Goal: Task Accomplishment & Management: Manage account settings

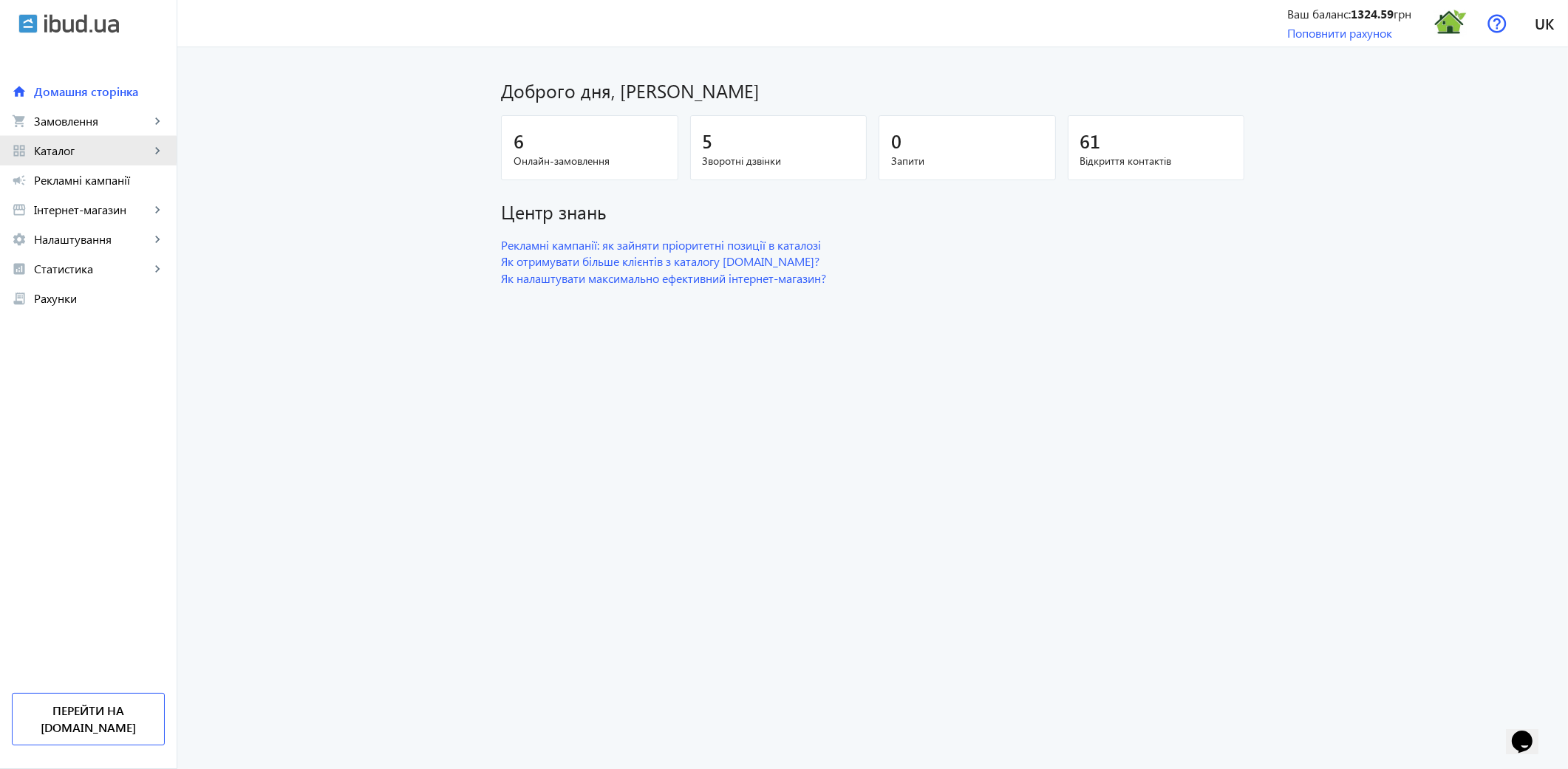
click at [67, 150] on span "Каталог" at bounding box center [92, 151] width 116 height 15
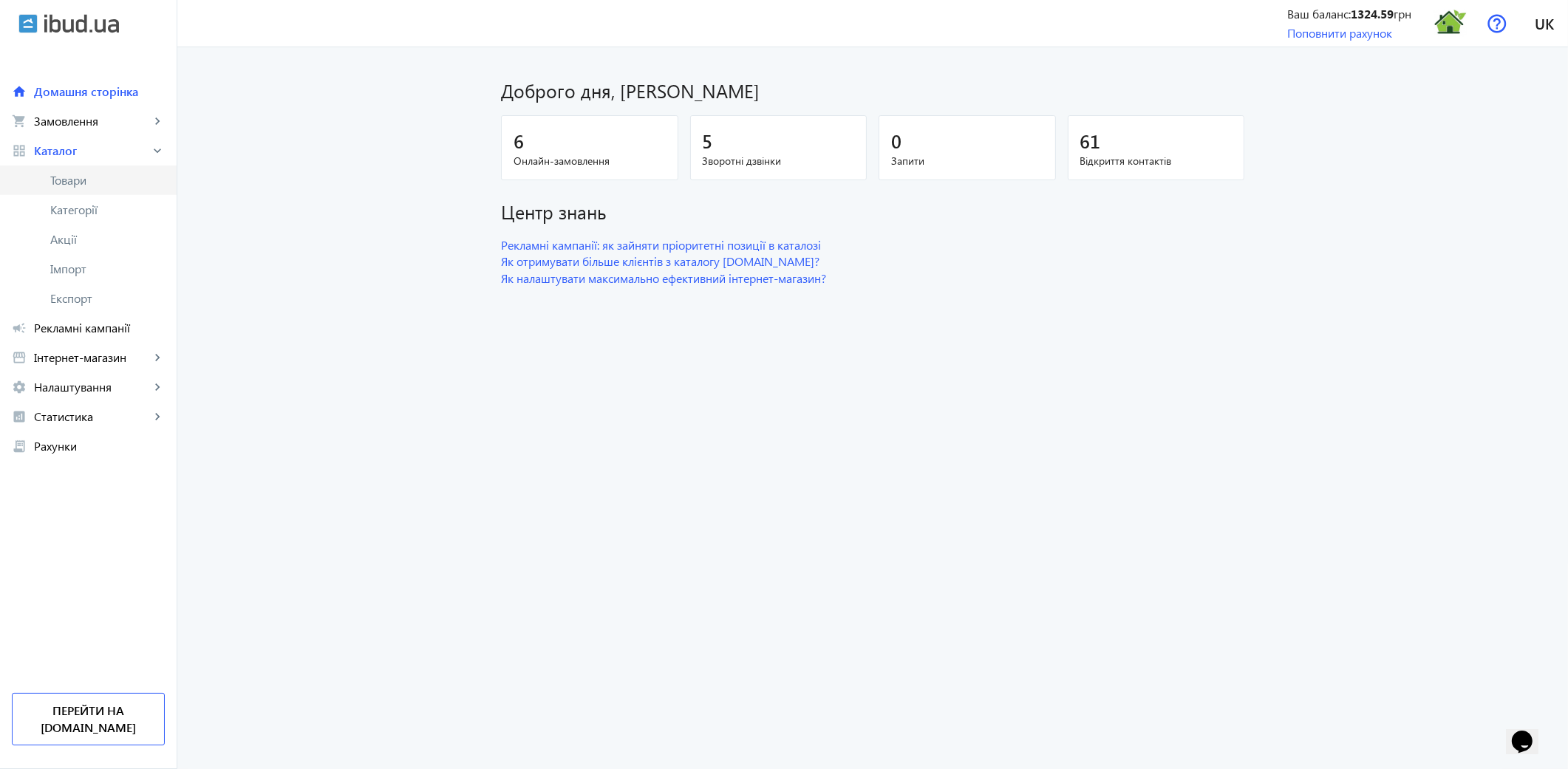
click at [72, 179] on span "Товари" at bounding box center [107, 180] width 114 height 15
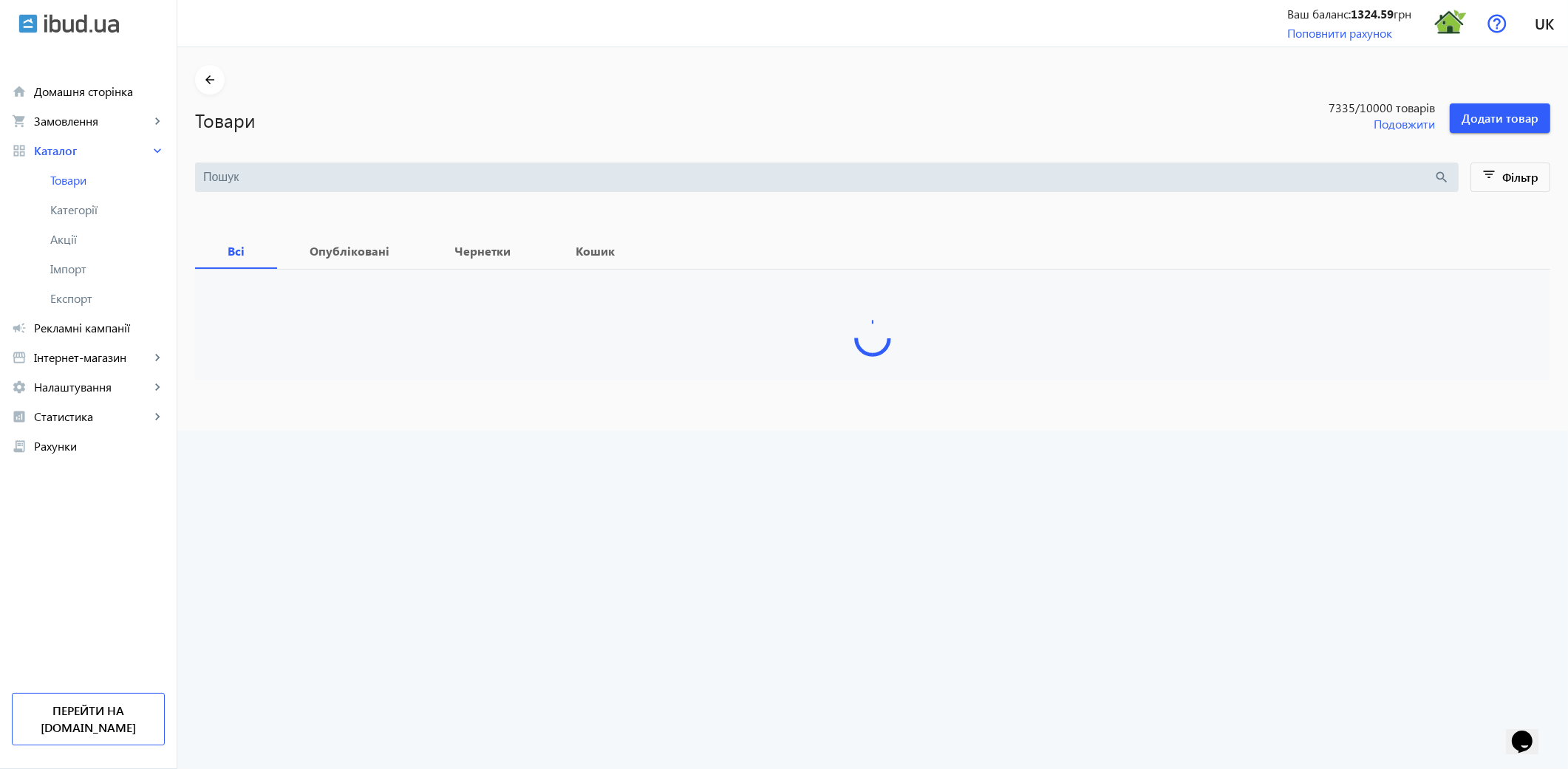
click at [248, 172] on input "search" at bounding box center [819, 177] width 1231 height 16
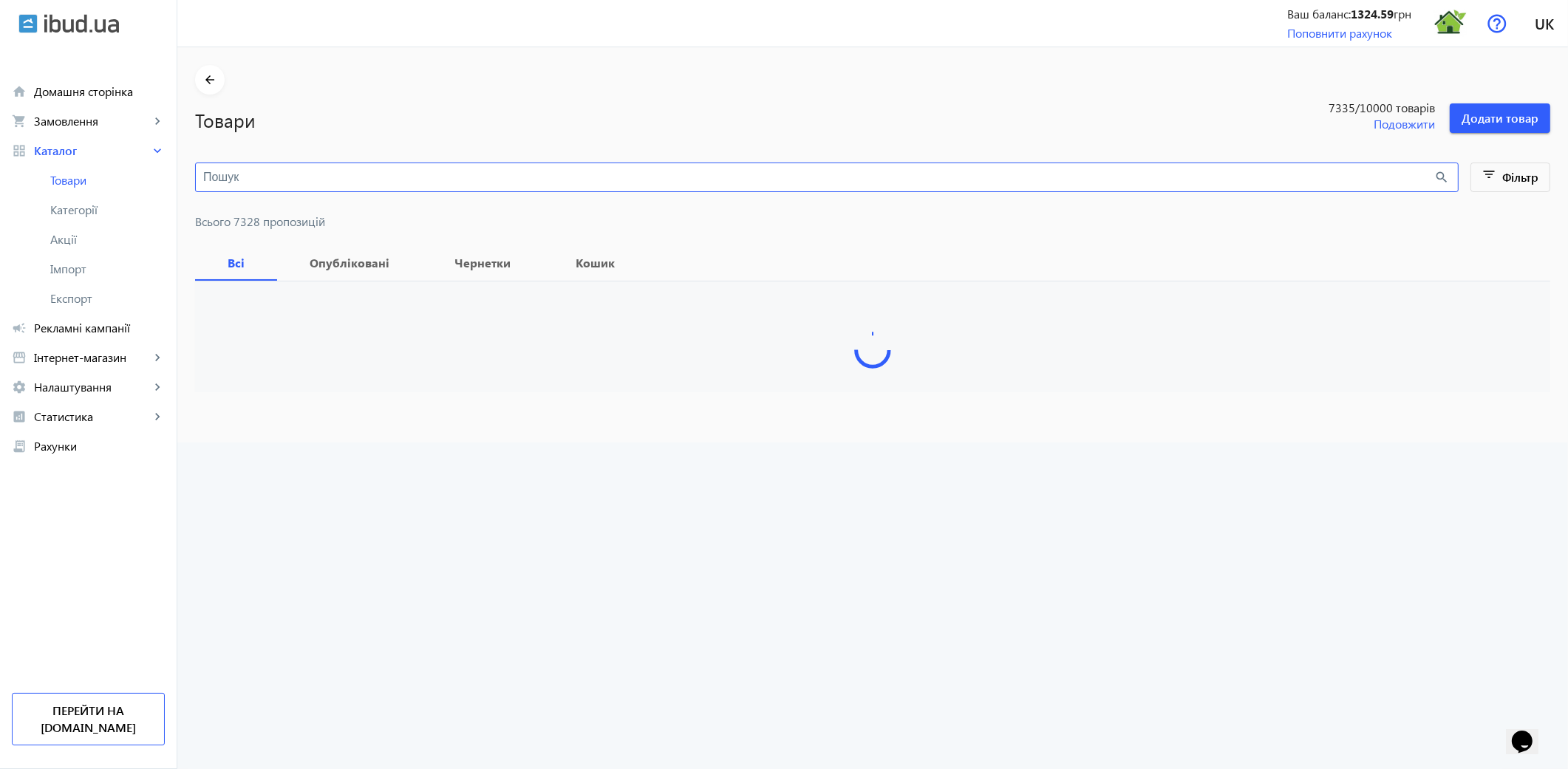
paste input "Vesuvio"
type input "Vesuvio"
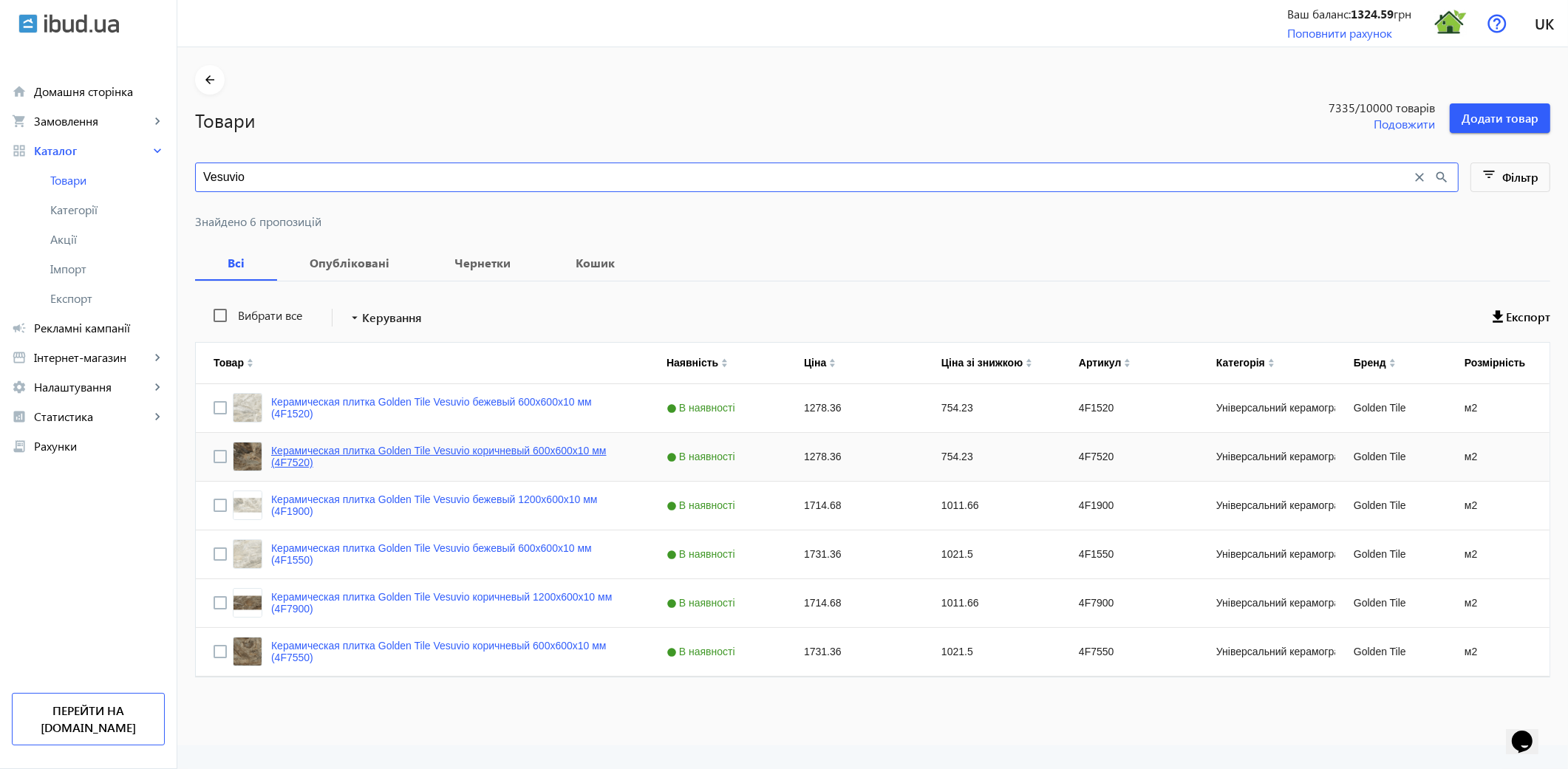
click at [444, 453] on link "Керамическая плитка Golden Tile Vesuvio коричневый 600x600x10 мм (4F7520)" at bounding box center [451, 456] width 360 height 24
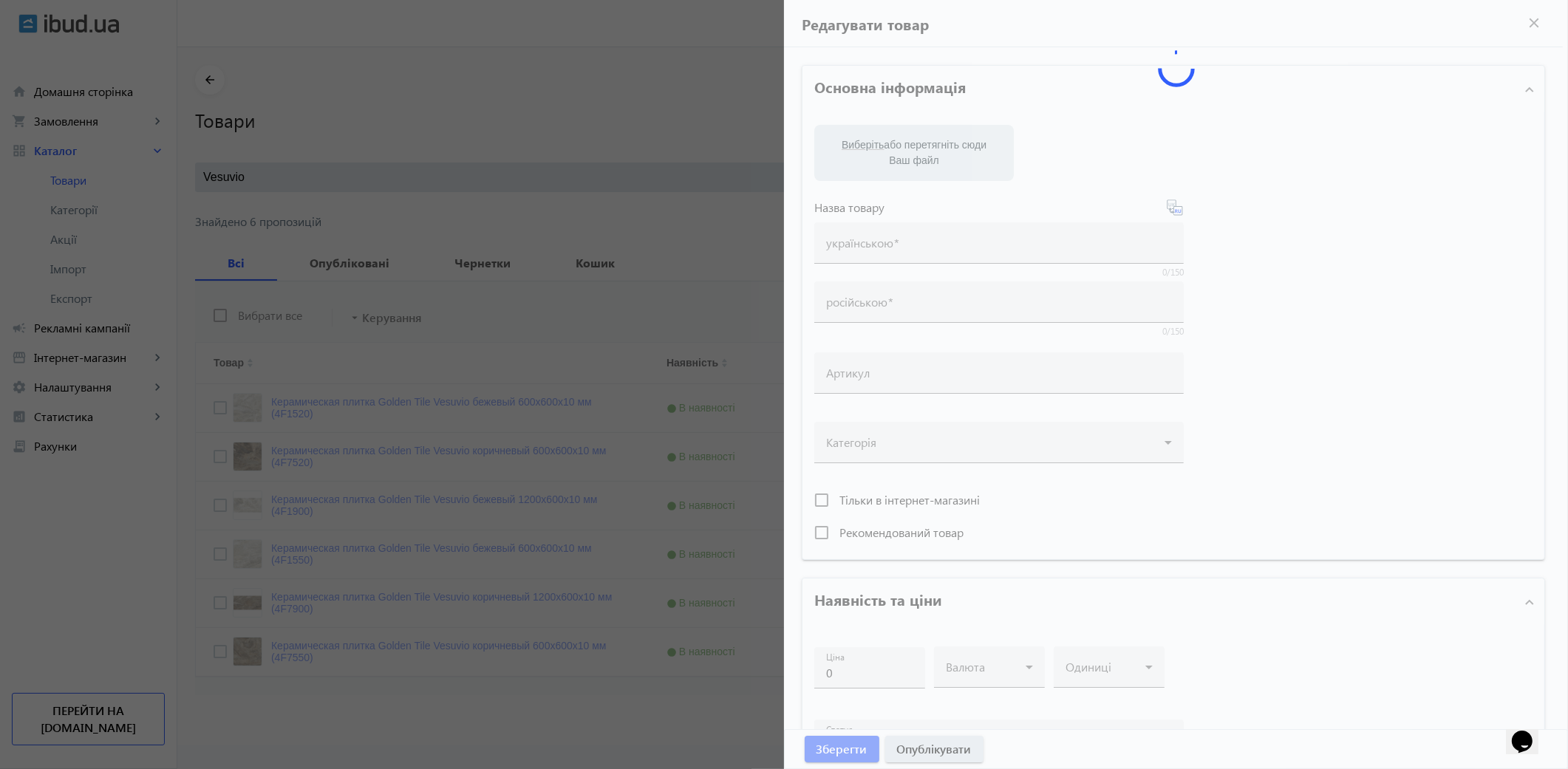
type input "Керамическая плитка Golden Tile Vesuvio коричневый 600x600x10 мм (4F7520)"
type input "4F7520"
type input "1278.36"
type input "5"
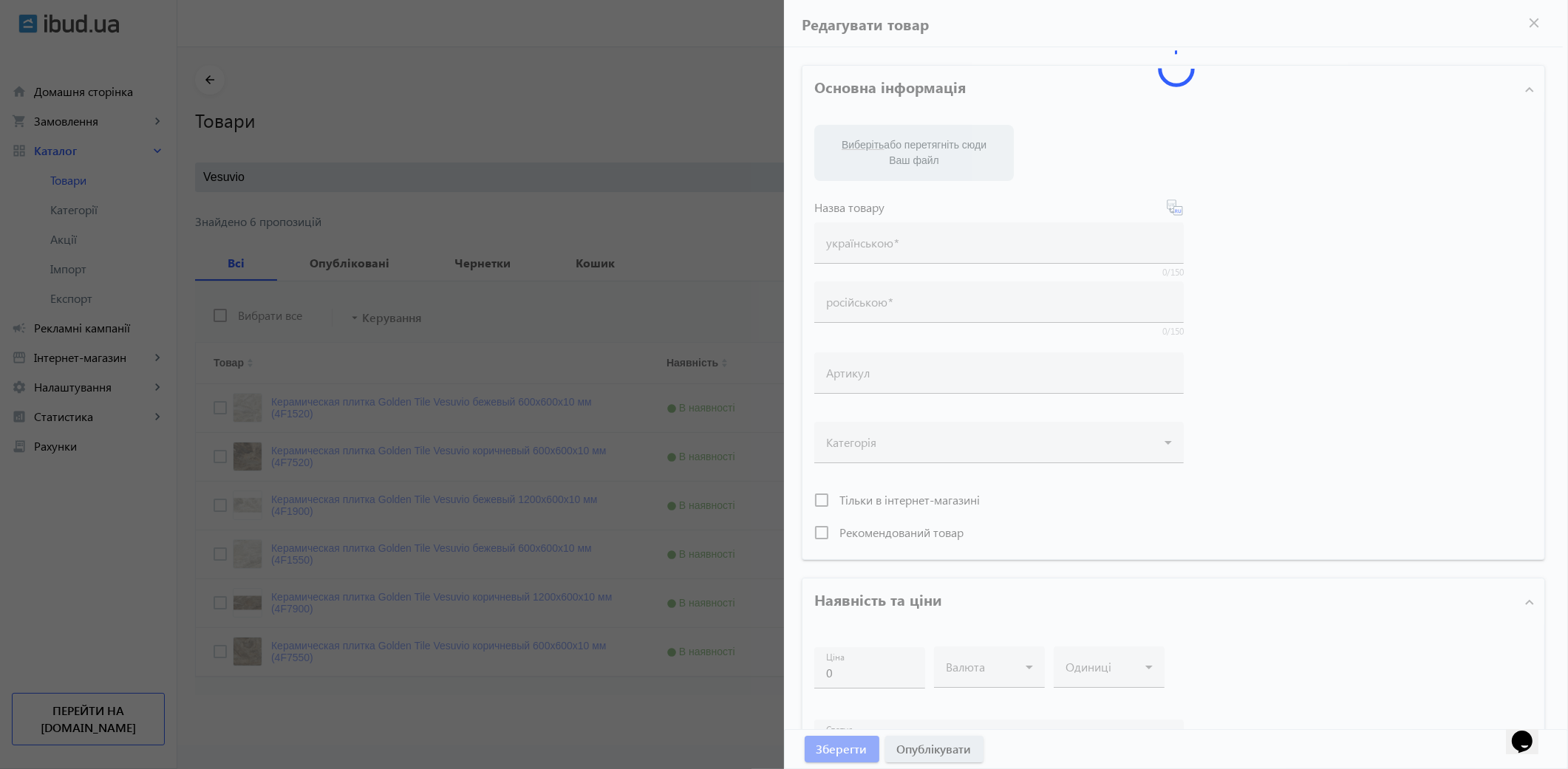
type input "1000"
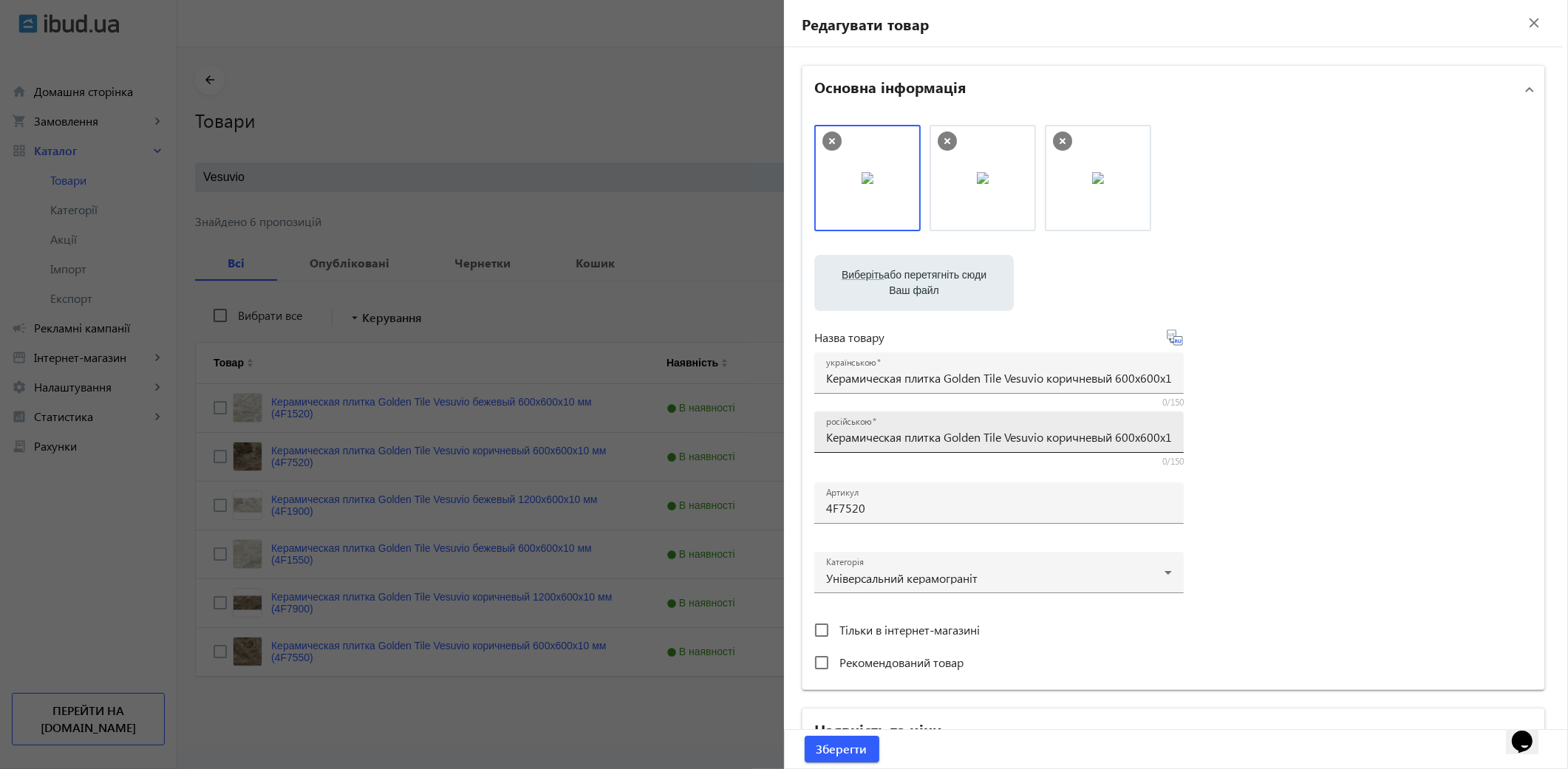
drag, startPoint x: 853, startPoint y: 507, endPoint x: 888, endPoint y: 429, distance: 85.5
click at [853, 507] on input "4F7520" at bounding box center [999, 508] width 346 height 15
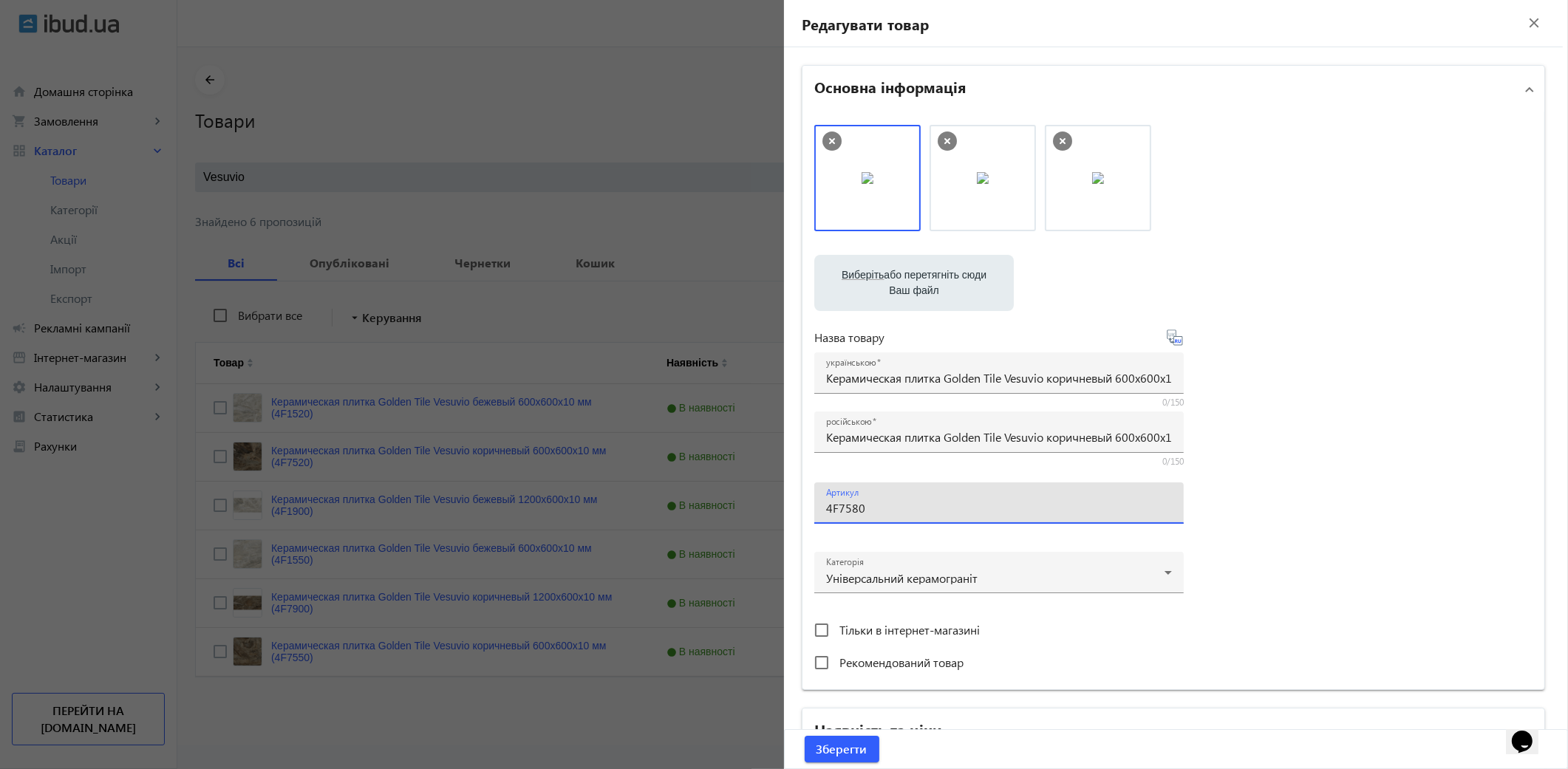
type input "4F7580"
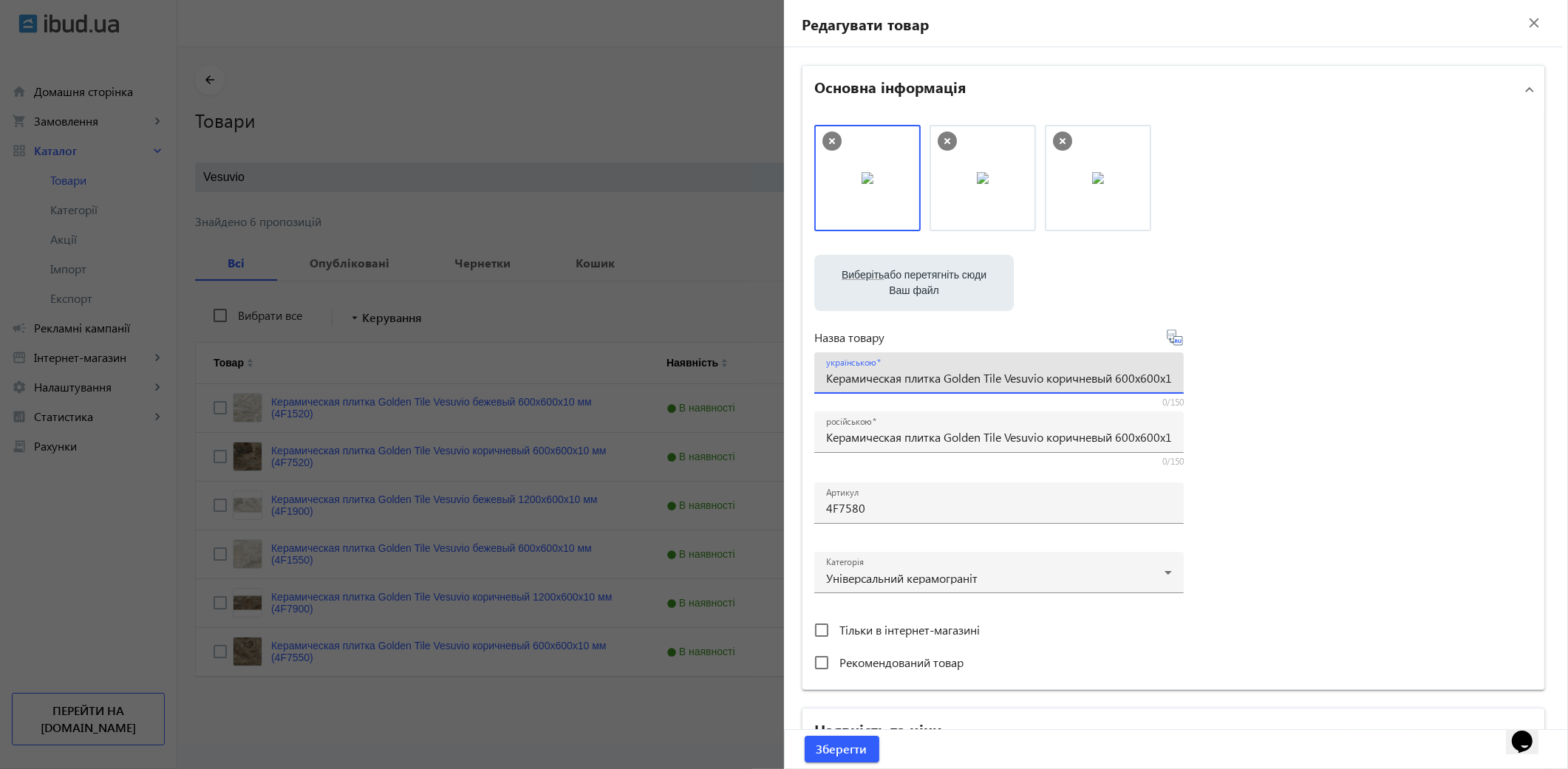
drag, startPoint x: 1223, startPoint y: 368, endPoint x: 1279, endPoint y: 368, distance: 56.0
click at [1279, 368] on div "Виберіть або перетягніть сюди Ваш файл 25184610d797ba7fbd8782732856147-3e426207…" at bounding box center [1173, 401] width 719 height 553
click at [1165, 375] on input "Керамическая плитка Golden Tile Vesuvio коричневый 600x600x10 мм (4F7520)" at bounding box center [999, 378] width 346 height 15
drag, startPoint x: 1121, startPoint y: 374, endPoint x: 1319, endPoint y: 374, distance: 198.0
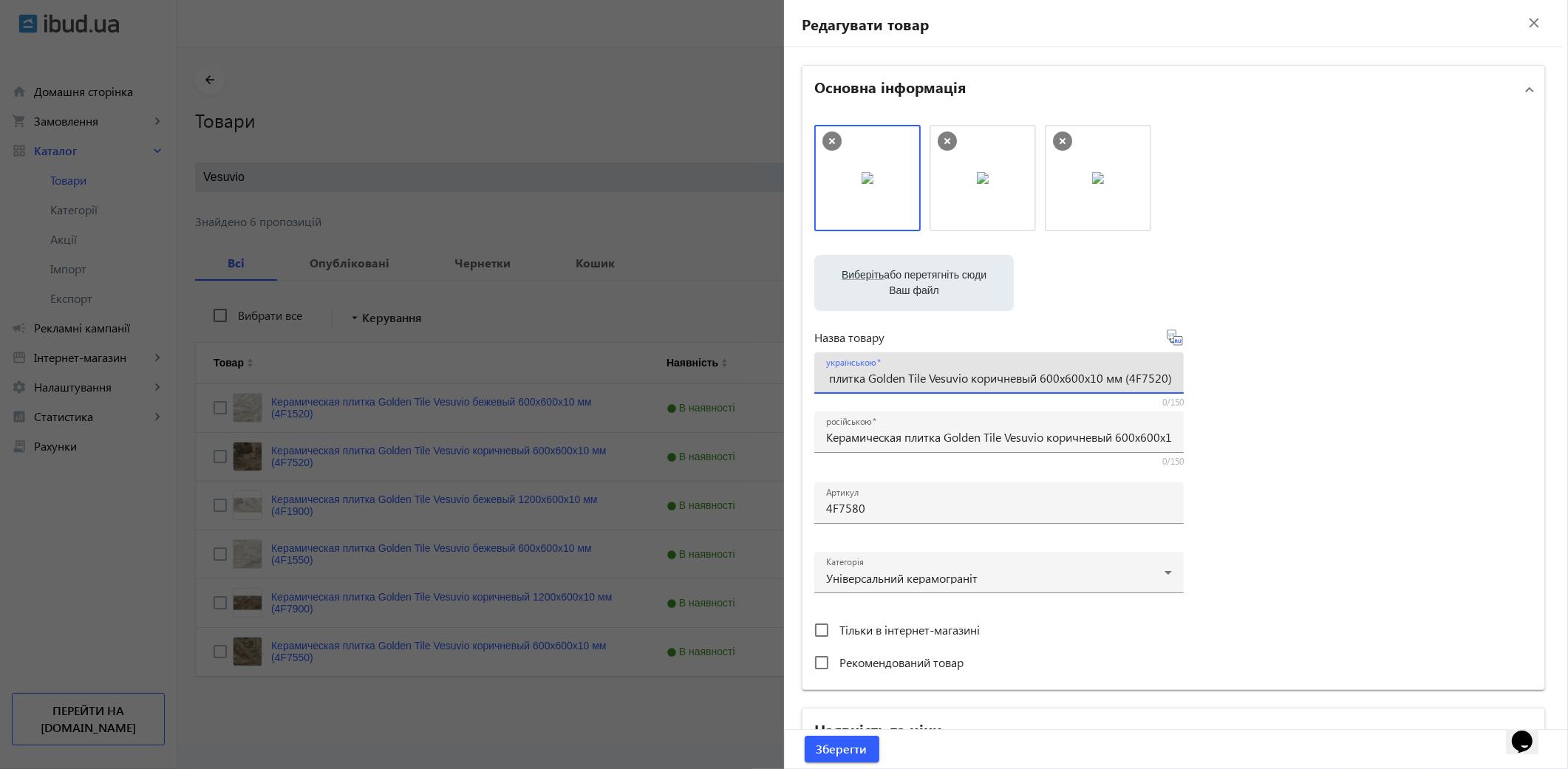
click at [1319, 374] on div "Виберіть або перетягніть сюди Ваш файл 25184610d797ba7fbd8782732856147-3e426207…" at bounding box center [1173, 401] width 719 height 553
drag, startPoint x: 1085, startPoint y: 382, endPoint x: 1092, endPoint y: 333, distance: 49.5
click at [1085, 380] on input "Керамическая плитка Golden Tile Vesuvio коричневый 600x600x10 мм" at bounding box center [999, 378] width 346 height 15
paste input "(4F7520)"
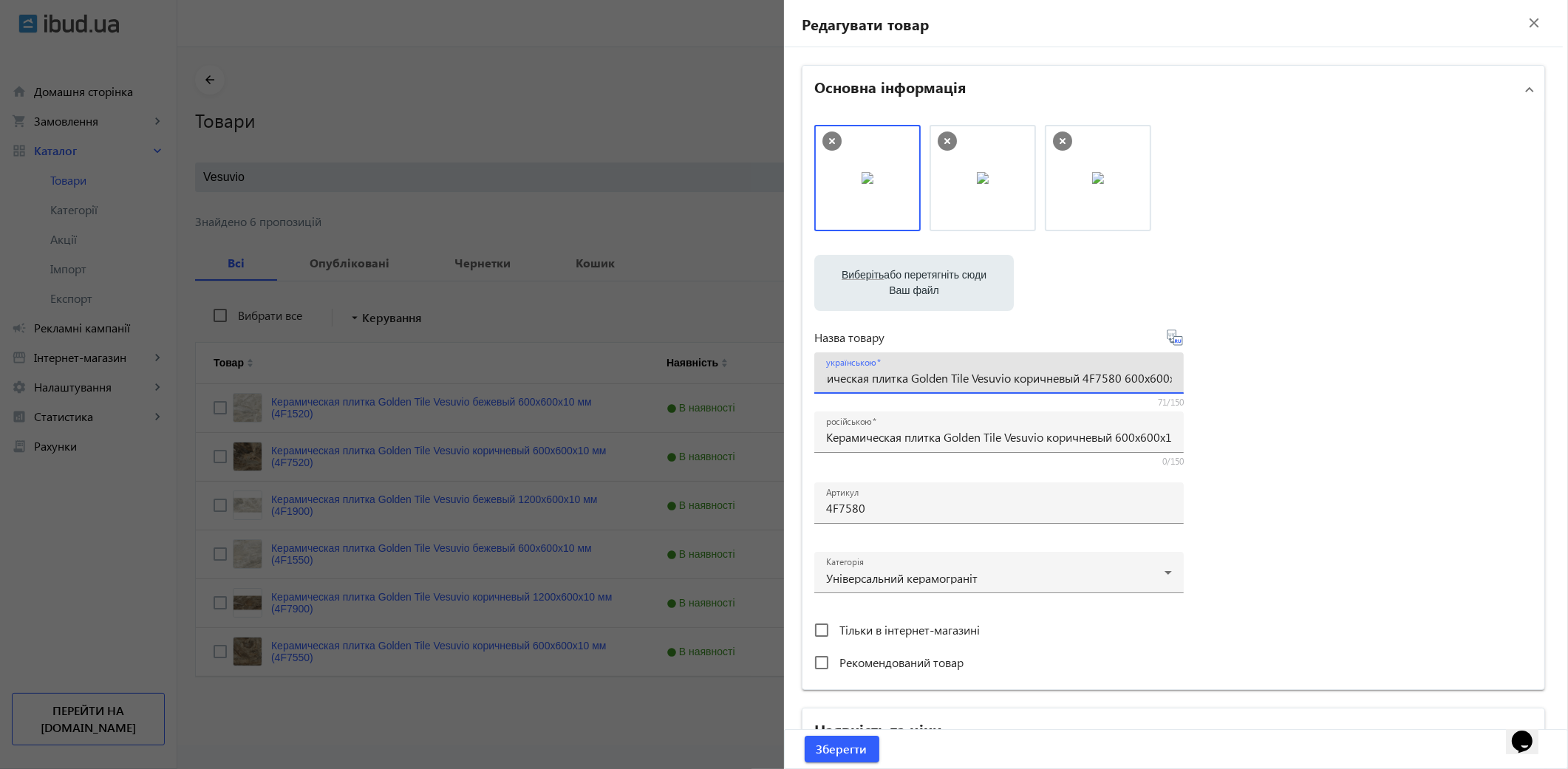
click at [1148, 374] on input "Керамическая плитка Golden Tile Vesuvio коричневый 4F7580 600x600x10 мм" at bounding box center [999, 378] width 346 height 15
click at [1147, 374] on input "Керамическая плитка Golden Tile Vesuvio коричневый 4F7580 600x600x10 мм" at bounding box center [999, 378] width 346 height 15
type input "Керамическая плитка Golden Tile Vesuvio коричневый 4F7580 600x600x8 мм"
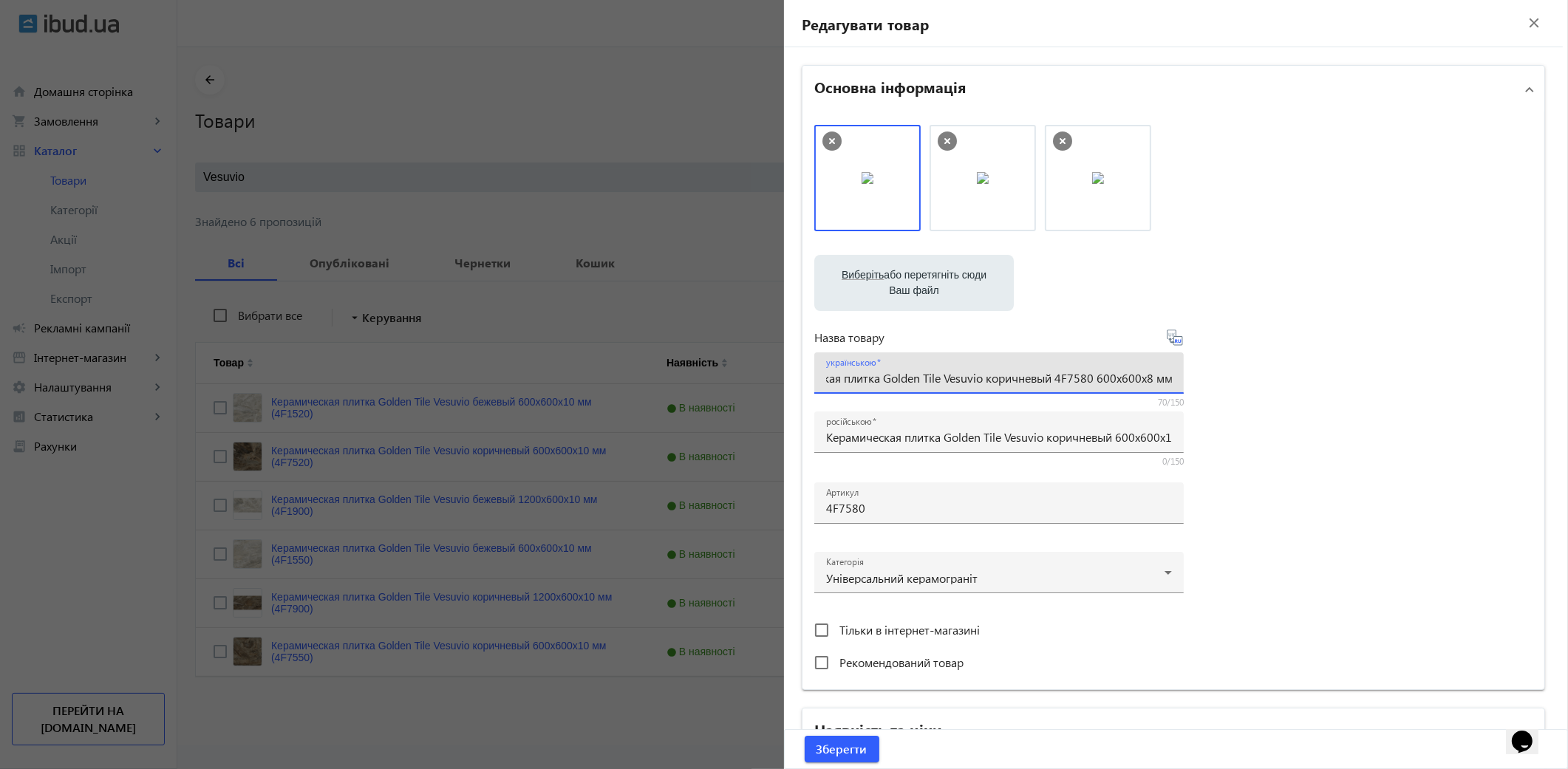
click at [1177, 339] on icon at bounding box center [1175, 338] width 18 height 18
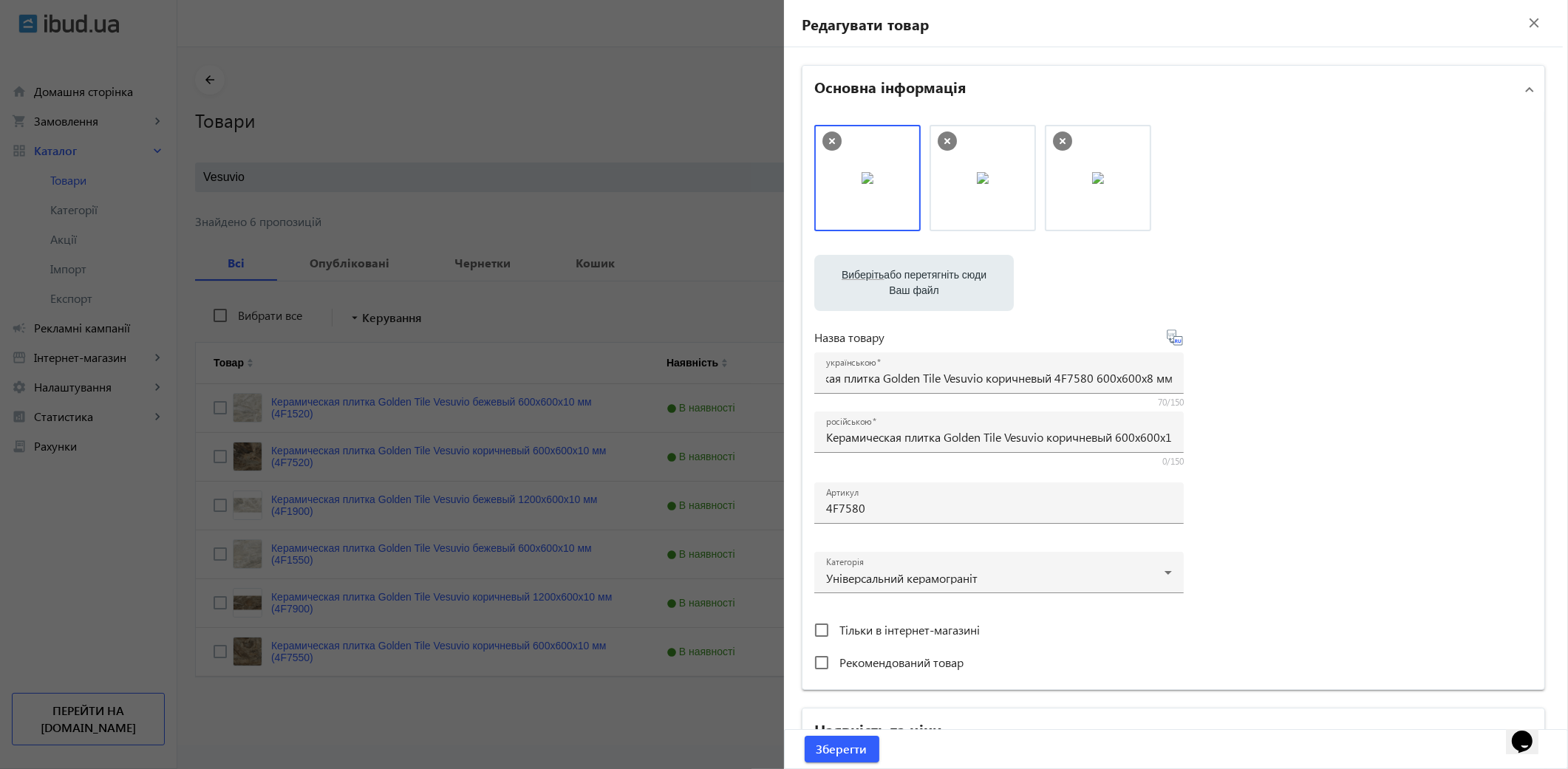
scroll to position [0, 0]
type input "Керамическая плитка Golden Tile Vesuvio коричневый 4F7580 600x600x8 мм"
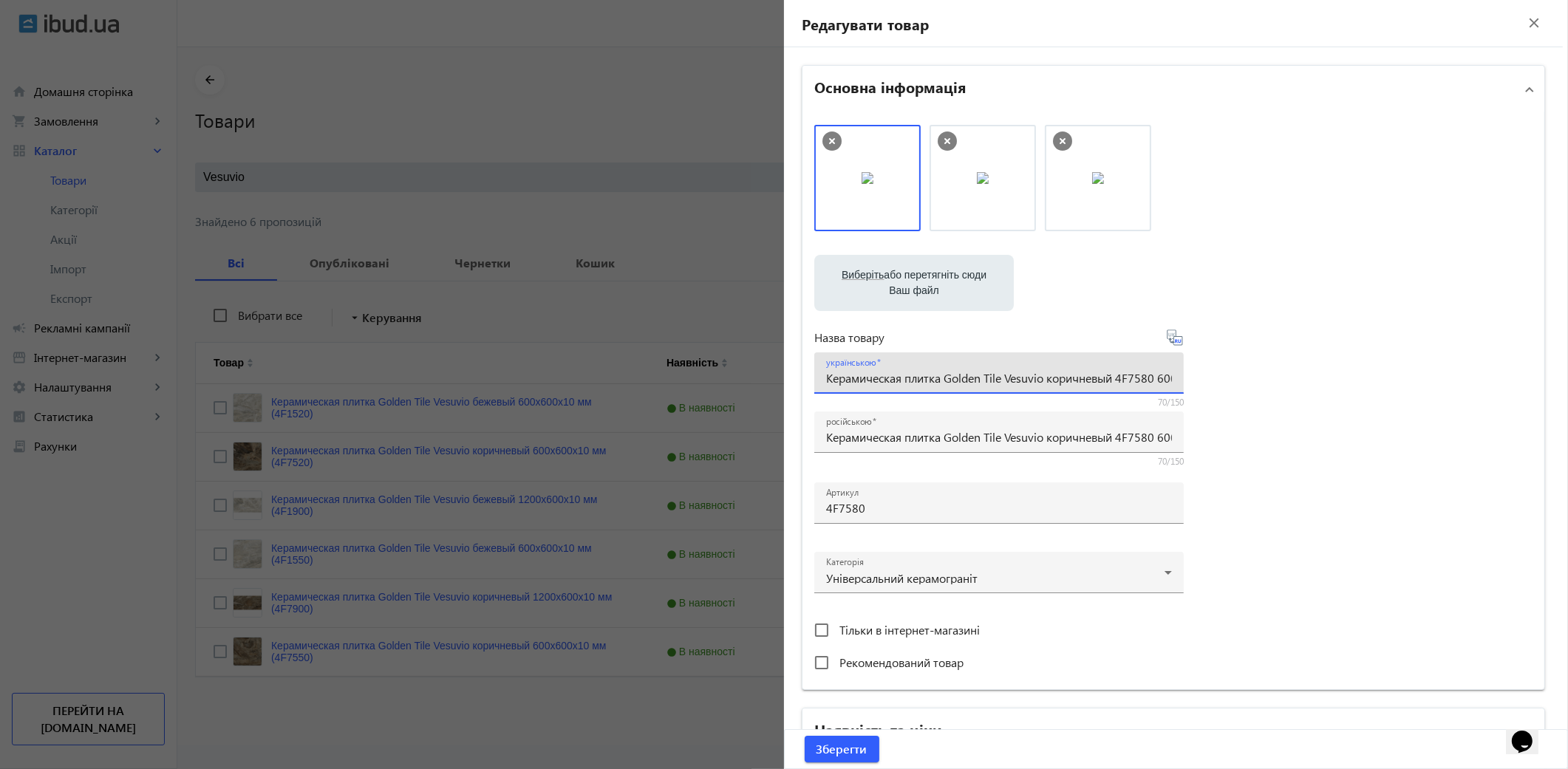
scroll to position [0, 67]
drag, startPoint x: 823, startPoint y: 378, endPoint x: 1575, endPoint y: 333, distance: 753.3
click at [1567, 333] on html "arrow_back home Домашня сторінка shopping_cart Замовлення keyboard_arrow_right …" at bounding box center [784, 384] width 1568 height 769
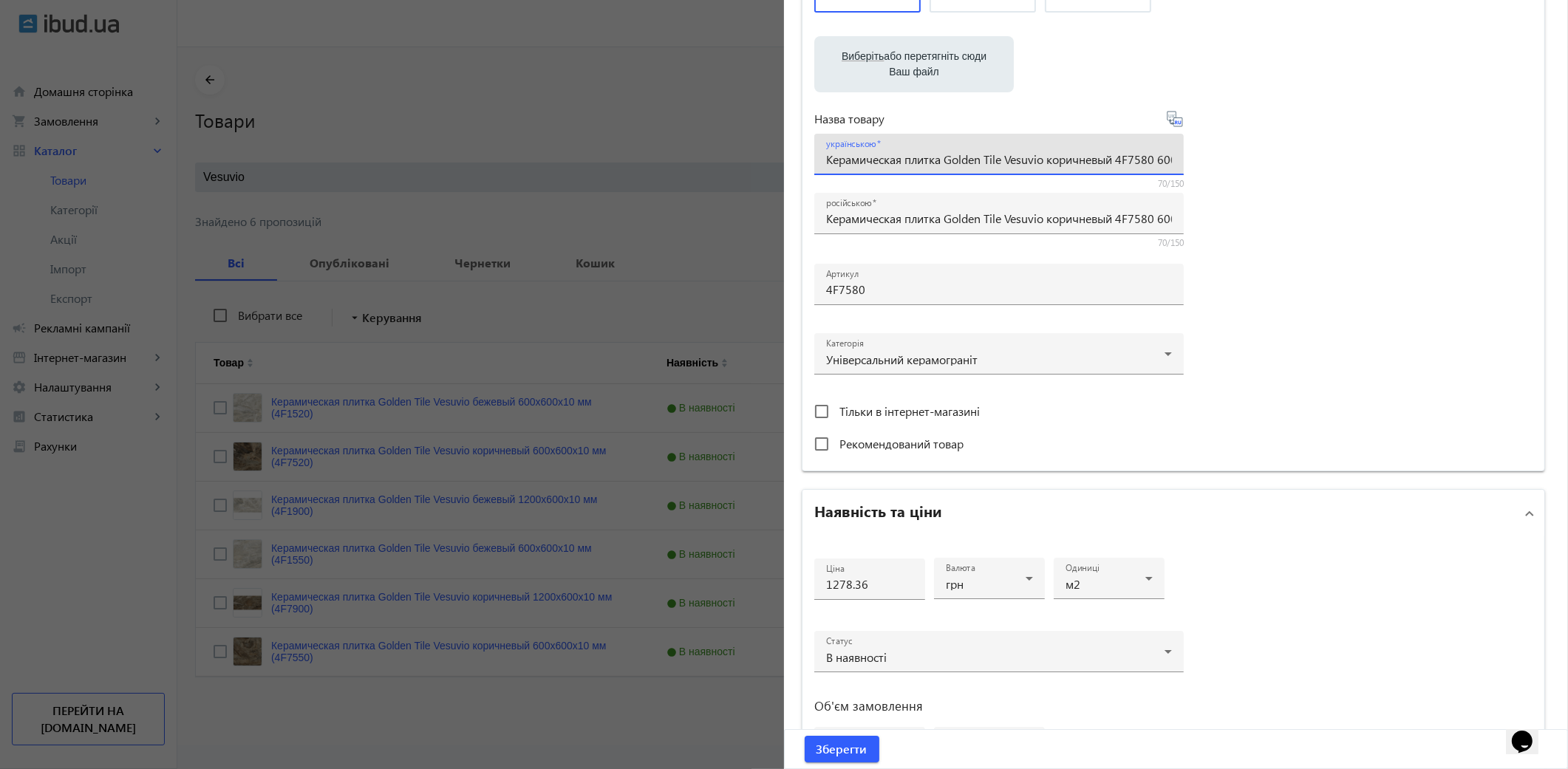
scroll to position [328, 0]
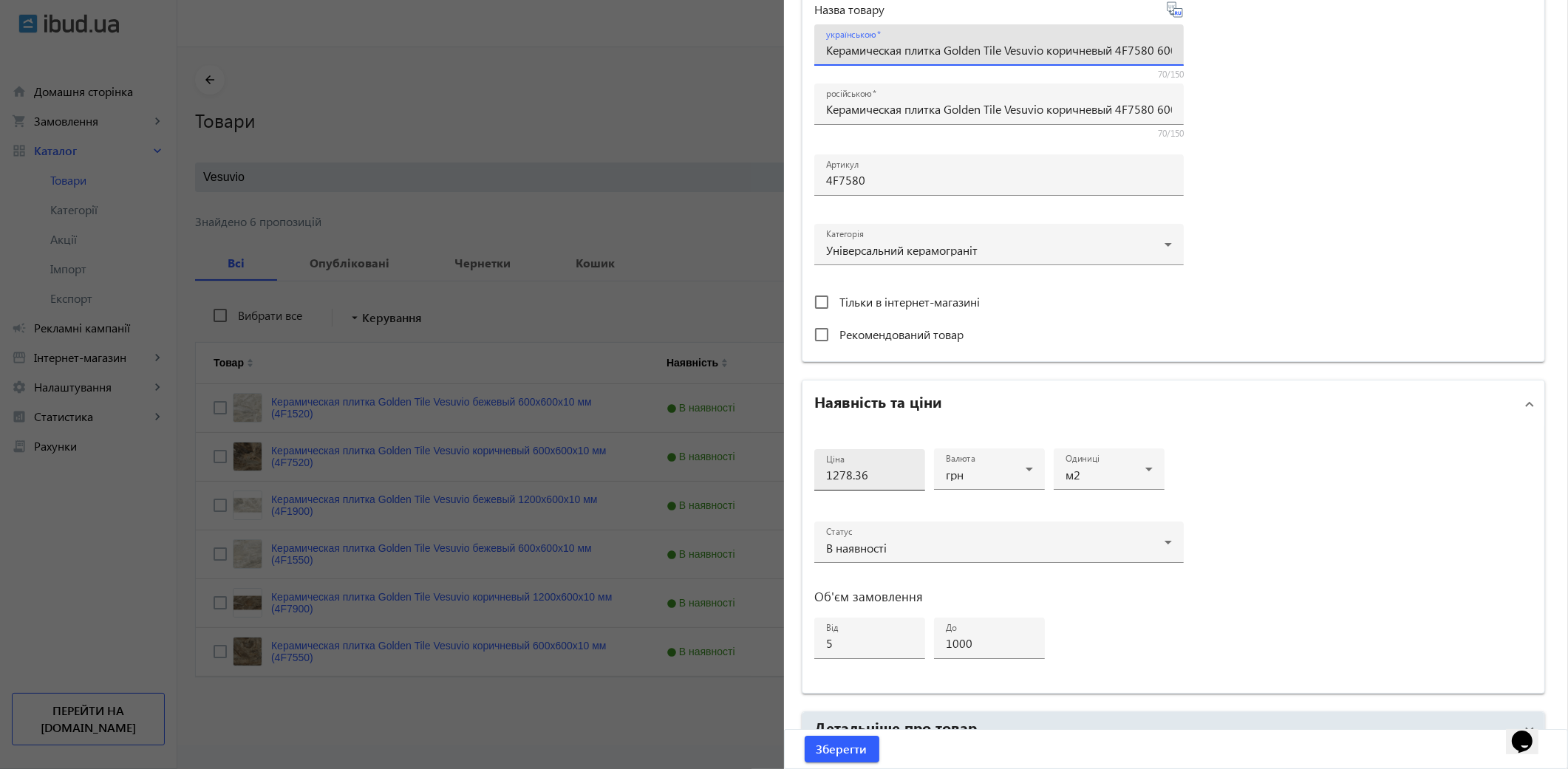
click at [873, 473] on input "1278.36" at bounding box center [869, 474] width 87 height 15
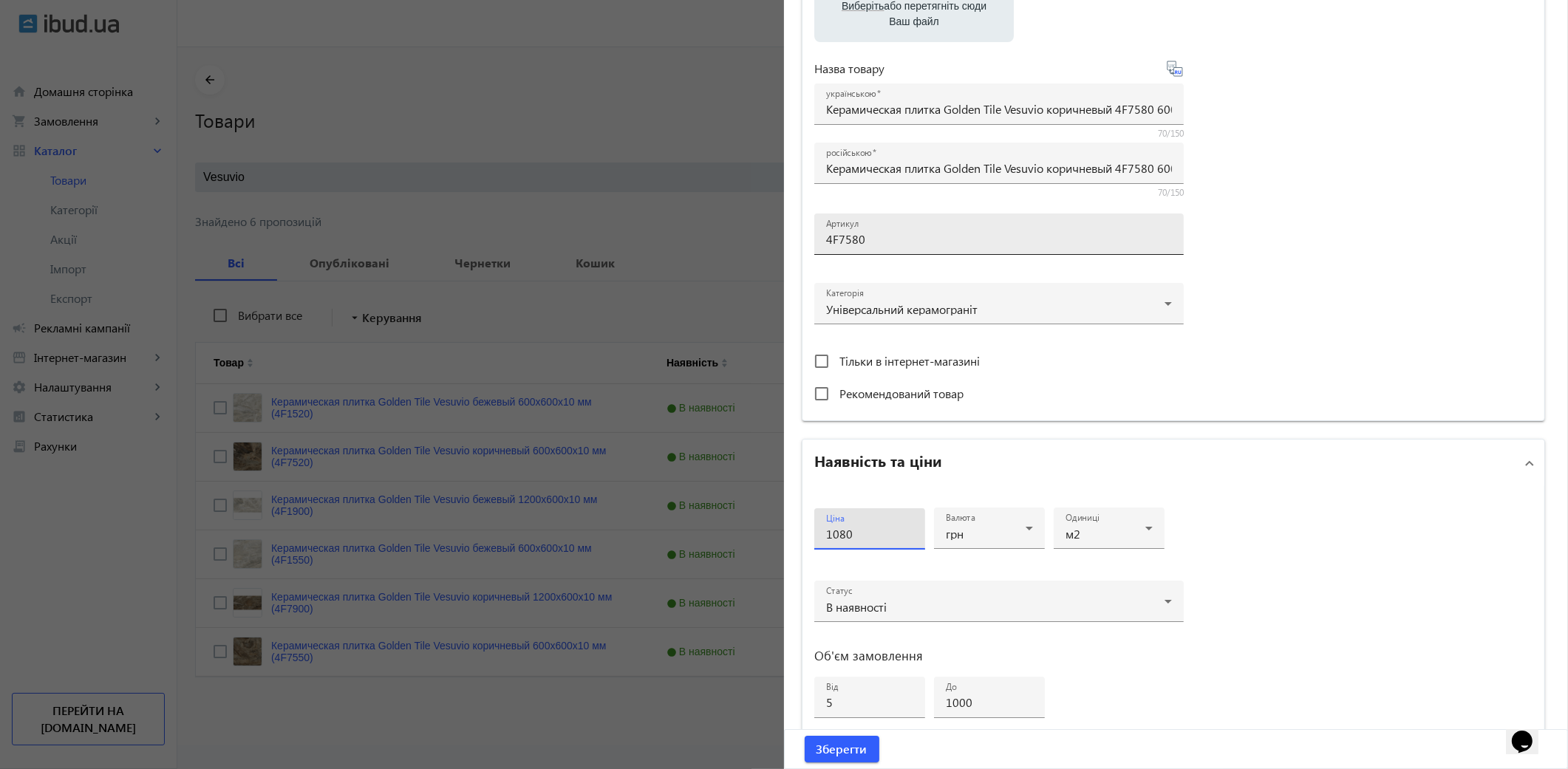
scroll to position [215, 0]
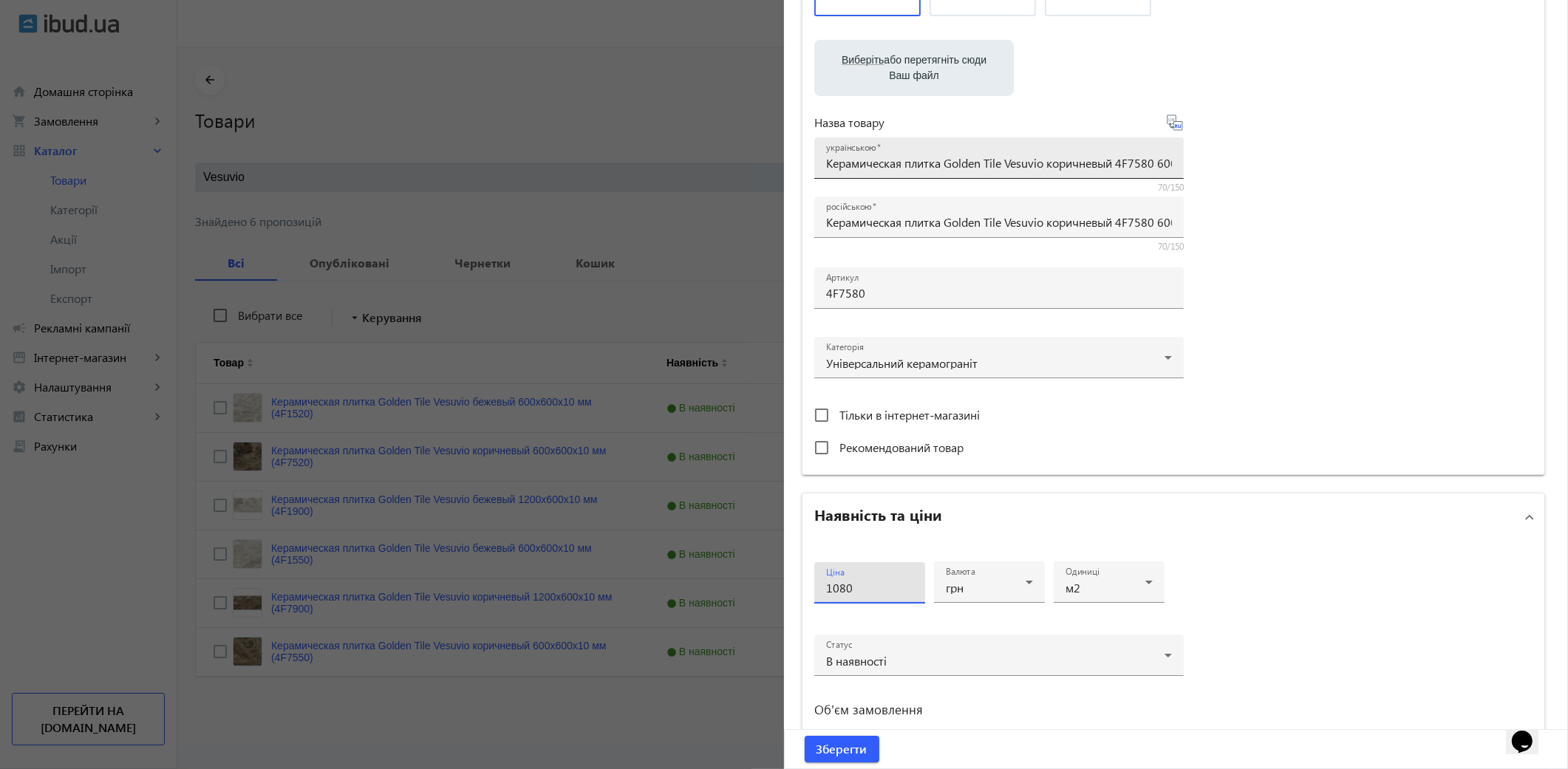
type input "1080"
drag, startPoint x: 823, startPoint y: 161, endPoint x: 1575, endPoint y: 158, distance: 752.0
click at [1567, 158] on html "arrow_back home Домашня сторінка shopping_cart Замовлення keyboard_arrow_right …" at bounding box center [784, 384] width 1568 height 769
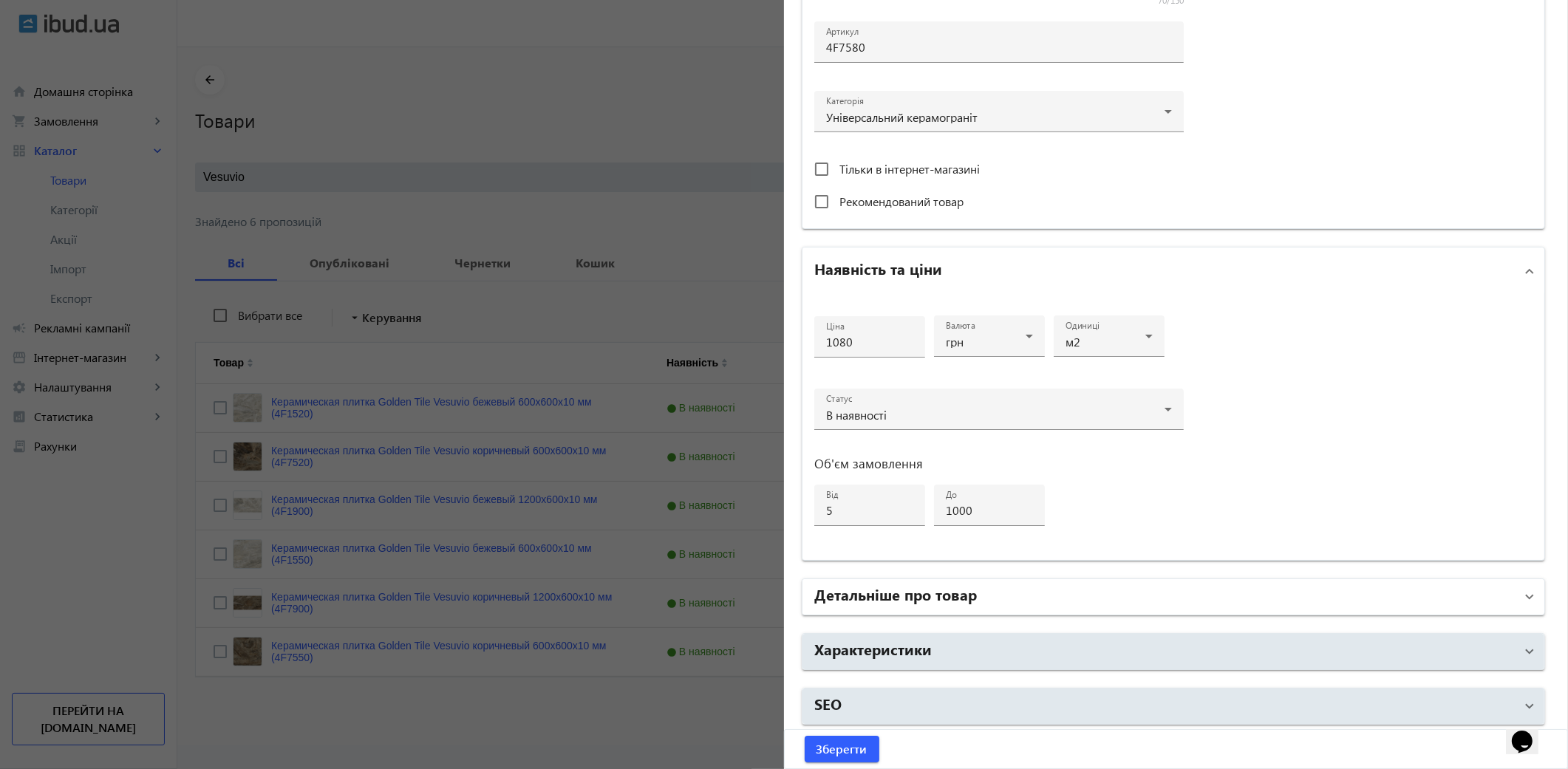
click at [926, 593] on h2 "Детальніше про товар" at bounding box center [896, 594] width 162 height 20
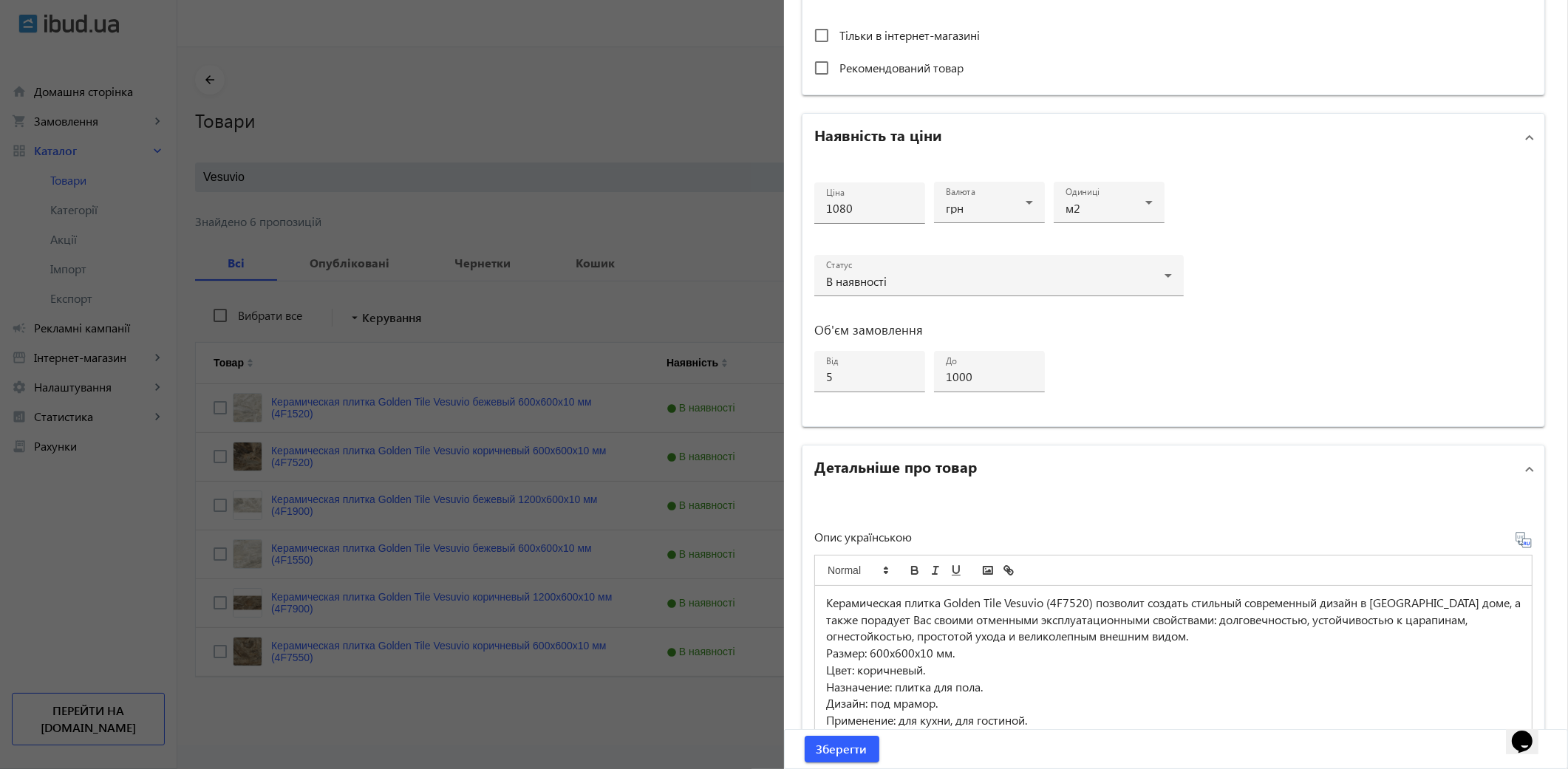
scroll to position [707, 0]
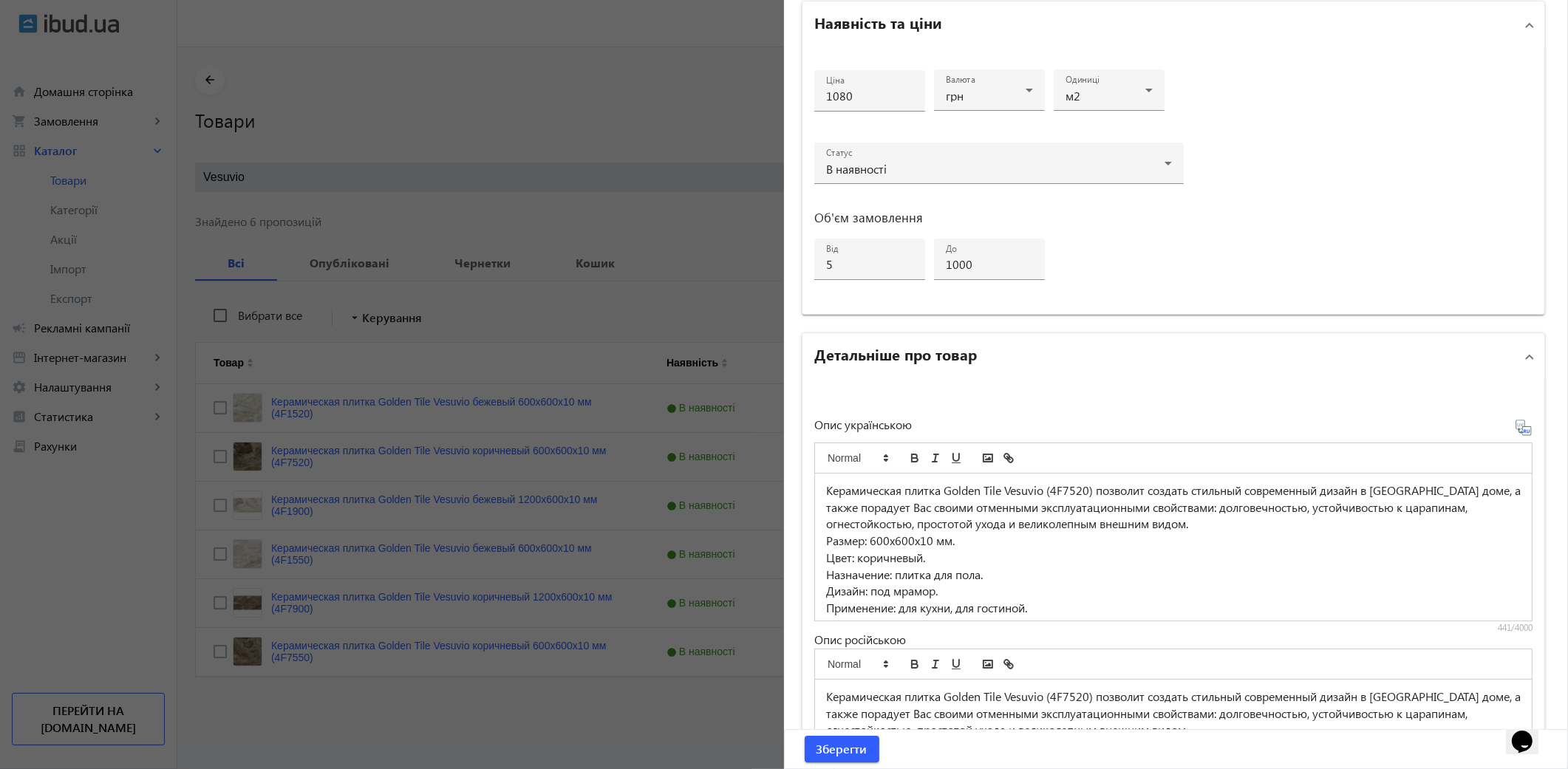
click at [1085, 491] on p "Керамическая плитка Golden Tile Vesuvio (4F7520) позволит создать стильный совр…" at bounding box center [1173, 508] width 694 height 50
click at [1520, 427] on icon at bounding box center [1524, 428] width 18 height 18
click at [929, 538] on p "Размер: 600x600x10 мм." at bounding box center [1173, 541] width 694 height 17
click at [1524, 430] on icon at bounding box center [1526, 431] width 3 height 4
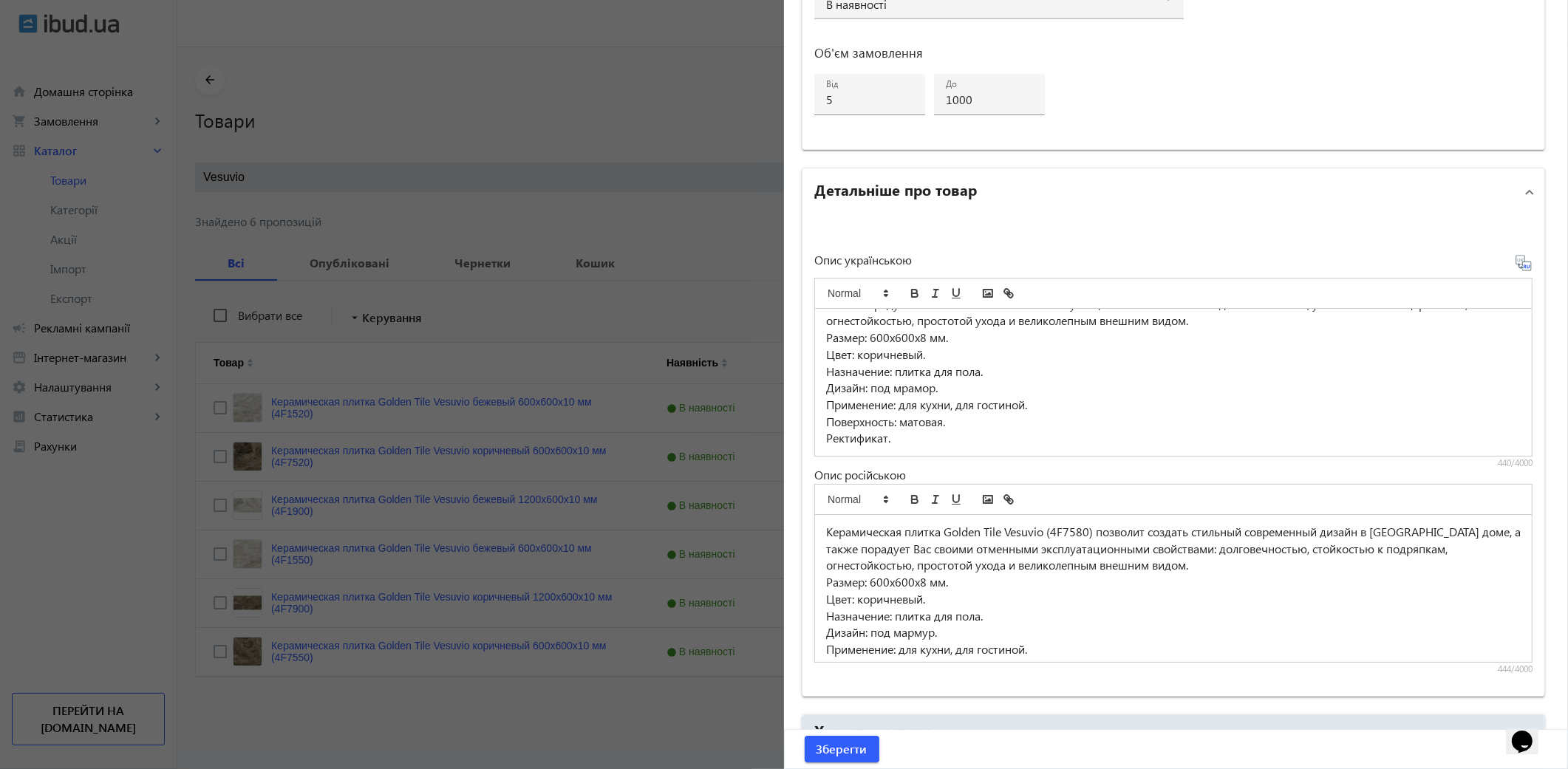
scroll to position [38, 0]
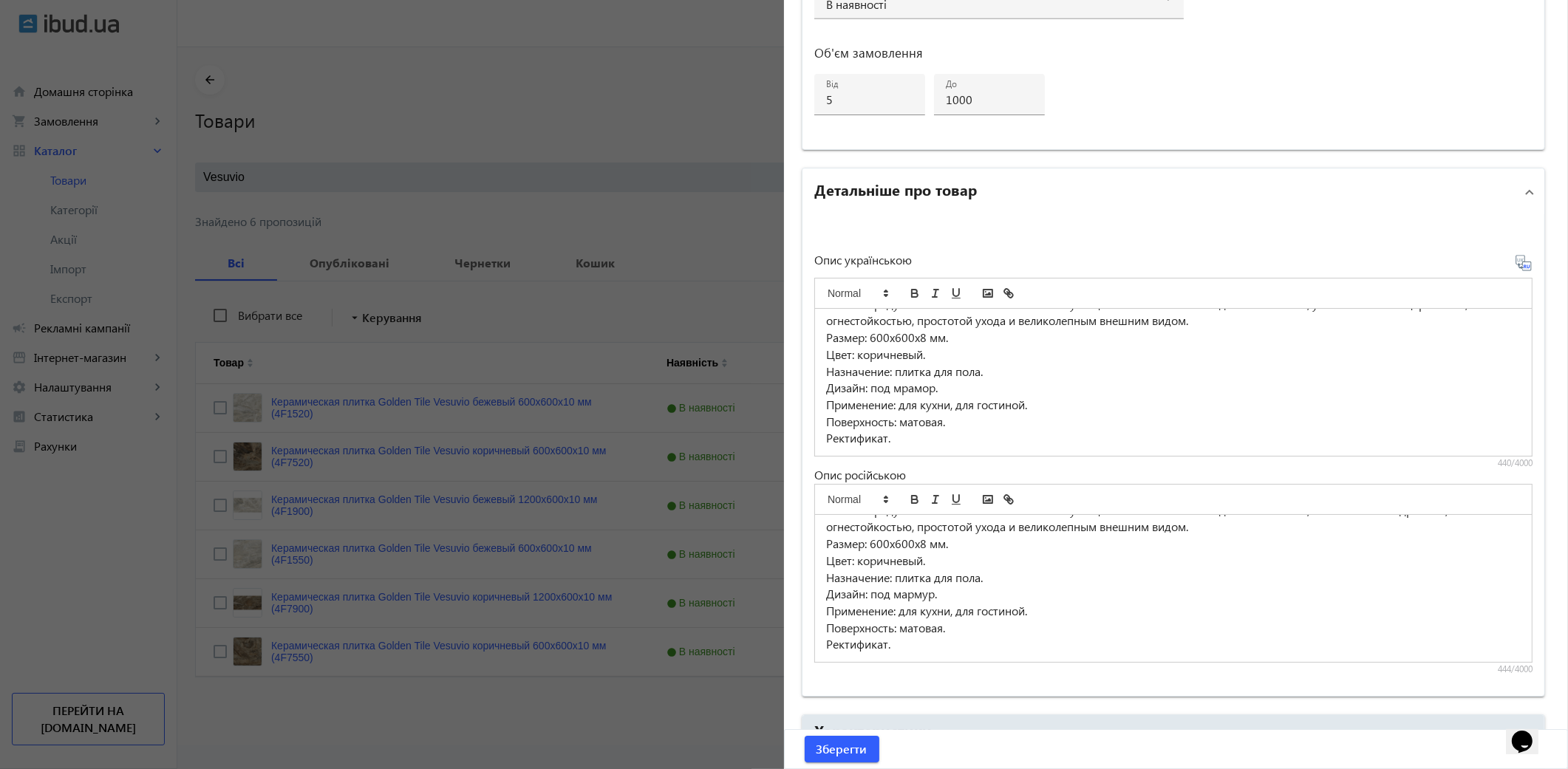
click at [888, 183] on h2 "Детальніше про товар" at bounding box center [896, 188] width 162 height 20
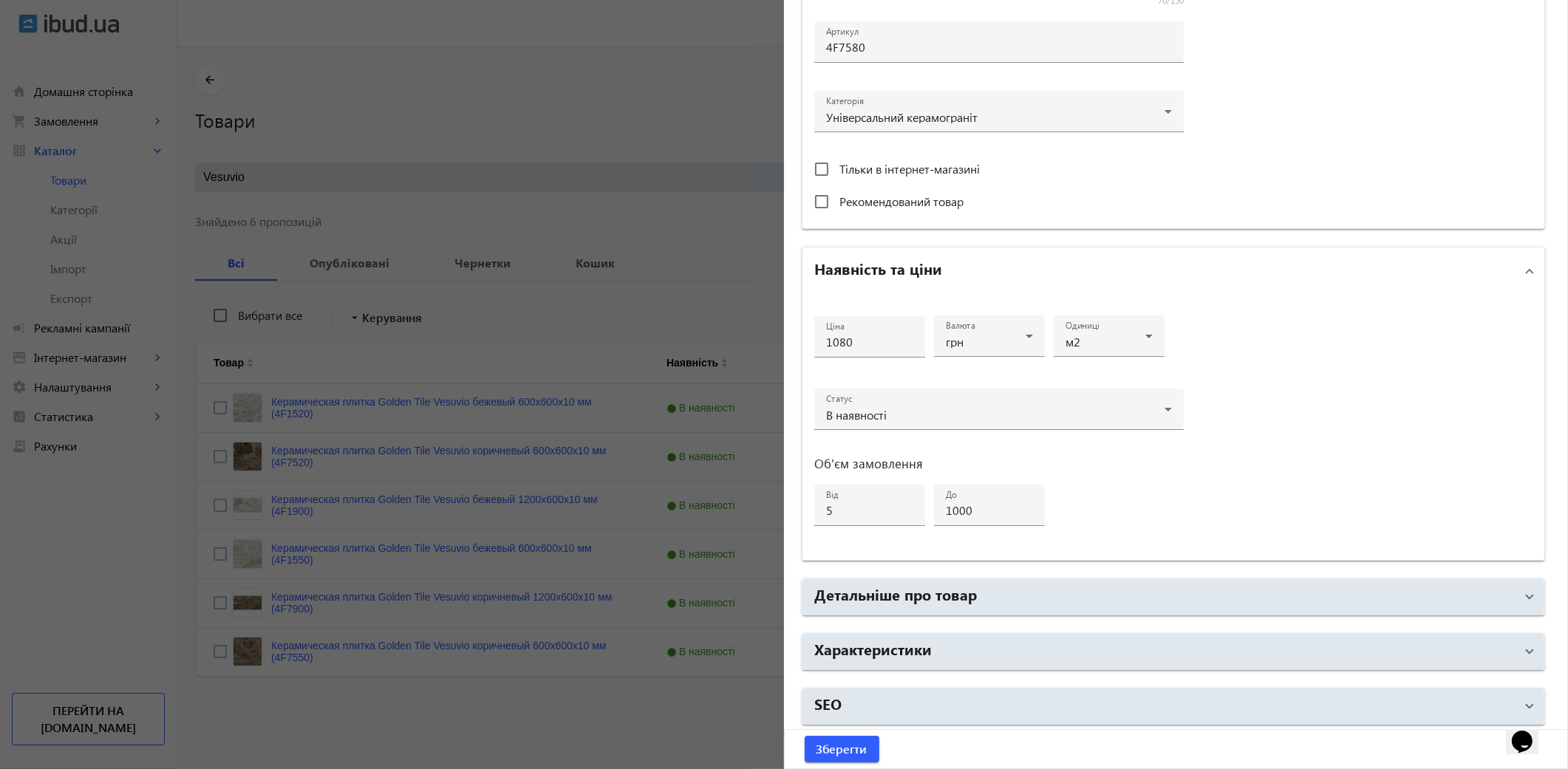
scroll to position [461, 0]
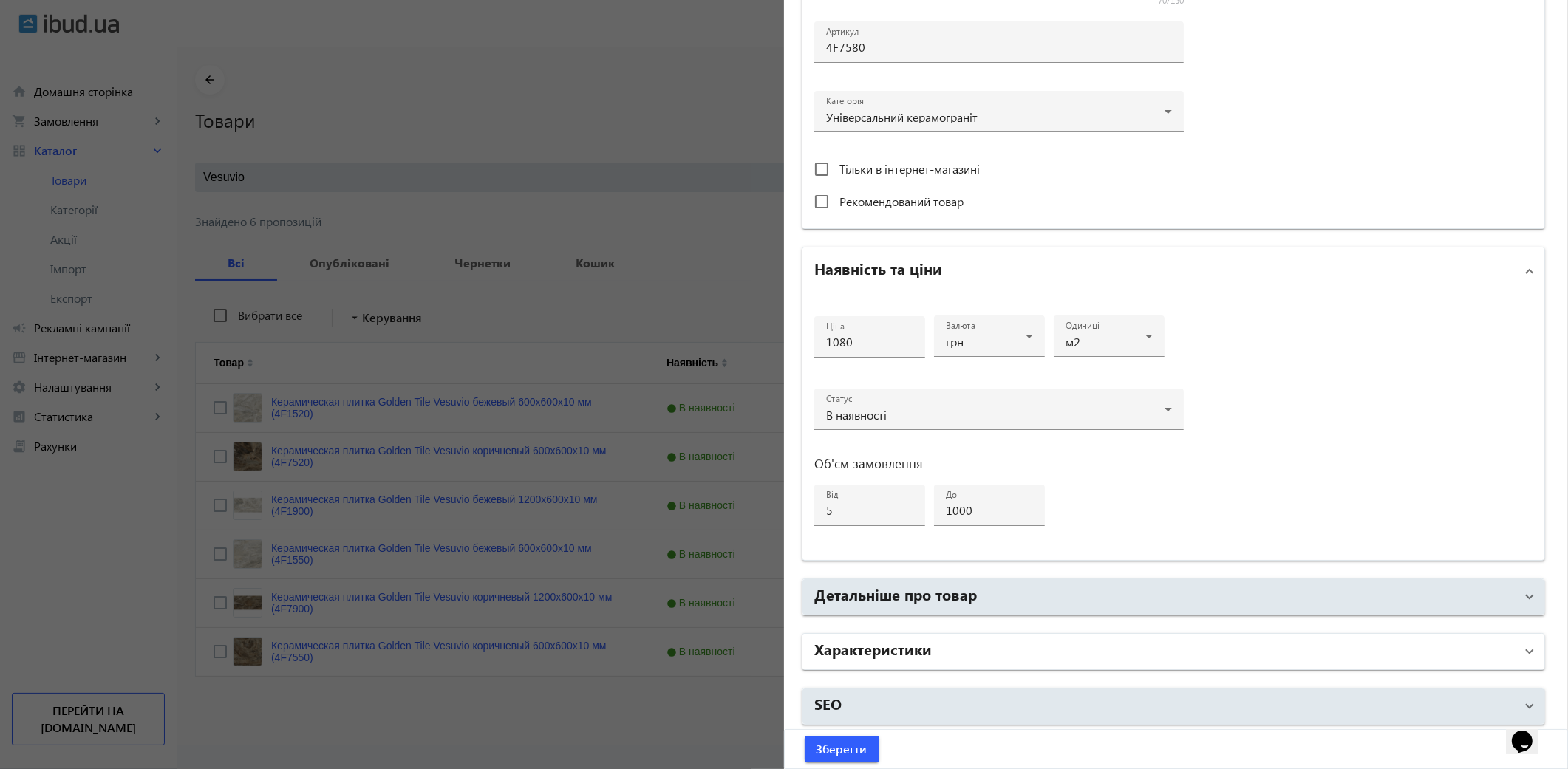
click at [910, 645] on h2 "Характеристики" at bounding box center [873, 648] width 118 height 20
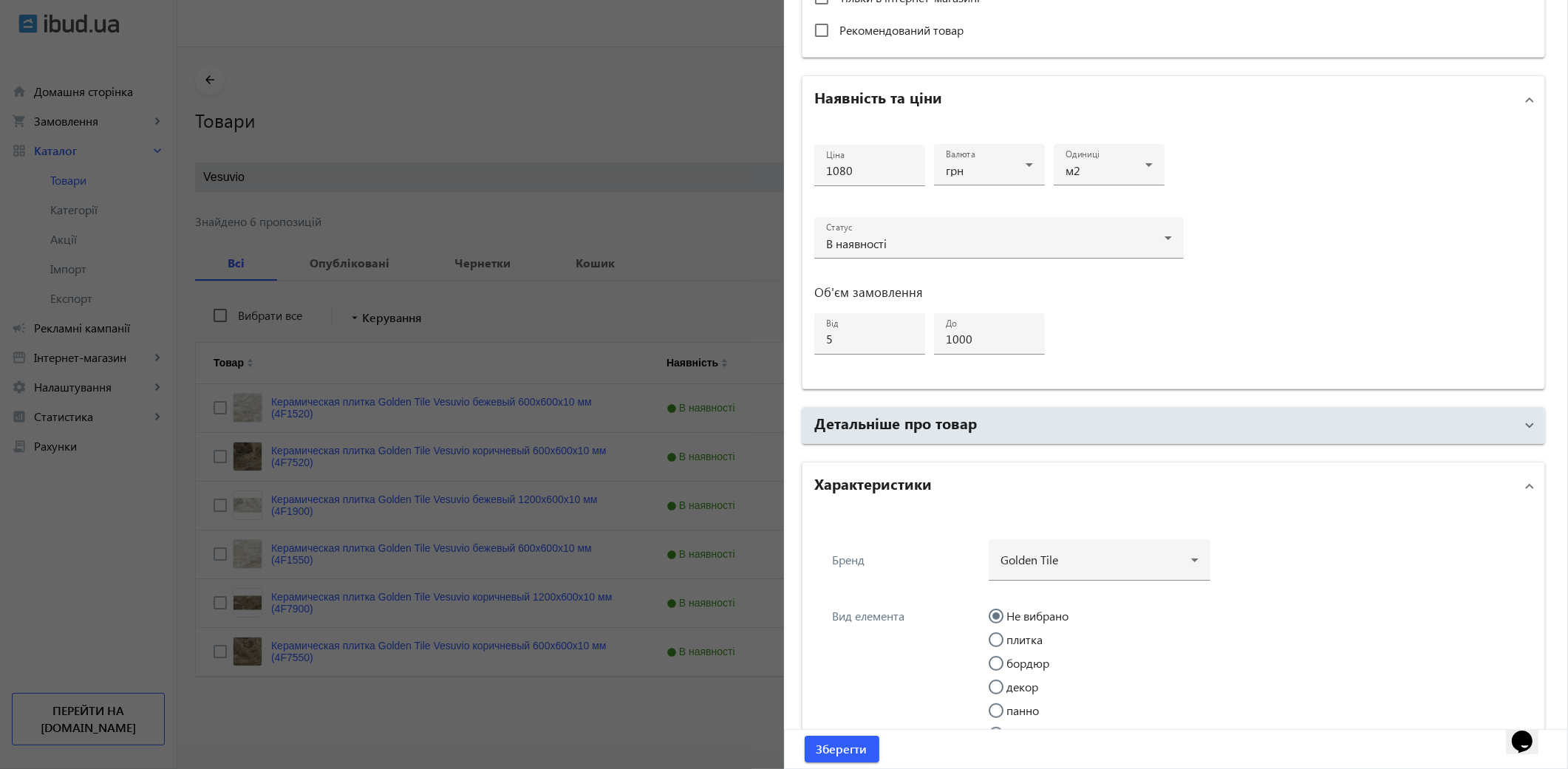
scroll to position [713, 0]
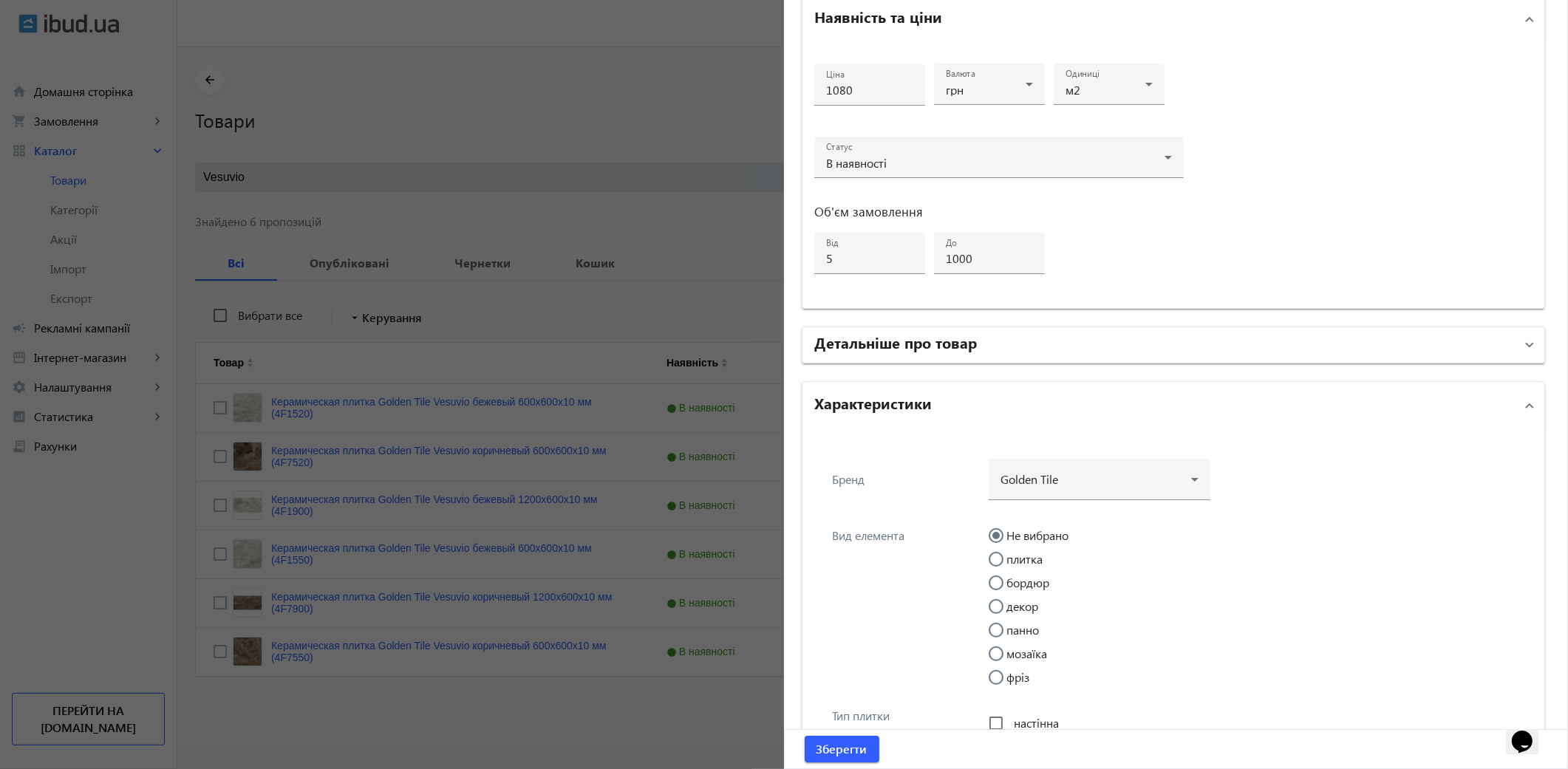
click at [900, 343] on h2 "Детальніше про товар" at bounding box center [896, 342] width 162 height 20
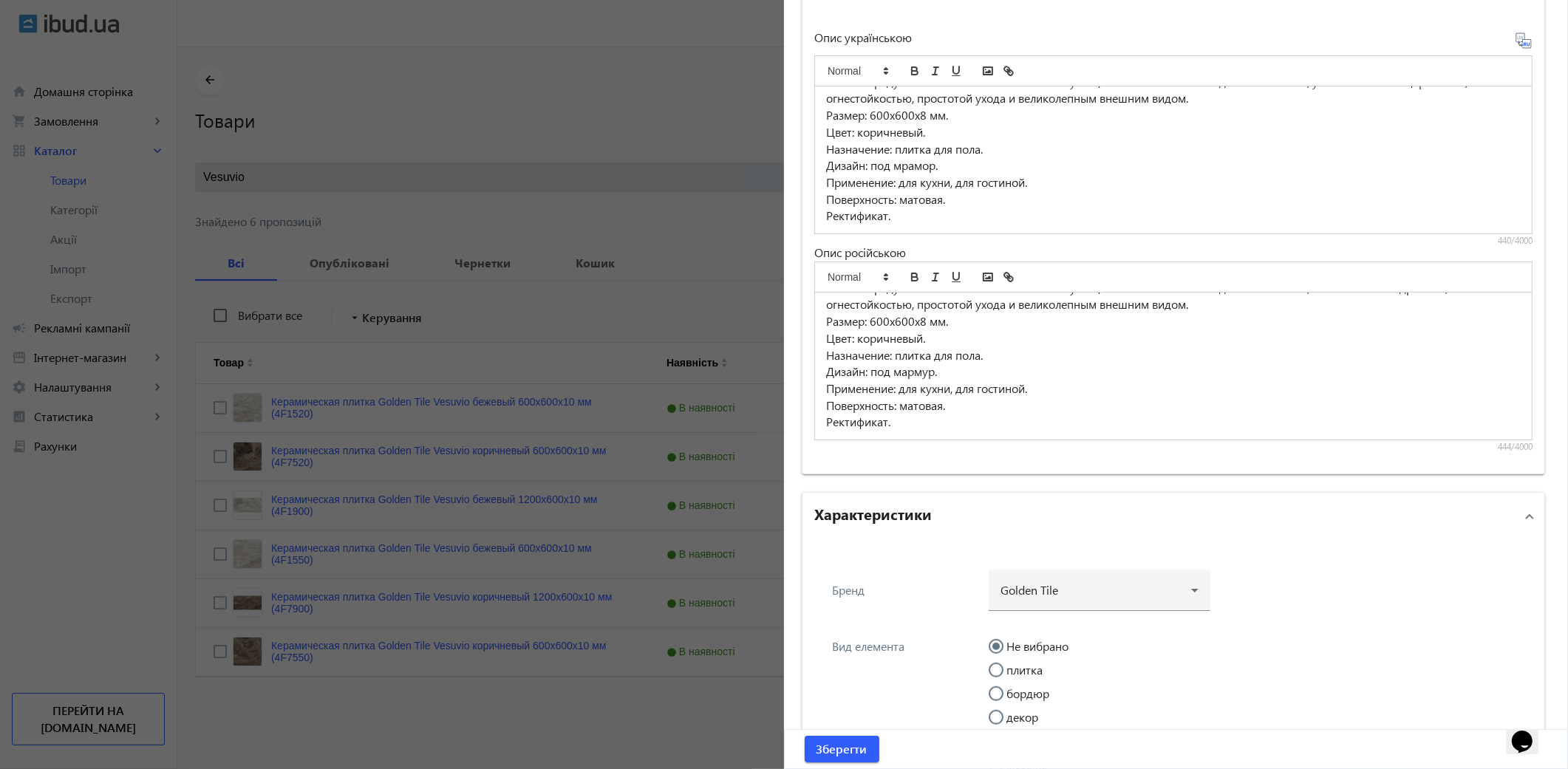
scroll to position [1206, 0]
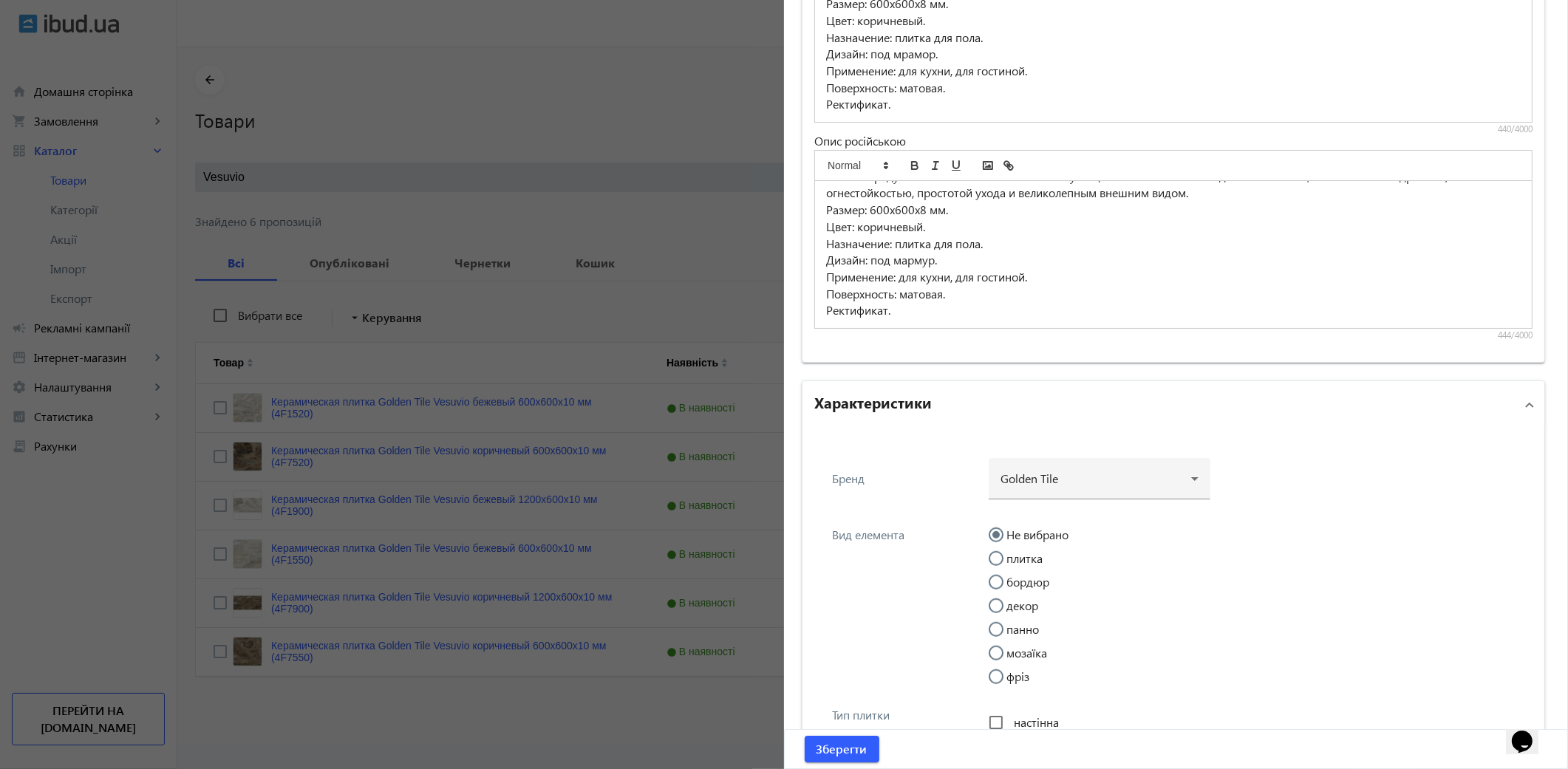
click at [856, 400] on h2 "Характеристики" at bounding box center [873, 401] width 118 height 20
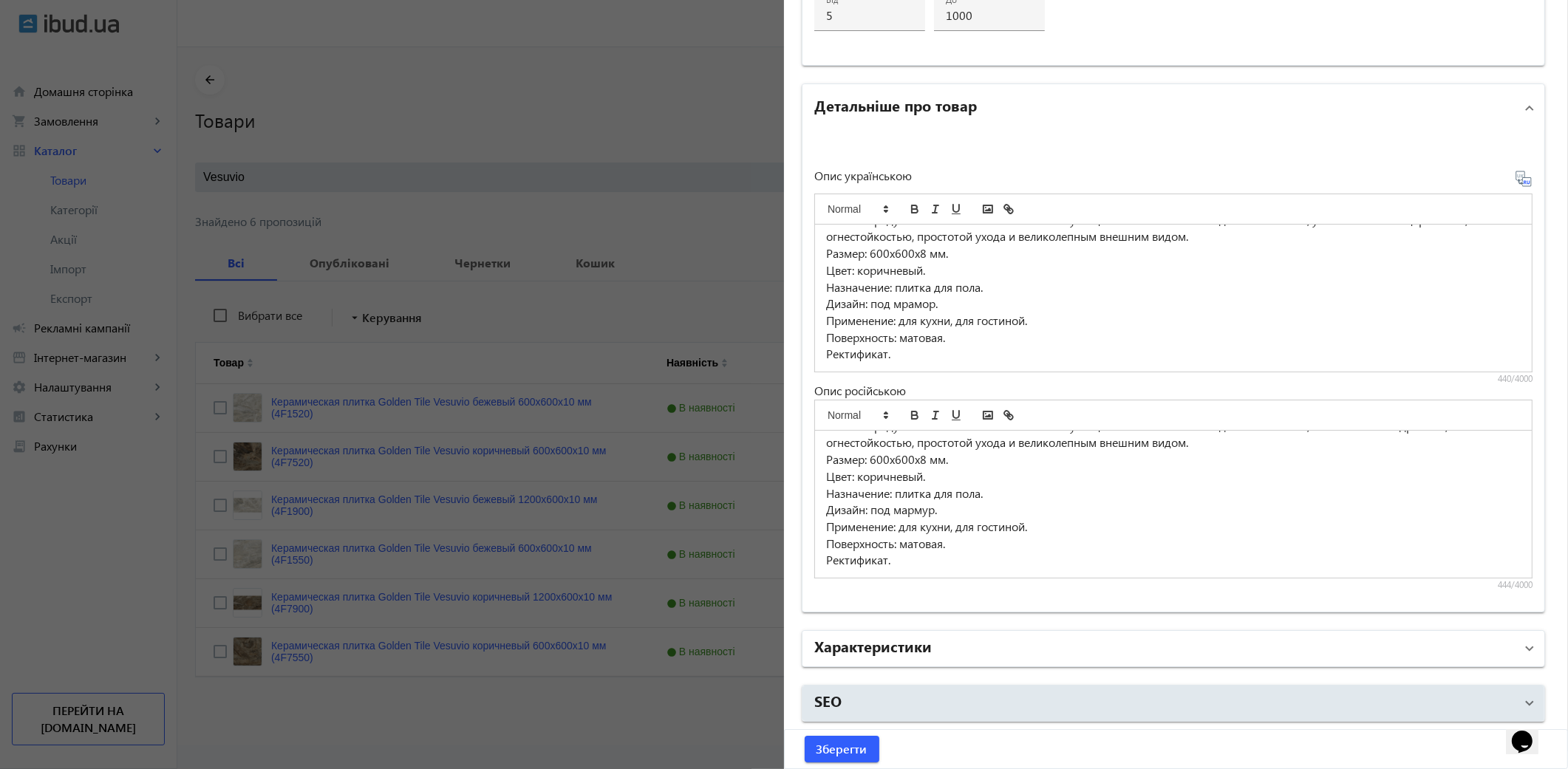
scroll to position [953, 0]
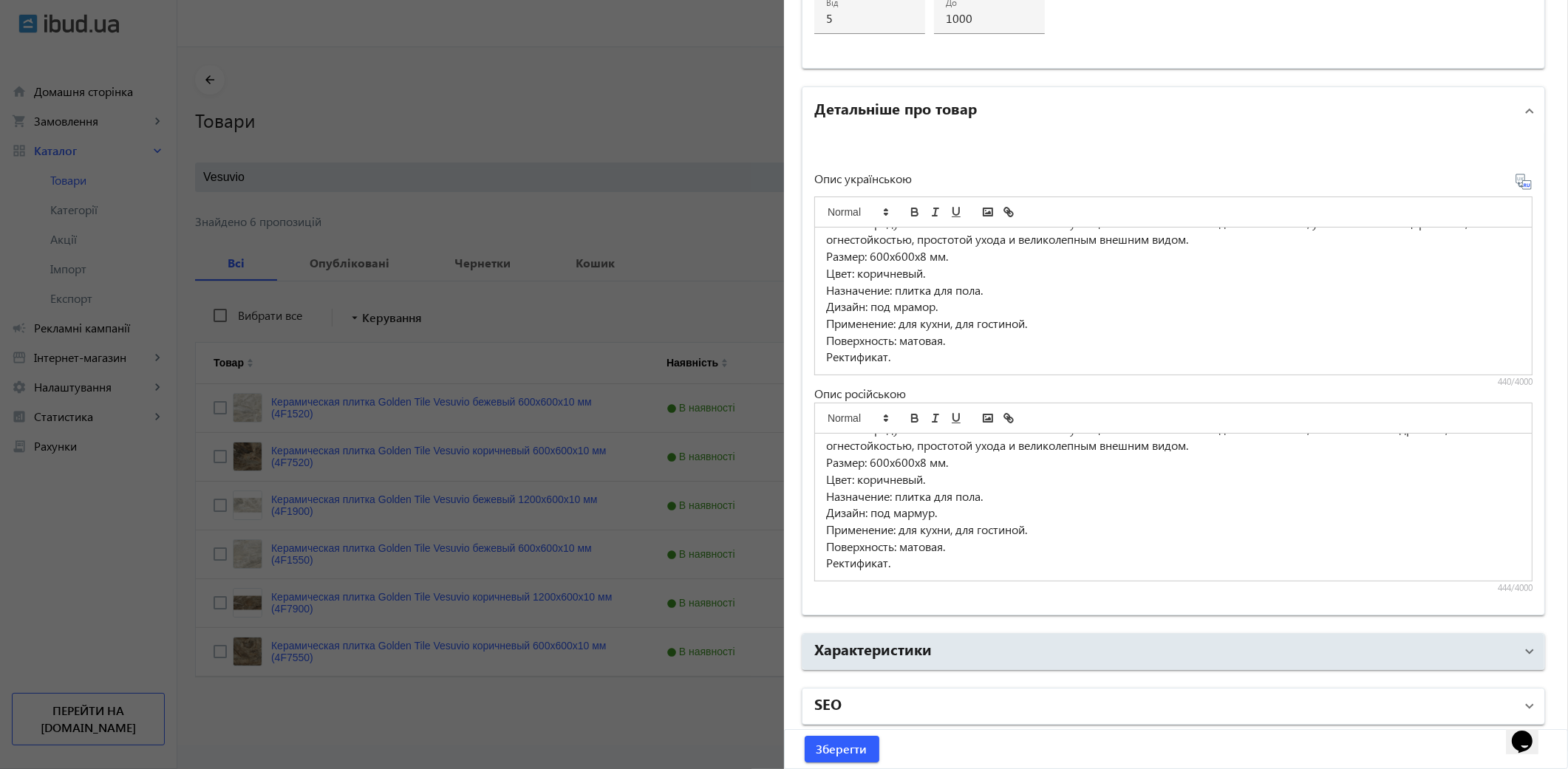
click at [881, 713] on mat-panel-title "SEO" at bounding box center [1164, 706] width 701 height 27
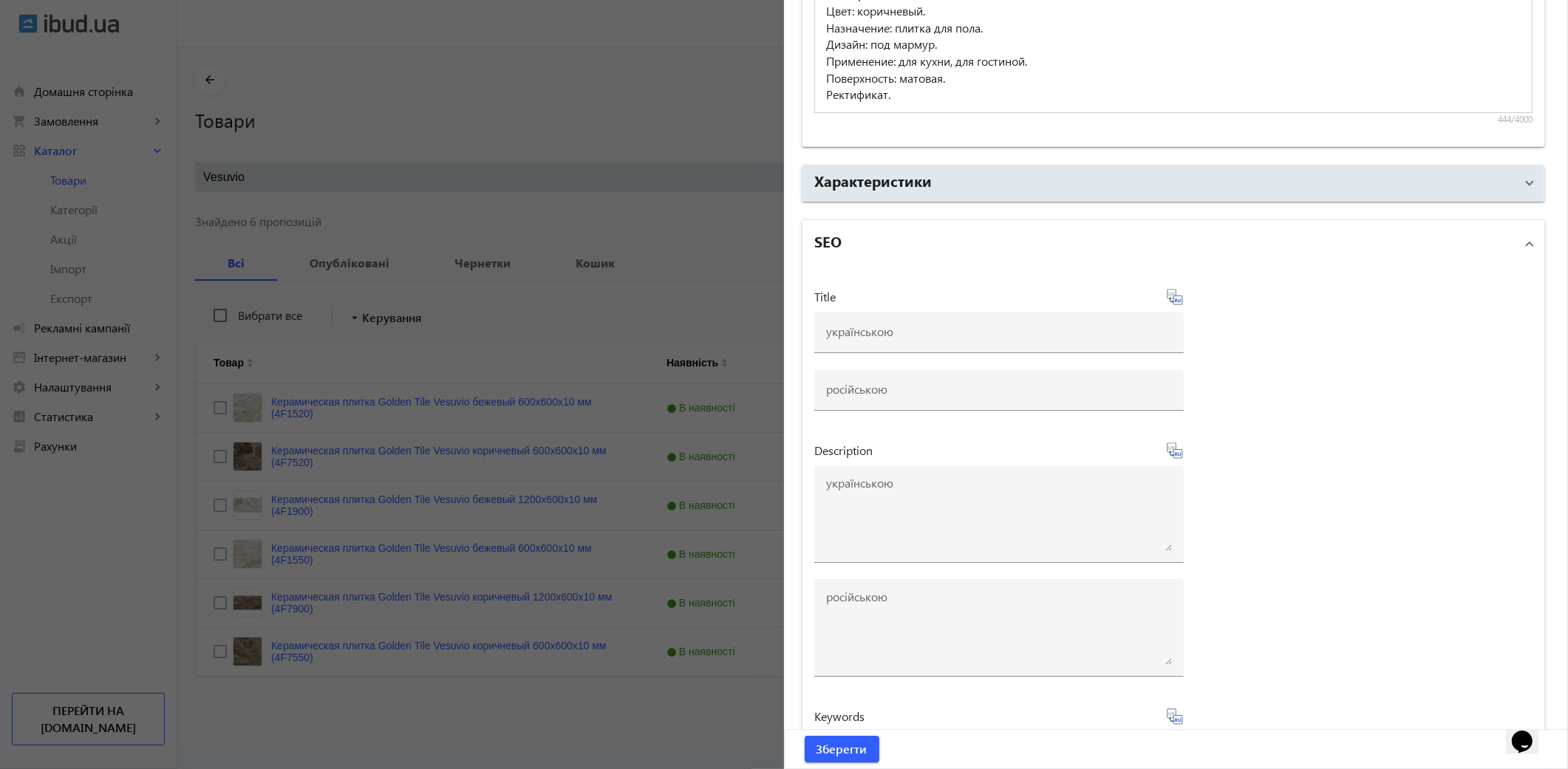
scroll to position [1527, 0]
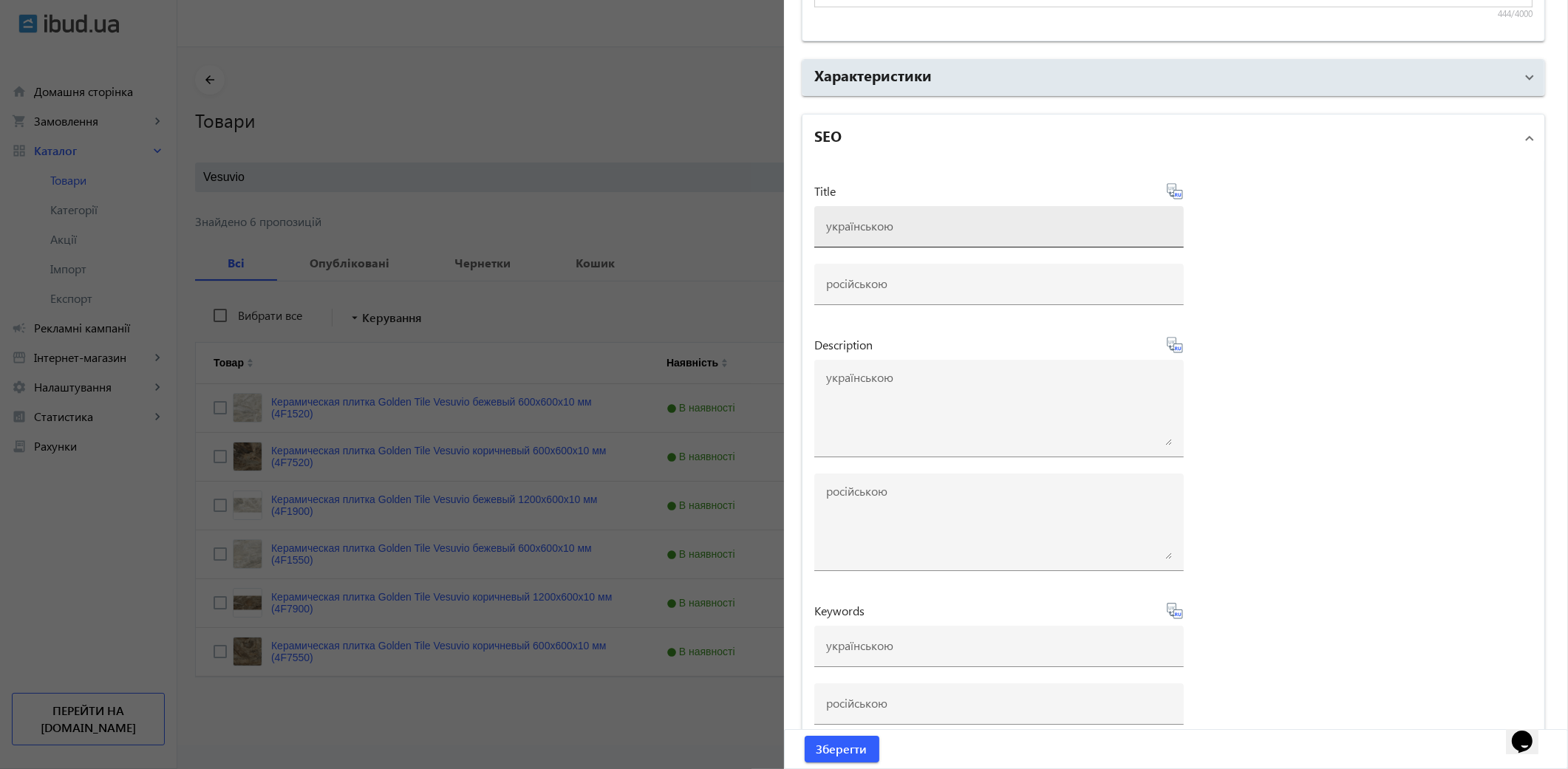
click at [849, 223] on input at bounding box center [999, 225] width 346 height 15
paste input "Керамическая плитка Golden Tile Vesuvio коричневый 4F7580 600x600x8 мм"
type input "Керамическая плитка Golden Tile Vesuvio коричневый 4F7580 600x600x8 мм"
click at [1171, 195] on icon at bounding box center [1174, 191] width 15 height 15
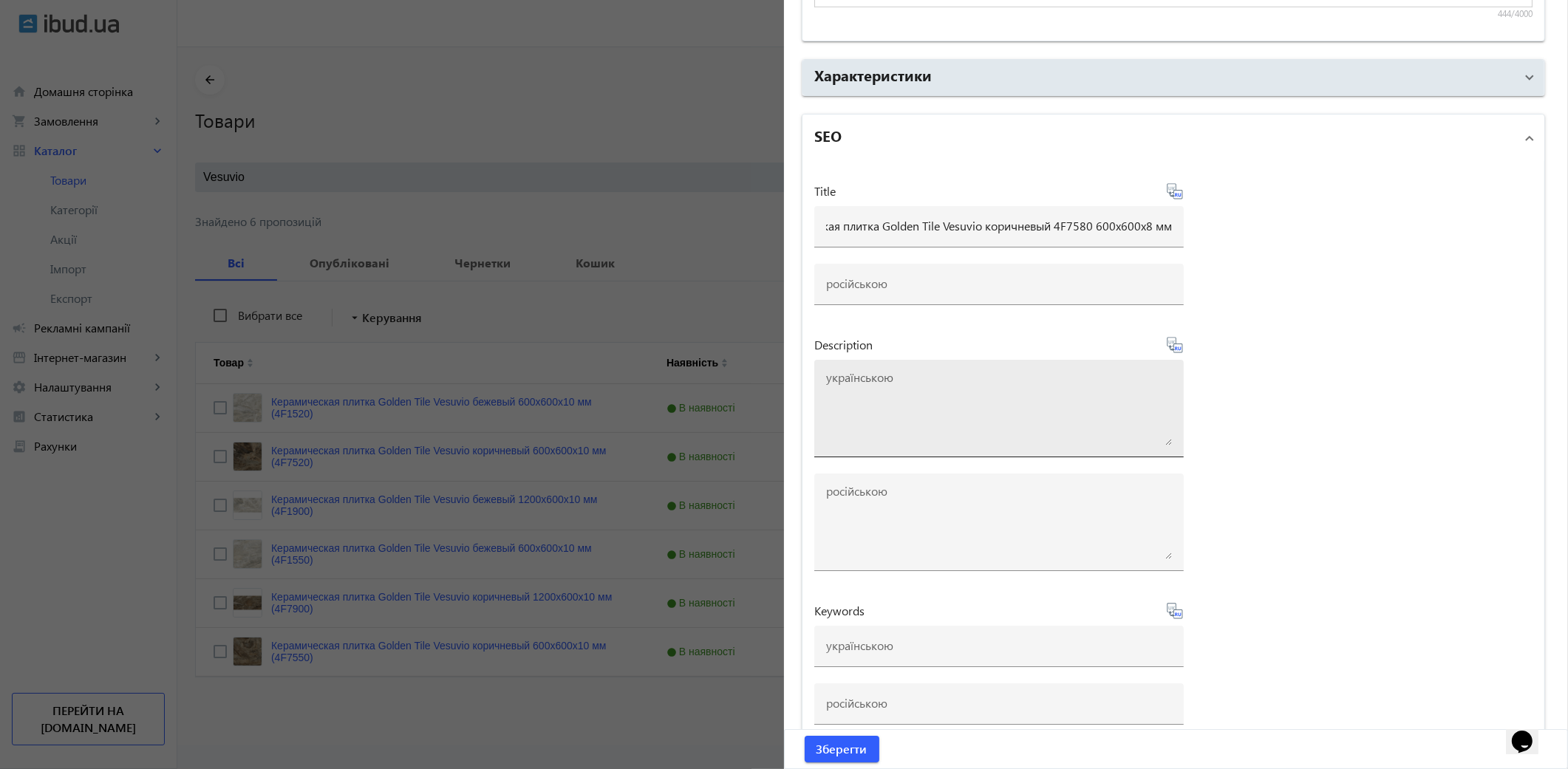
scroll to position [0, 0]
type input "Керамическая плитка Golden Tile Vesuvio коричневый 4F7580 600x600x8 мм"
click at [896, 419] on textarea at bounding box center [999, 408] width 346 height 74
paste textarea "Керамическая плитка Golden Tile Vesuvio коричневый 4F7580 600x600x8 мм"
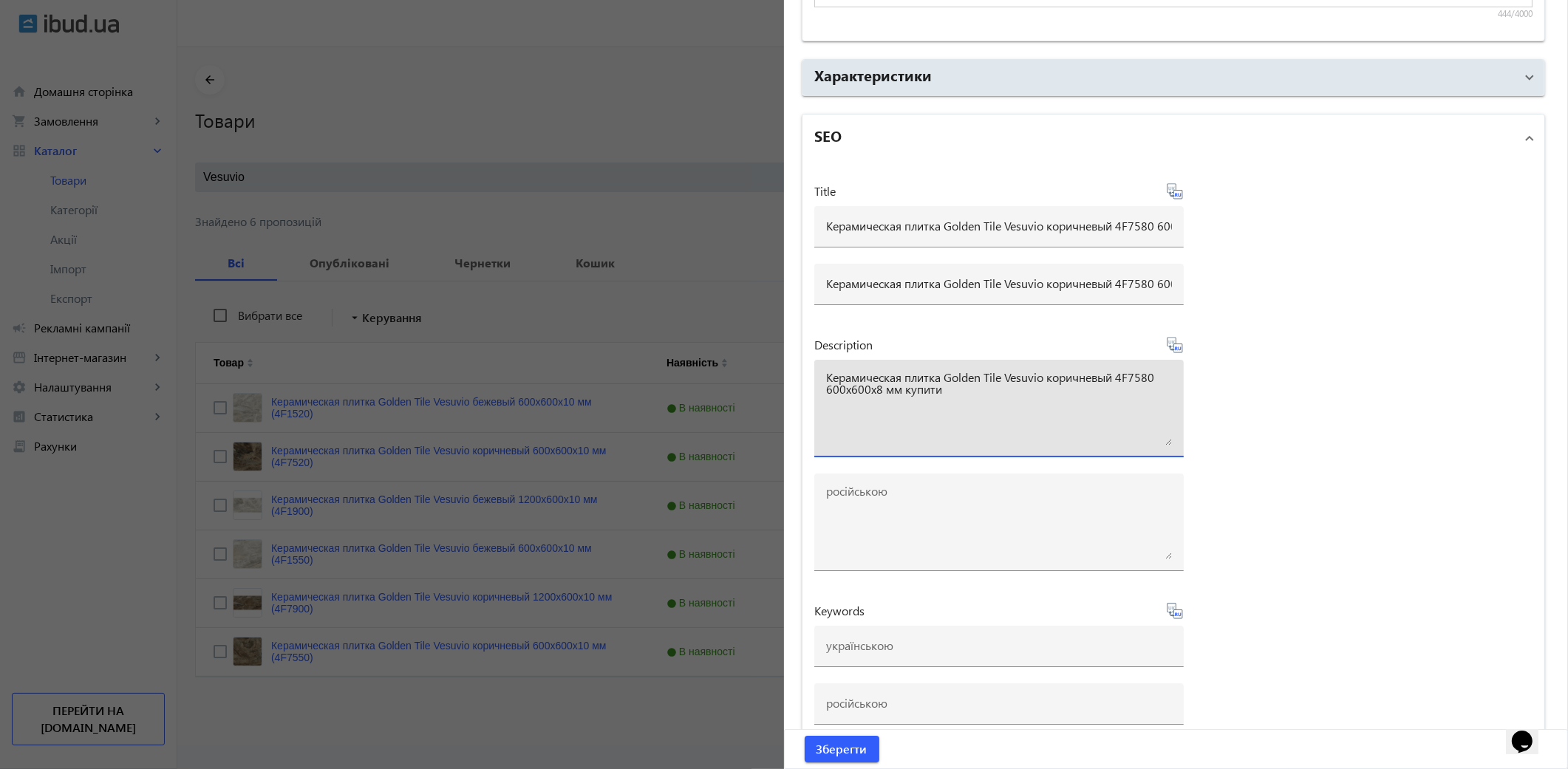
type textarea "Керамическая плитка Golden Tile Vesuvio коричневый 4F7580 600x600x8 мм купити"
click at [1171, 343] on icon at bounding box center [1175, 345] width 18 height 18
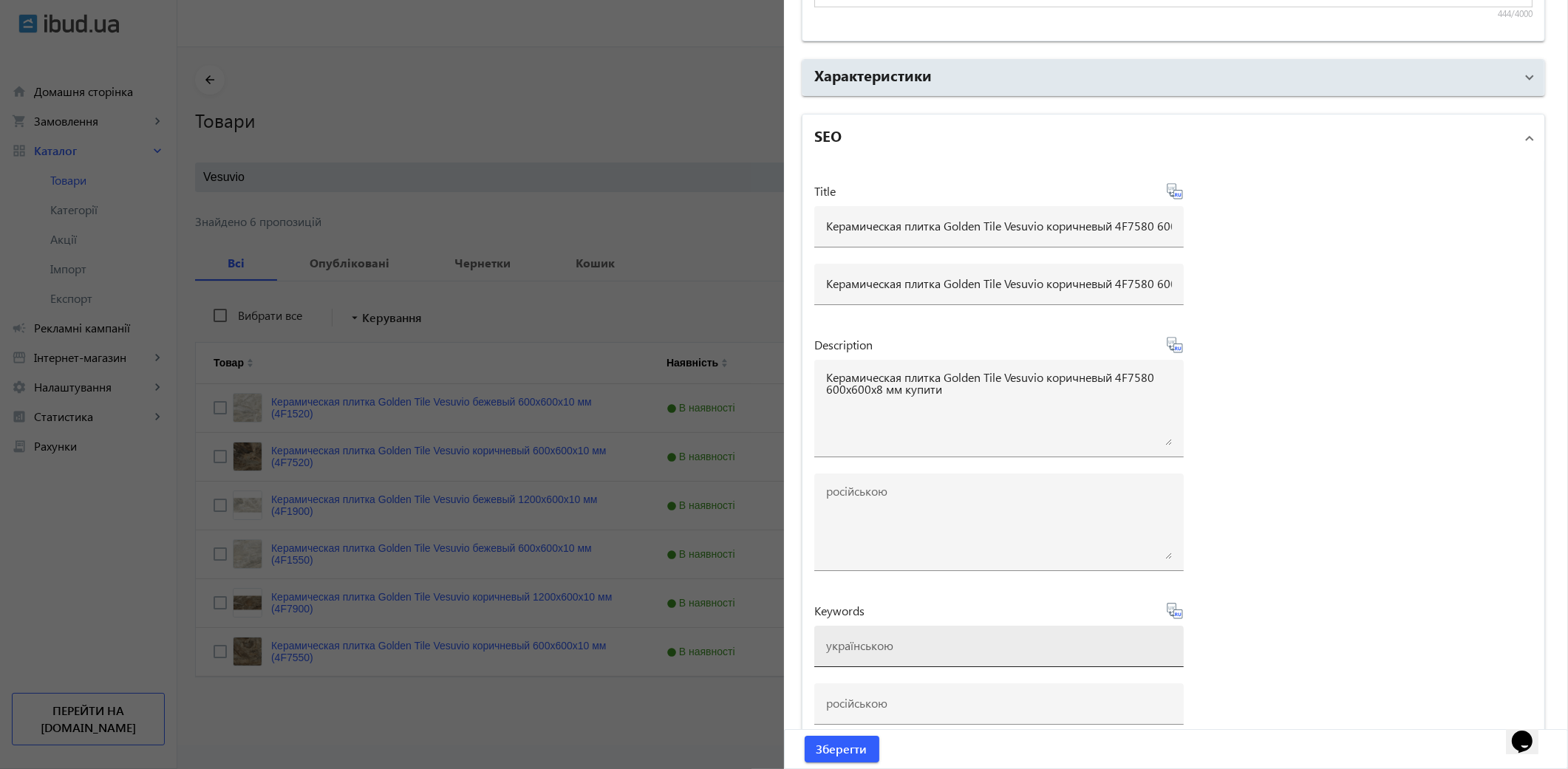
type textarea "Керамическая плитка Golden Tile Vesuvio коричневый 4F7580 600x600x8 мм купить"
click at [842, 642] on input at bounding box center [999, 645] width 346 height 15
paste input "Керамическая плитка Golden Tile Vesuvio коричневый 4F7580 600x600x8 мм"
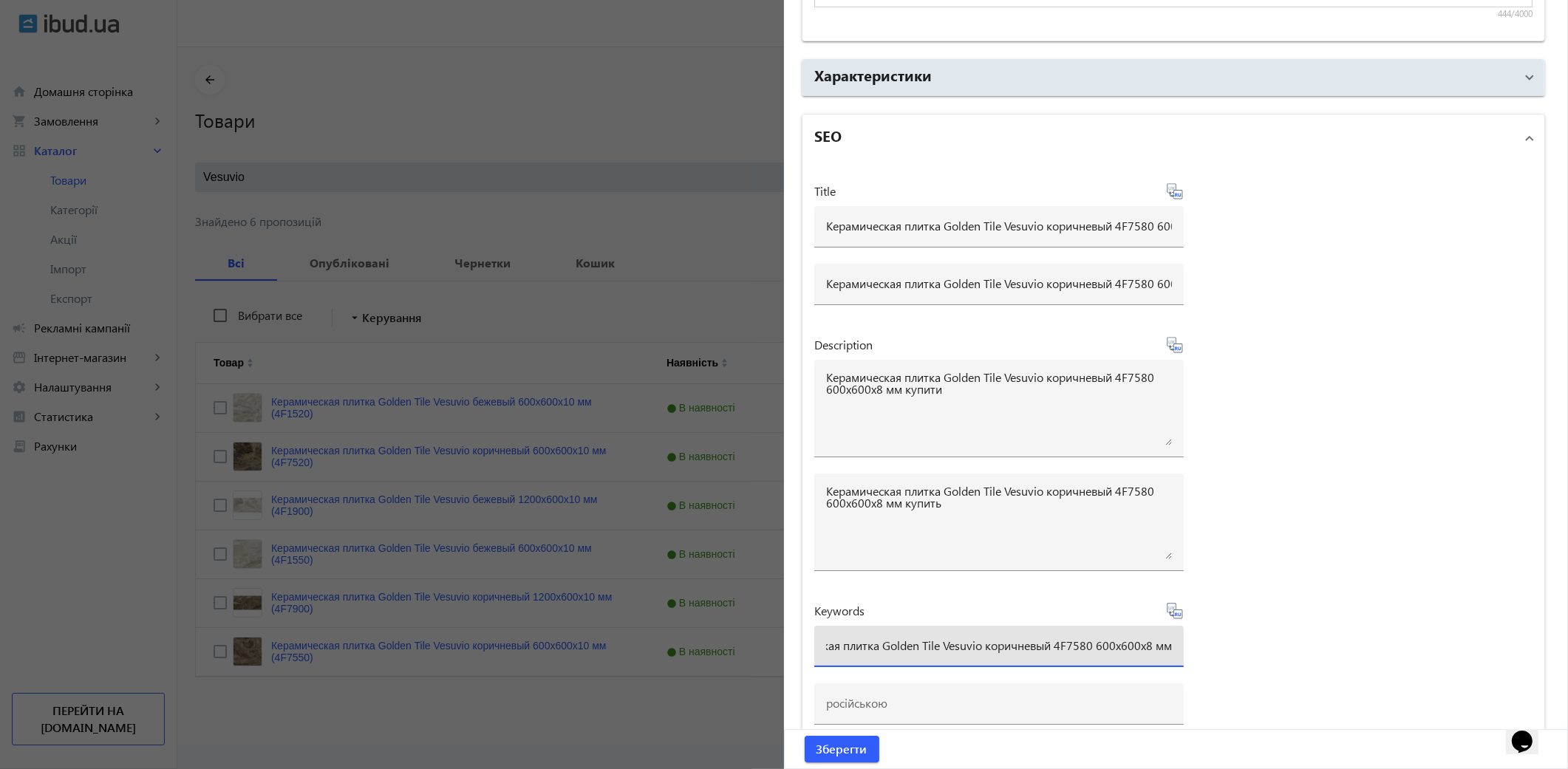
scroll to position [0, 67]
drag, startPoint x: 977, startPoint y: 644, endPoint x: 1575, endPoint y: 567, distance: 602.9
click at [1567, 567] on html "arrow_back home Домашня сторінка shopping_cart Замовлення keyboard_arrow_right …" at bounding box center [784, 384] width 1568 height 769
click at [1010, 637] on input "Керамическая плитка Golden Tile Vesuvio" at bounding box center [999, 645] width 346 height 15
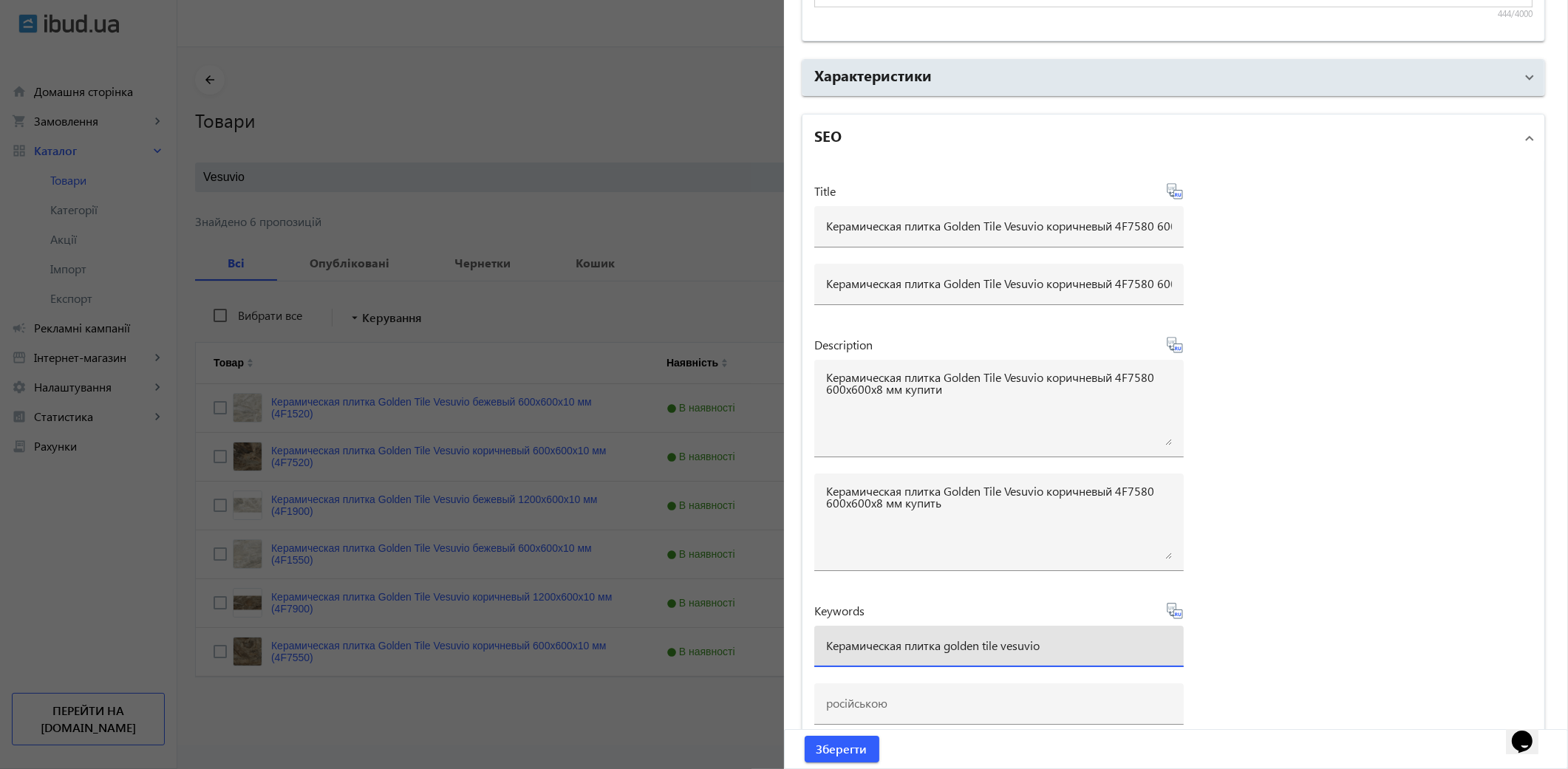
drag, startPoint x: 905, startPoint y: 644, endPoint x: 598, endPoint y: 648, distance: 307.0
click at [598, 648] on mat-sidenav-container "arrow_back Товари 7335 /10000 товарів Подовжити Додати товар Vesuvio close sear…" at bounding box center [872, 396] width 1391 height 698
type input "плитка golden tile vesuvio"
click at [1172, 611] on icon at bounding box center [1175, 611] width 18 height 18
type input "плитка golden tile vesuvio"
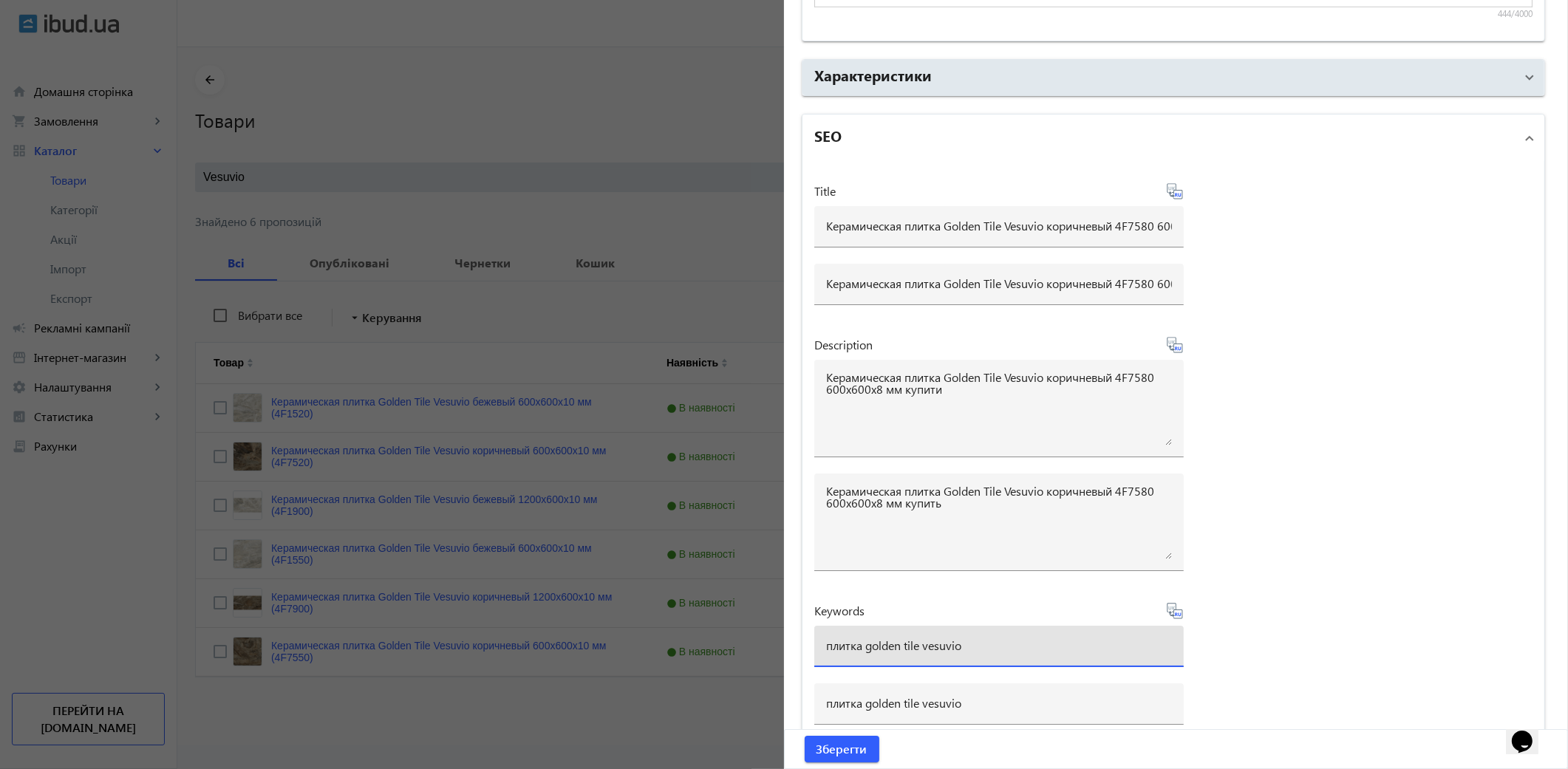
drag, startPoint x: 998, startPoint y: 646, endPoint x: 399, endPoint y: 589, distance: 601.7
click at [399, 589] on mat-sidenav-container "arrow_back Товари 7335 /10000 товарів Подовжити Додати товар Vesuvio close sear…" at bounding box center [872, 396] width 1391 height 698
click at [858, 752] on span "Зберегти" at bounding box center [842, 750] width 51 height 16
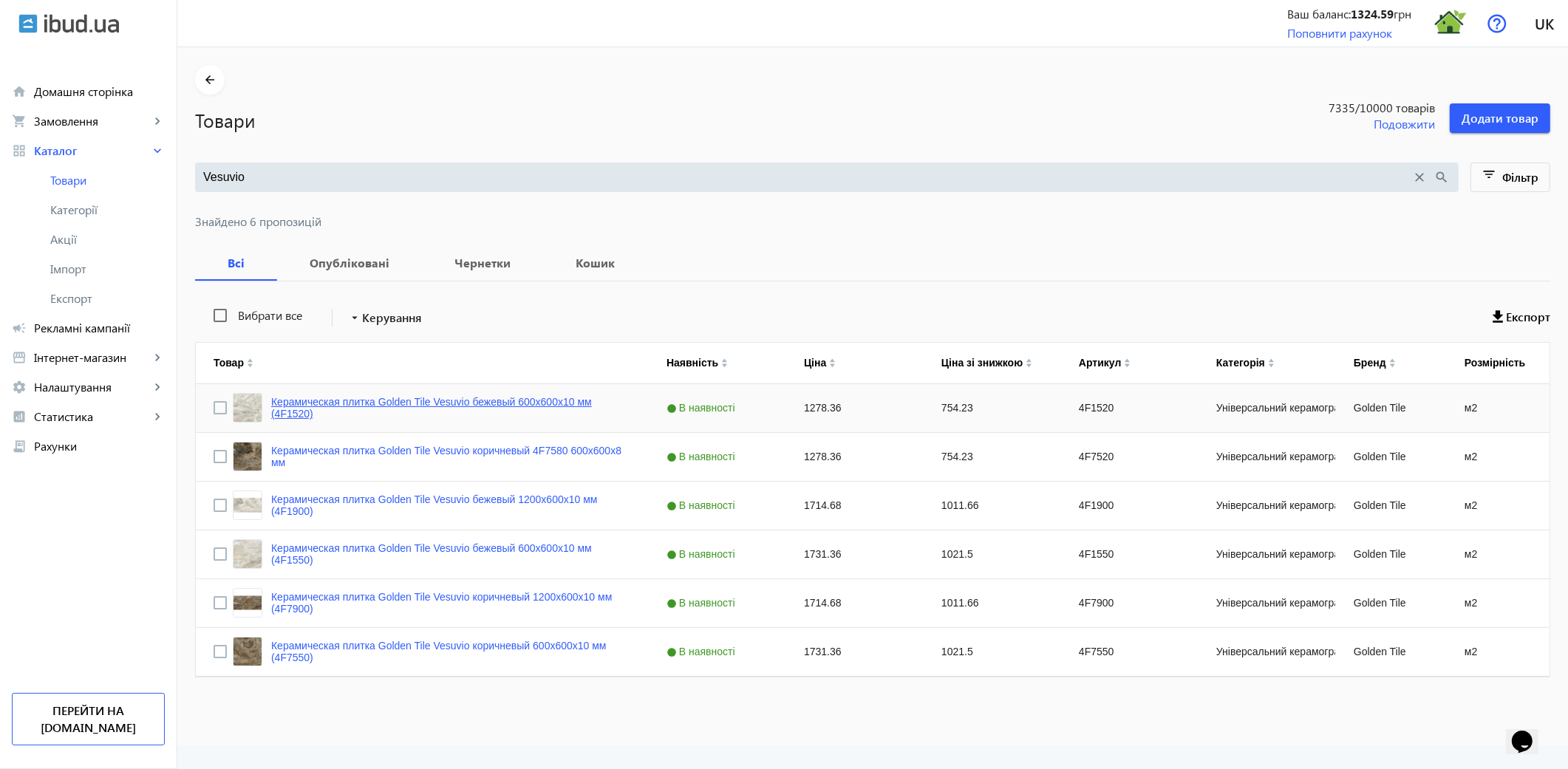
click at [517, 400] on link "Керамическая плитка Golden Tile Vesuvio бежевый 600x600x10 мм (4F1520)" at bounding box center [451, 408] width 360 height 24
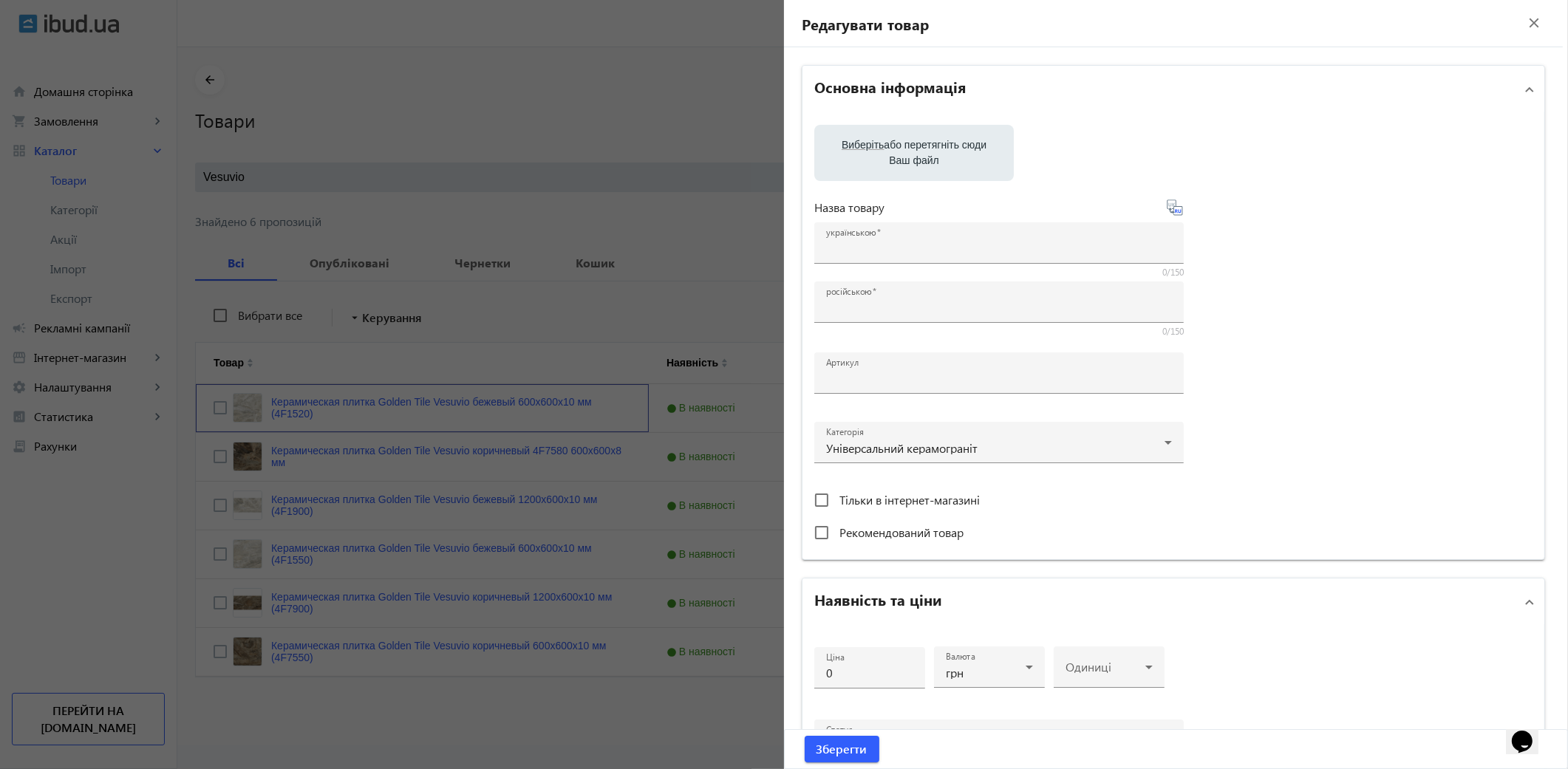
type input "Керамическая плитка Golden Tile Vesuvio бежевый 600x600x10 мм (4F1520)"
type input "4F1520"
type input "1278.36"
type input "5"
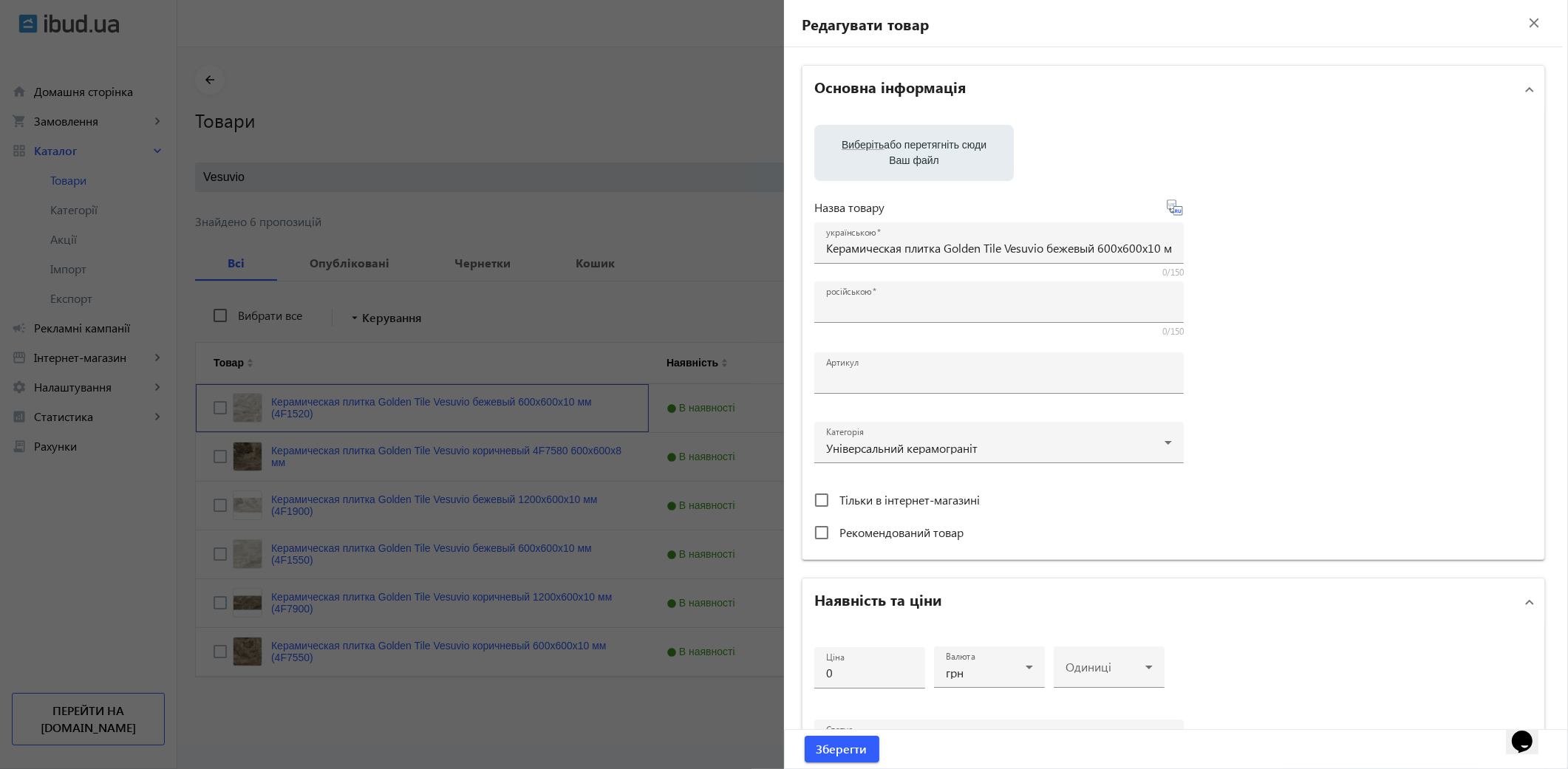
type input "1000"
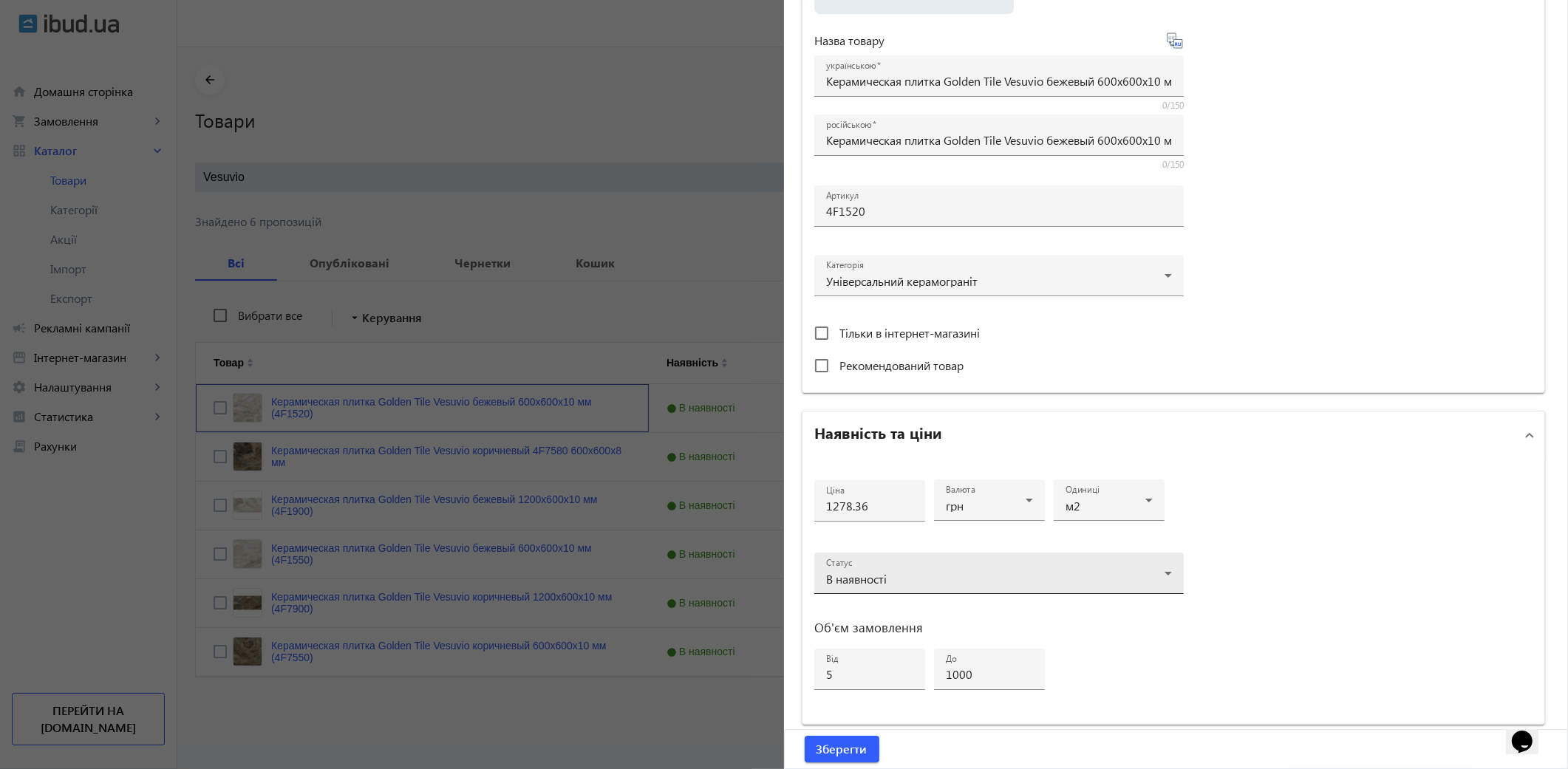
scroll to position [328, 0]
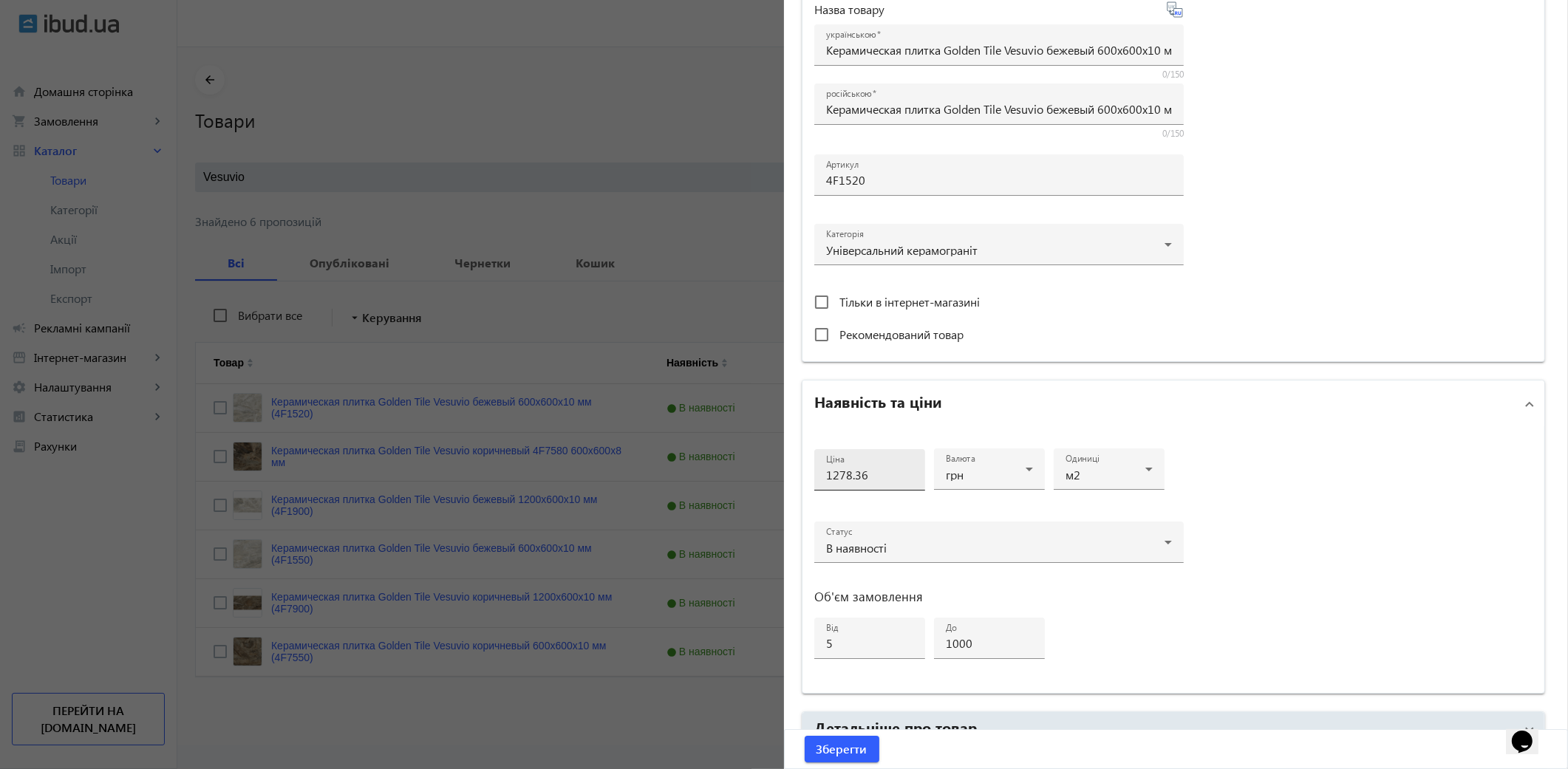
click at [875, 481] on input "1278.36" at bounding box center [869, 474] width 87 height 15
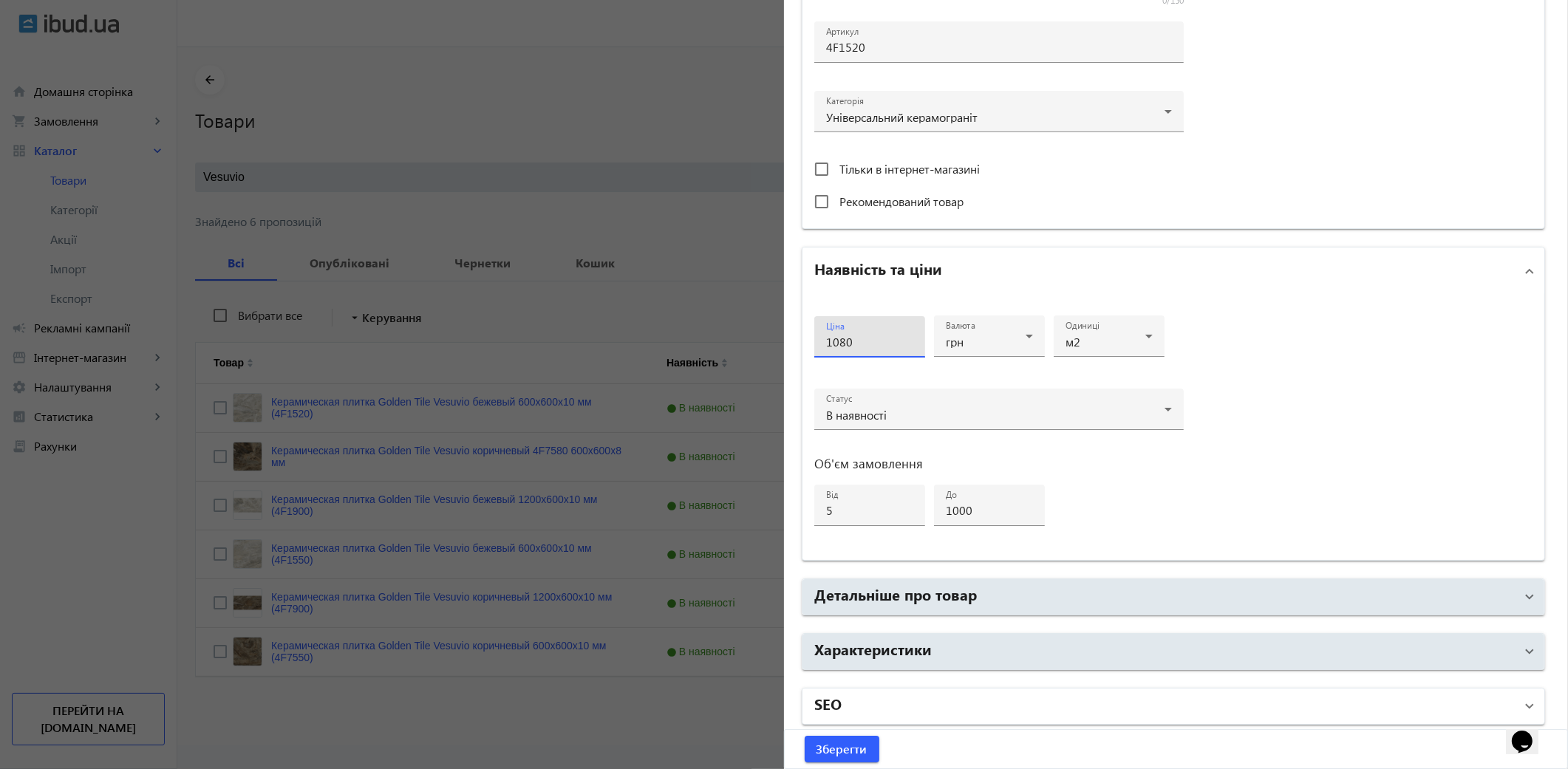
type input "1080"
click at [870, 698] on mat-panel-title "SEO" at bounding box center [1164, 706] width 701 height 27
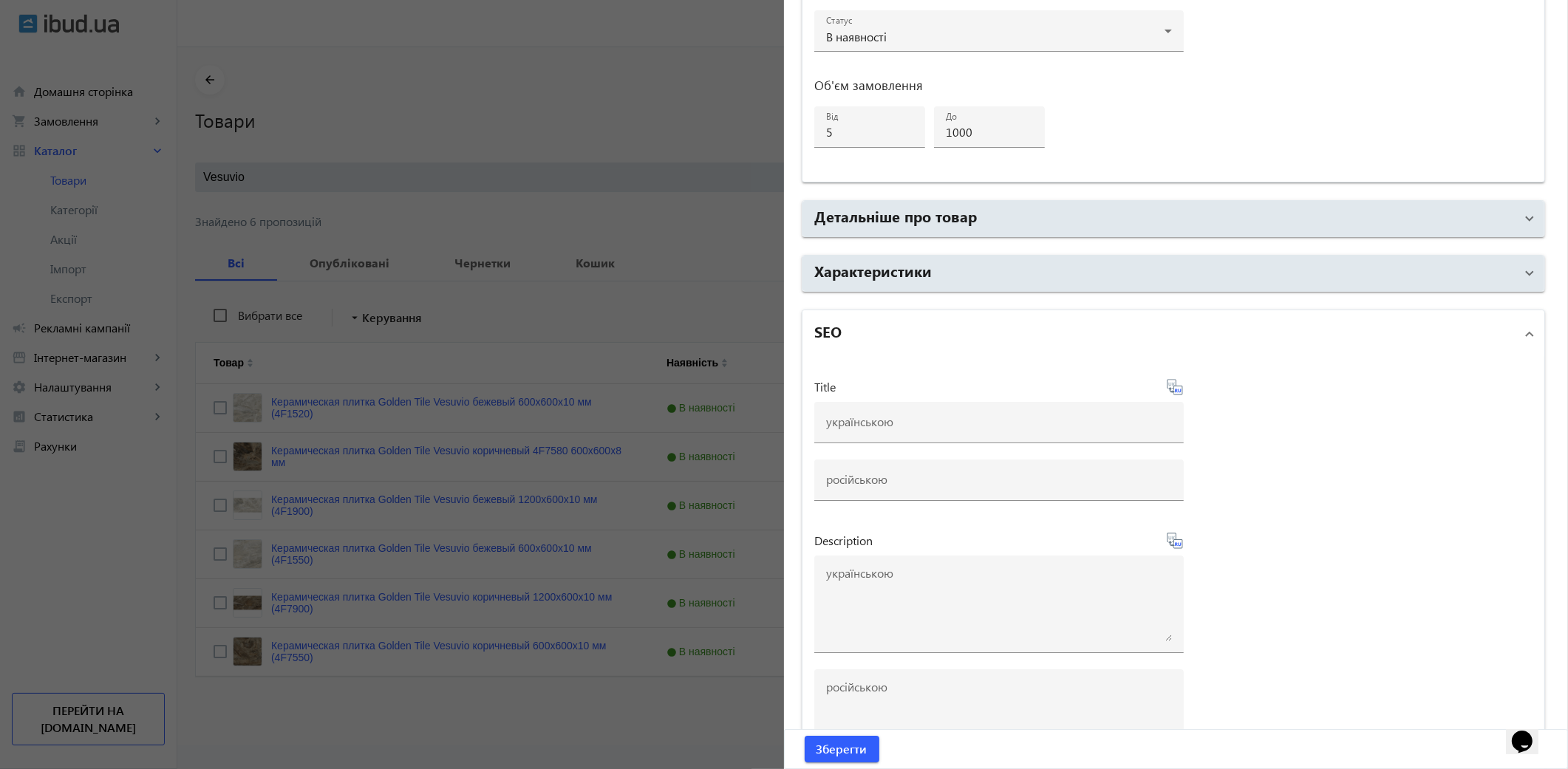
scroll to position [1051, 0]
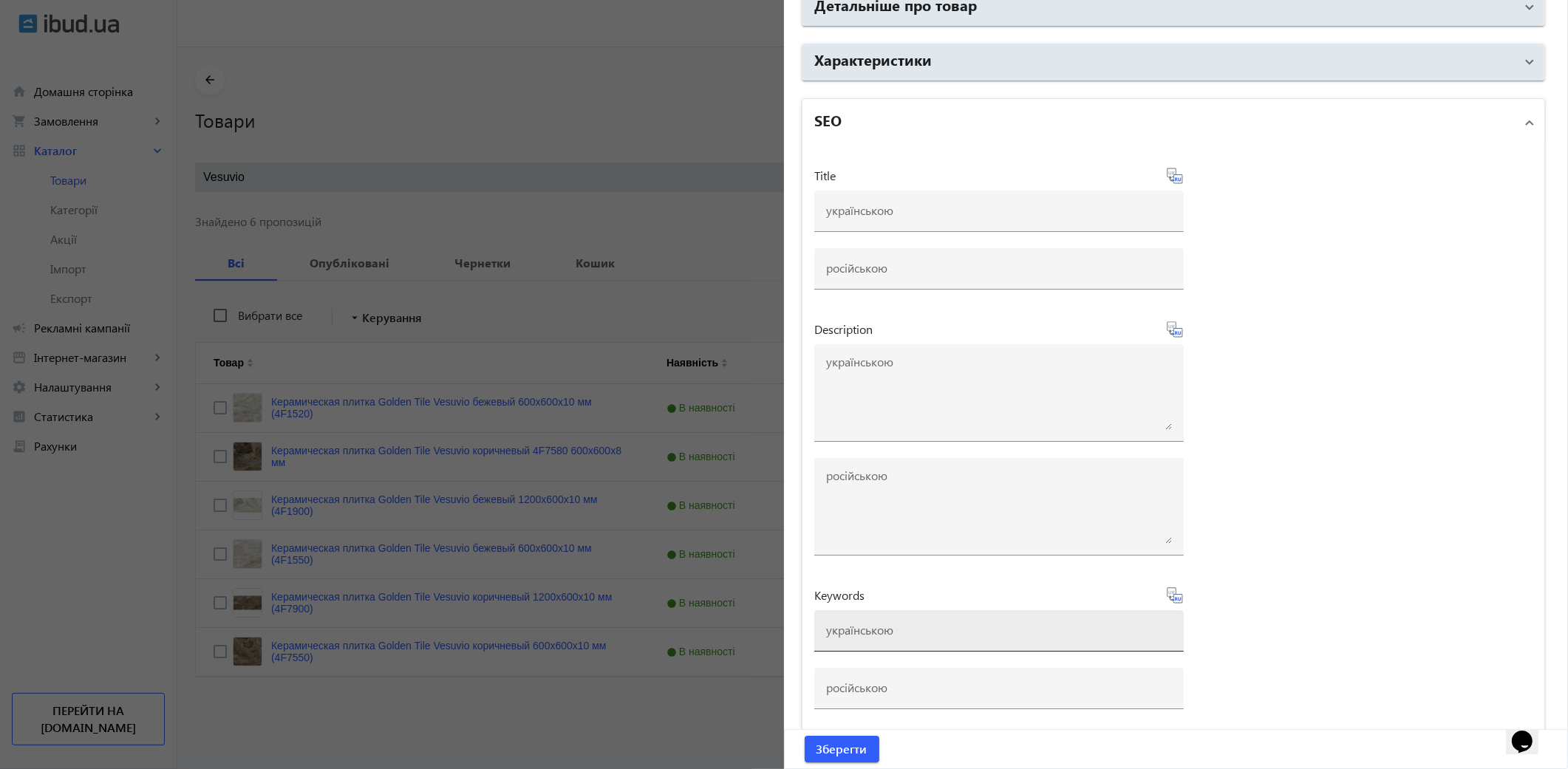
click at [840, 629] on input at bounding box center [999, 629] width 346 height 15
paste input "плитка golden tile vesuvio"
type input "плитка golden tile vesuvio"
click at [1179, 597] on icon at bounding box center [1181, 598] width 3 height 4
type input "плитка golden tile vesuvio"
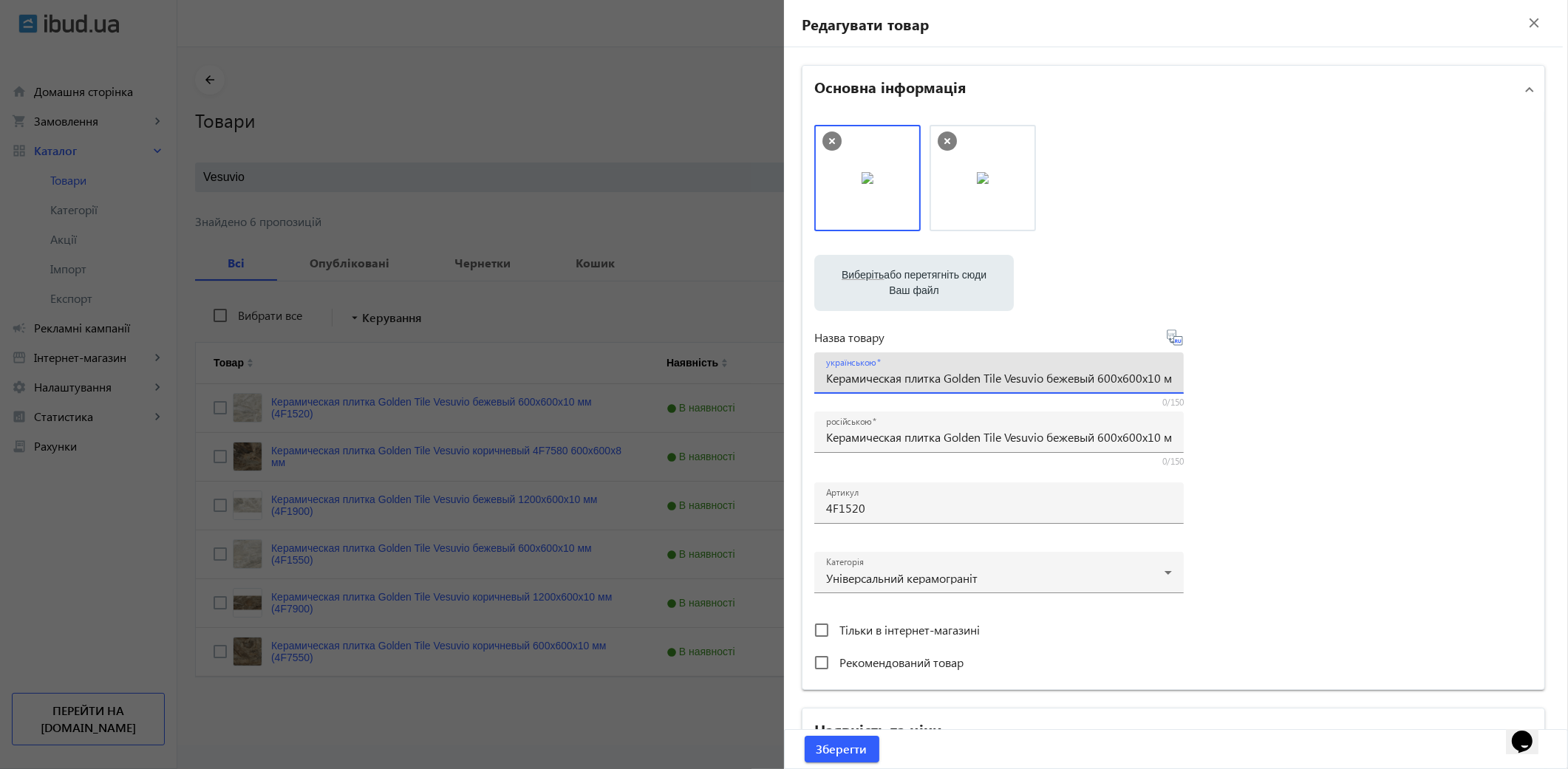
scroll to position [0, 62]
drag, startPoint x: 823, startPoint y: 382, endPoint x: 1575, endPoint y: 306, distance: 755.8
click at [1567, 306] on html "arrow_back home Домашня сторінка shopping_cart Замовлення keyboard_arrow_right …" at bounding box center [784, 384] width 1568 height 769
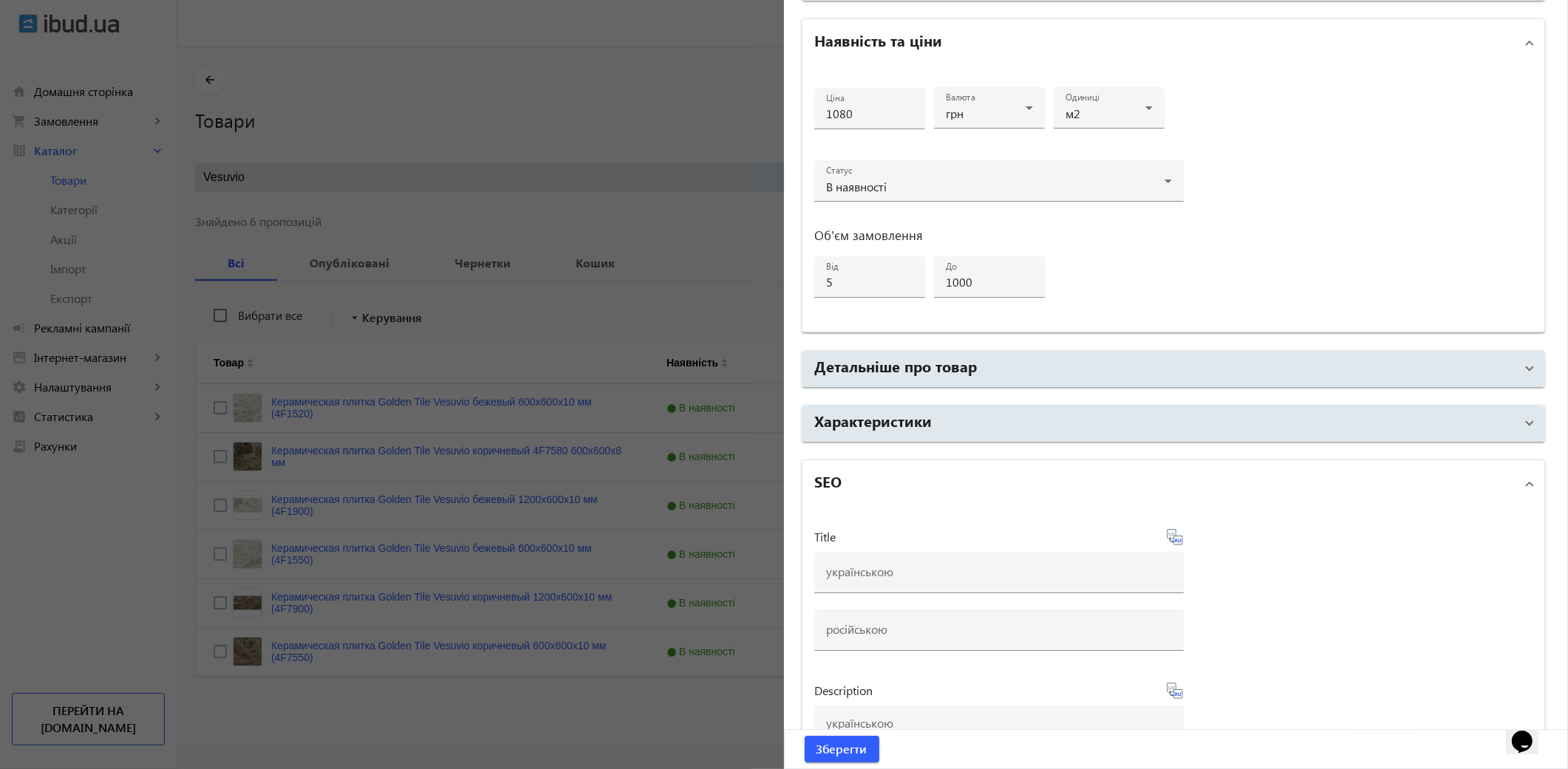
scroll to position [903, 0]
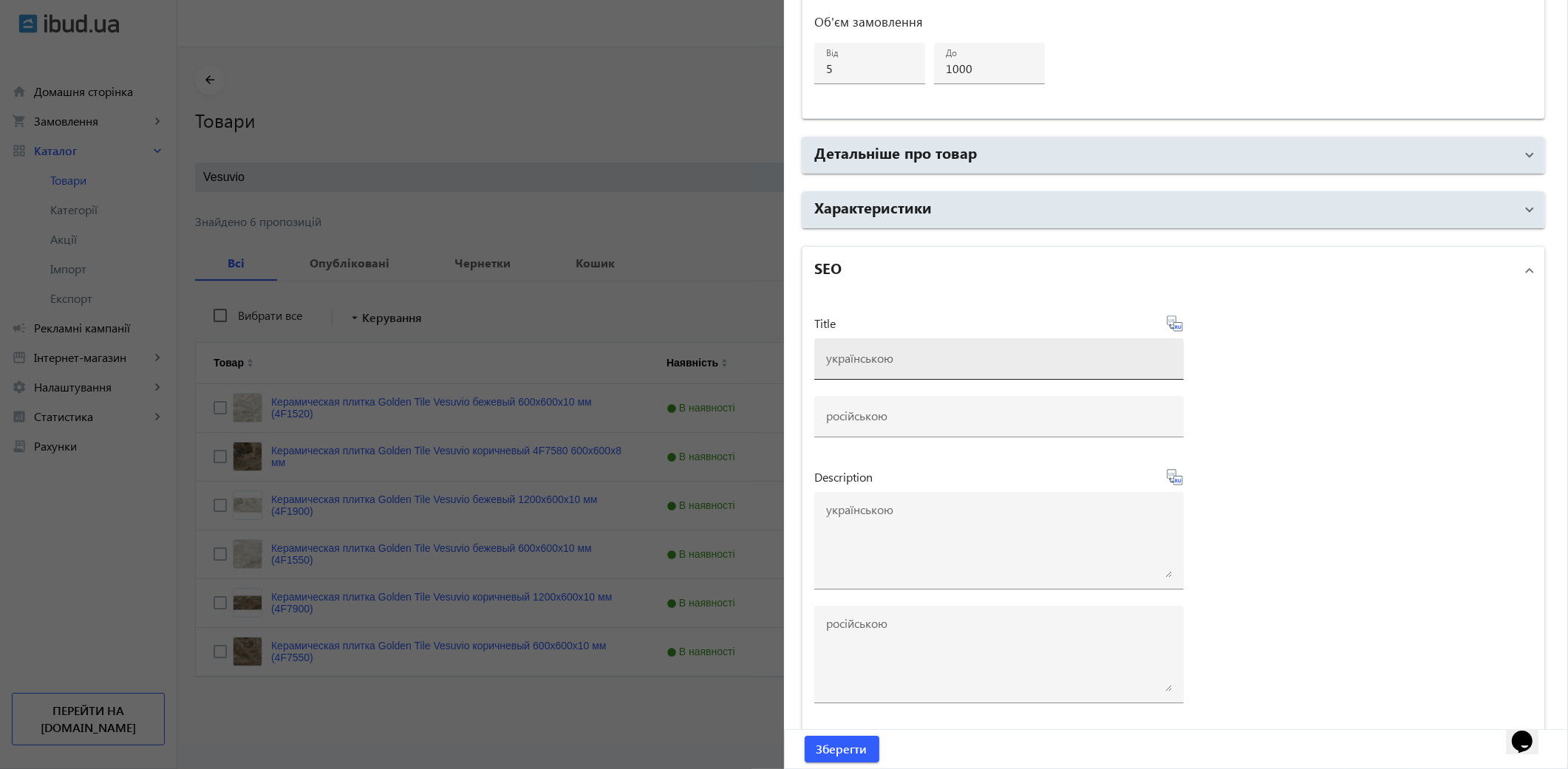
click at [853, 364] on div at bounding box center [999, 359] width 346 height 41
paste input "Керамическая плитка Golden Tile Vesuvio бежевый 600x600x10 мм (4F1520)"
click at [1027, 352] on input "Керамическая плитка Golden Tile Vesuvio бежевый 600x600x10 мм (4F1520)" at bounding box center [999, 357] width 346 height 15
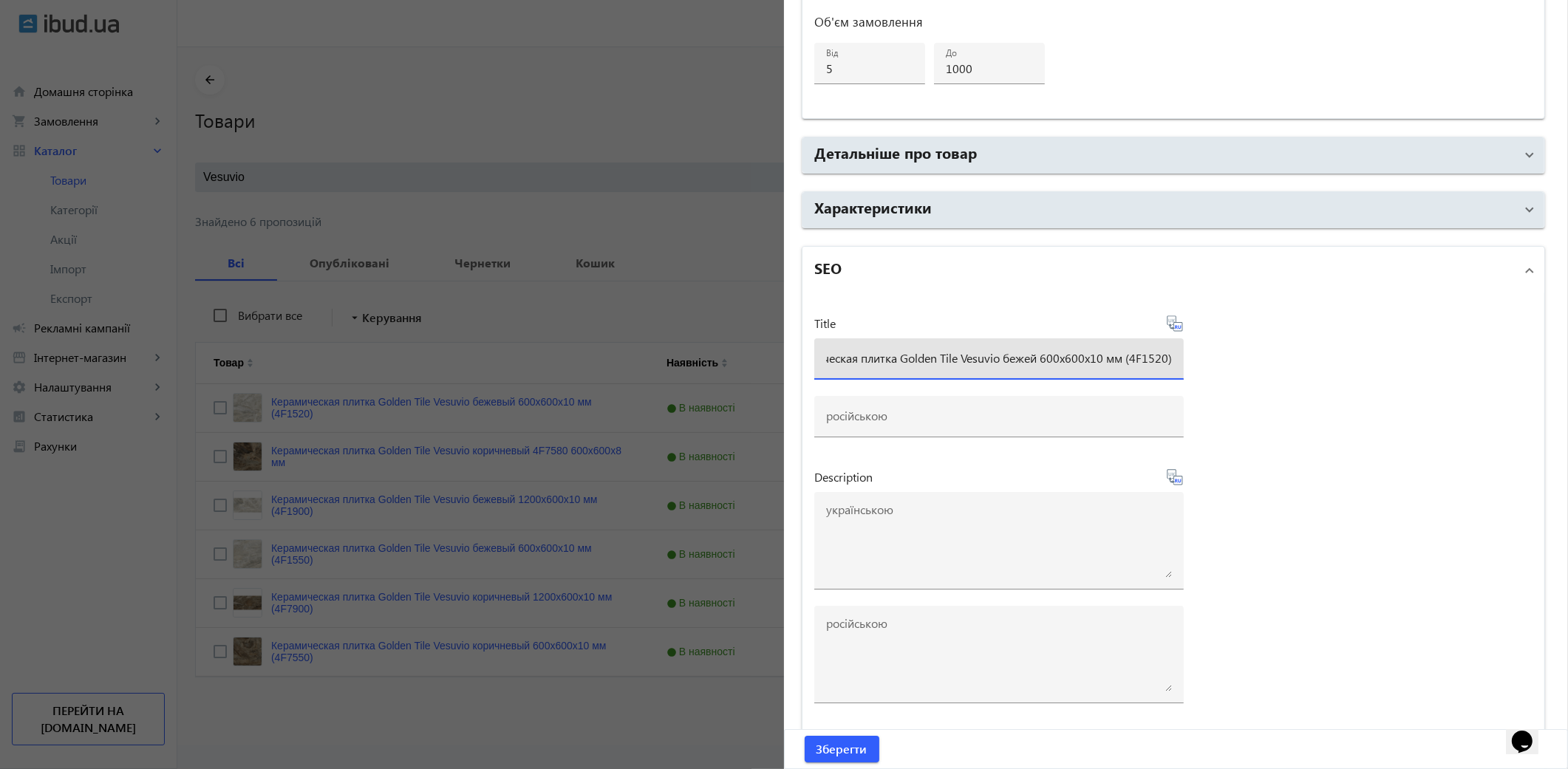
scroll to position [0, 47]
type input "Керамическая плитка Golden Tile Vesuvio бежевий 600x600x10 мм (4F1520)"
click at [1178, 325] on icon at bounding box center [1174, 323] width 15 height 15
type input "Керамическая плитка Golden Tile Vesuvio бежевый 600x600x10 мм (4F1520)"
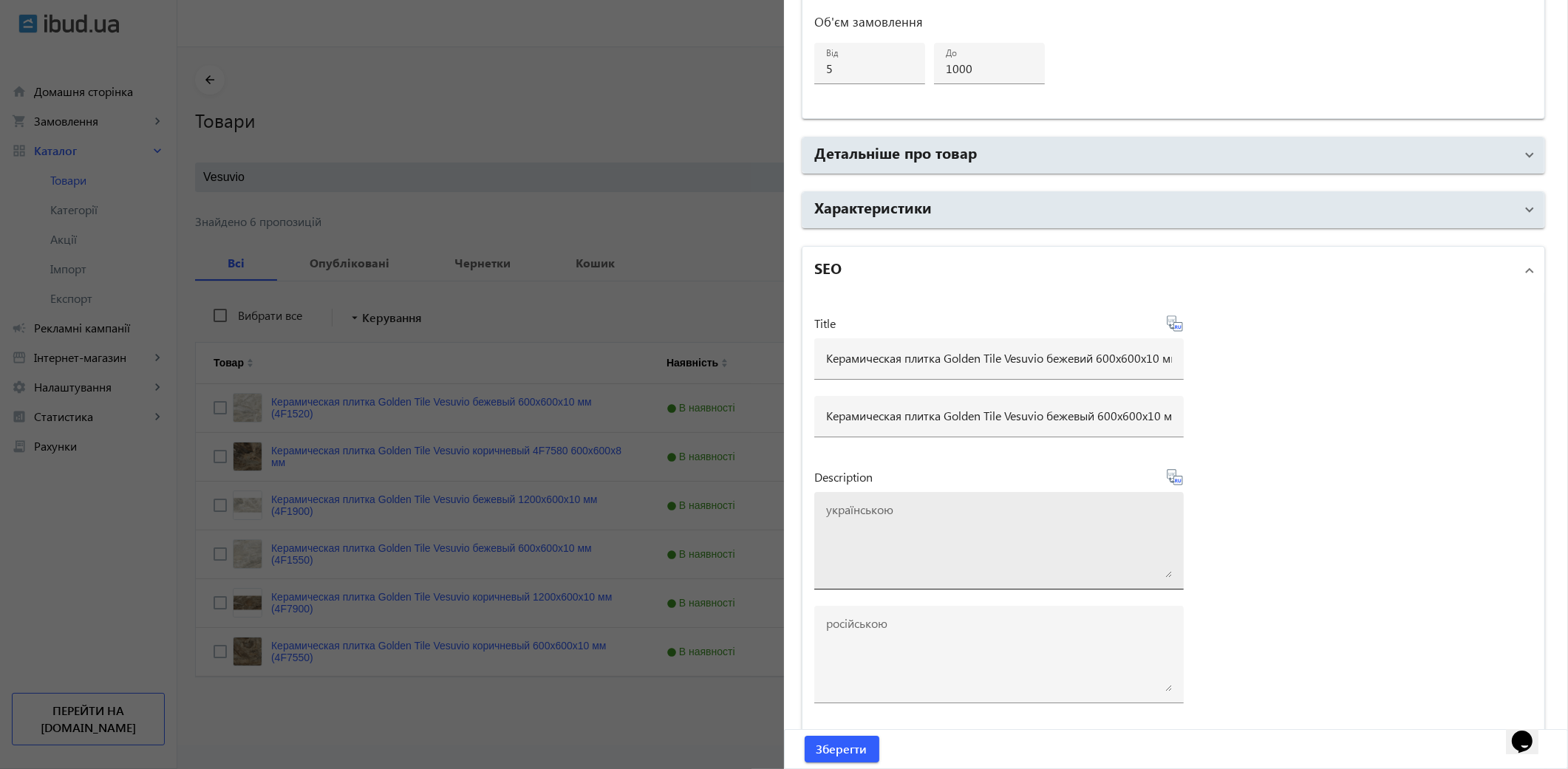
click at [884, 548] on textarea at bounding box center [999, 541] width 346 height 74
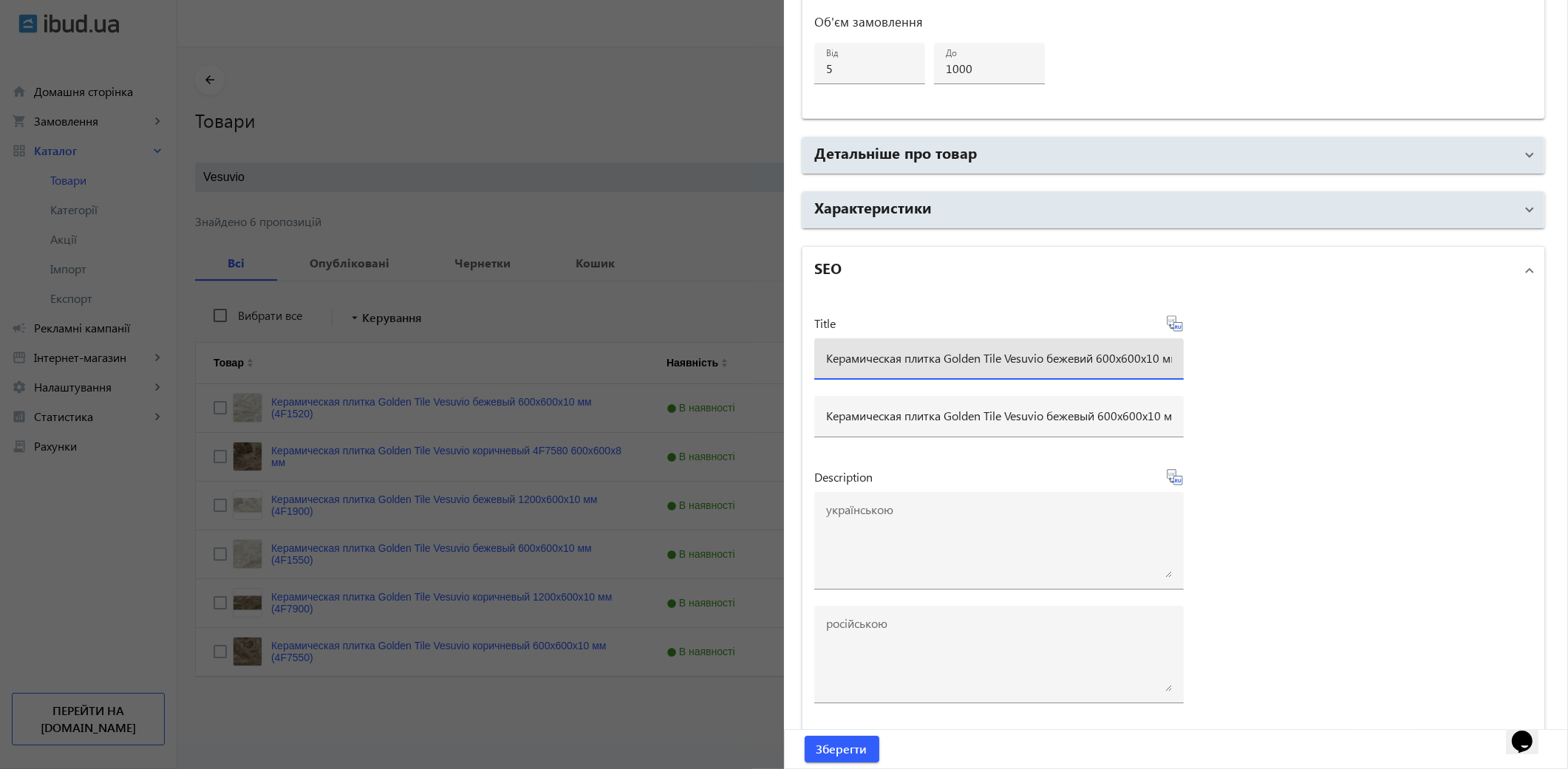
scroll to position [0, 61]
drag, startPoint x: 823, startPoint y: 358, endPoint x: 1574, endPoint y: 351, distance: 751.0
click at [1567, 353] on html "arrow_back home Домашня сторінка shopping_cart Замовлення keyboard_arrow_right …" at bounding box center [784, 384] width 1568 height 769
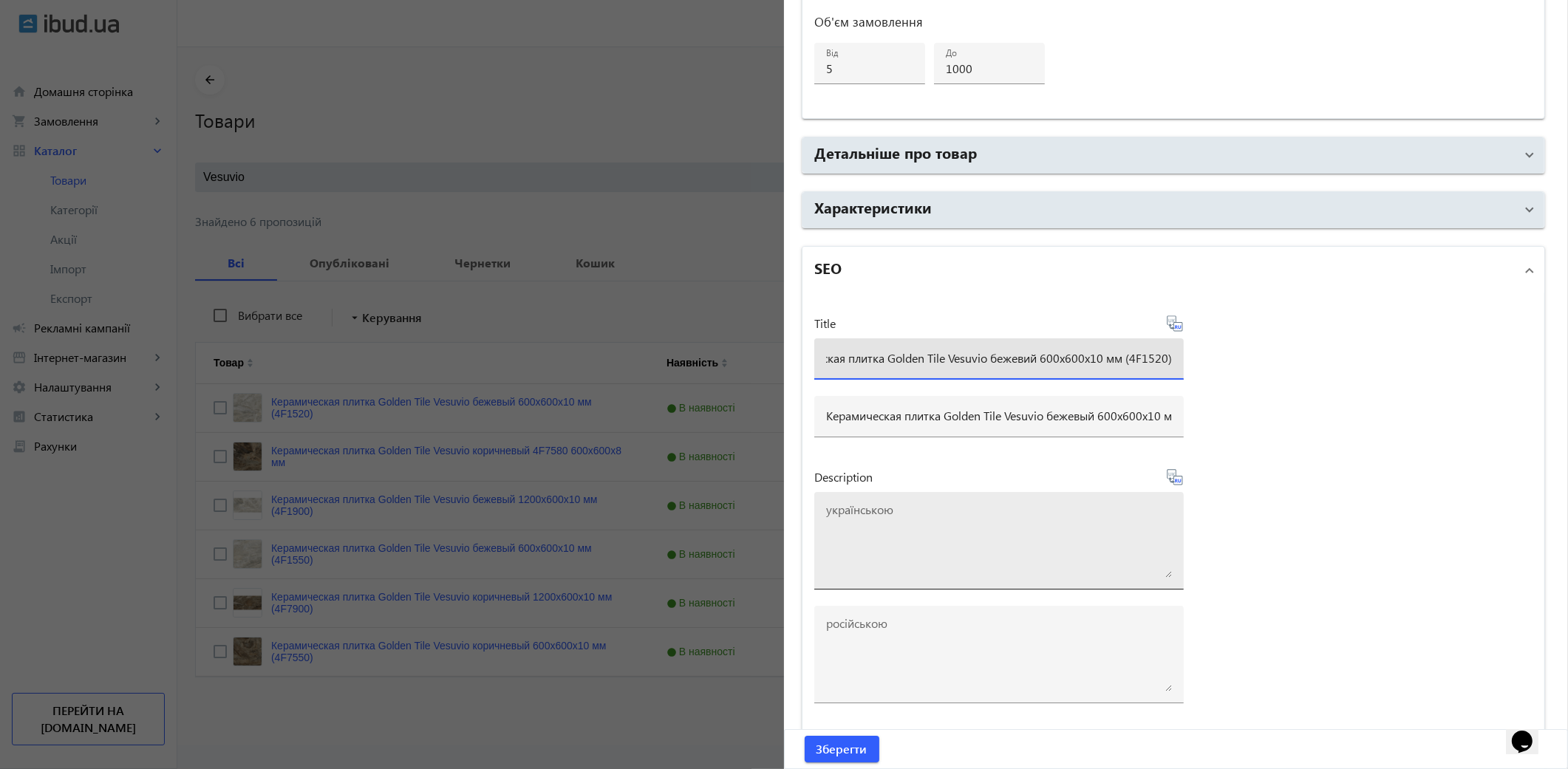
click at [909, 542] on textarea at bounding box center [999, 541] width 346 height 74
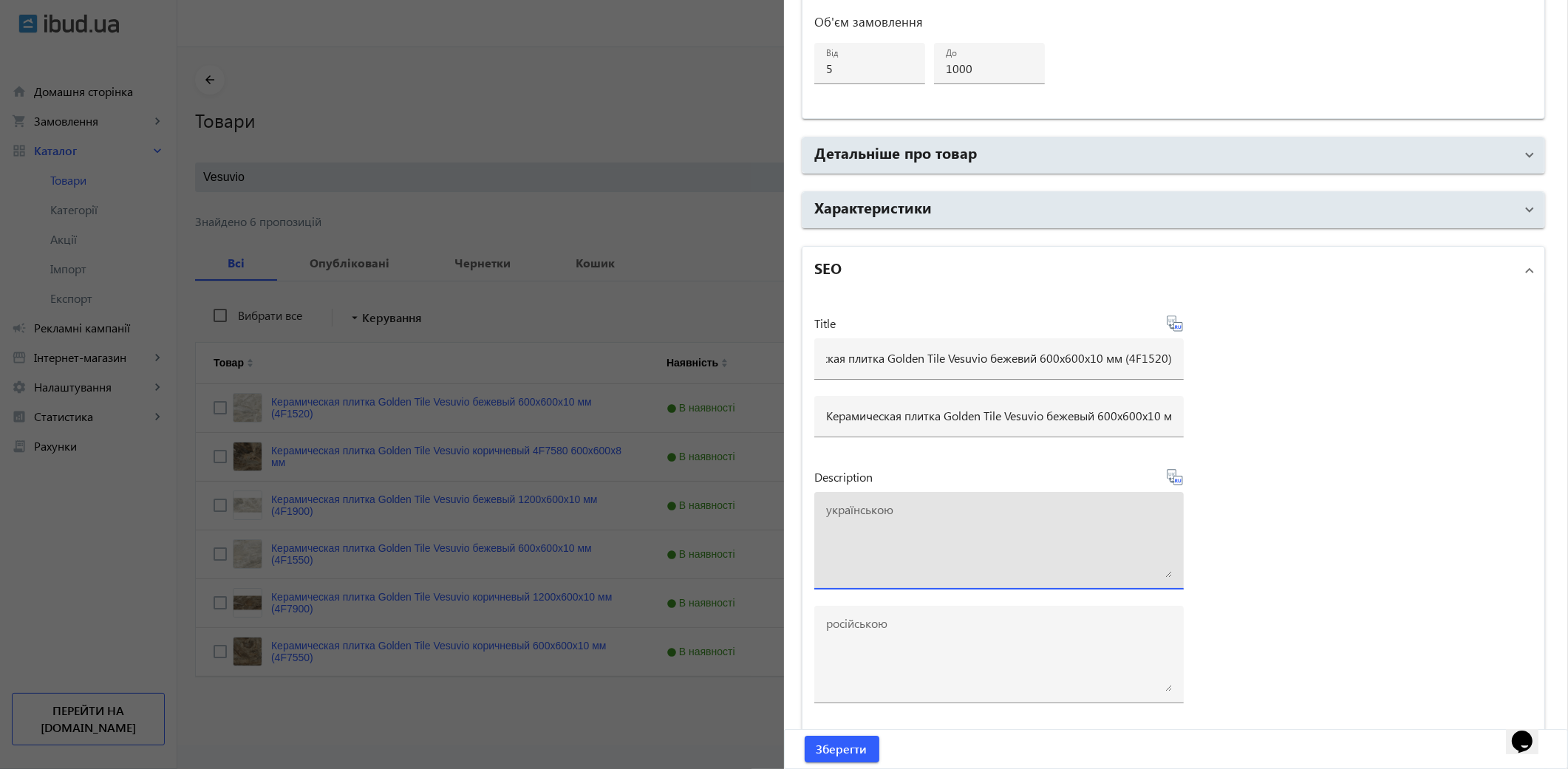
scroll to position [0, 0]
paste textarea "Керамическая плитка Golden Tile Vesuvio бежевий 600x600x10 мм (4F1520)"
type textarea "Керамическая плитка Golden Tile Vesuvio бежевий 600x600x10 мм (4F1520) купити"
click at [1176, 482] on icon at bounding box center [1175, 477] width 18 height 18
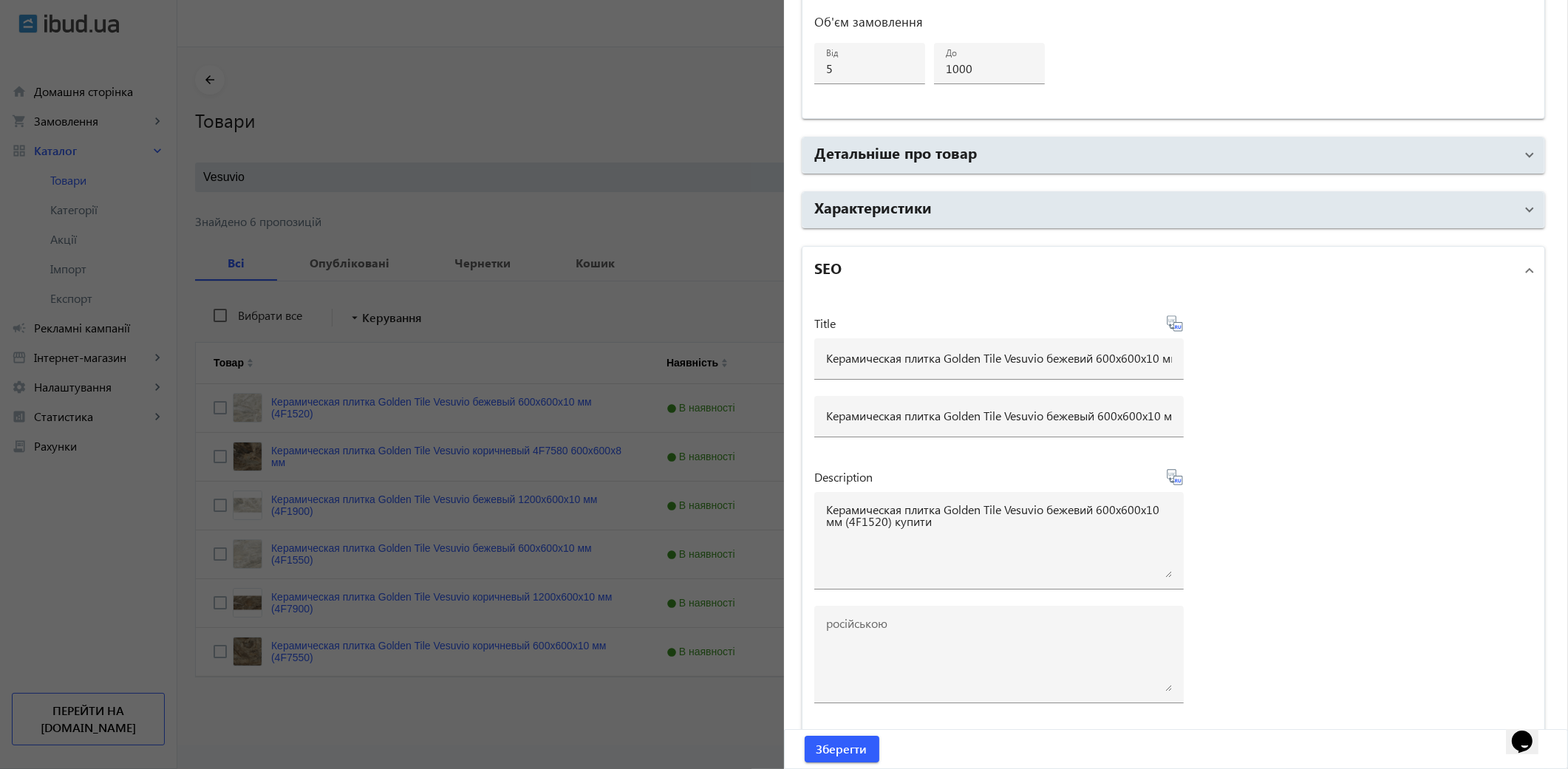
type textarea "Керамическая плитка Golden Tile Vesuvio бежевый 600x600x10 мм (4F1520) купить в…"
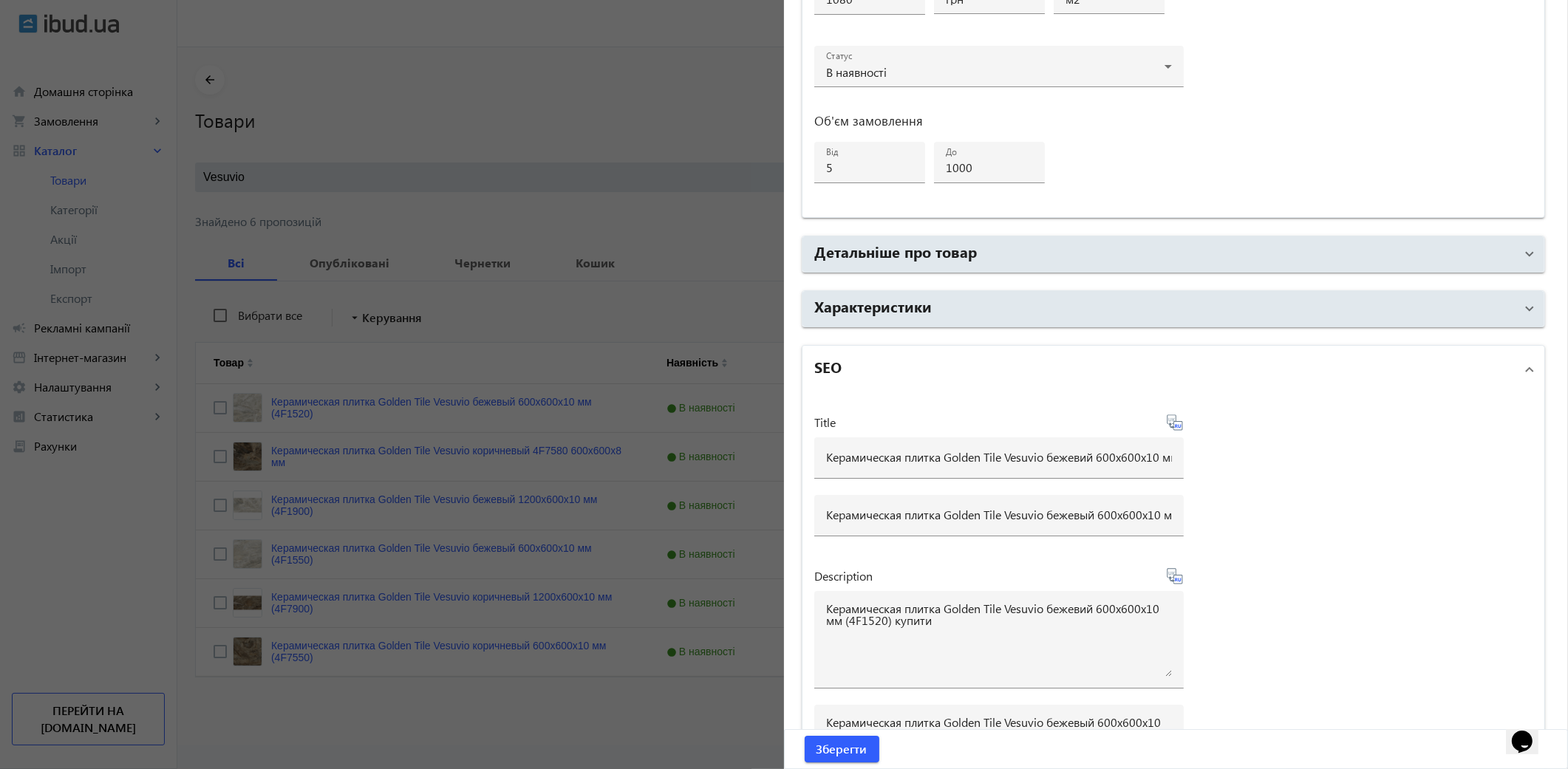
scroll to position [1051, 0]
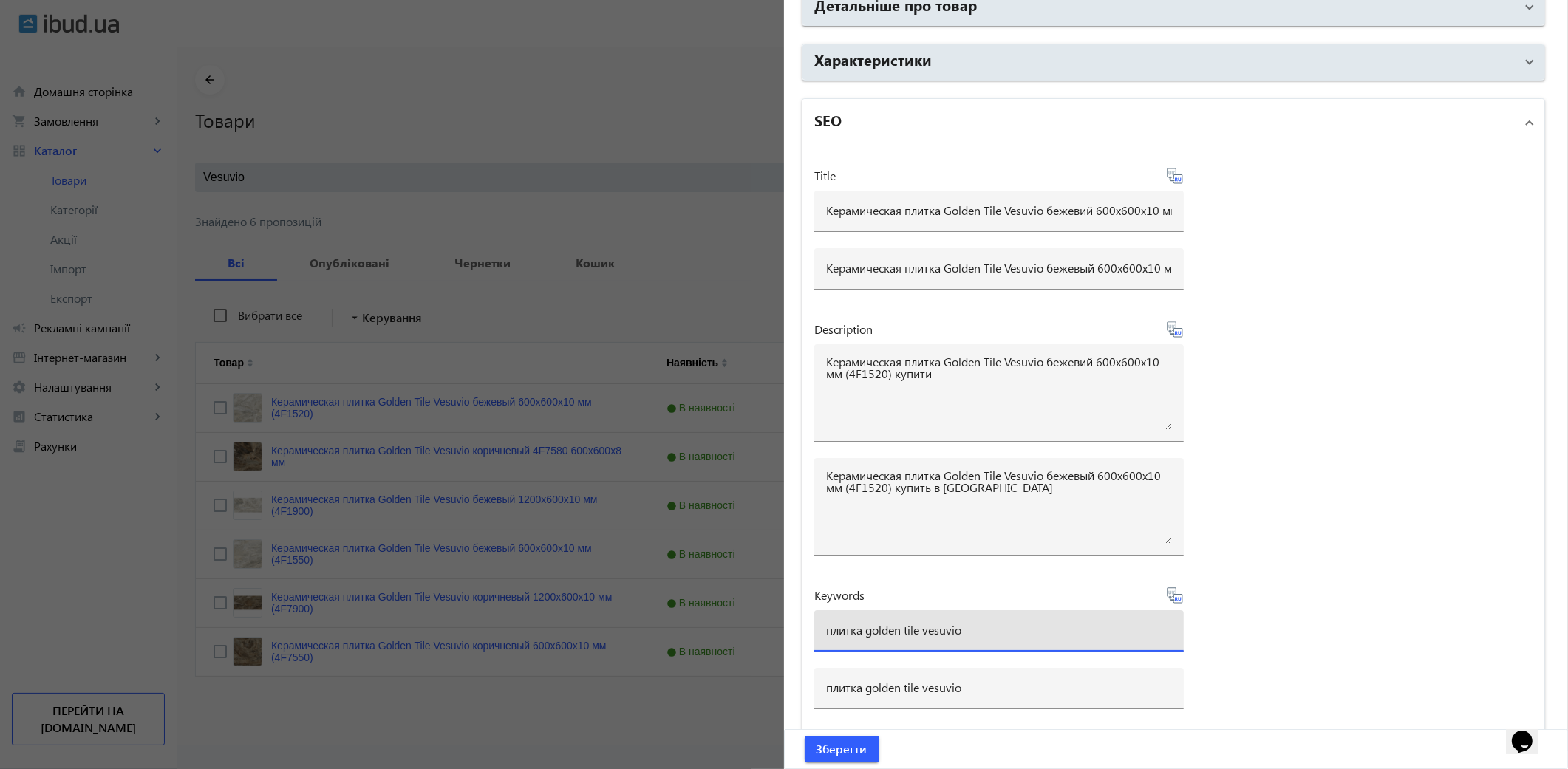
drag, startPoint x: 964, startPoint y: 626, endPoint x: 303, endPoint y: 559, distance: 664.4
click at [303, 559] on mat-sidenav-container "arrow_back Товари 7335 /10000 товарів Подовжити Додати товар Vesuvio close sear…" at bounding box center [872, 396] width 1391 height 698
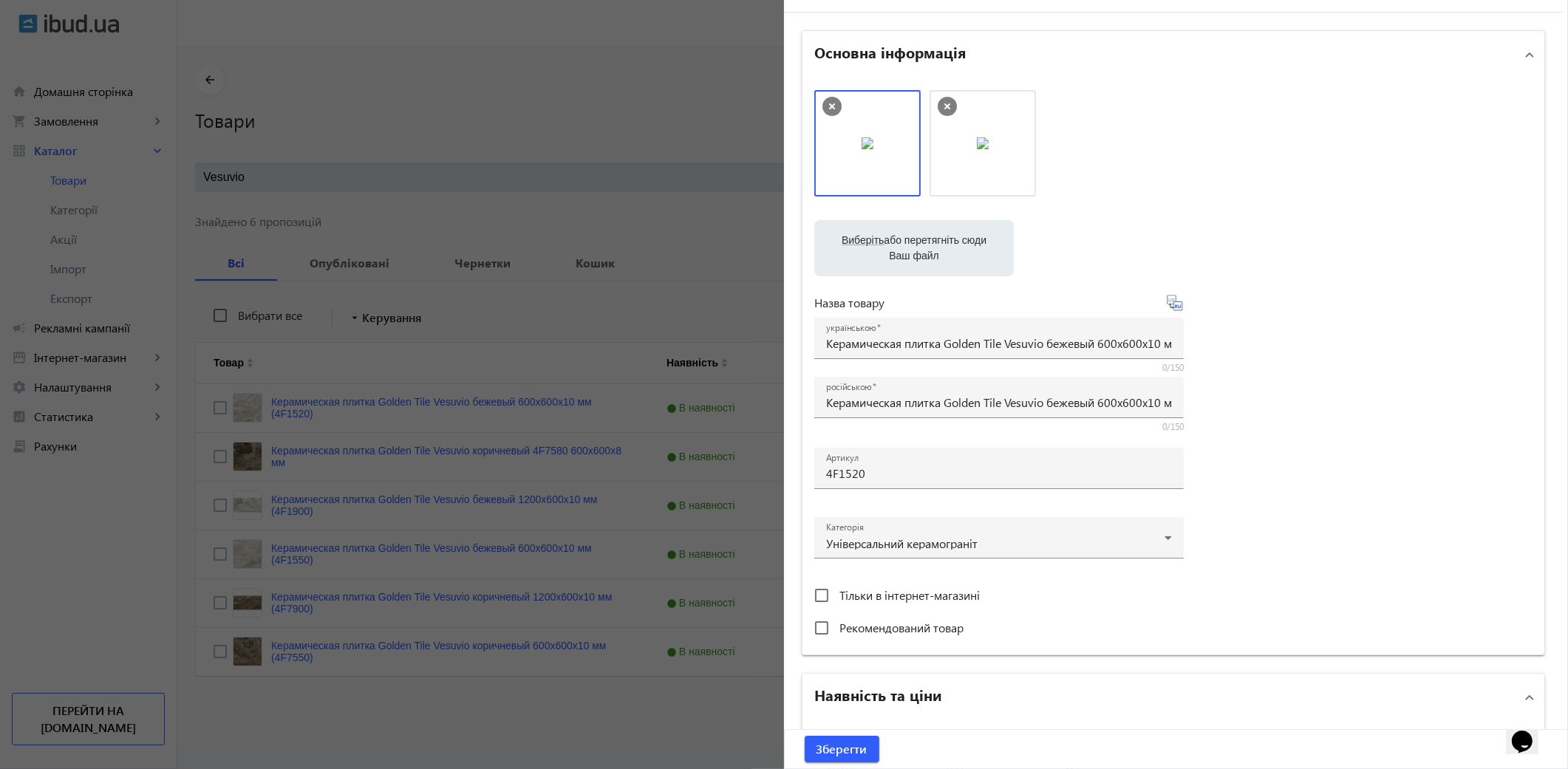
scroll to position [246, 0]
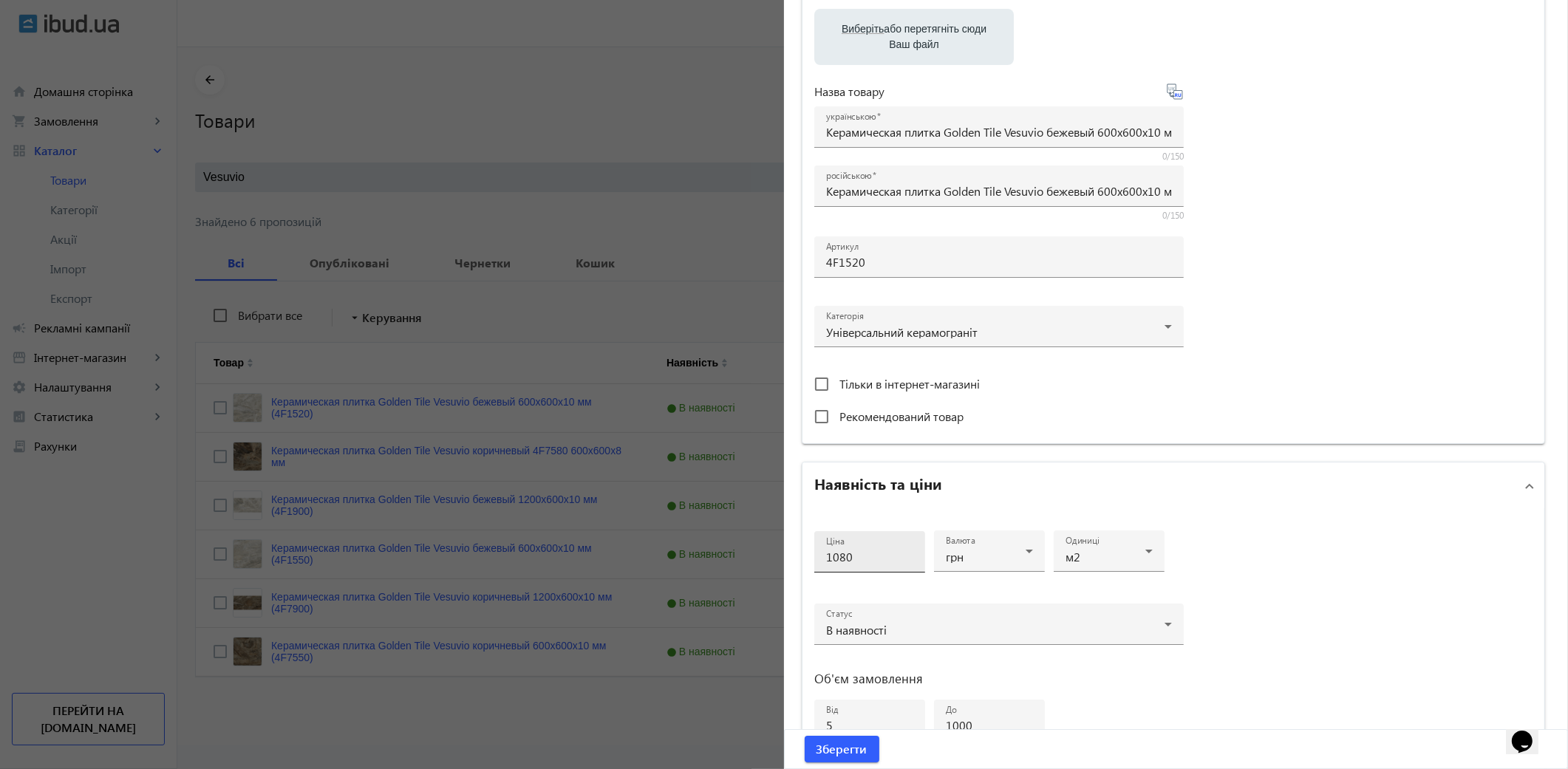
click at [868, 549] on input "1080" at bounding box center [869, 556] width 87 height 15
type input "1050"
click at [837, 747] on span "Зберегти" at bounding box center [842, 750] width 51 height 16
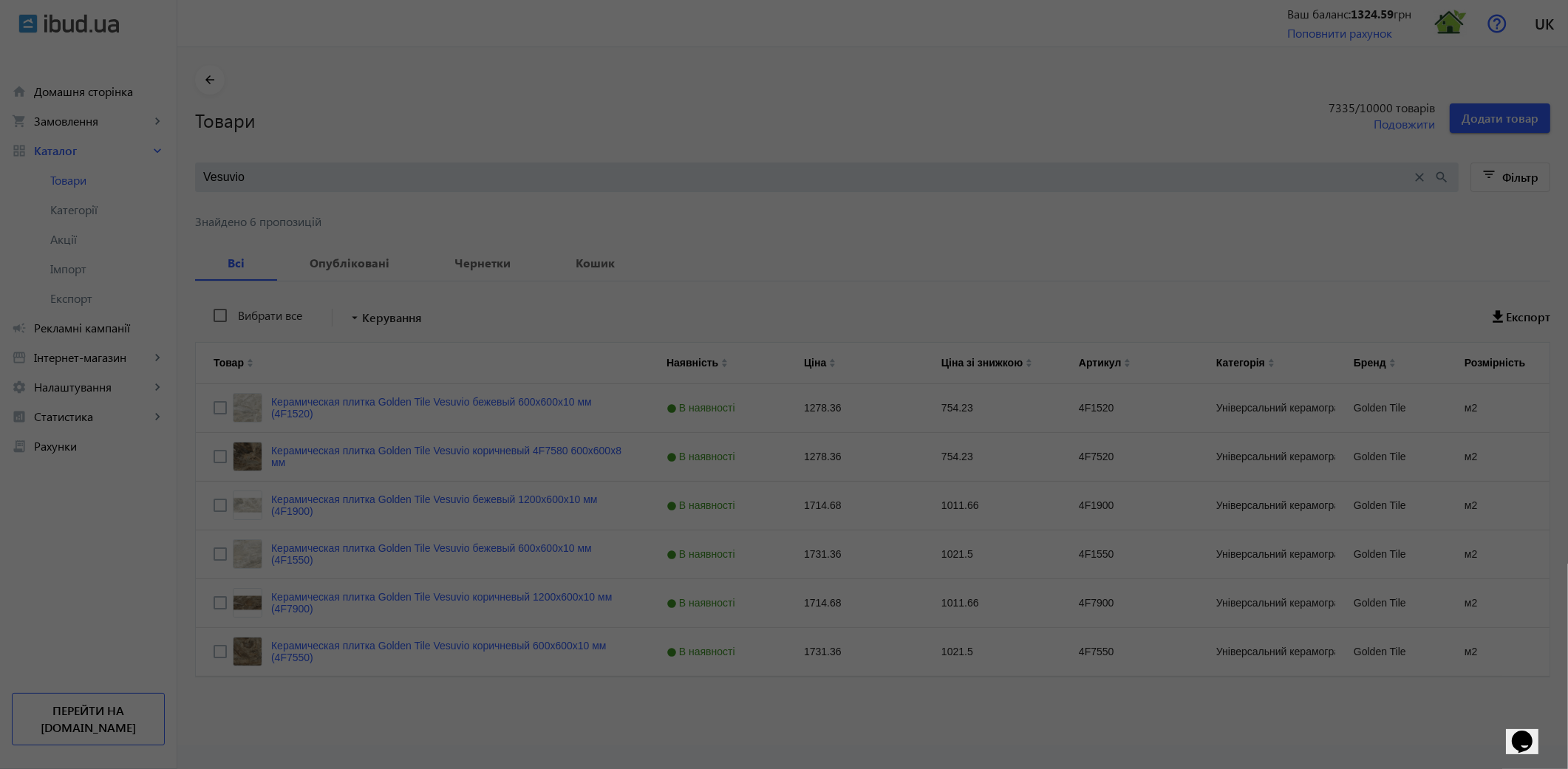
scroll to position [0, 0]
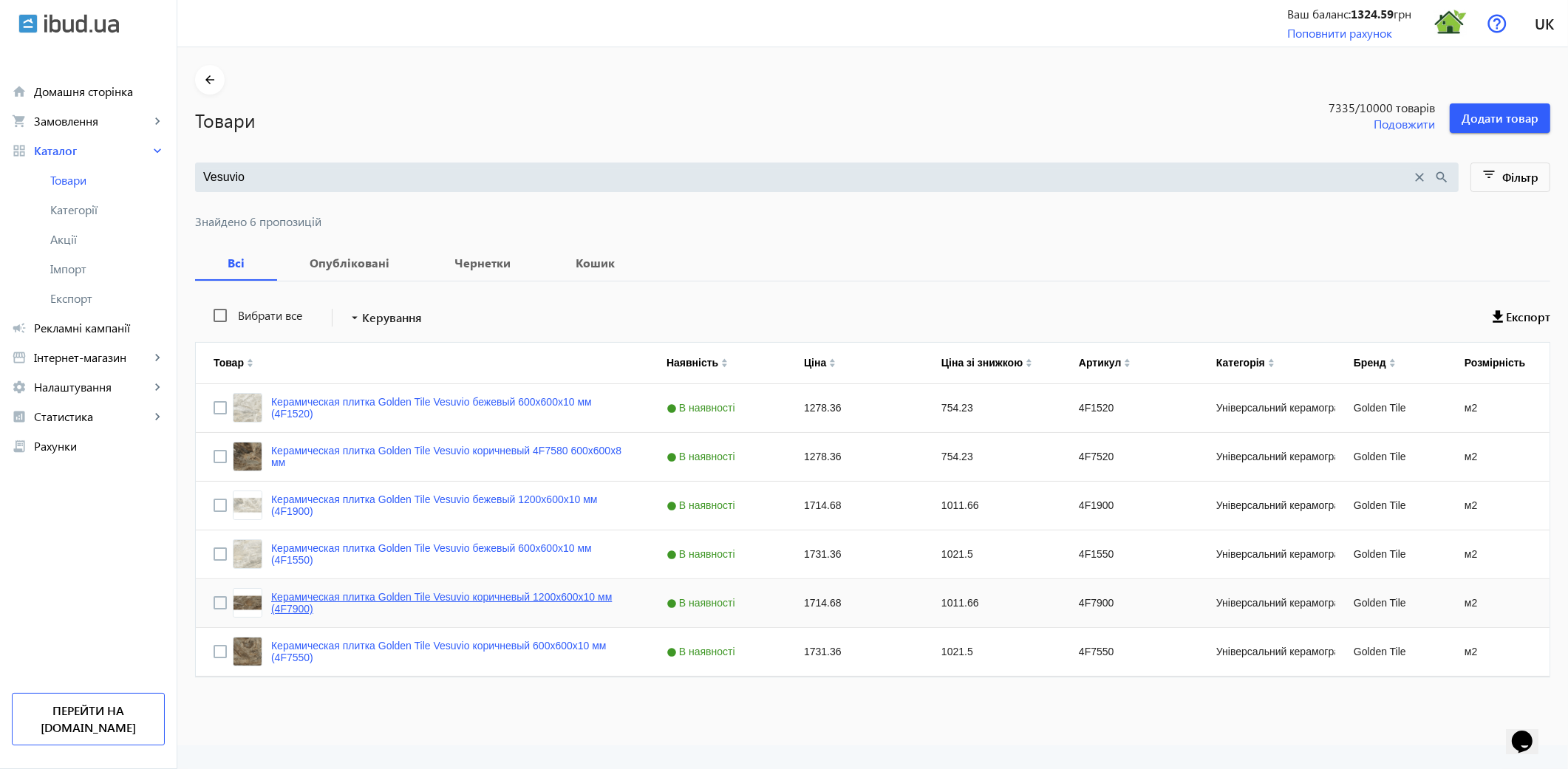
click at [427, 601] on link "Керамическая плитка Golden Tile Vesuvio коричневый 1200x600x10 мм (4F7900)" at bounding box center [451, 603] width 360 height 24
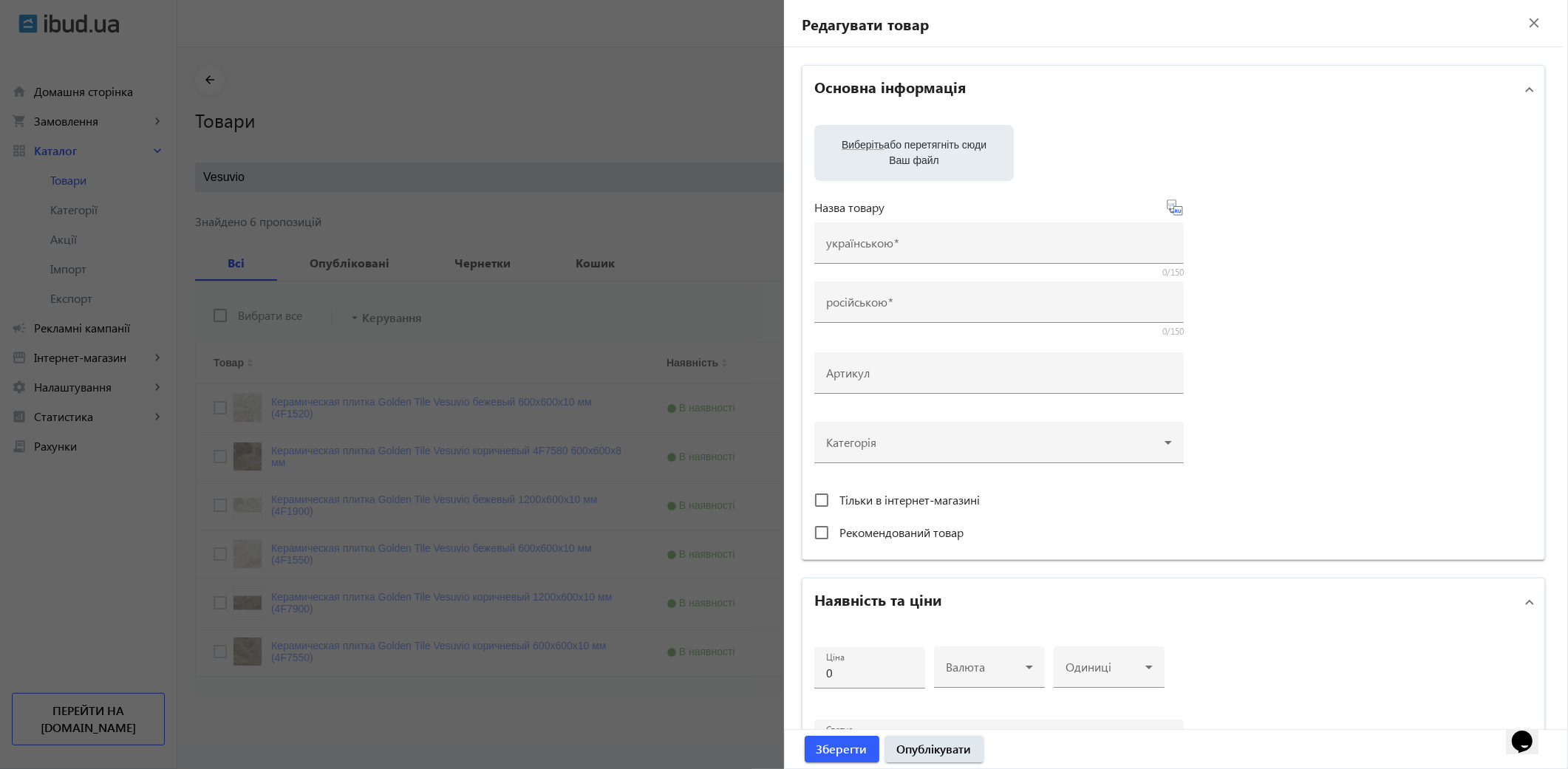
type input "Керамическая плитка Golden Tile Vesuvio коричневый 1200x600x10 мм (4F7900)"
type input "4F7900"
type input "1714.68"
type input "5"
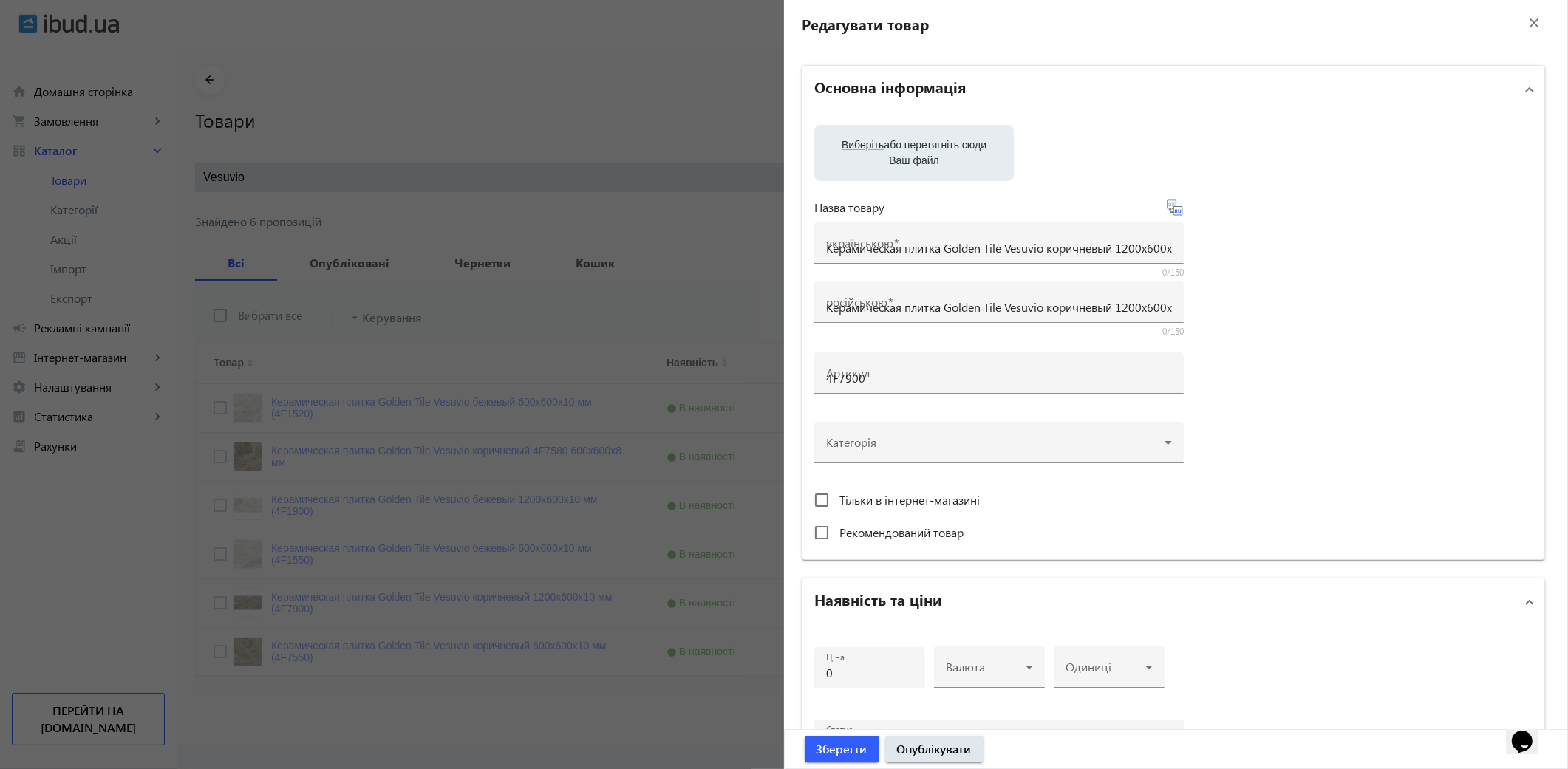
type input "1000"
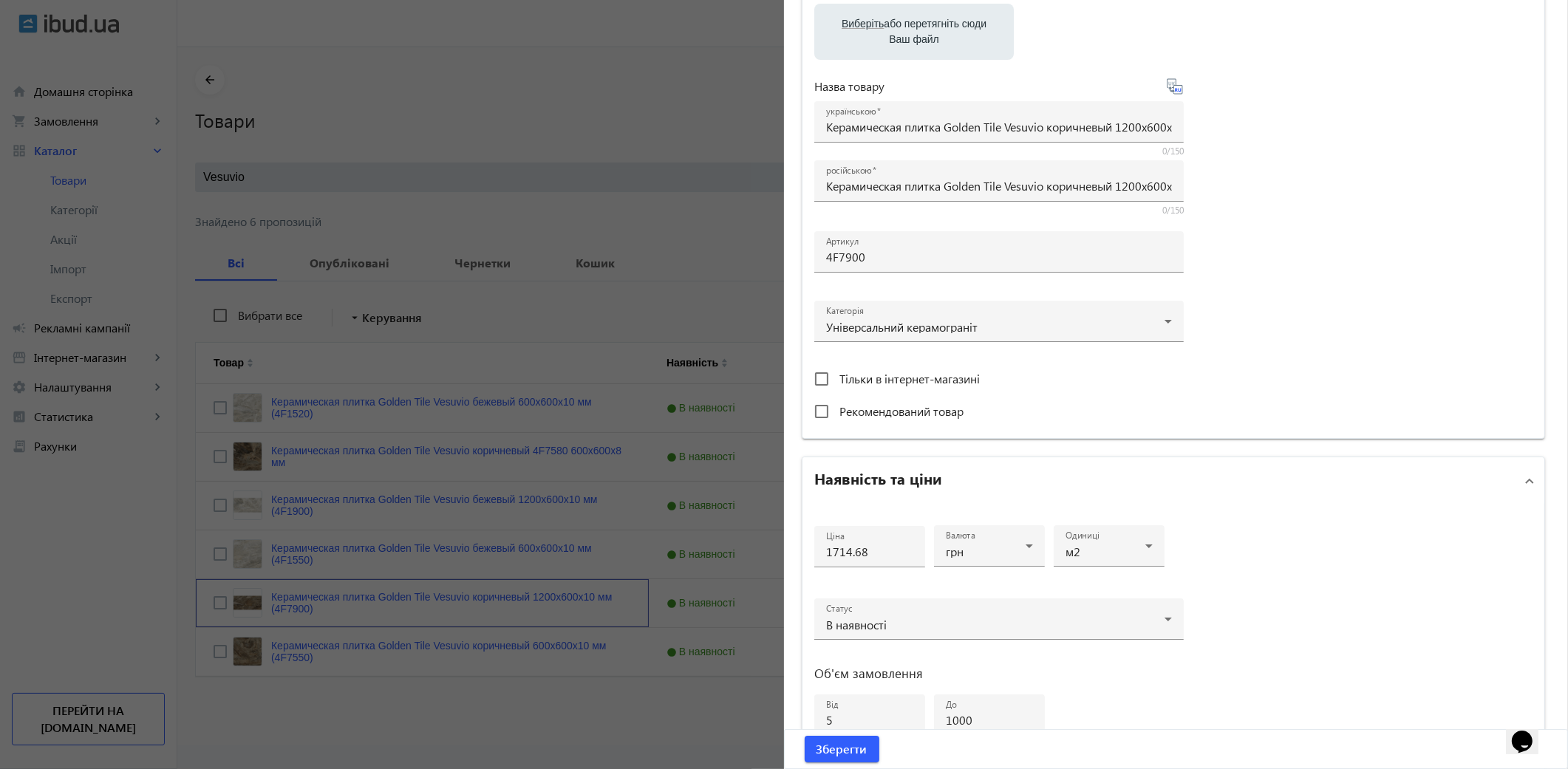
scroll to position [461, 0]
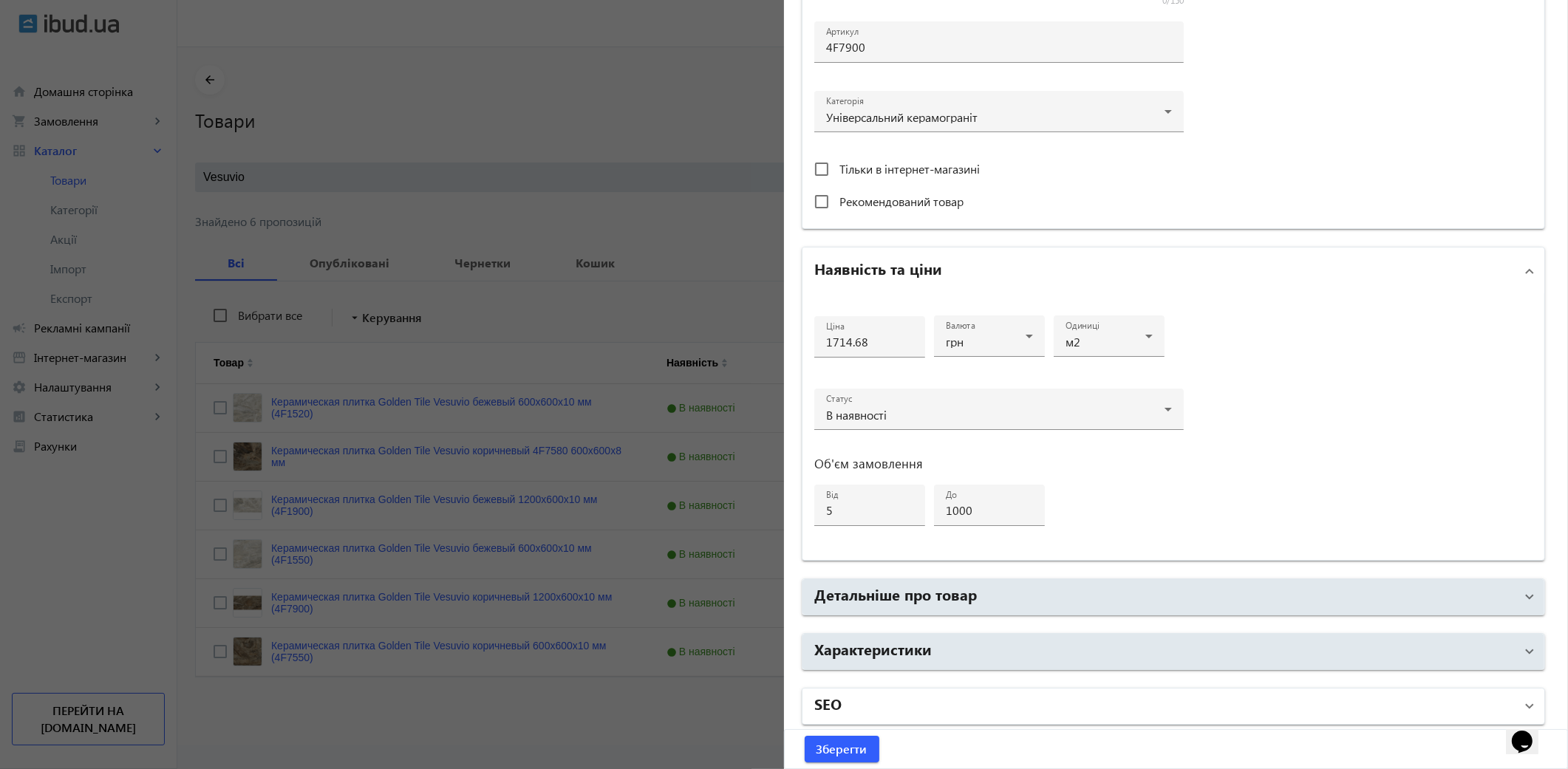
click at [900, 701] on mat-panel-title "SEO" at bounding box center [1164, 706] width 701 height 27
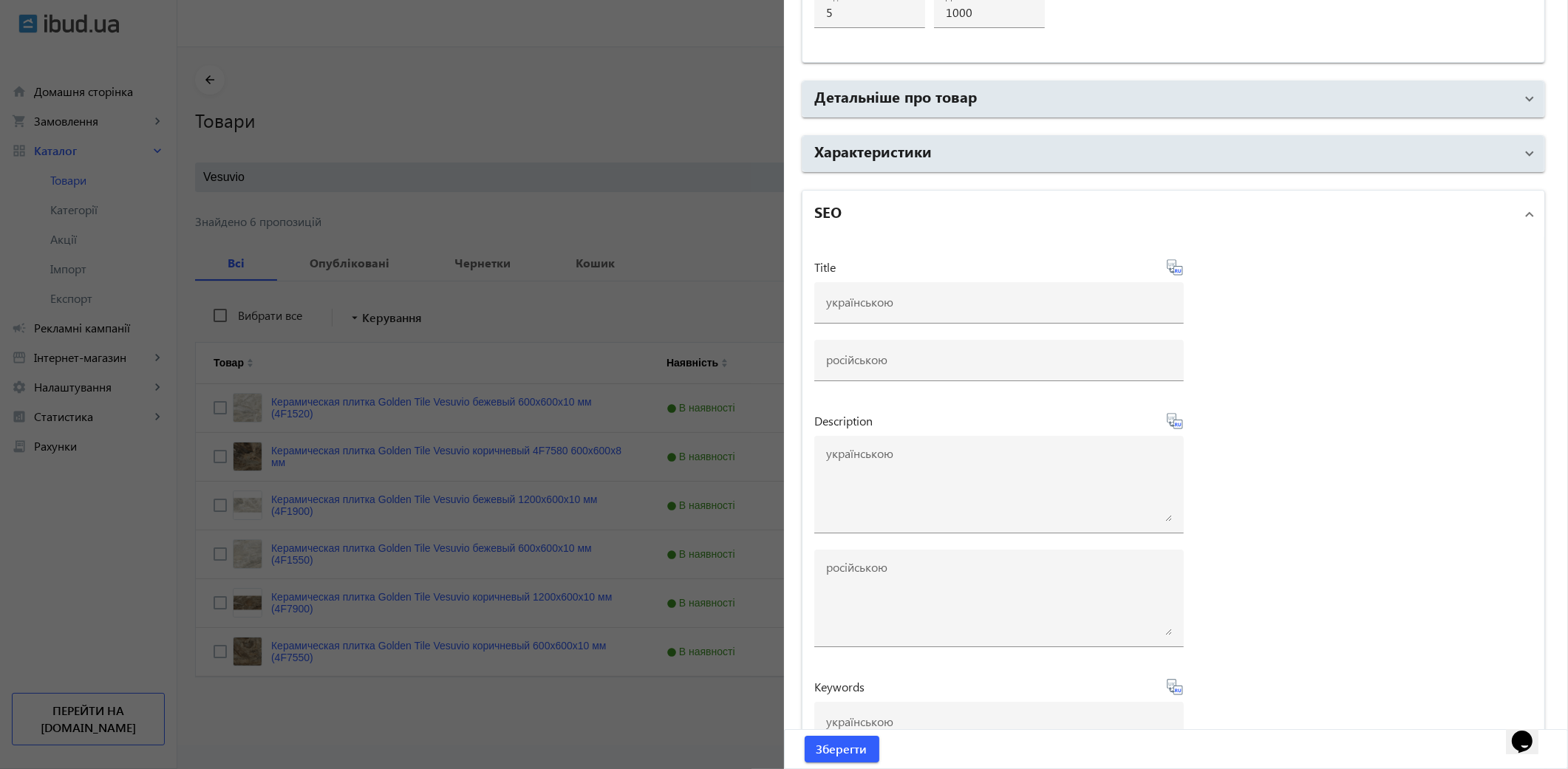
scroll to position [1051, 0]
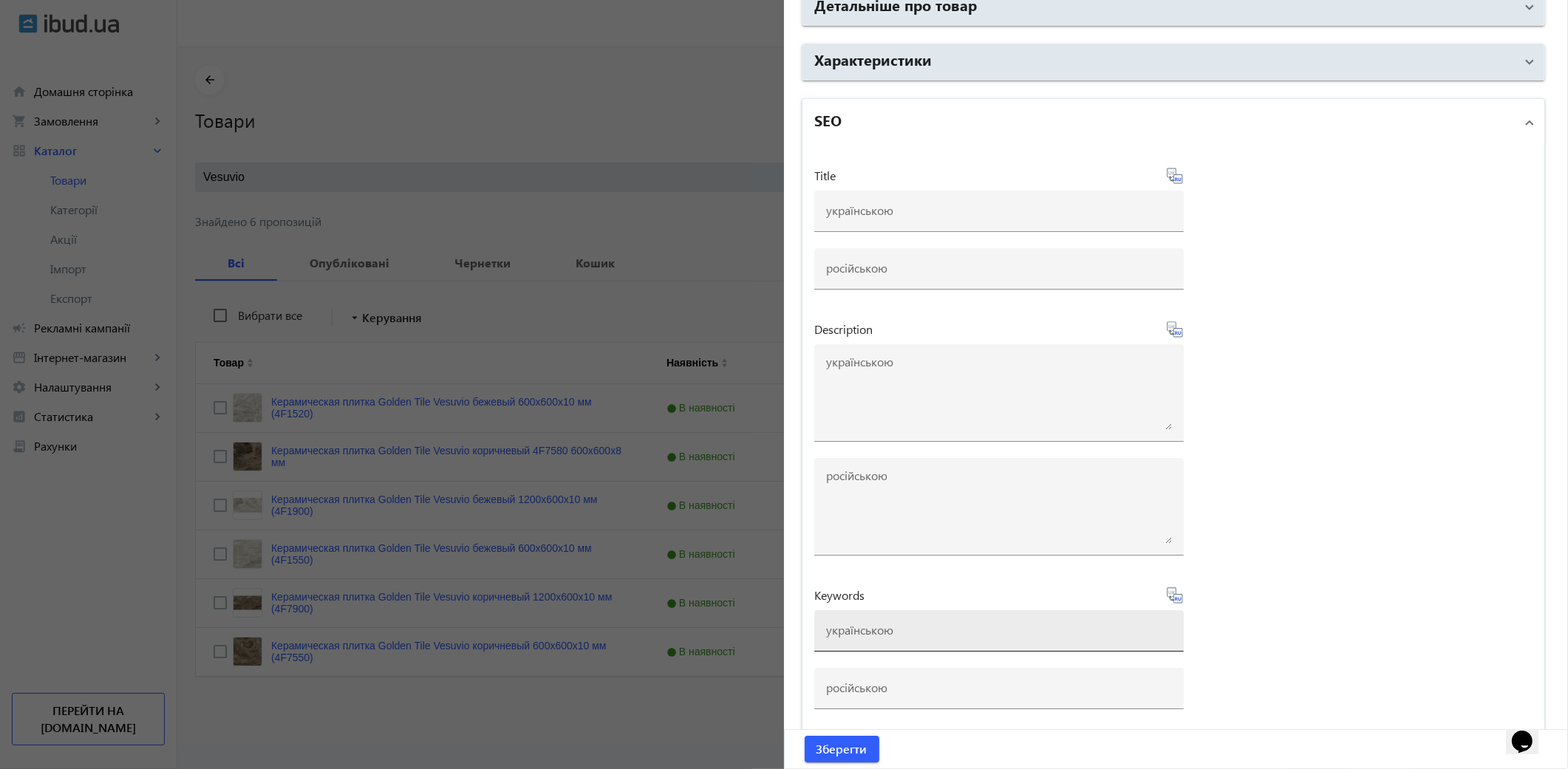
click at [849, 632] on input at bounding box center [999, 629] width 346 height 15
paste input "плитка golden tile vesuvio"
type input "плитка golden tile vesuvio"
drag, startPoint x: 1178, startPoint y: 596, endPoint x: 736, endPoint y: 16, distance: 729.2
click at [1173, 596] on icon at bounding box center [1175, 596] width 18 height 18
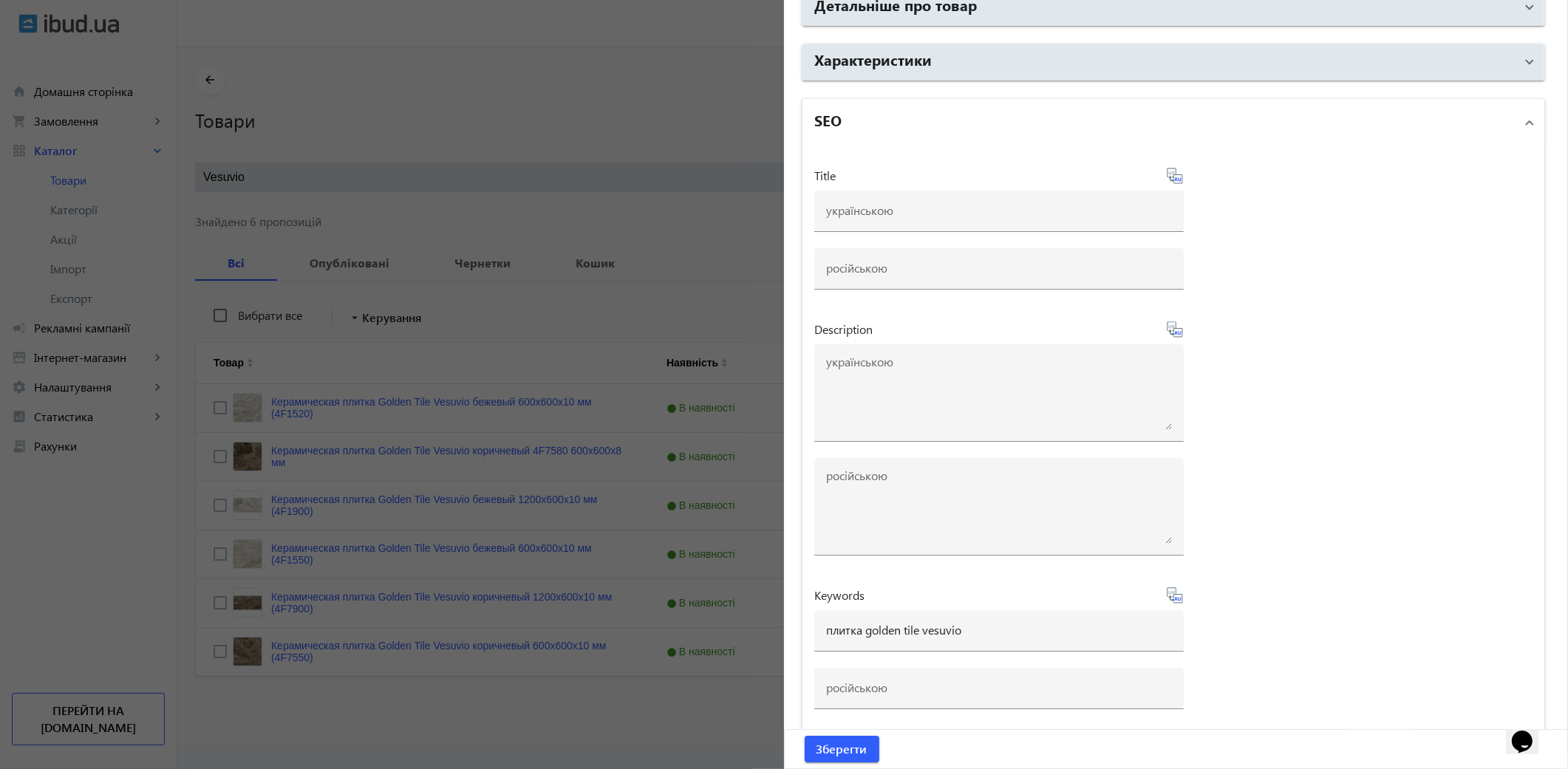
type input "плитка golden tile vesuvio"
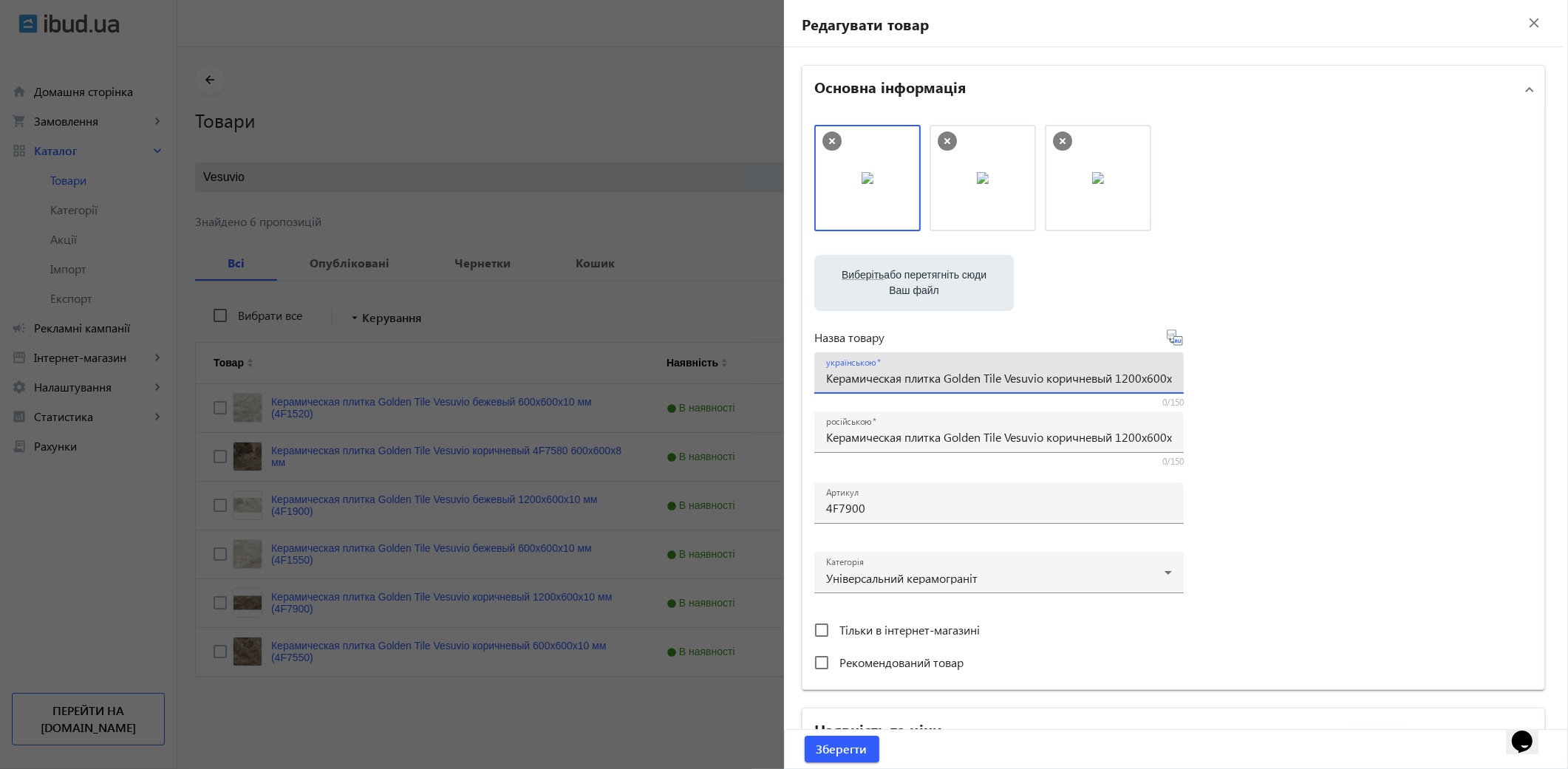
scroll to position [0, 86]
drag, startPoint x: 823, startPoint y: 378, endPoint x: 1575, endPoint y: 402, distance: 752.4
click at [1567, 402] on html "arrow_back home Домашня сторінка shopping_cart Замовлення keyboard_arrow_right …" at bounding box center [784, 384] width 1568 height 769
click at [1171, 377] on div "українською Керамическая плитка Golden Tile Vesuvio коричневый 1200x600x10 мм (…" at bounding box center [999, 373] width 369 height 41
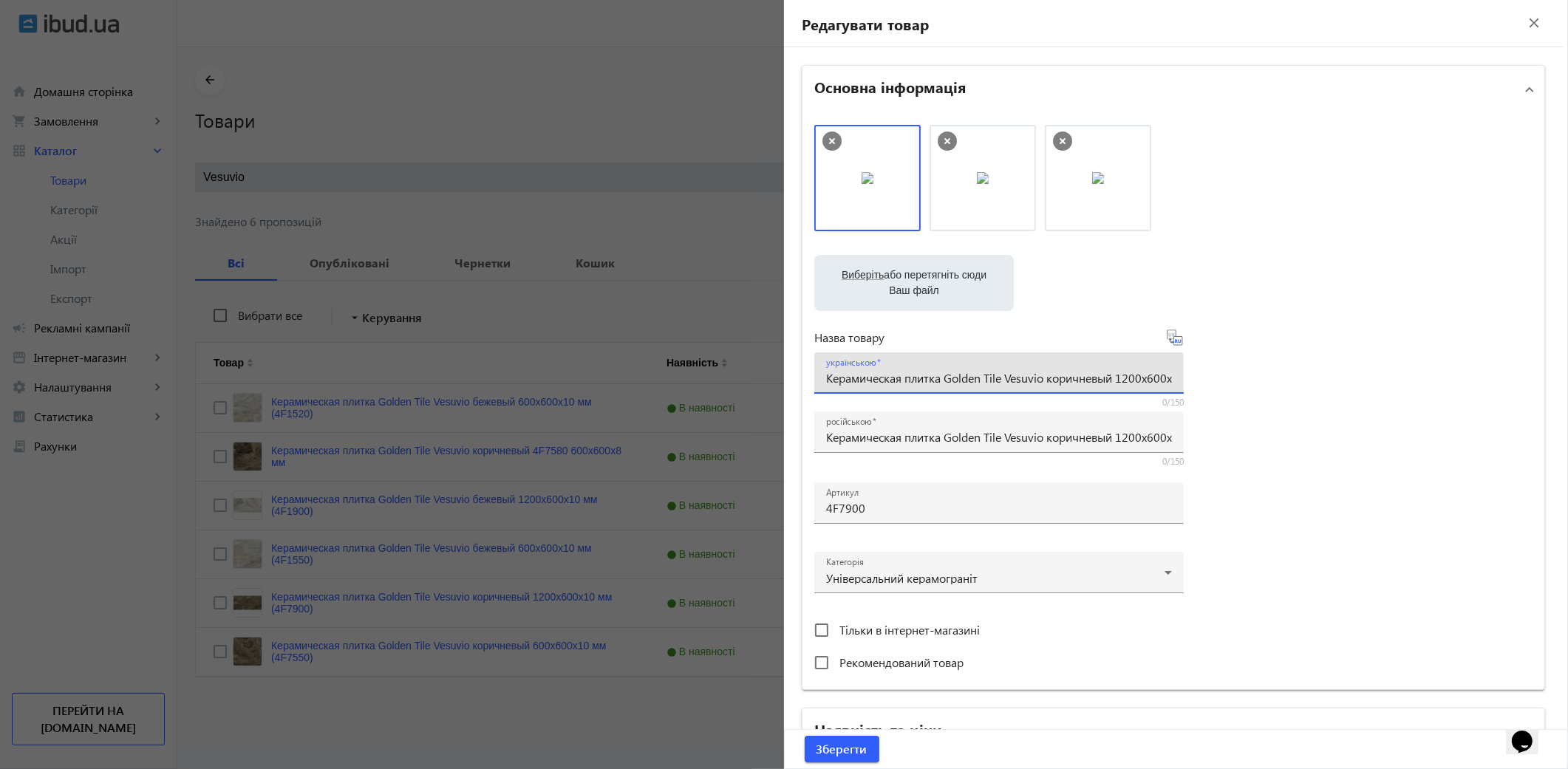
click at [1162, 377] on input "Керамическая плитка Golden Tile Vesuvio коричневый 1200x600x10 мм (4F7900)" at bounding box center [999, 378] width 346 height 15
click at [1168, 377] on div "українською Керамическая плитка Golden Tile Vesuvio коричневый 1200x600x10 мм (…" at bounding box center [999, 373] width 369 height 41
click at [1164, 379] on div "українською Керамическая плитка Golden Tile Vesuvio коричневый 1200x600x10 мм (…" at bounding box center [999, 373] width 369 height 41
click at [1163, 379] on input "Керамическая плитка Golden Tile Vesuvio коричневый 1200x600x10 мм (4F7900)" at bounding box center [999, 378] width 346 height 15
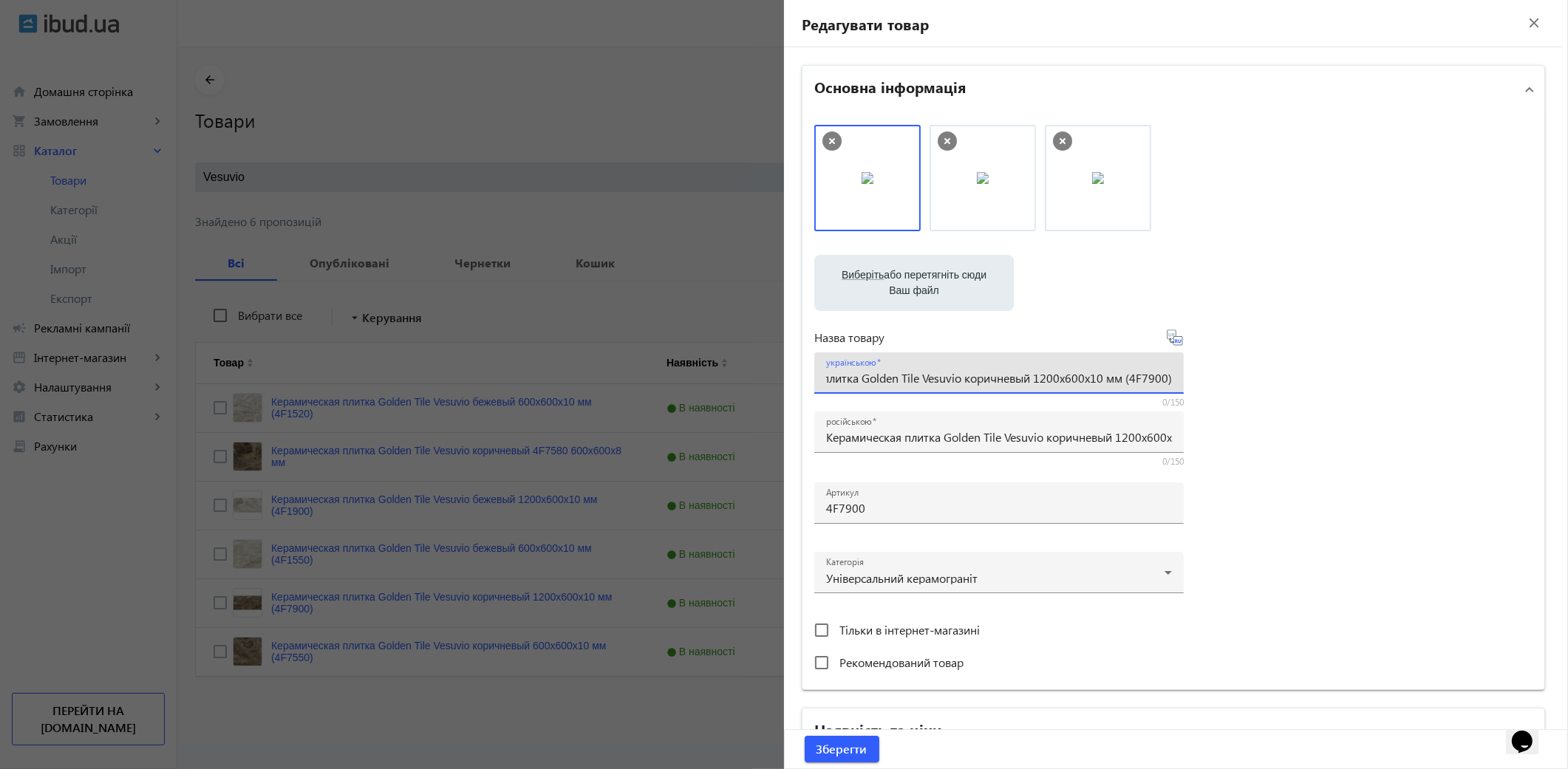
drag, startPoint x: 1121, startPoint y: 377, endPoint x: 1214, endPoint y: 379, distance: 93.0
click at [1214, 379] on div "Виберіть або перетягніть сюди Ваш файл 25179610d797c56f946771276871252-4bdeb56a…" at bounding box center [1173, 401] width 719 height 553
click at [1077, 378] on input "Керамическая плитка Golden Tile Vesuvio коричневый 1200x600x10 мм" at bounding box center [999, 378] width 346 height 15
paste input "(4F7900)"
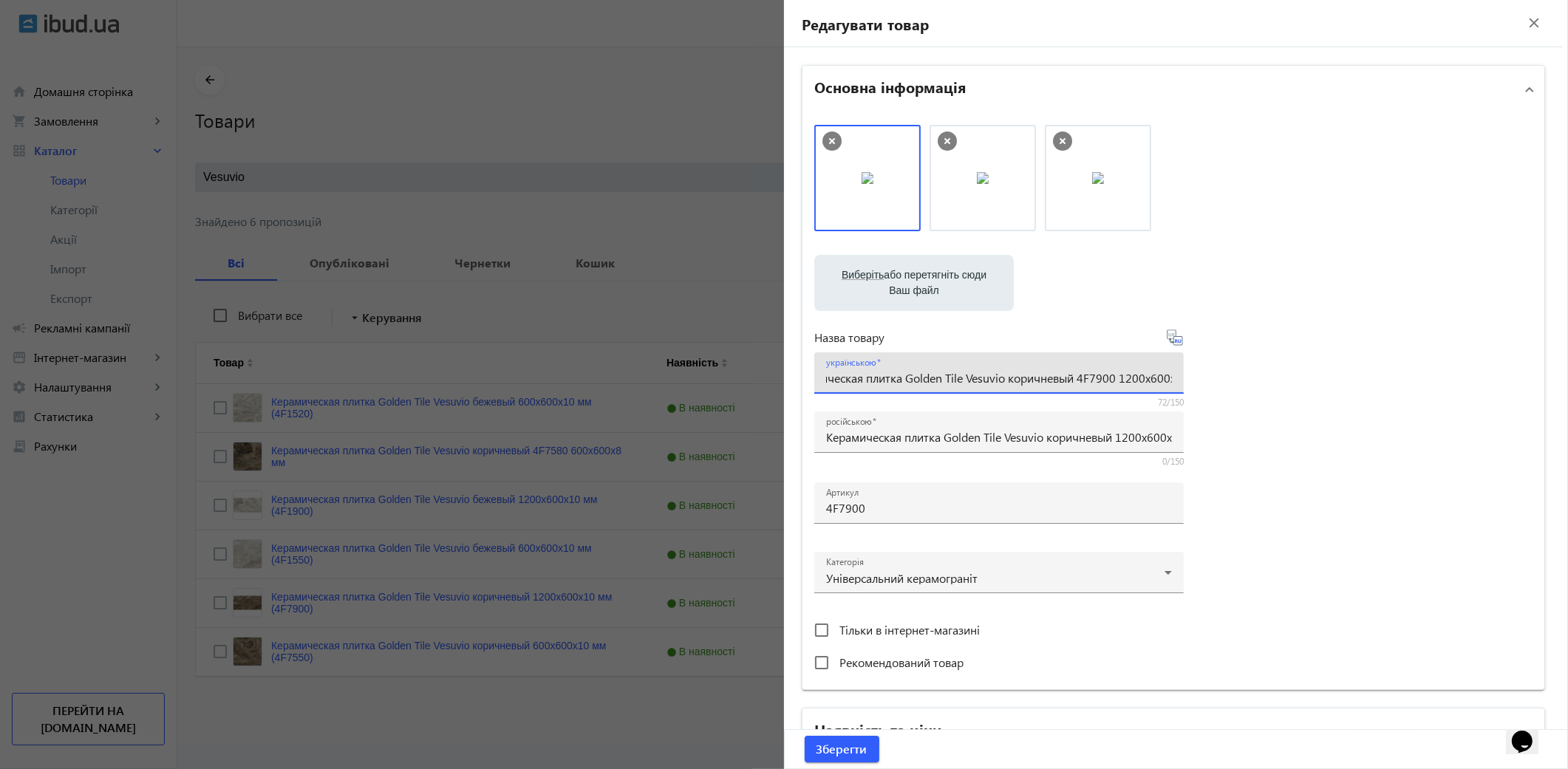
click at [1072, 375] on input "Керамическая плитка Golden Tile Vesuvio коричневый 4F7900 1200x600x10 мм" at bounding box center [999, 378] width 346 height 15
type input "Керамическая плитка Golden Tile Vesuvio коричневий 4F7900 1200x600x10 мм"
click at [1170, 345] on icon at bounding box center [1175, 338] width 18 height 18
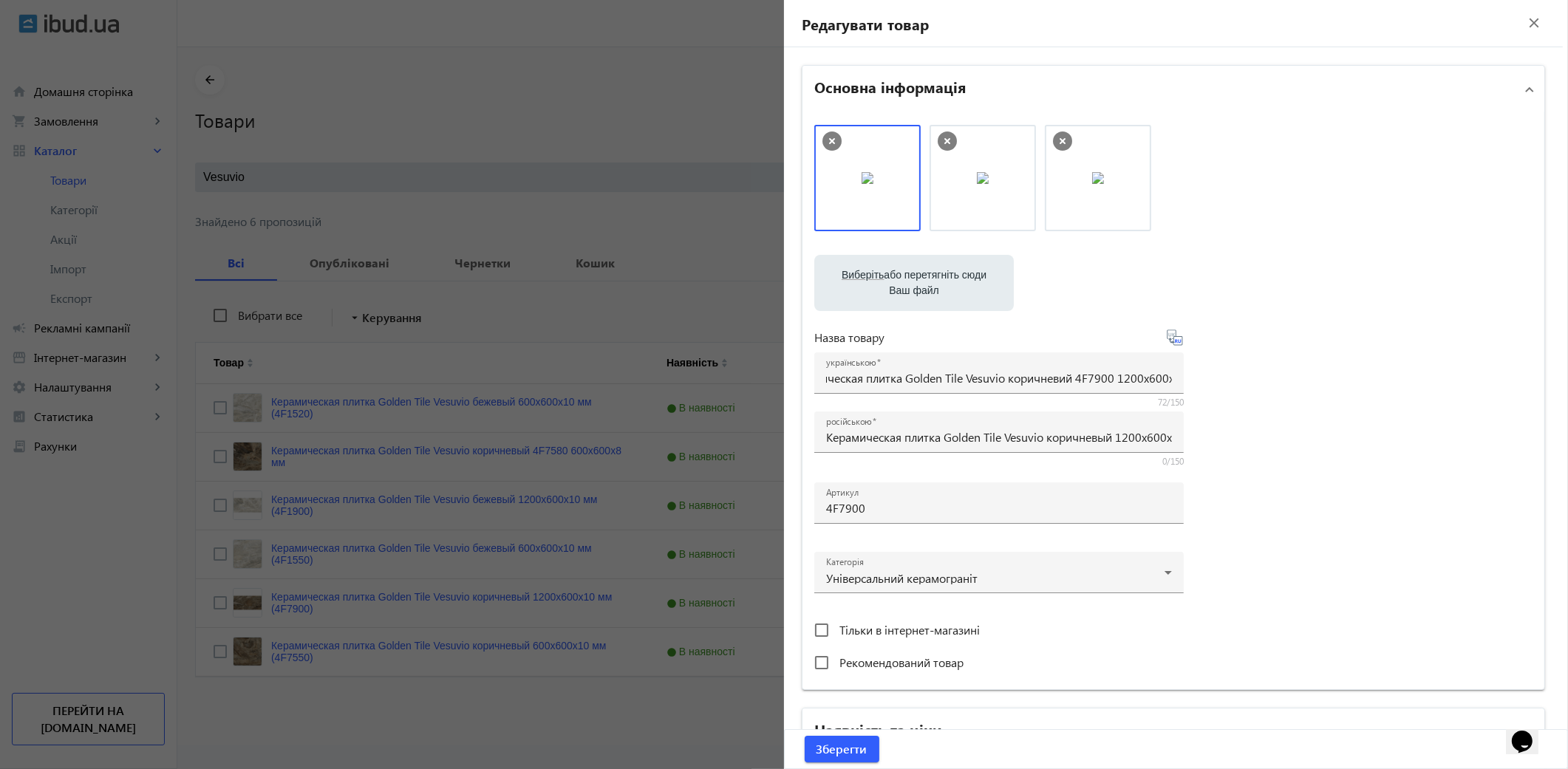
scroll to position [0, 0]
type input "Керамическая плитка Golden Tile Vesuvio коричневый 4F7900 1200x600x10 мм"
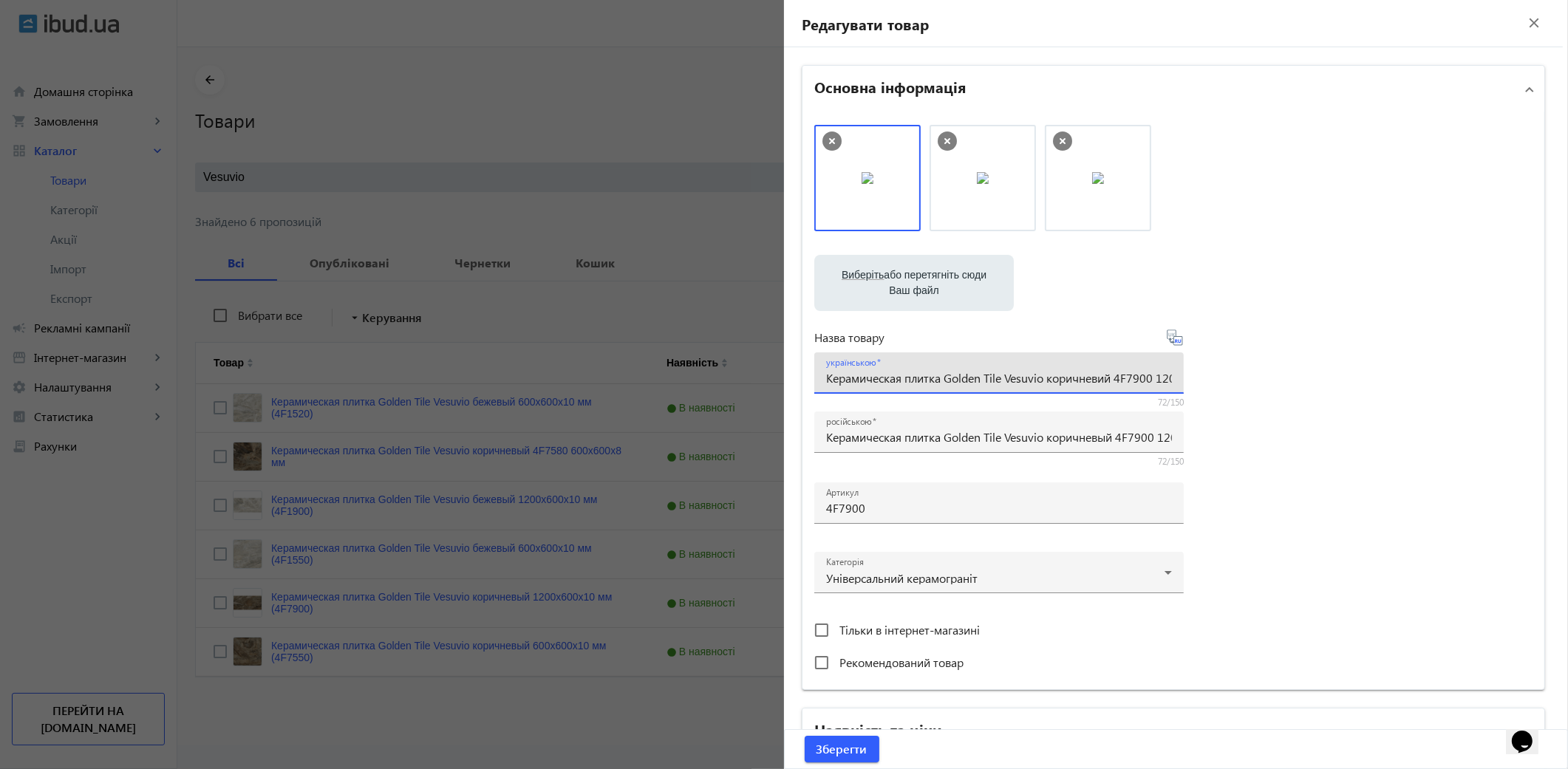
scroll to position [0, 78]
drag, startPoint x: 823, startPoint y: 380, endPoint x: 1575, endPoint y: 365, distance: 752.1
click at [1567, 365] on html "arrow_back home Домашня сторінка shopping_cart Замовлення keyboard_arrow_right …" at bounding box center [784, 384] width 1568 height 769
click at [828, 382] on input "Керамическая плитка Golden Tile Vesuvio коричневий 4F7900 1200x600x10 мм" at bounding box center [999, 378] width 346 height 15
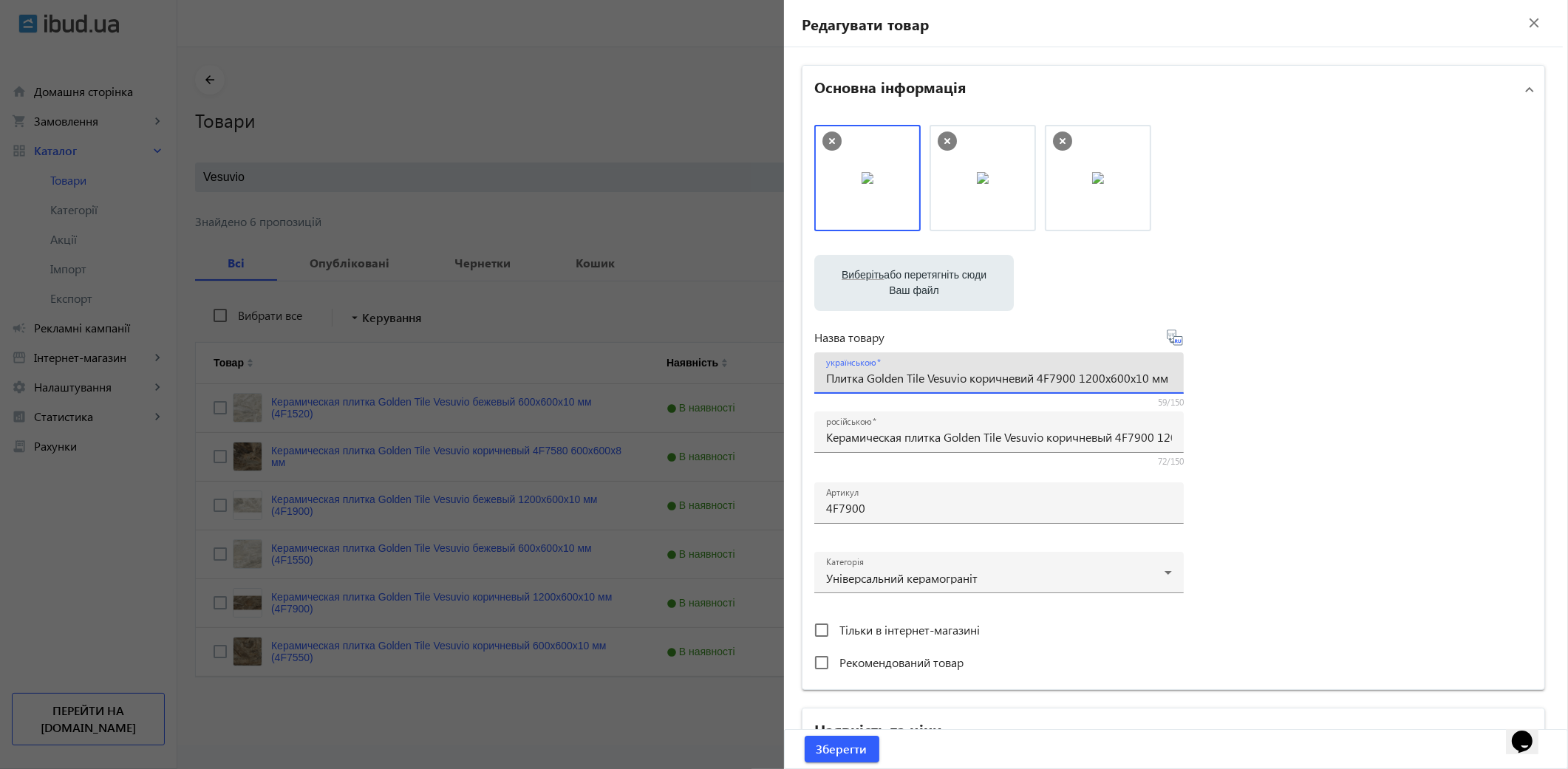
type input "Плитка Golden Tile Vesuvio коричневий 4F7900 1200x600x10 мм"
click at [1175, 341] on icon at bounding box center [1177, 341] width 3 height 4
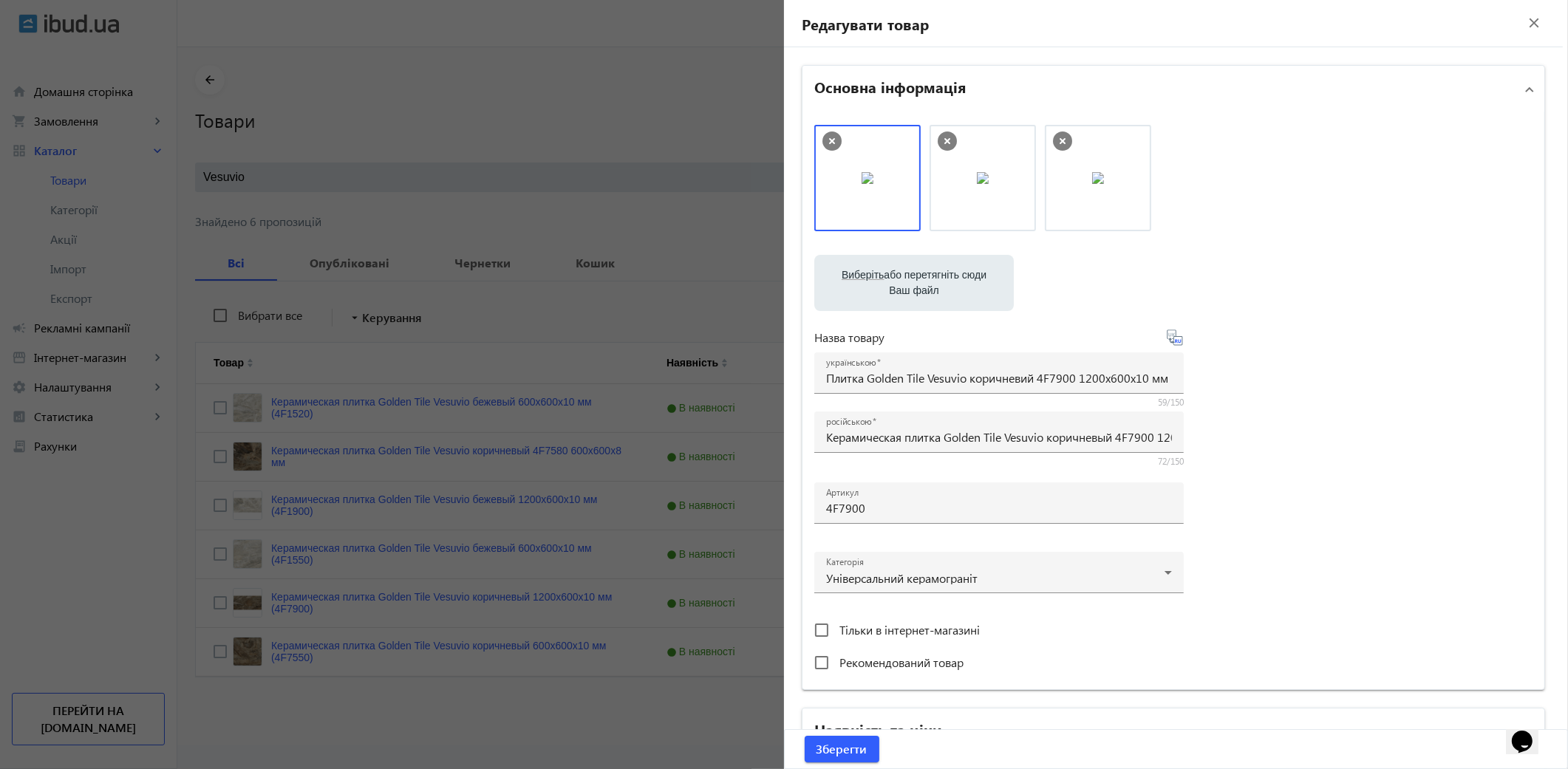
type input "Плитка Golden Tile Vesuvio коричневая 4F7900 1200x600x10 мм"
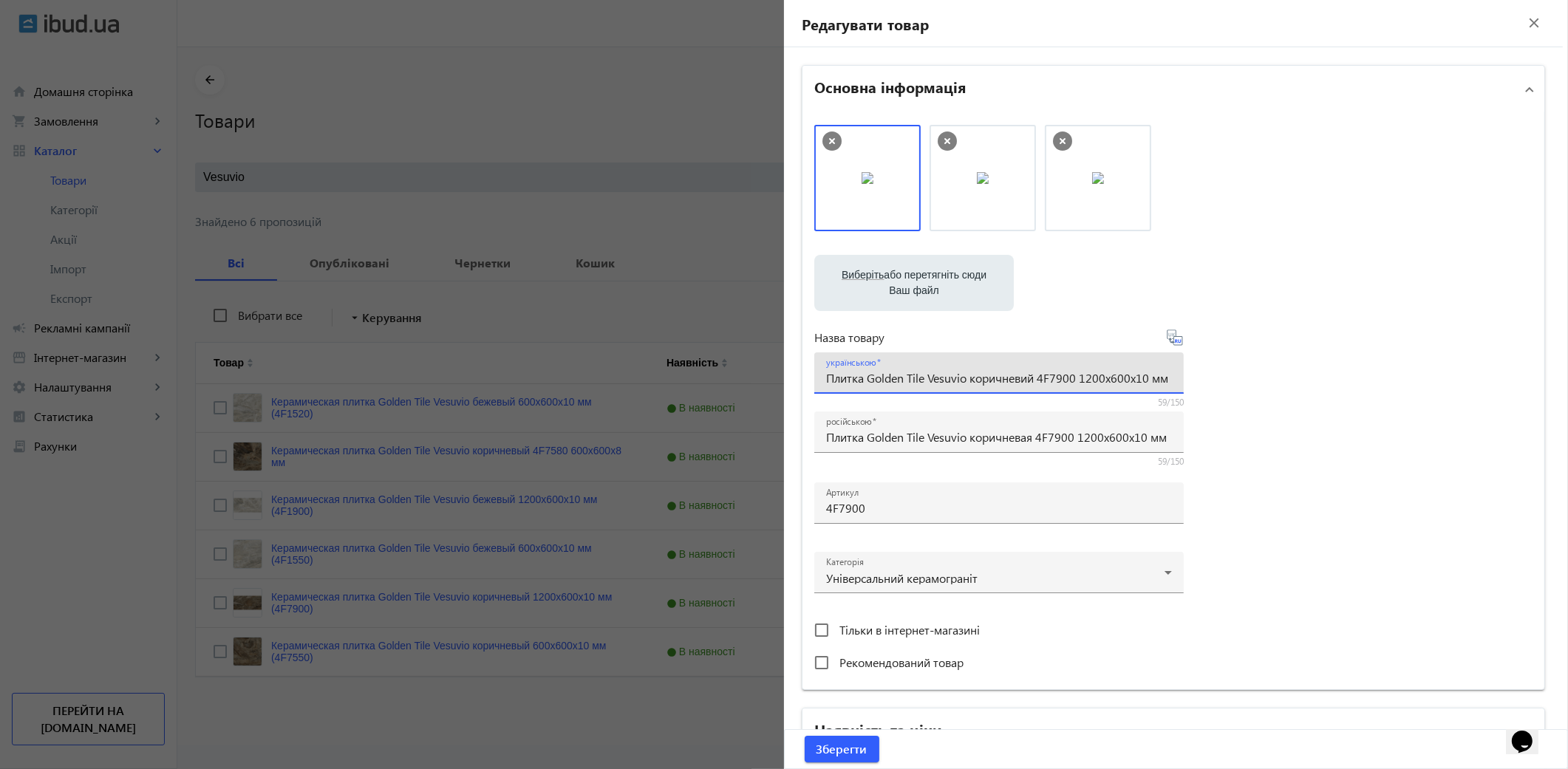
drag, startPoint x: 823, startPoint y: 379, endPoint x: 1575, endPoint y: 379, distance: 752.0
click at [1567, 379] on html "arrow_back home Домашня сторінка shopping_cart Замовлення keyboard_arrow_right …" at bounding box center [784, 384] width 1568 height 769
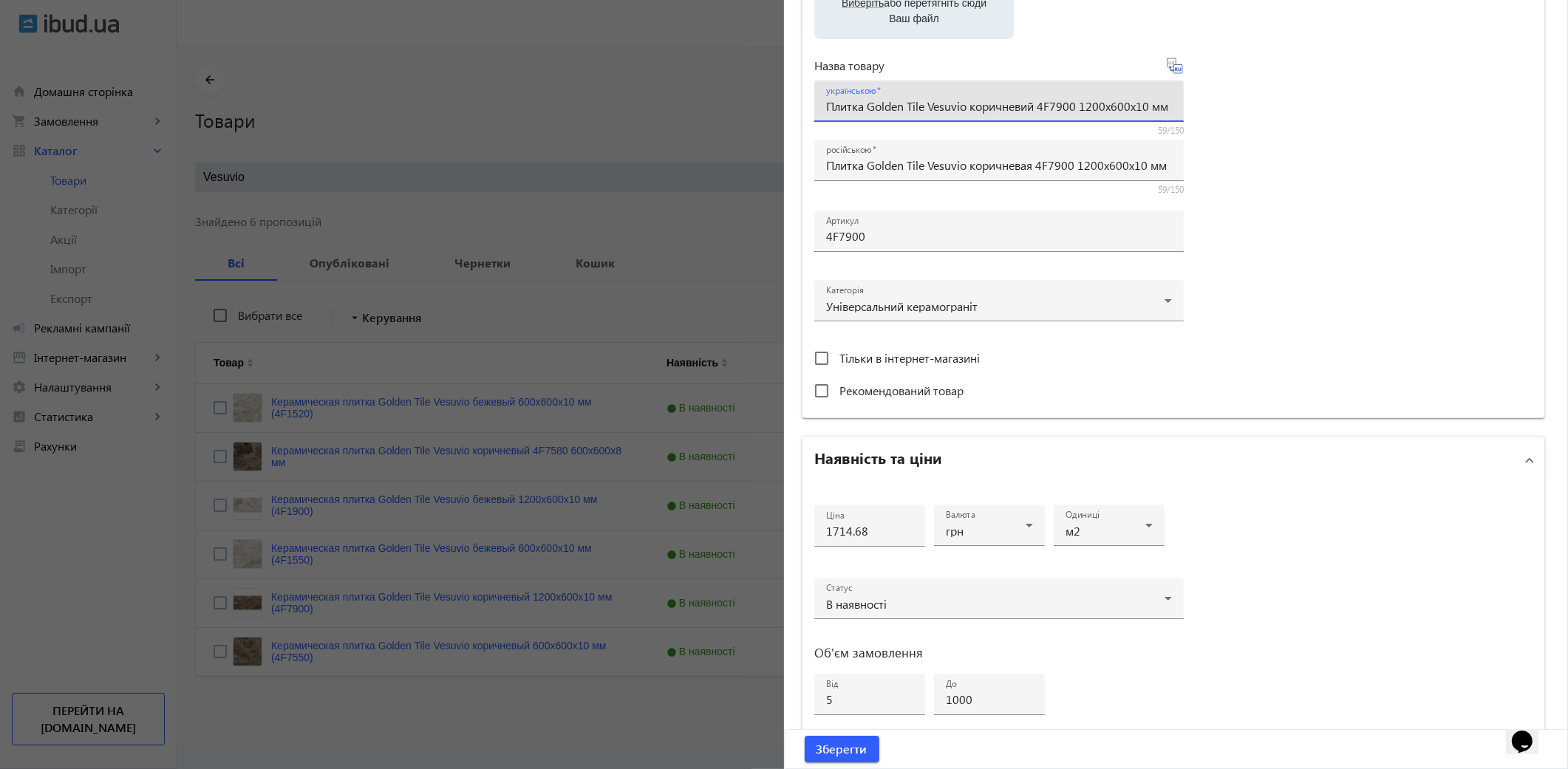
scroll to position [492, 0]
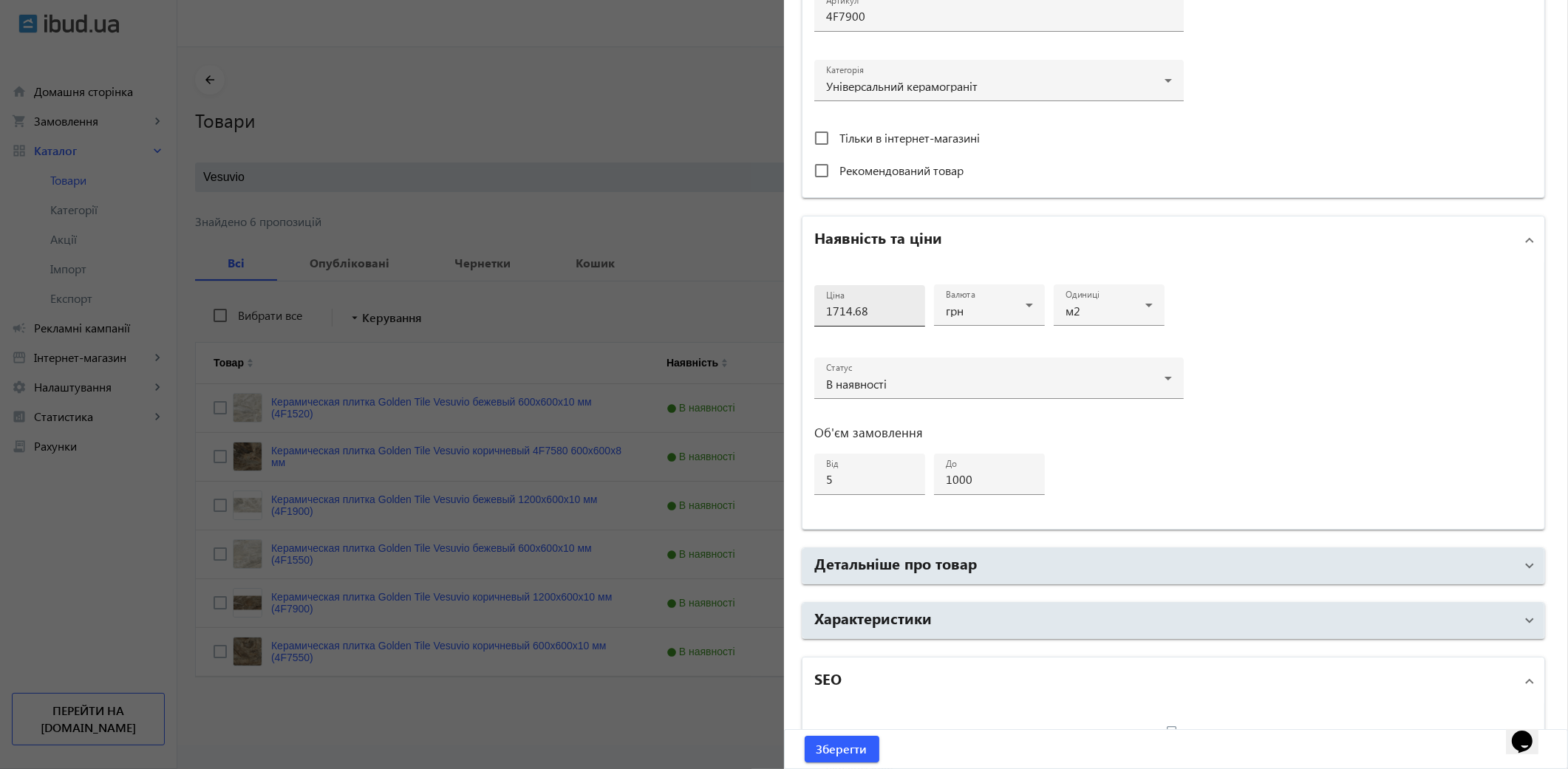
click at [876, 310] on input "1714.68" at bounding box center [869, 310] width 87 height 15
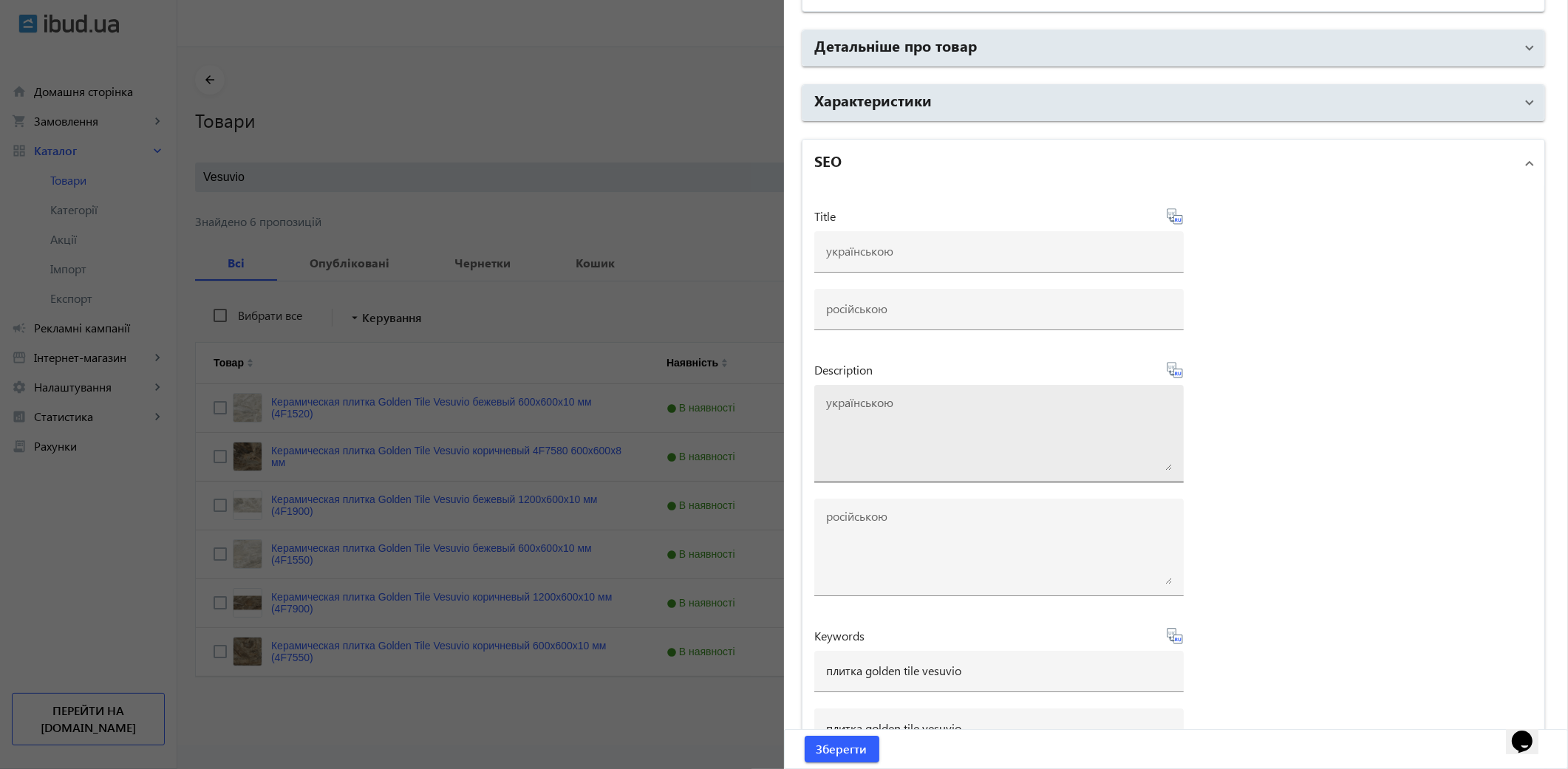
scroll to position [1051, 0]
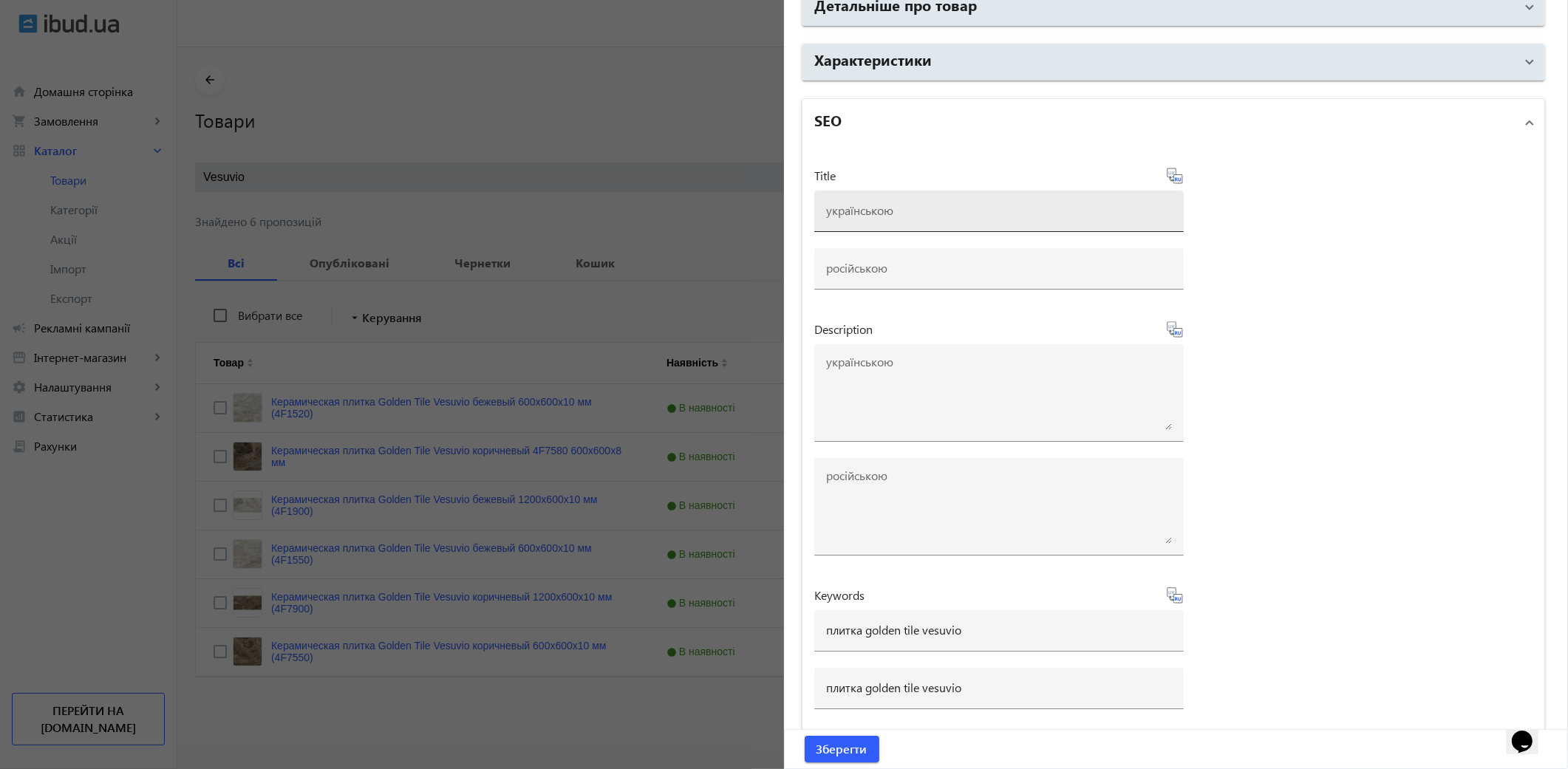
type input "1500"
click at [840, 207] on input at bounding box center [999, 210] width 346 height 15
paste input "Плитка Golden Tile Vesuvio коричневий 4F7900 1200x600x10 мм"
type input "Плитка Golden Tile Vesuvio коричневий 4F7900 1200x600x10 мм"
click at [1179, 177] on icon at bounding box center [1175, 176] width 18 height 18
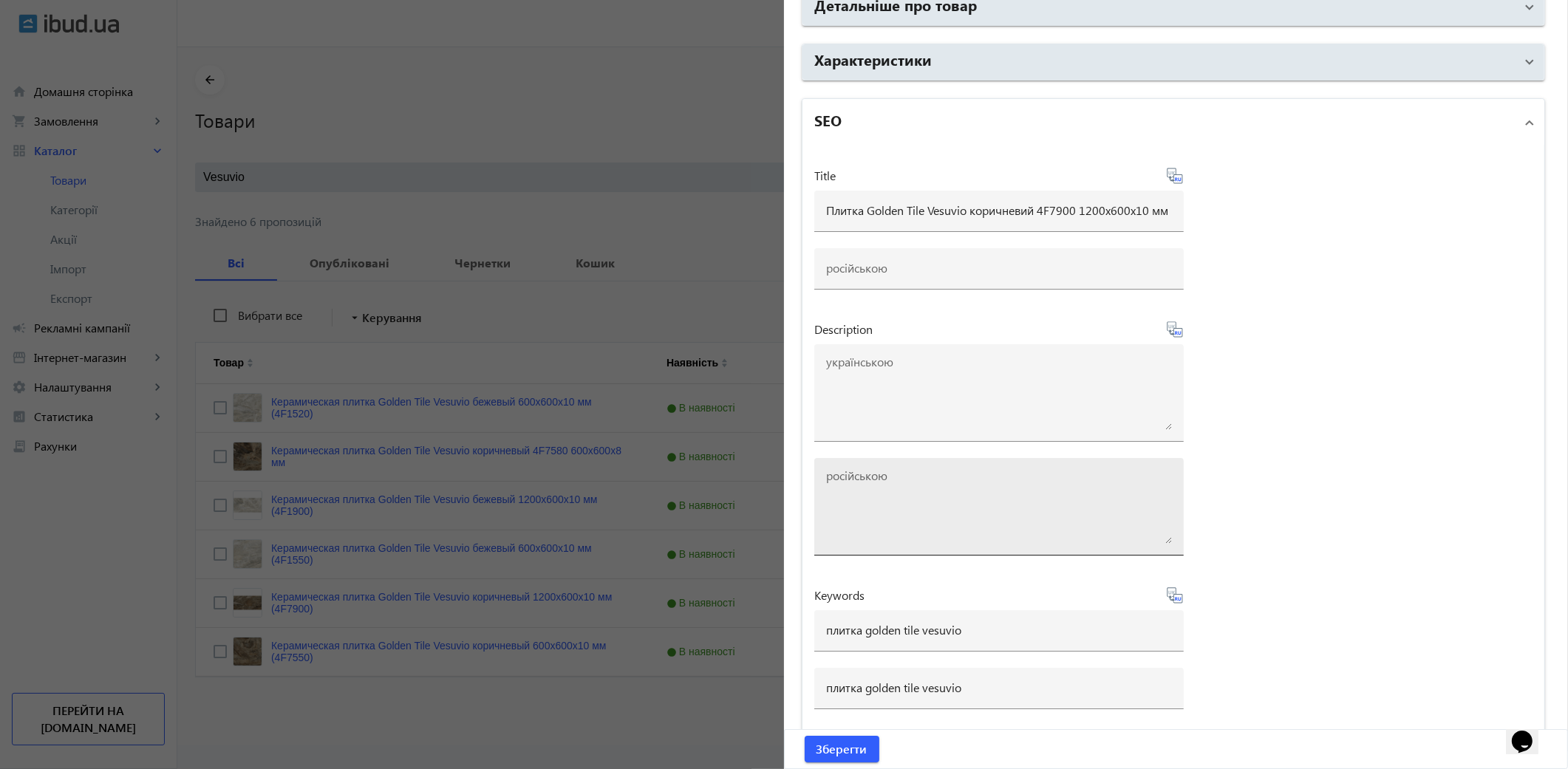
type input "Плитка Golden Tile Vesuvio коричневая 4F7900 1200x600x10 мм"
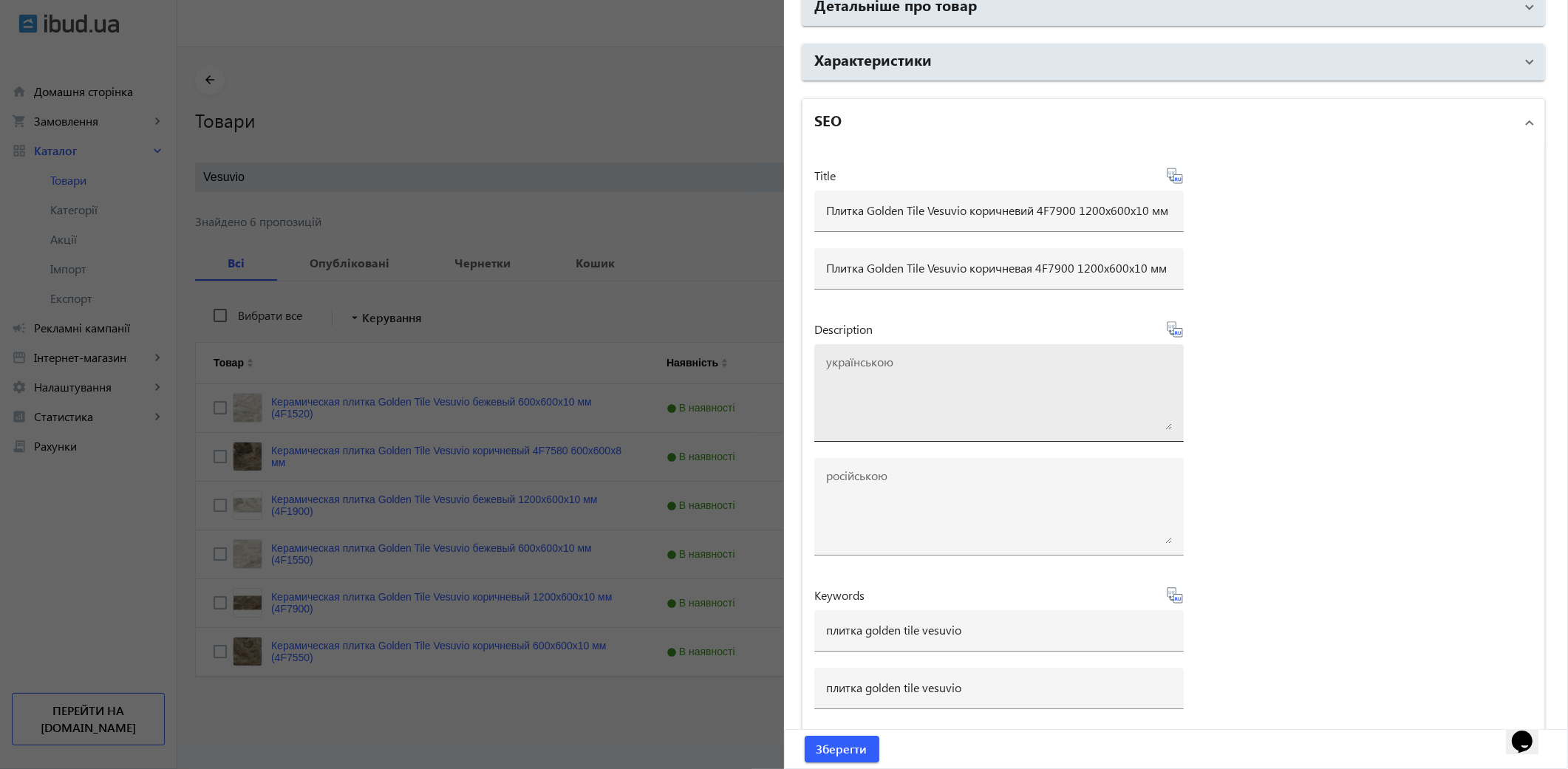
click at [900, 393] on textarea at bounding box center [999, 393] width 346 height 74
paste textarea "Плитка Golden Tile Vesuvio коричневий 4F7900 1200x600x10 мм"
type textarea "Плитка Golden Tile Vesuvio коричневий 4F7900 1200x600x10 мм"
click at [1179, 331] on icon at bounding box center [1181, 333] width 3 height 4
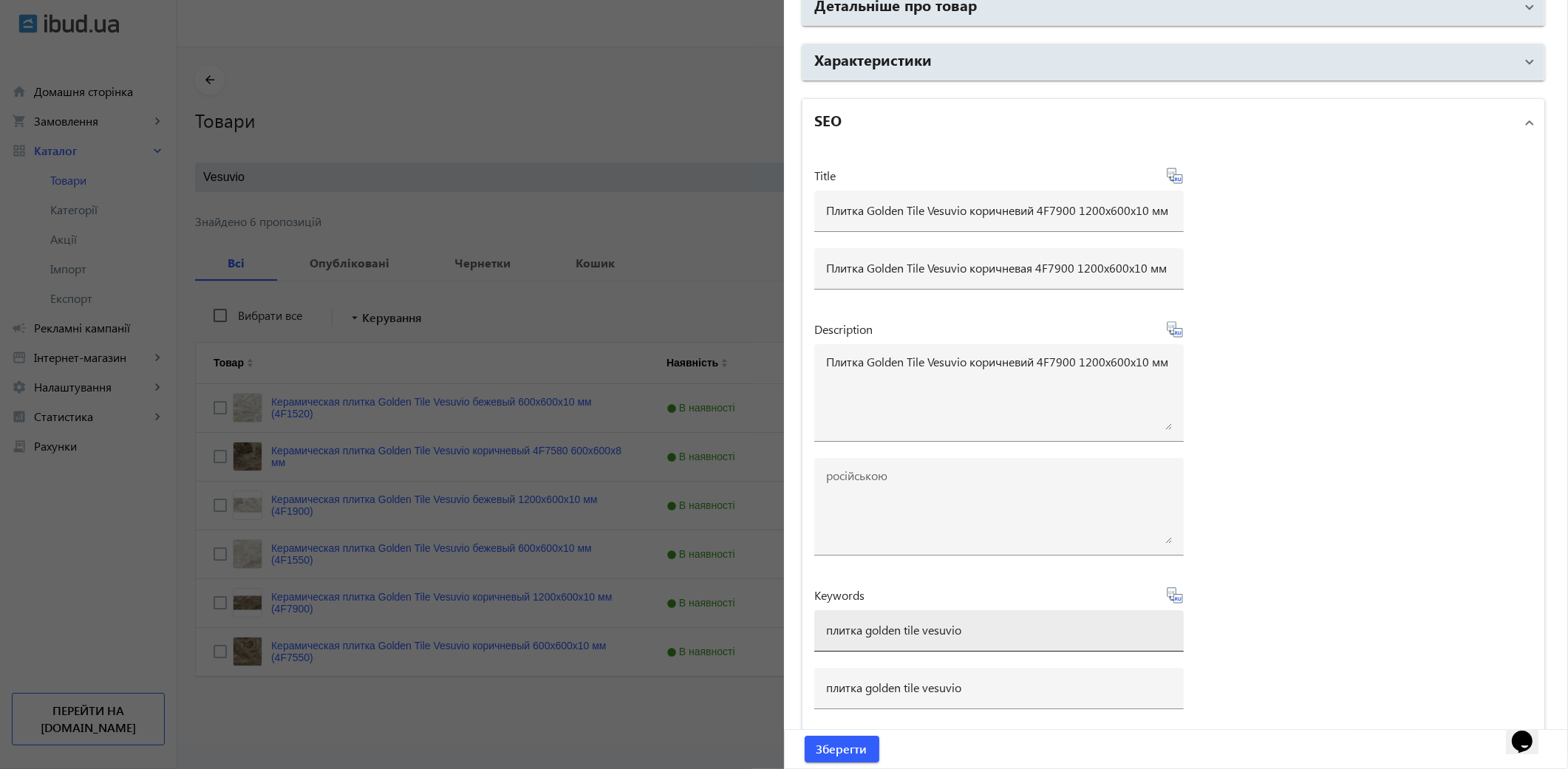
type textarea "Плитка Golden Tile Vesuvio коричневая 4F7900 1200x600x10 мм"
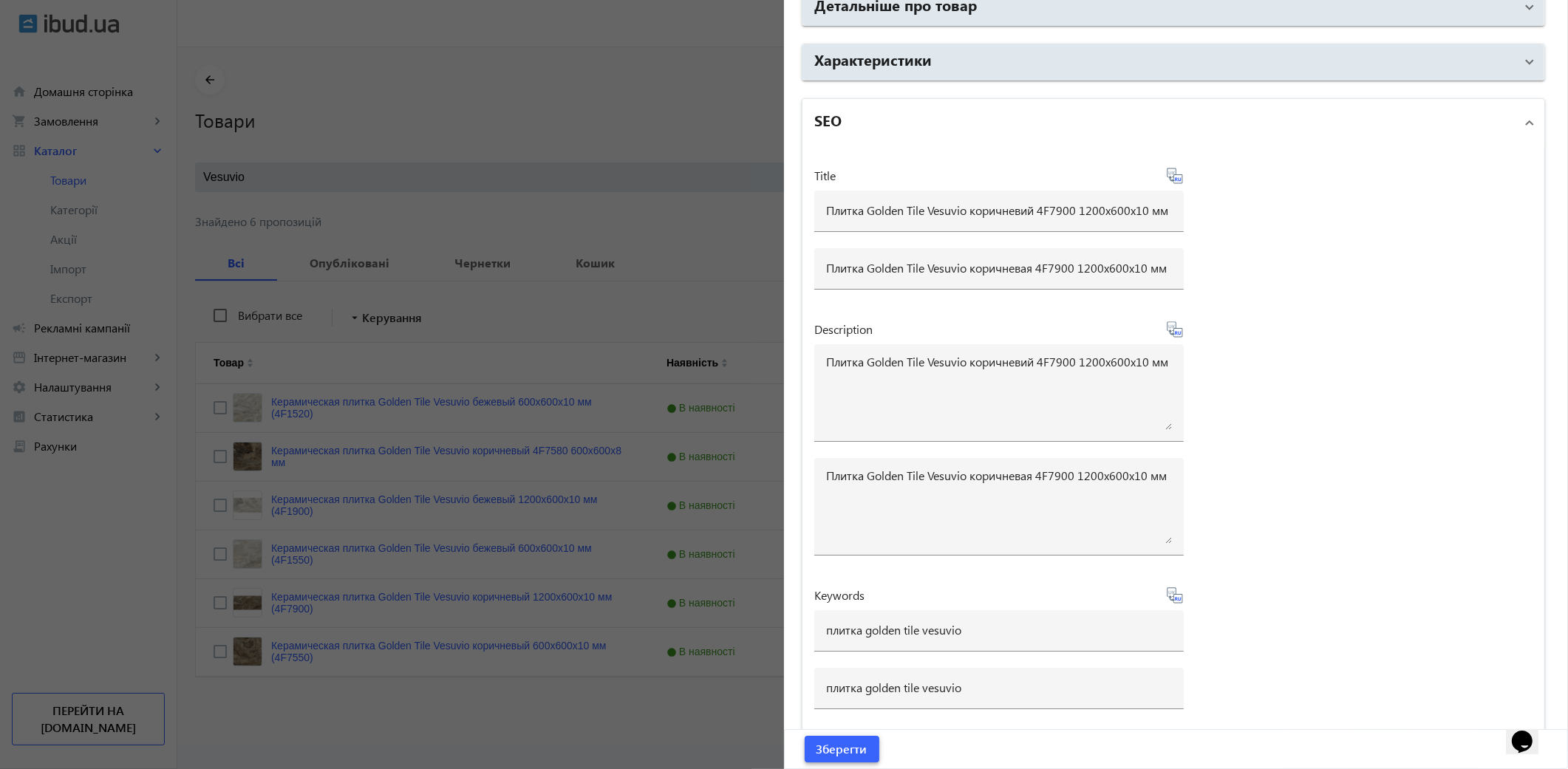
click at [862, 751] on span "Зберегти" at bounding box center [842, 750] width 51 height 16
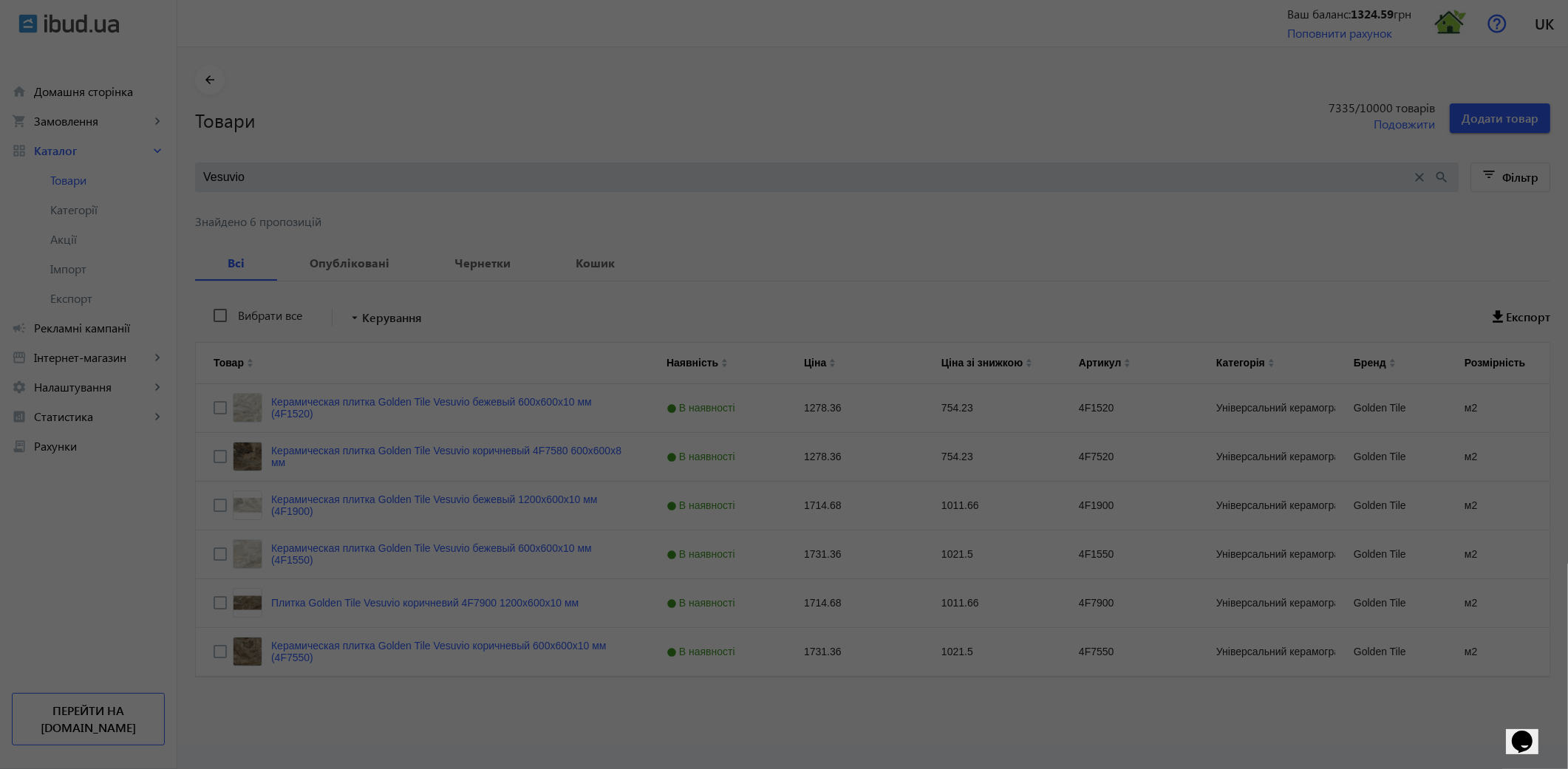
scroll to position [0, 0]
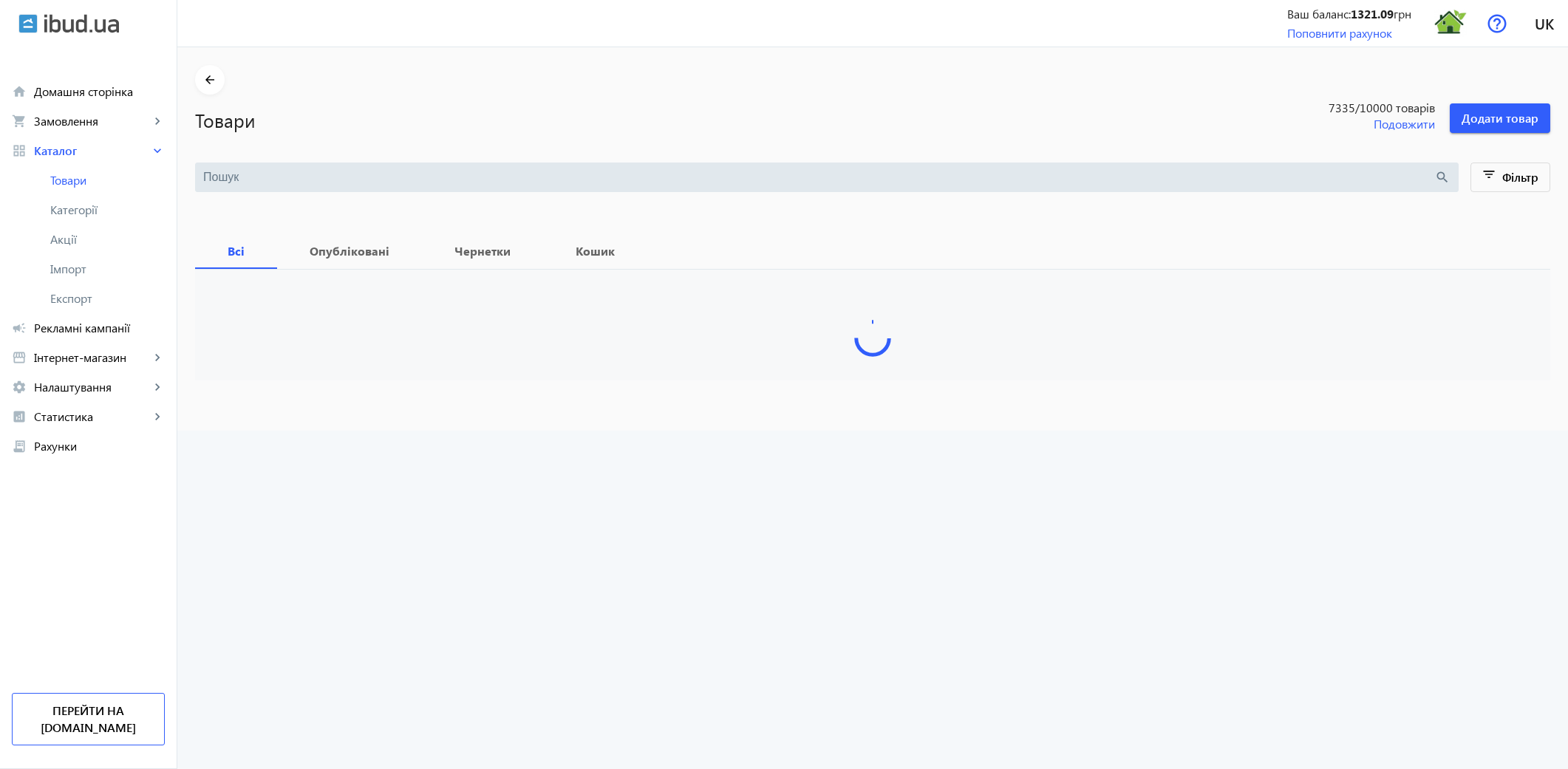
type input "Vesuvio"
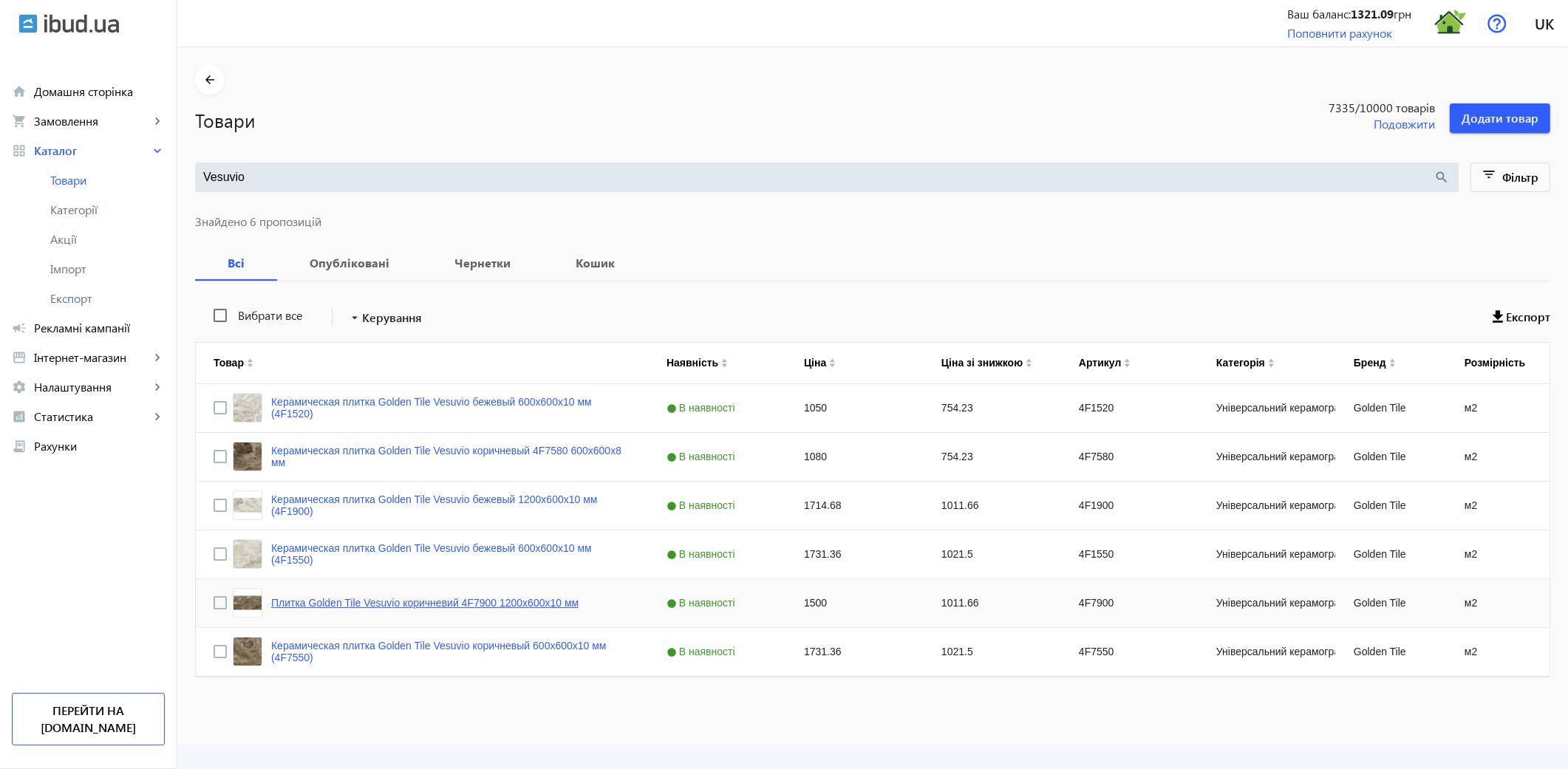
click at [559, 607] on link "Плитка Golden Tile Vesuvio коричневий 4F7900 1200x600x10 мм" at bounding box center [425, 603] width 308 height 12
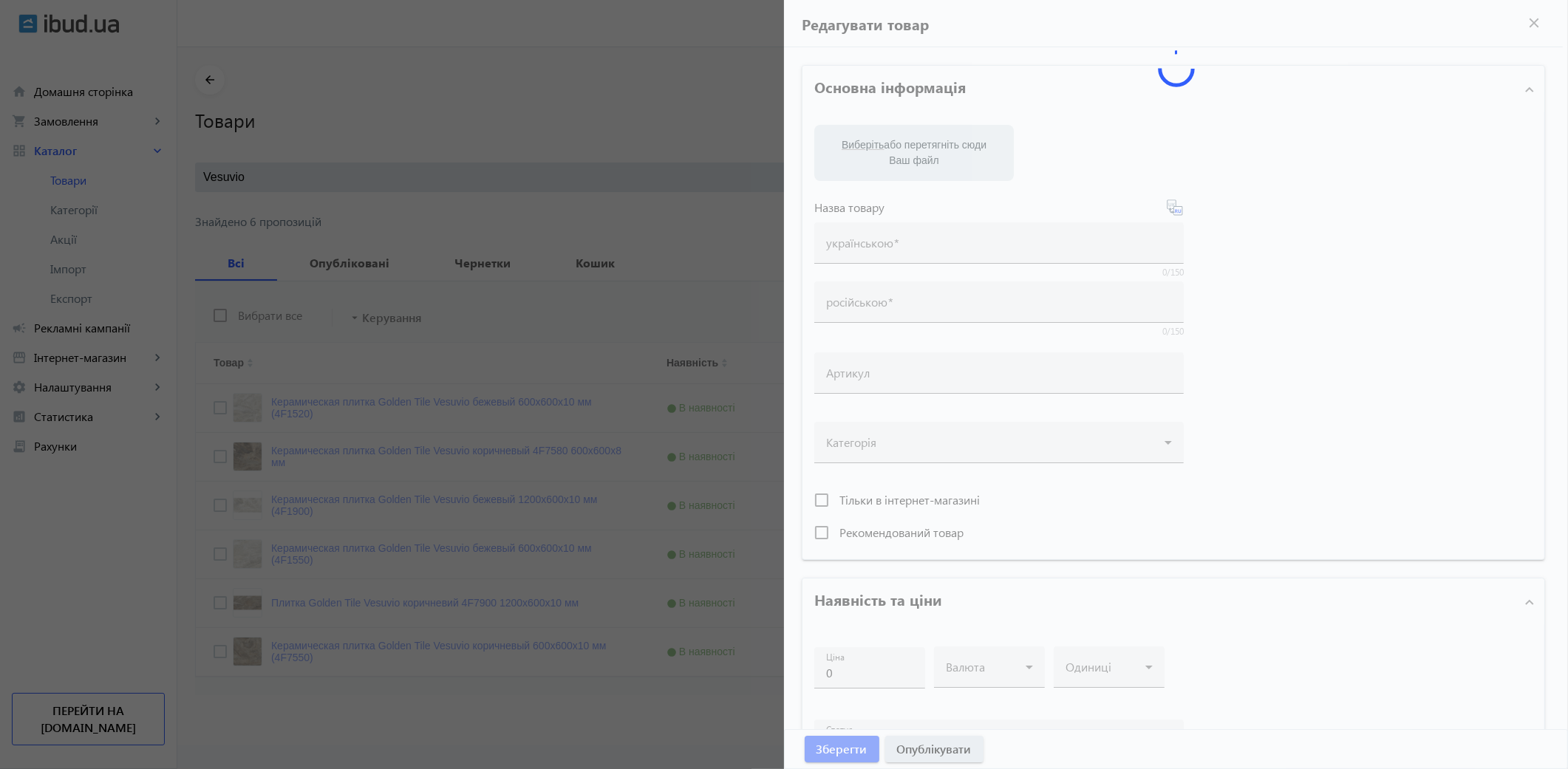
type input "Плитка Golden Tile Vesuvio коричневий 4F7900 1200x600x10 мм"
type input "Плитка Golden Tile Vesuvio коричневая 4F7900 1200x600x10 мм"
type input "4F7900"
type input "1500"
type input "5"
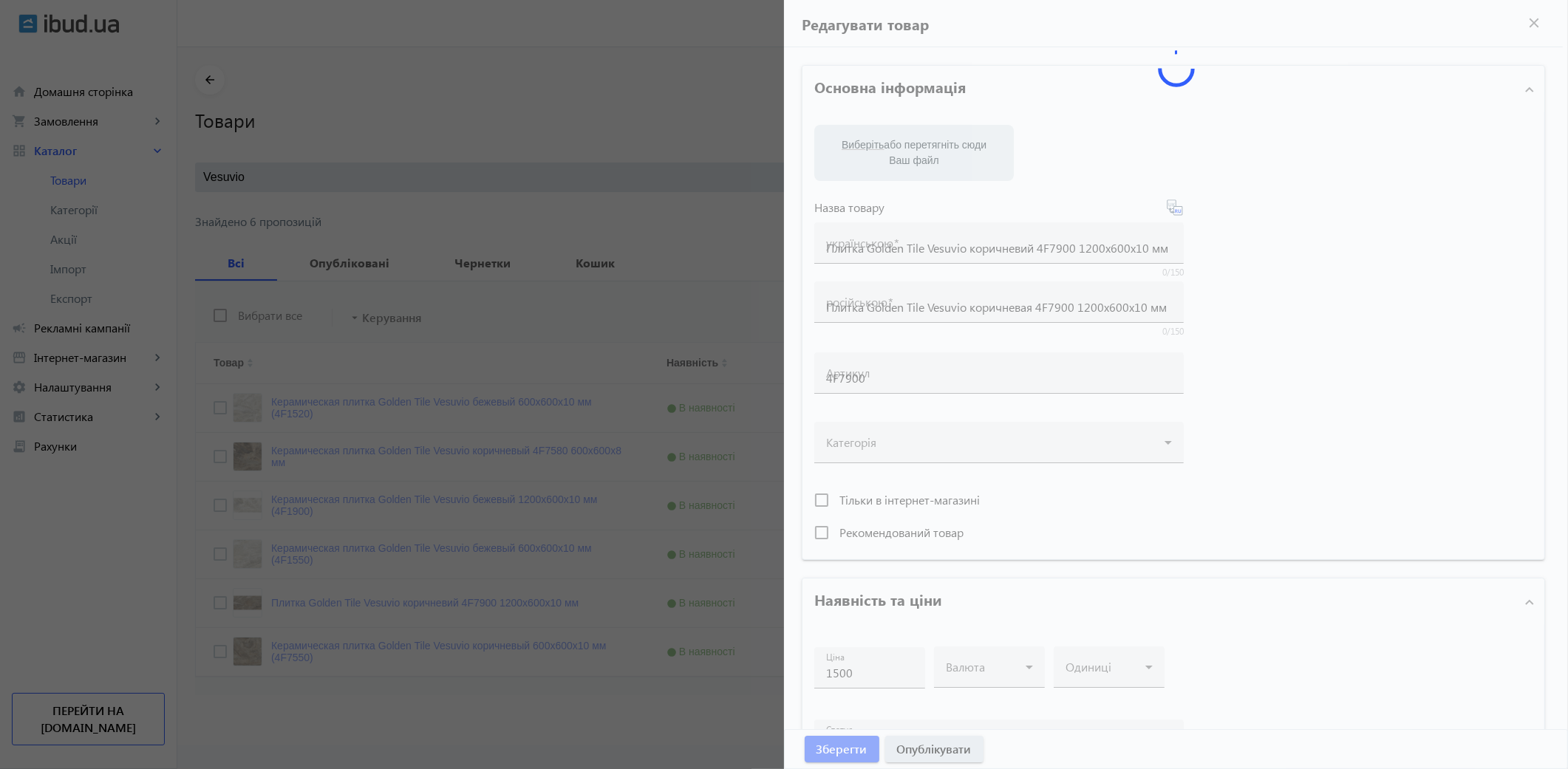
type input "1000"
type input "Плитка Golden Tile Vesuvio коричневий 4F7900 1200x600x10 мм"
type input "Плитка Golden Tile Vesuvio коричневая 4F7900 1200x600x10 мм"
type textarea "Плитка Golden Tile Vesuvio коричневий 4F7900 1200x600x10 мм"
type textarea "Плитка Golden Tile Vesuvio коричневая 4F7900 1200x600x10 мм"
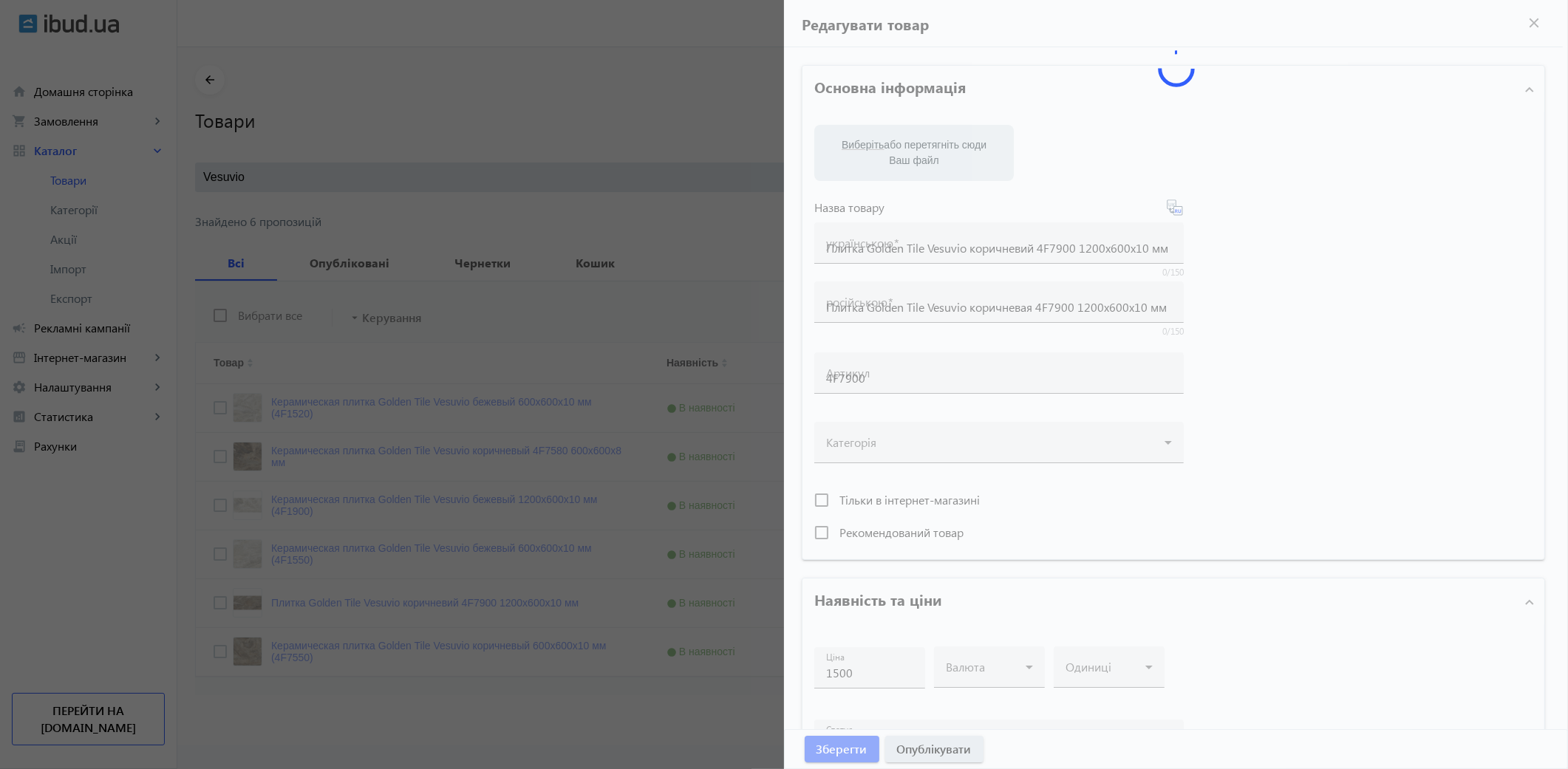
type input "плитка golden tile vesuvio"
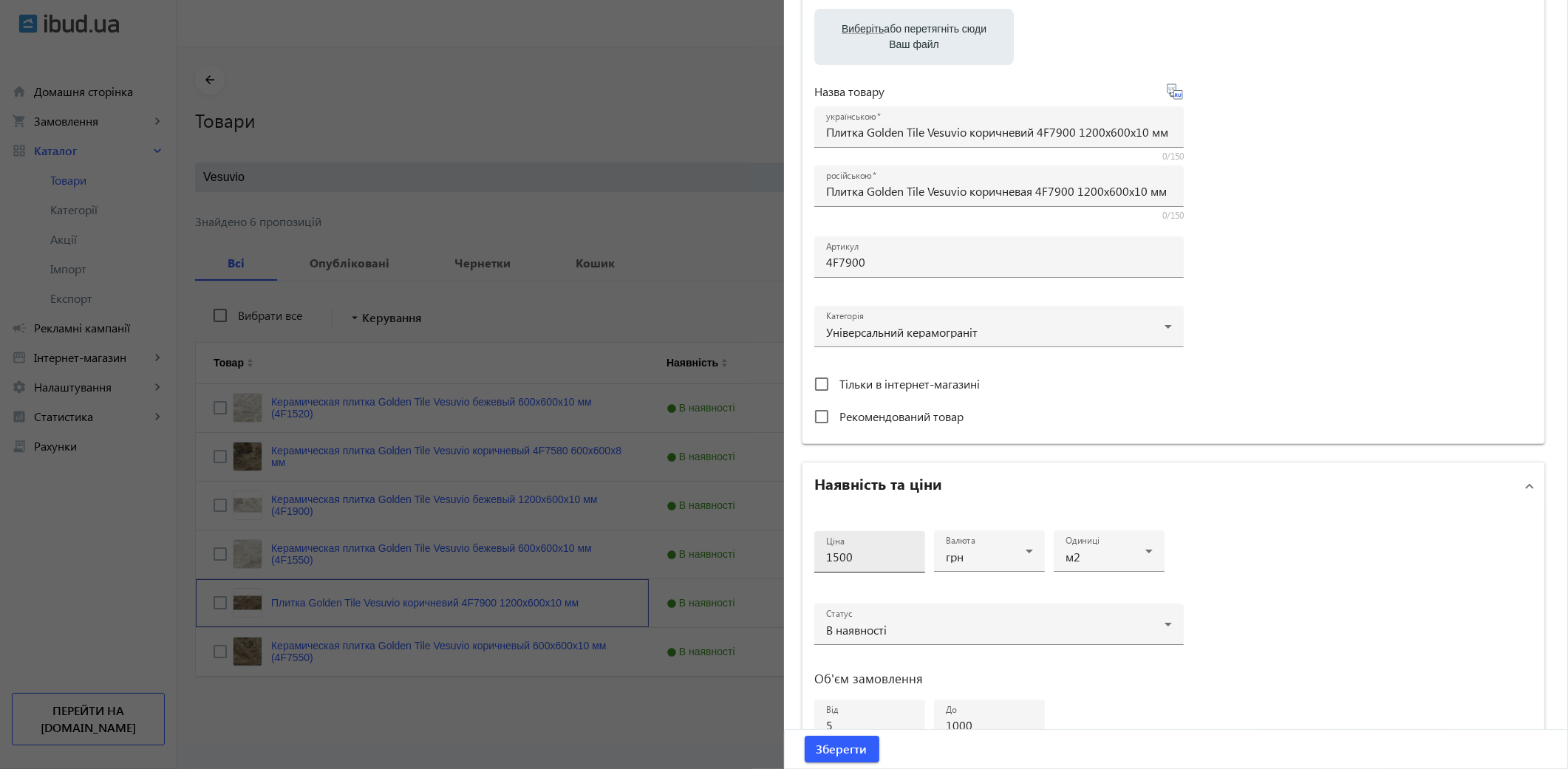
scroll to position [328, 0]
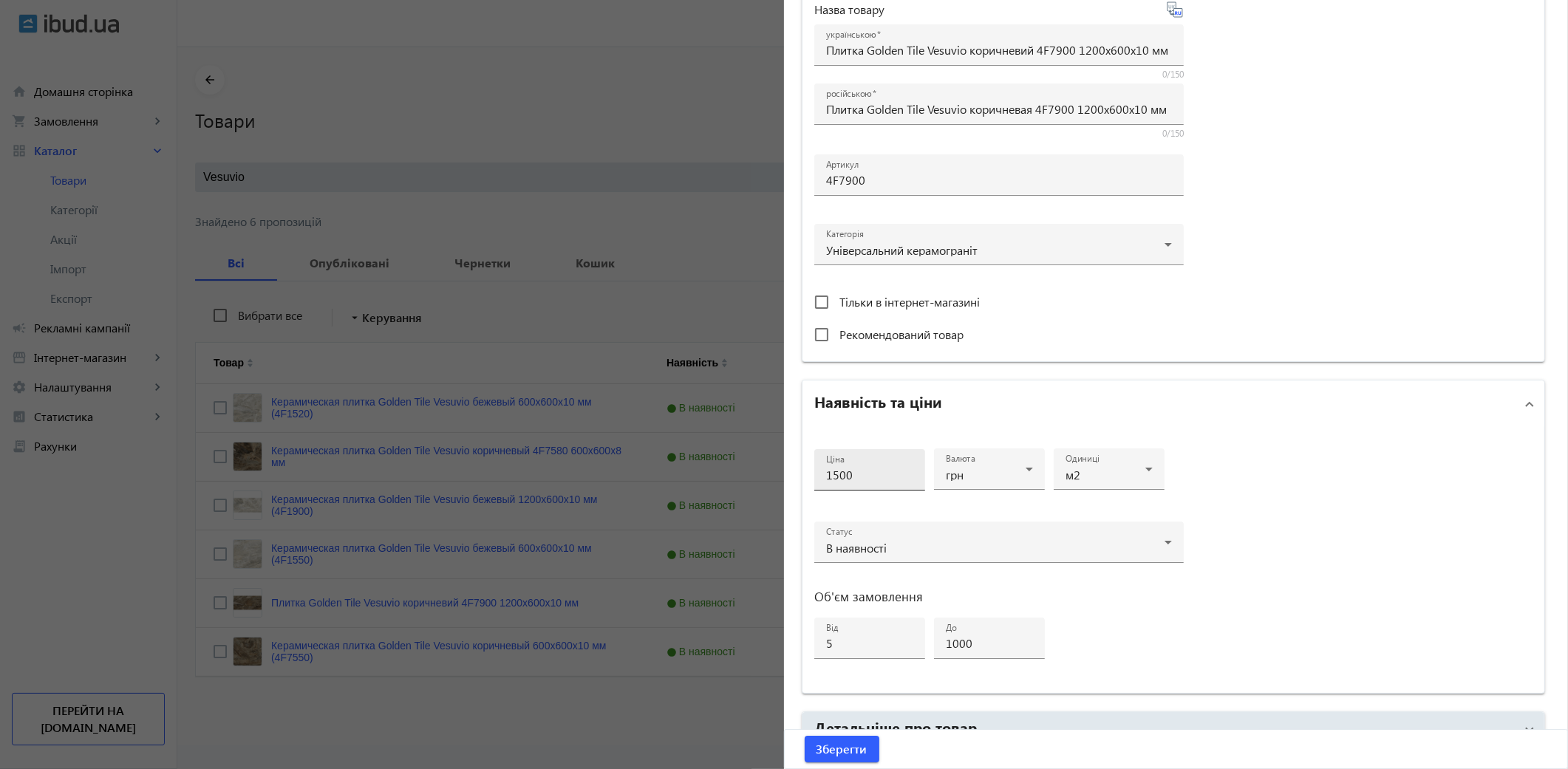
click at [866, 475] on input "1500" at bounding box center [869, 474] width 87 height 15
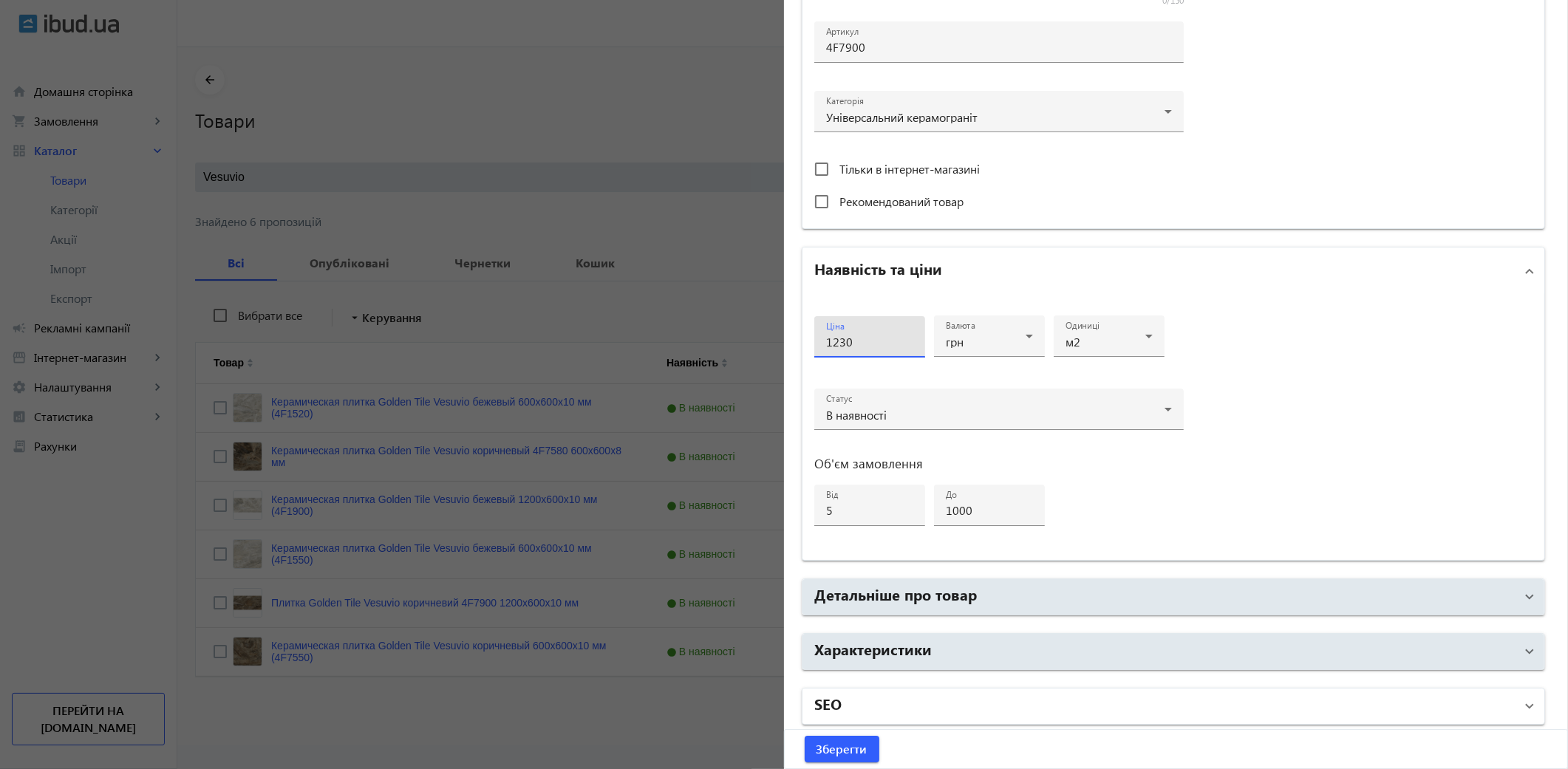
type input "1230"
click at [870, 715] on mat-panel-title "SEO" at bounding box center [1164, 706] width 701 height 27
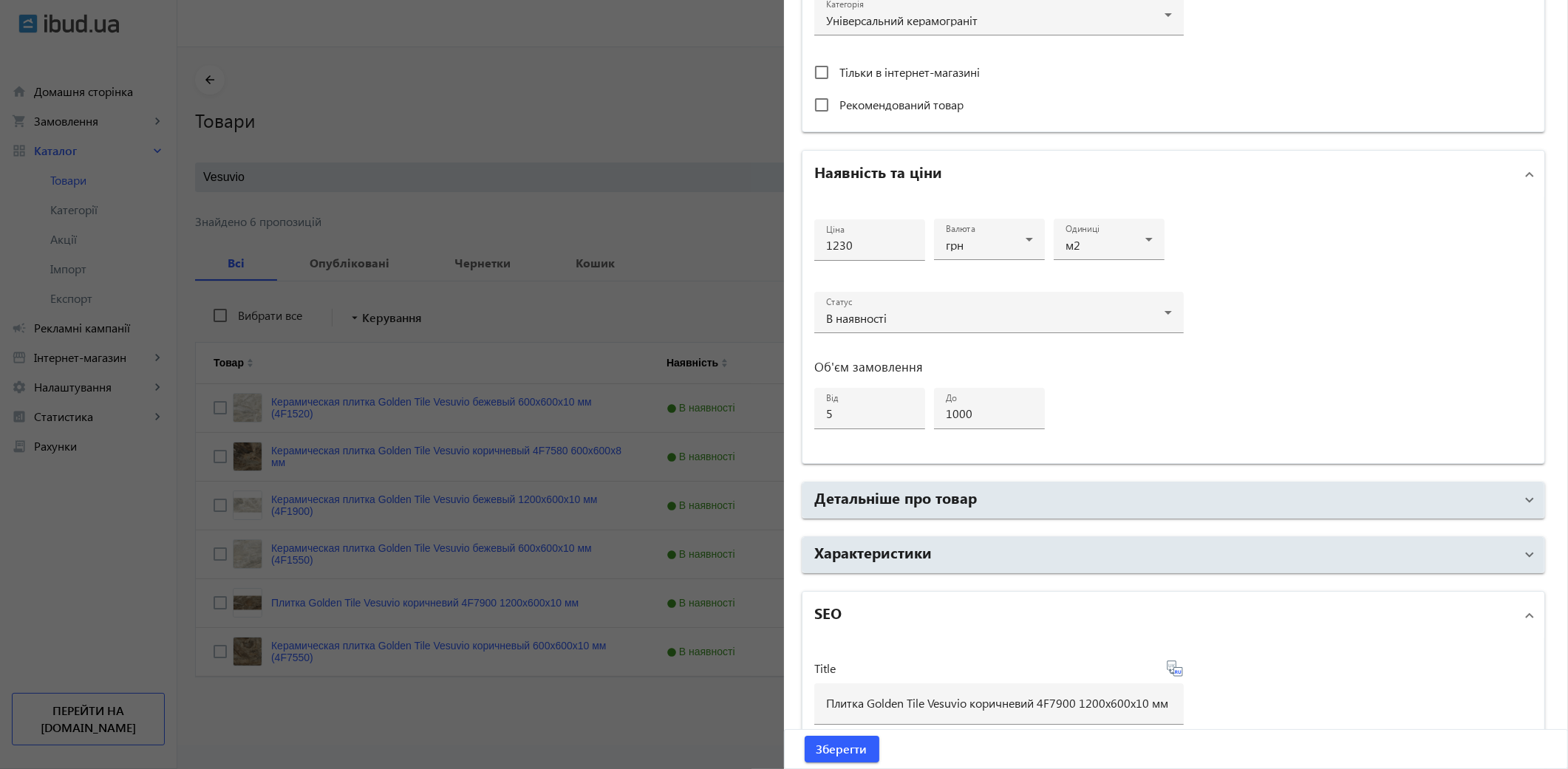
scroll to position [1051, 0]
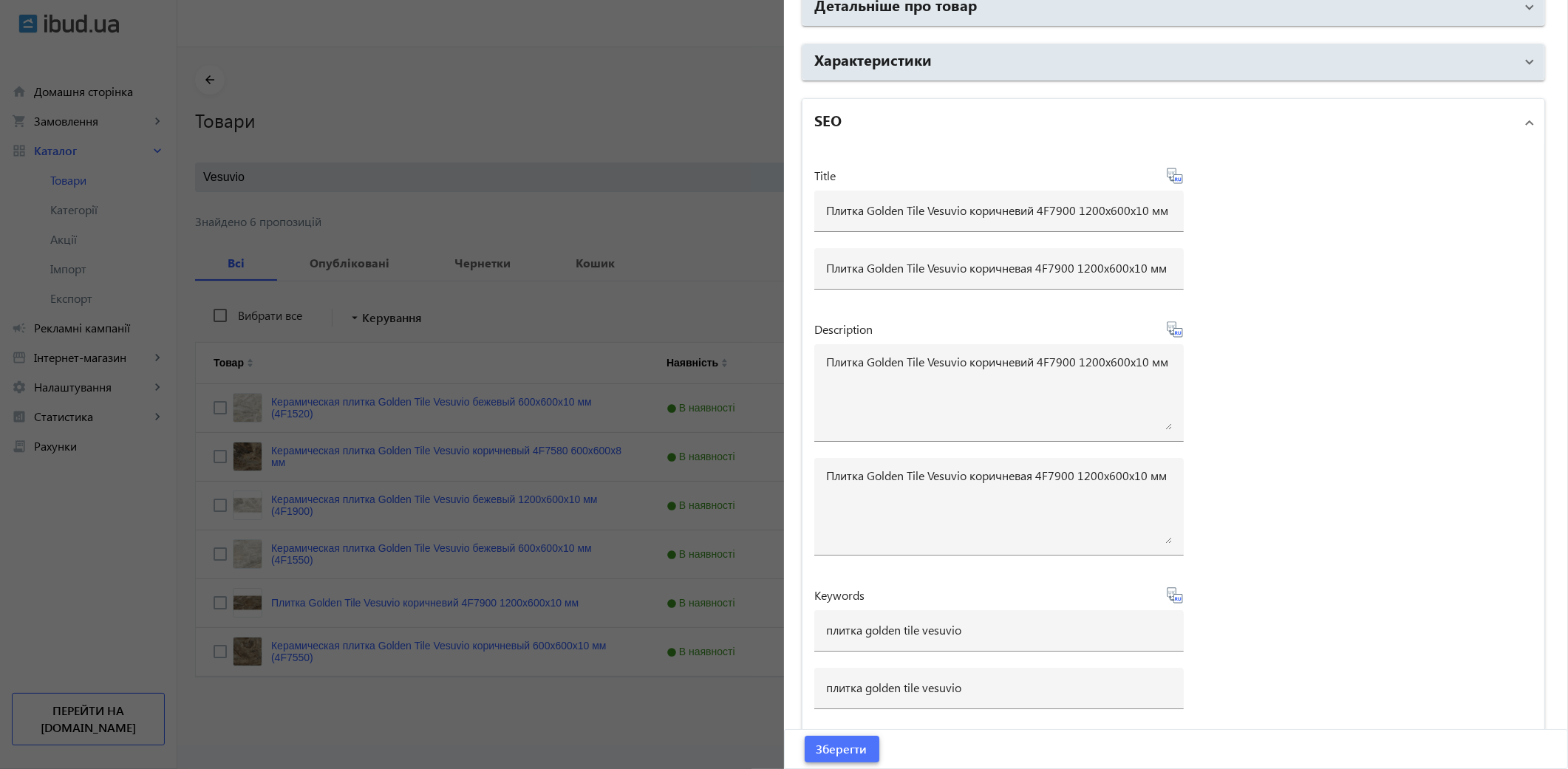
click at [856, 749] on span "Зберегти" at bounding box center [842, 750] width 51 height 16
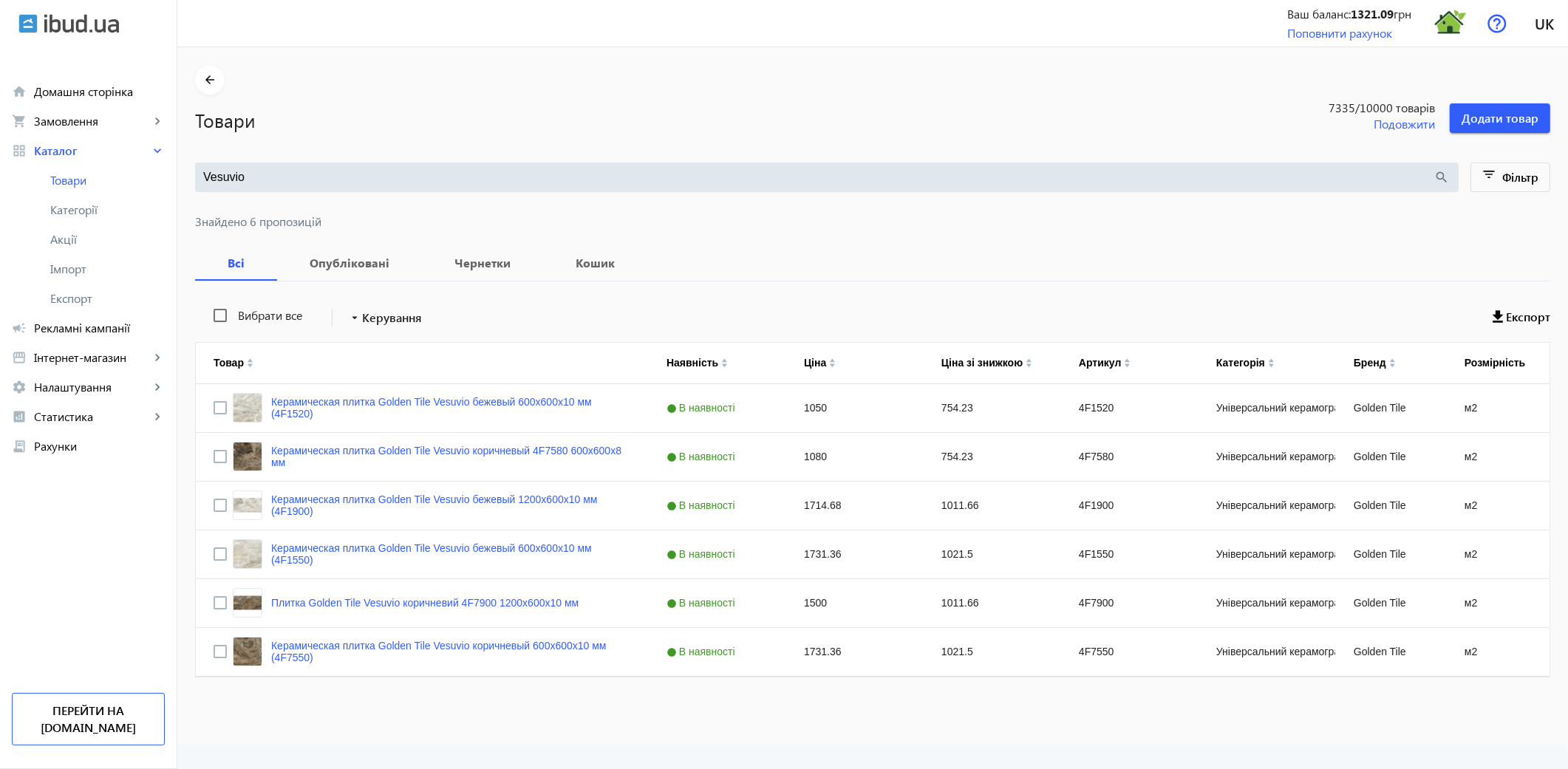
scroll to position [0, 0]
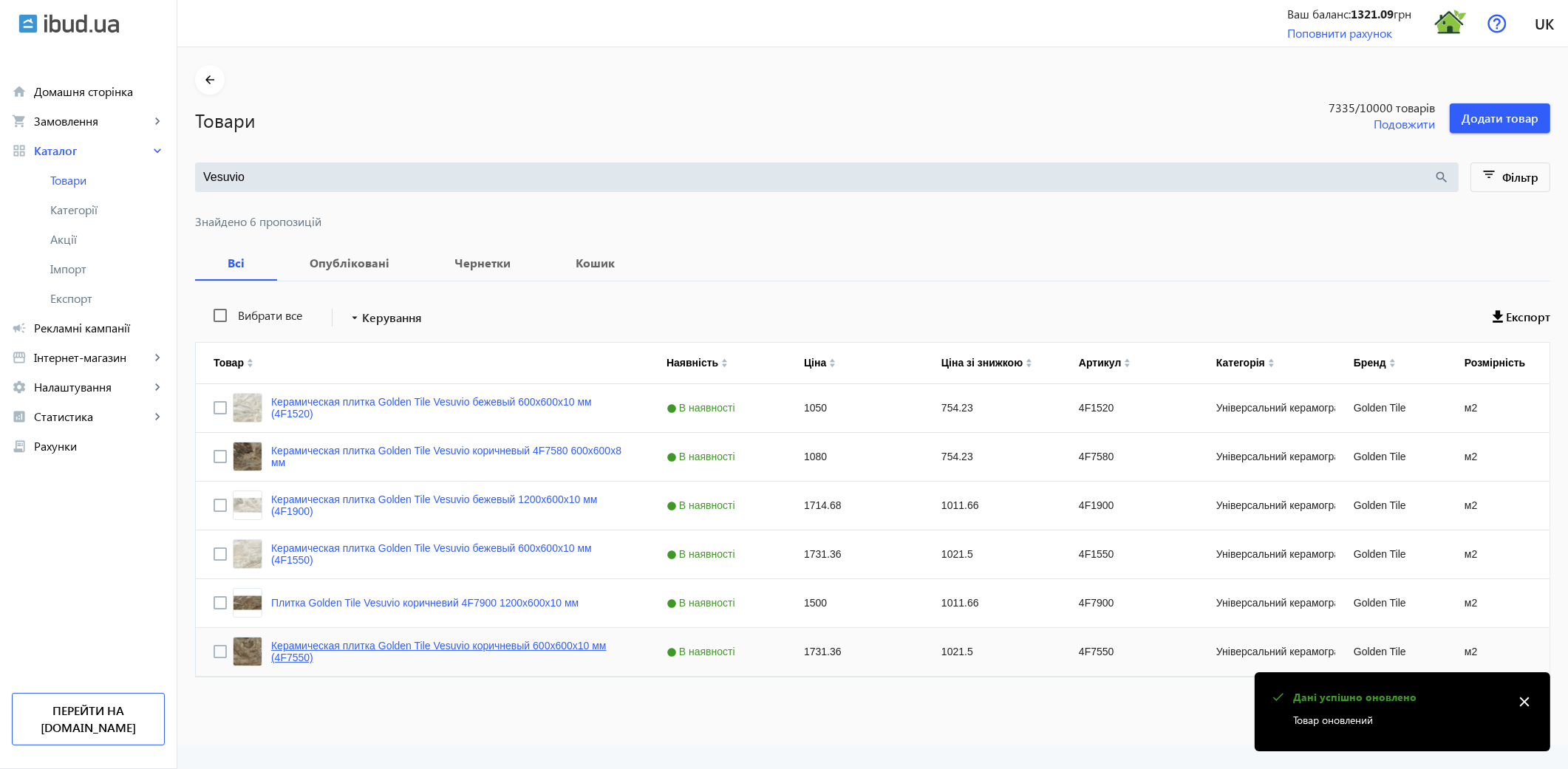
click at [470, 645] on link "Керамическая плитка Golden Tile Vesuvio коричневый 600x600x10 мм (4F7550)" at bounding box center [451, 651] width 360 height 24
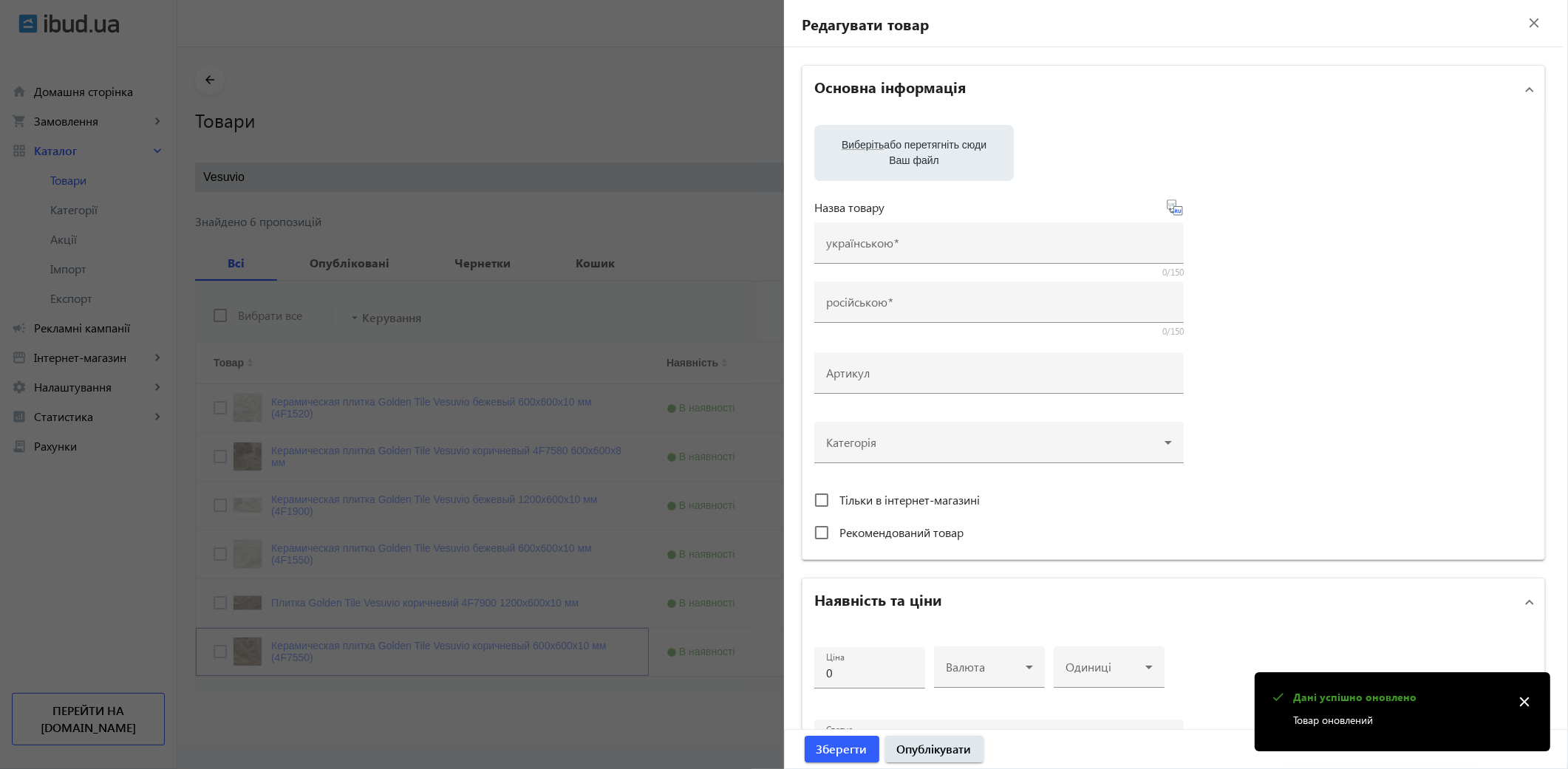
type input "Керамическая плитка Golden Tile Vesuvio коричневый 600x600x10 мм (4F7550)"
type input "4F7550"
type input "1731.36"
type input "5"
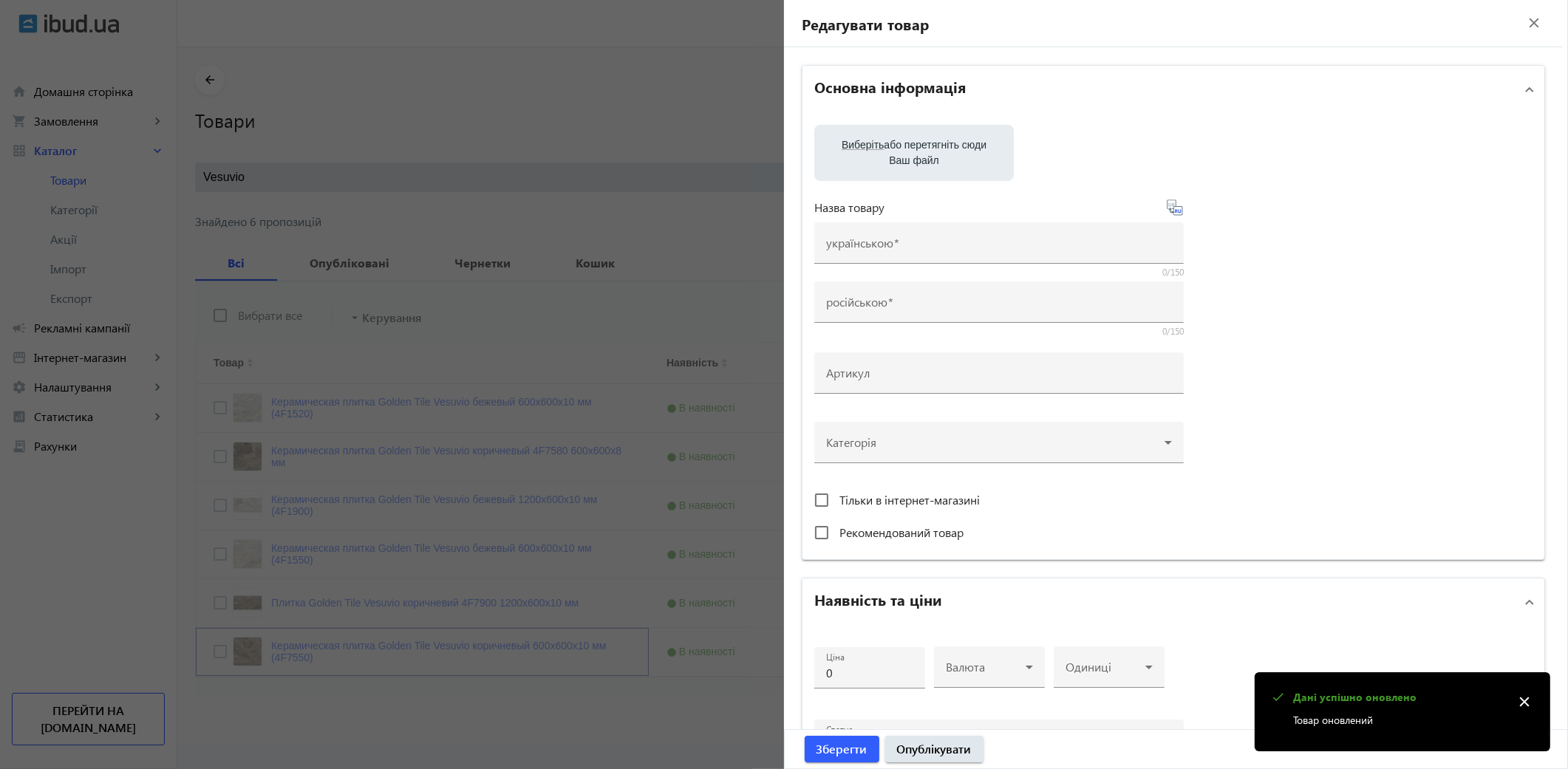
type input "1000"
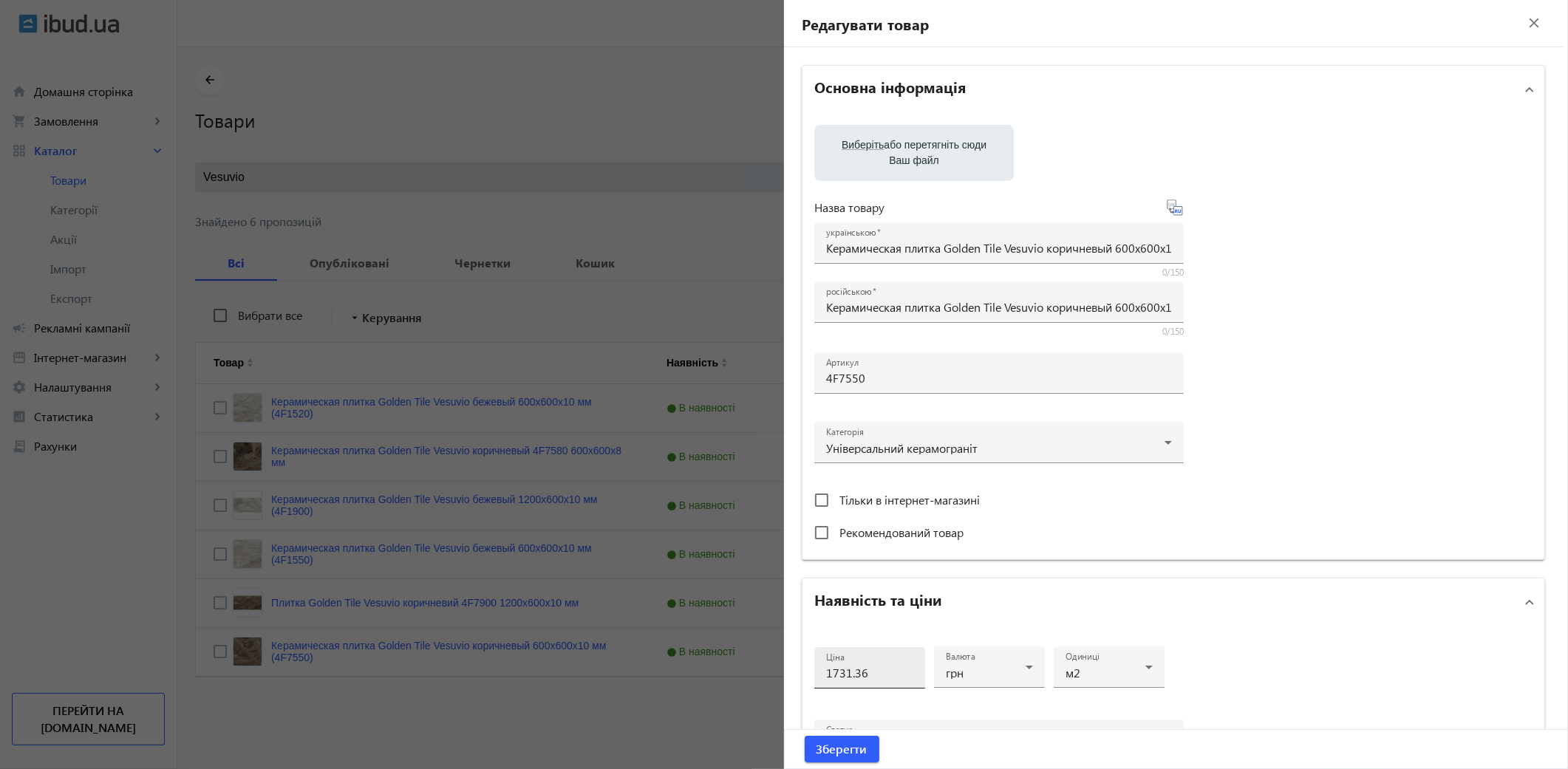
click at [881, 665] on input "1731.36" at bounding box center [869, 672] width 87 height 15
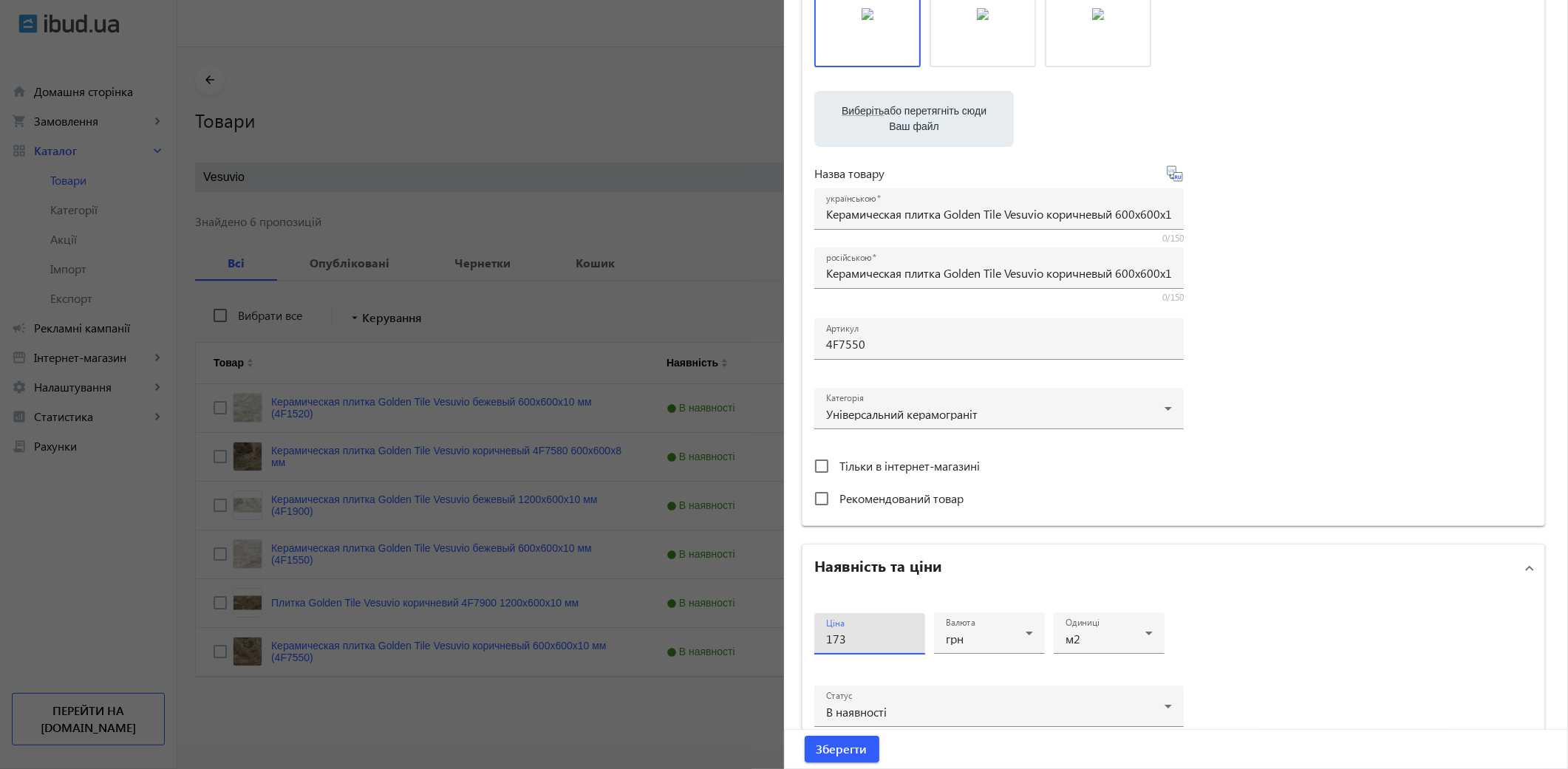
scroll to position [294, 0]
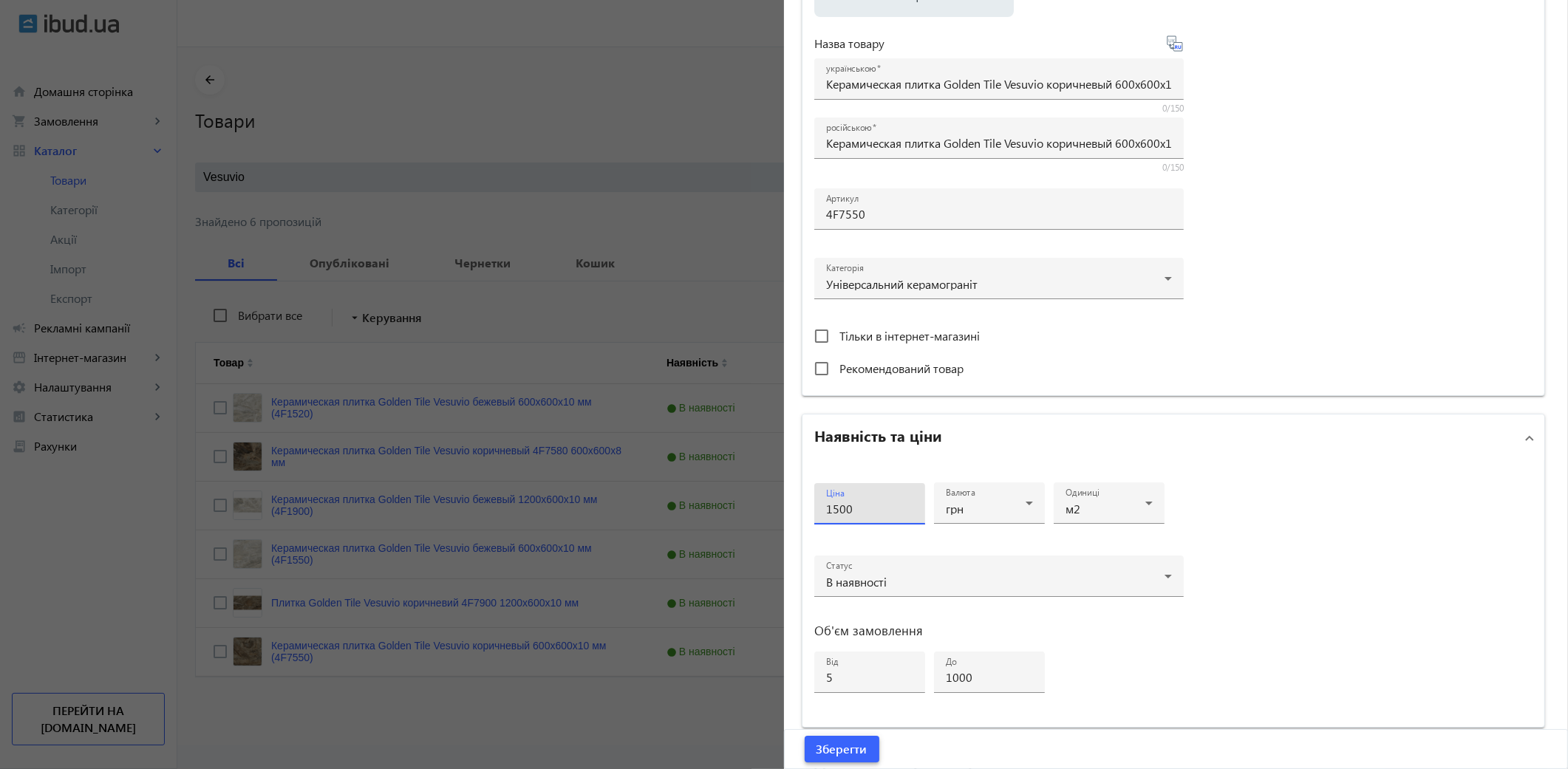
type input "1500"
click at [833, 744] on span "Зберегти" at bounding box center [842, 750] width 51 height 16
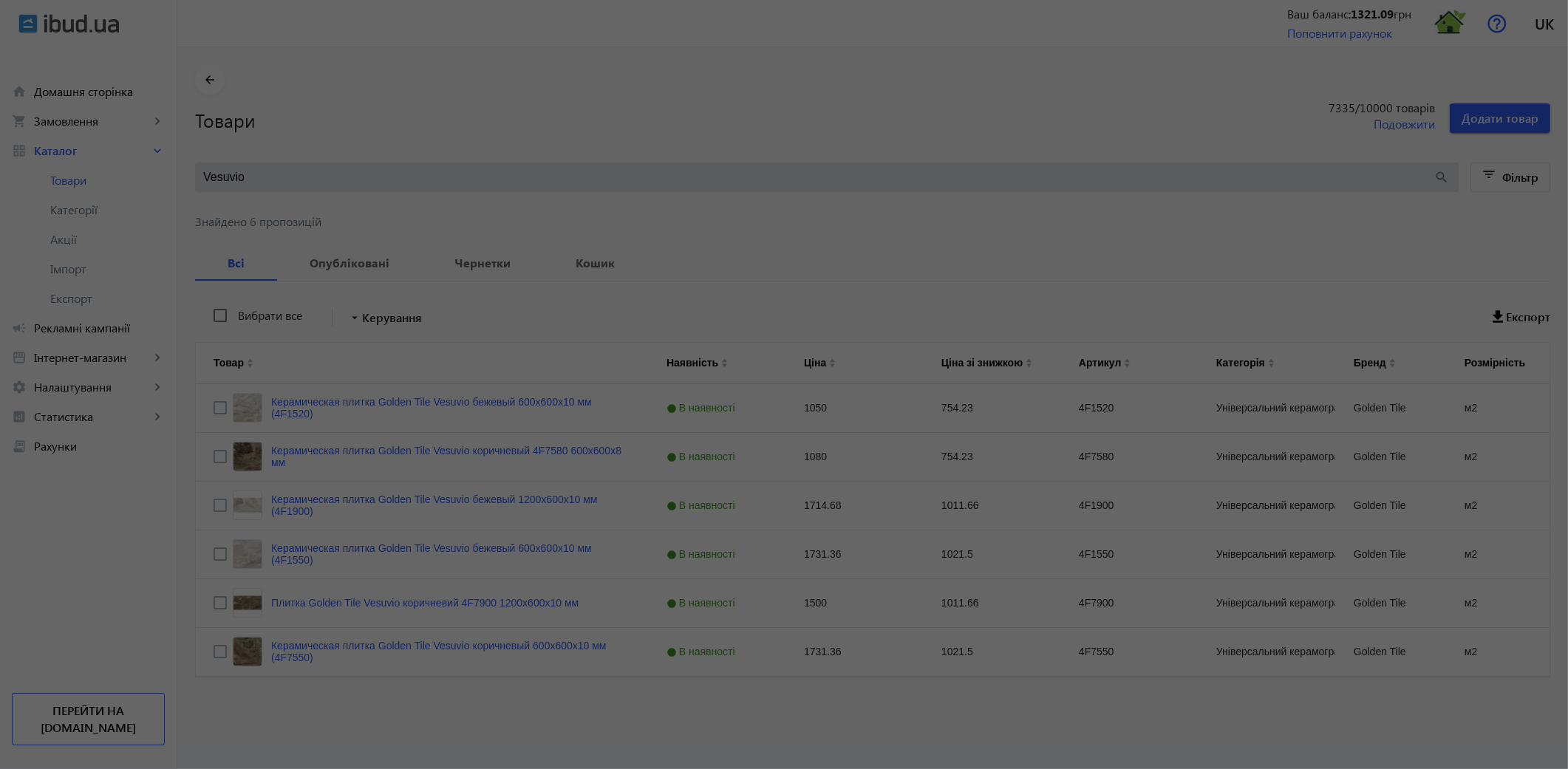
scroll to position [0, 0]
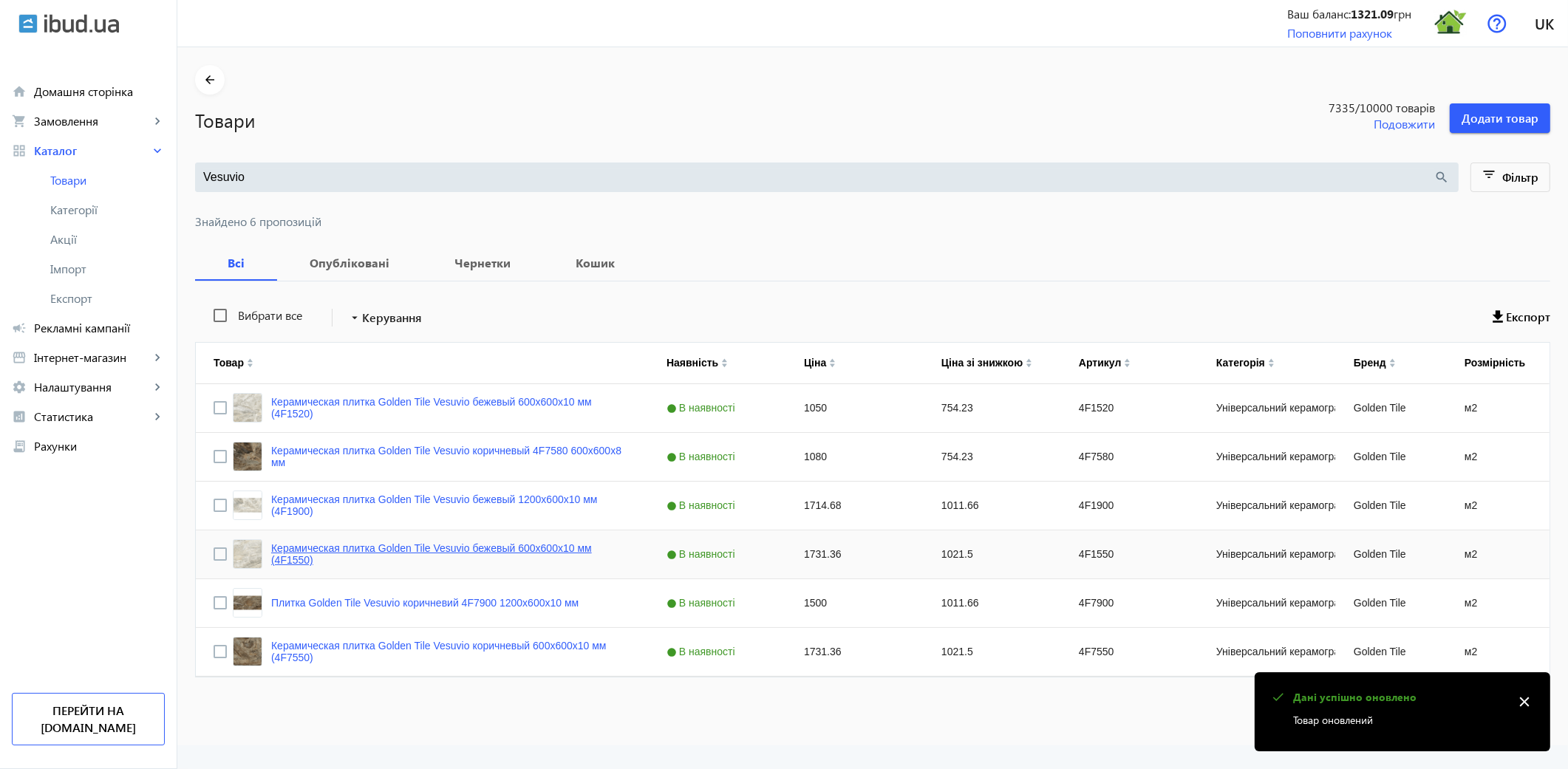
click at [486, 545] on link "Керамическая плитка Golden Tile Vesuvio бежевый 600x600x10 мм (4F1550)" at bounding box center [451, 554] width 360 height 24
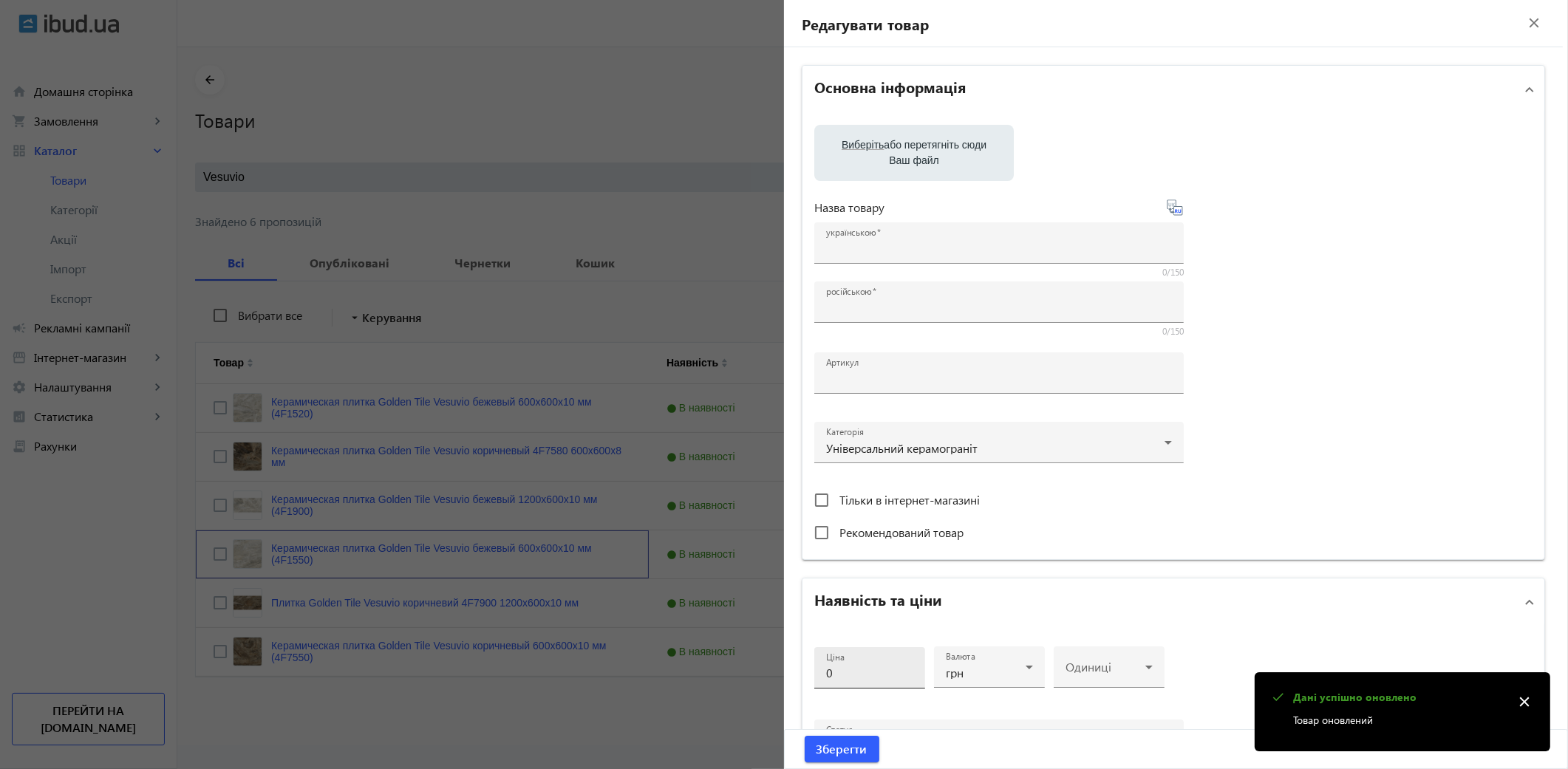
type input "Керамическая плитка Golden Tile Vesuvio бежевый 600x600x10 мм (4F1550)"
type input "4F1550"
type input "1731.36"
type input "5"
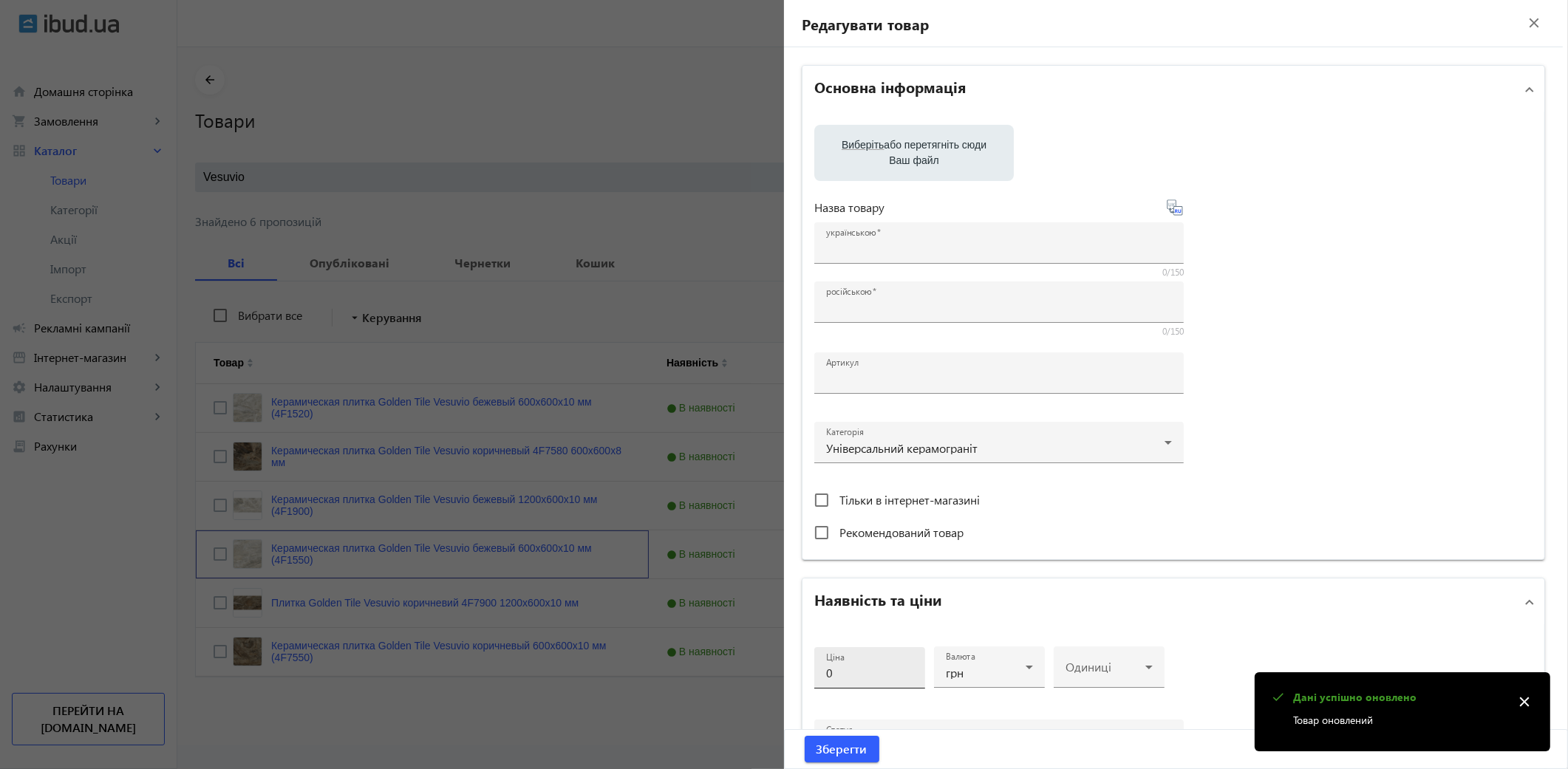
type input "1000"
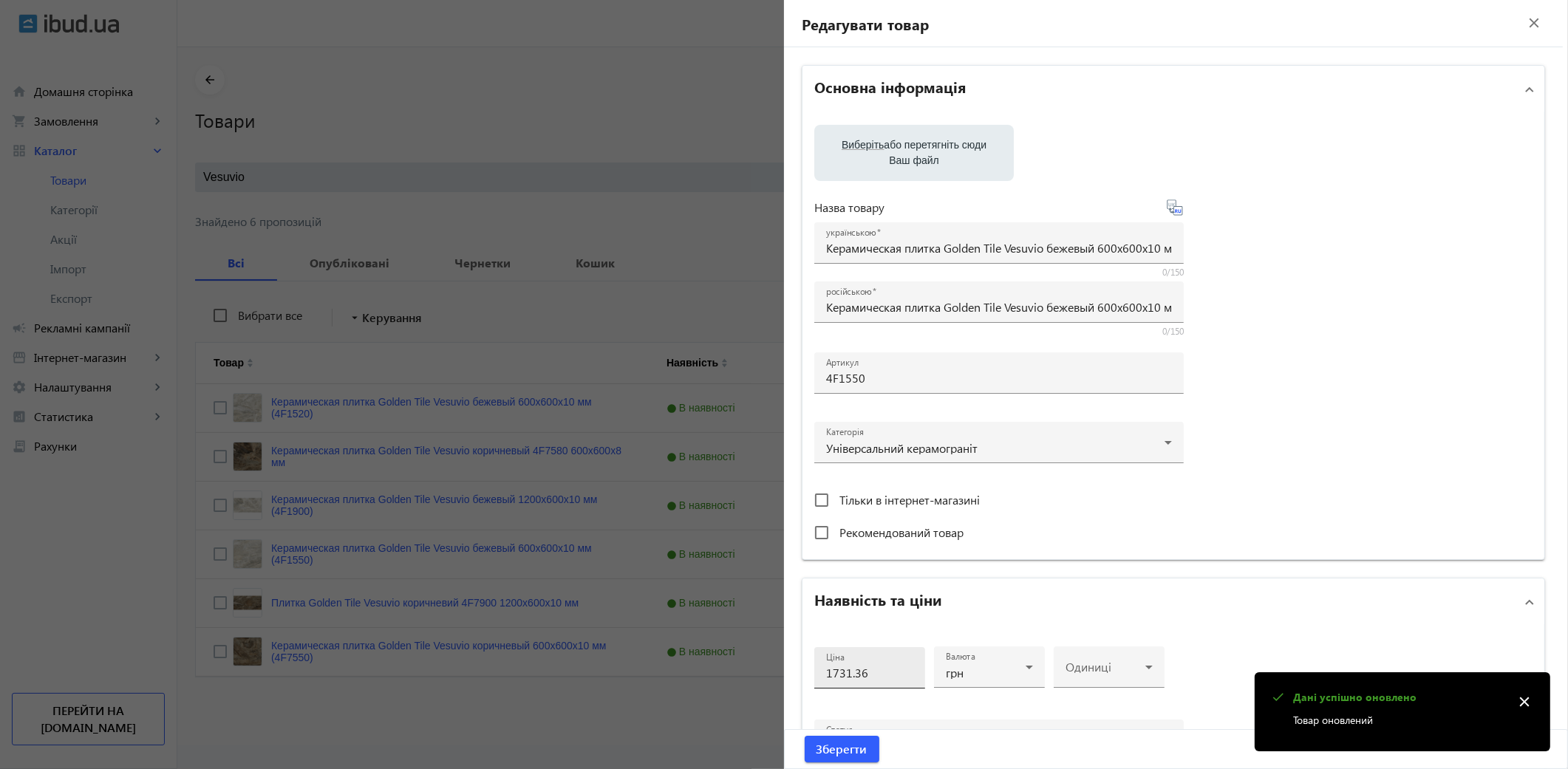
drag, startPoint x: 867, startPoint y: 672, endPoint x: 897, endPoint y: 665, distance: 30.8
click at [867, 672] on input "1731.36" at bounding box center [869, 672] width 87 height 15
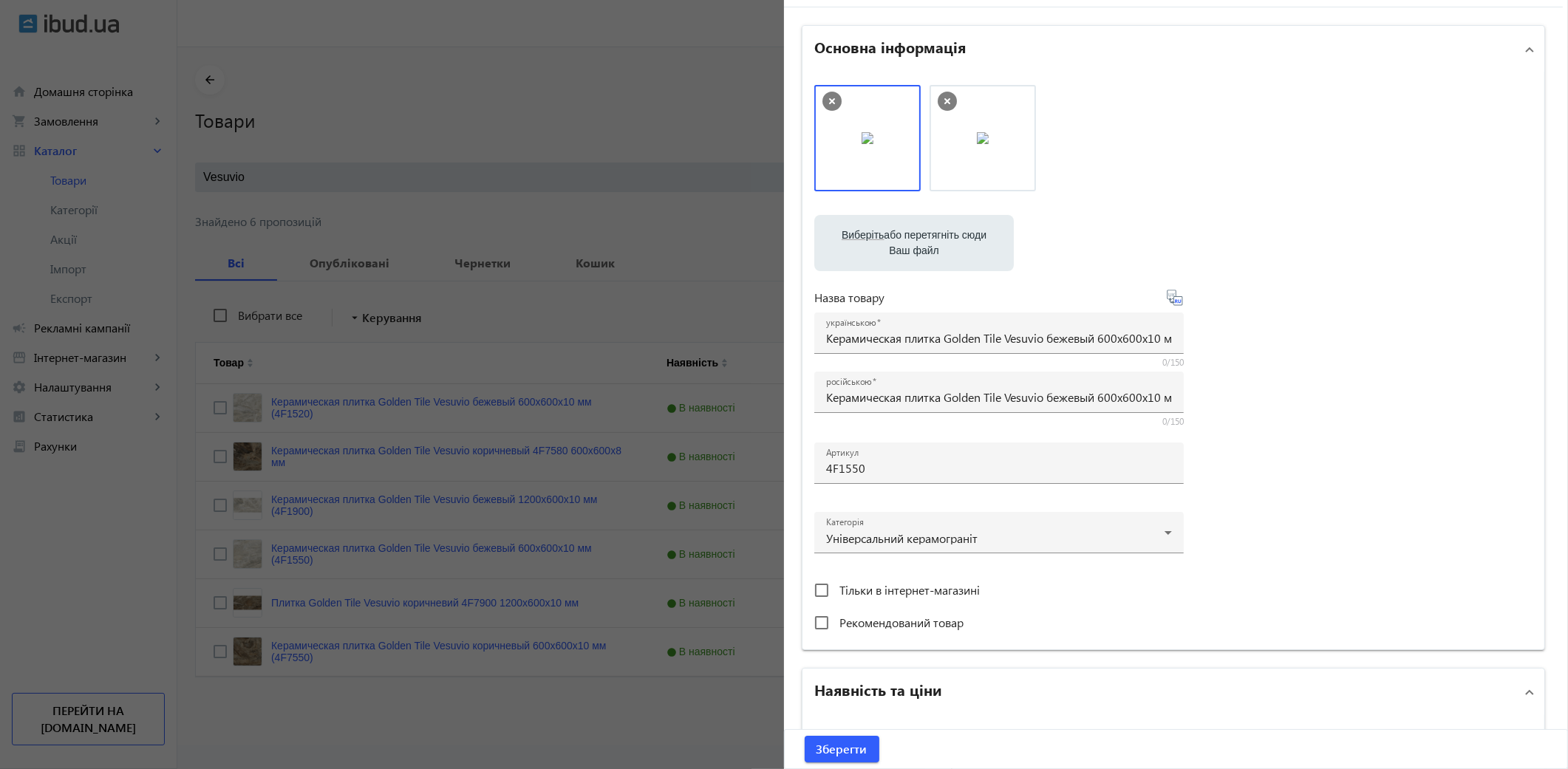
scroll to position [368, 0]
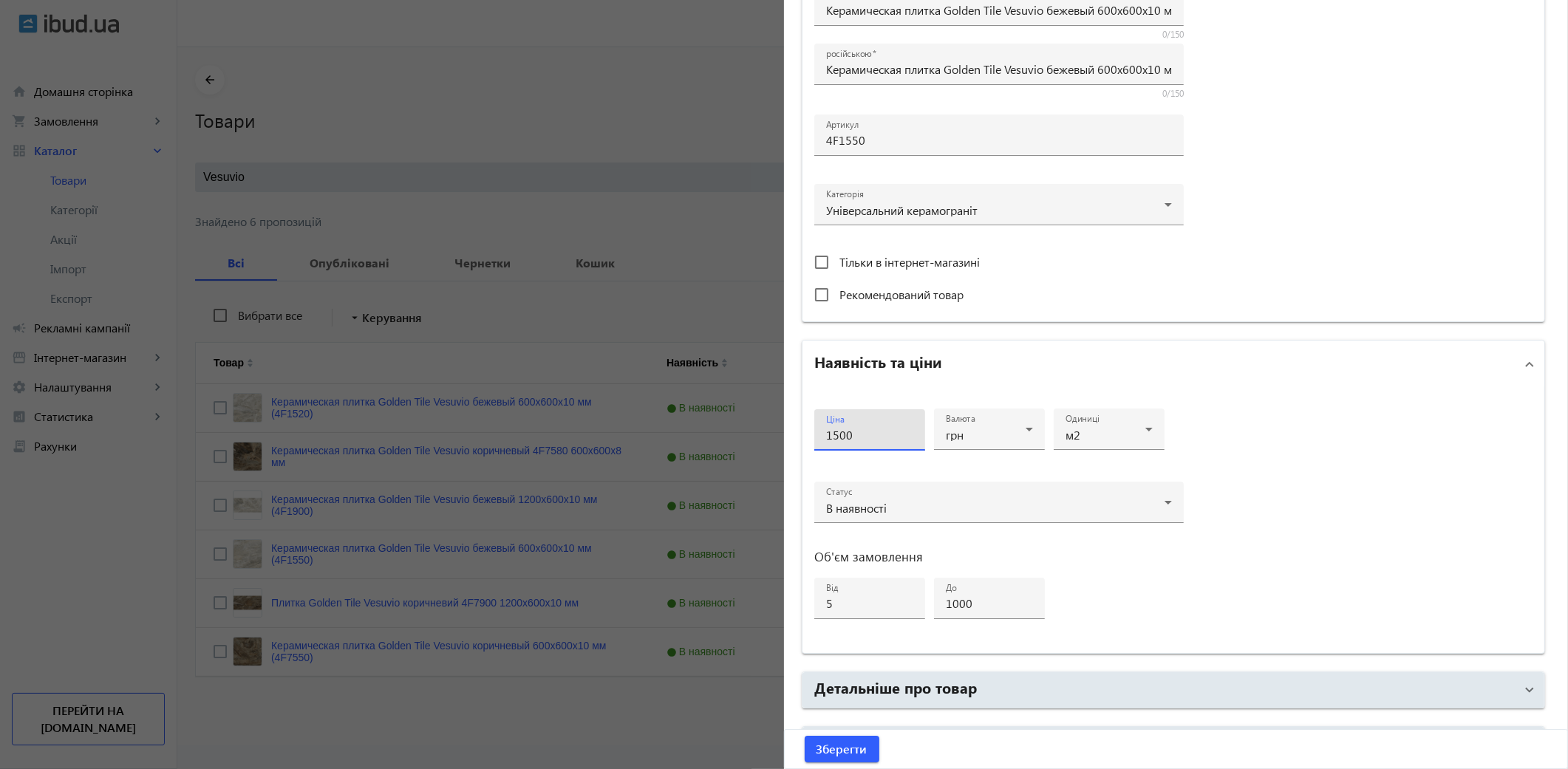
type input "1500"
click at [805, 736] on button "Зберегти" at bounding box center [842, 749] width 75 height 27
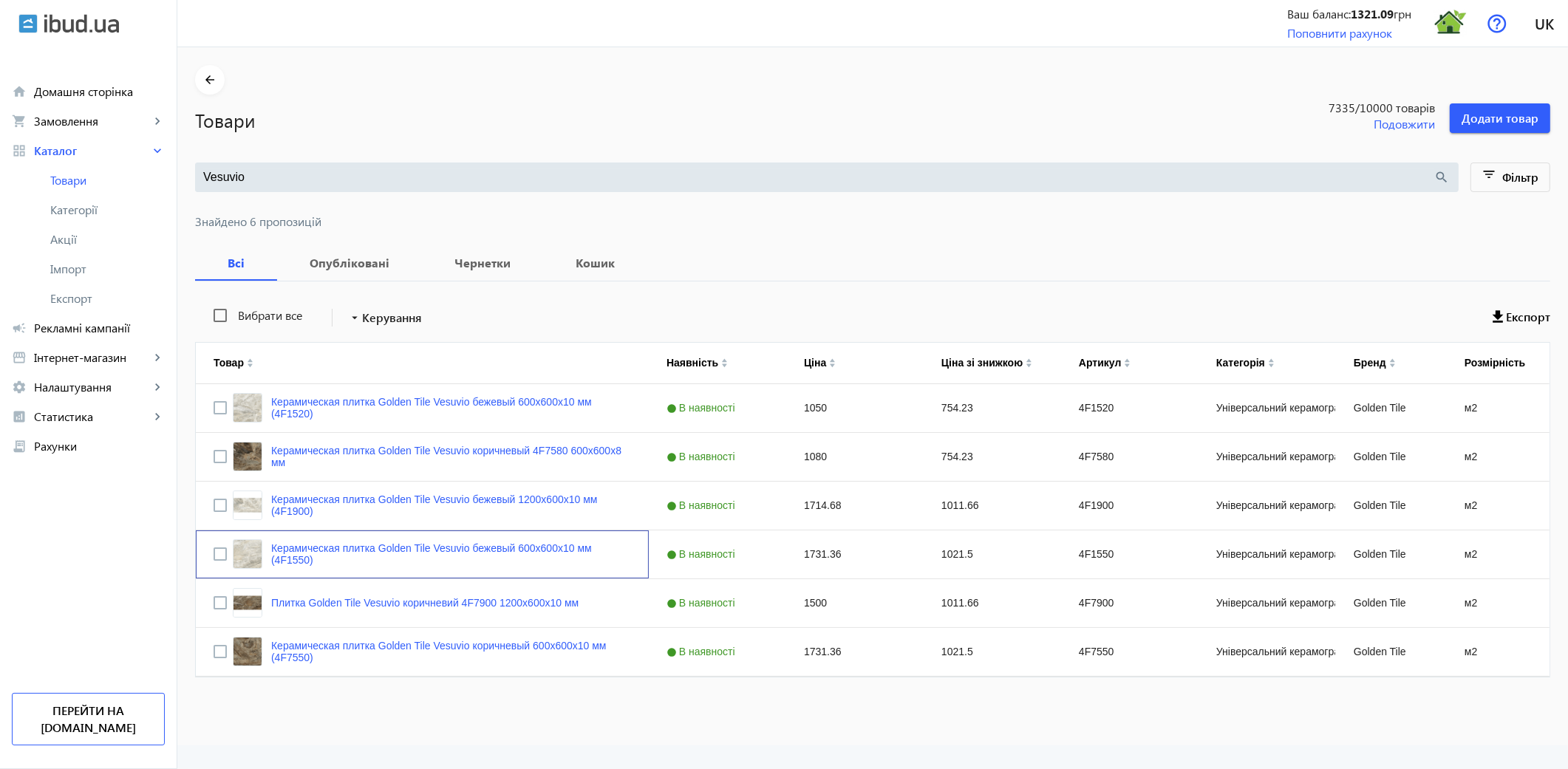
scroll to position [0, 0]
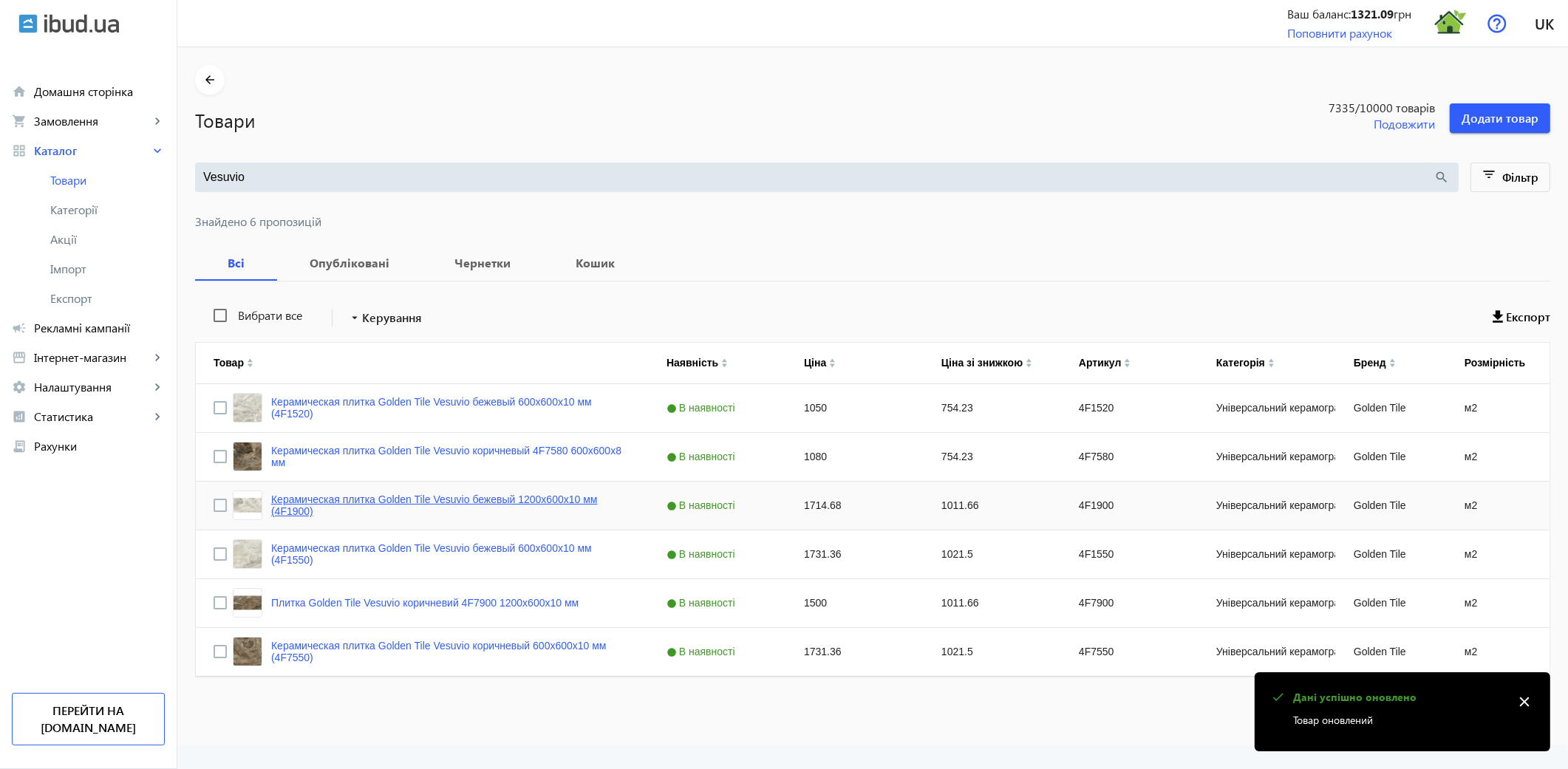
click at [547, 499] on link "Керамическая плитка Golden Tile Vesuvio бежевый 1200x600x10 мм (4F1900)" at bounding box center [451, 505] width 360 height 24
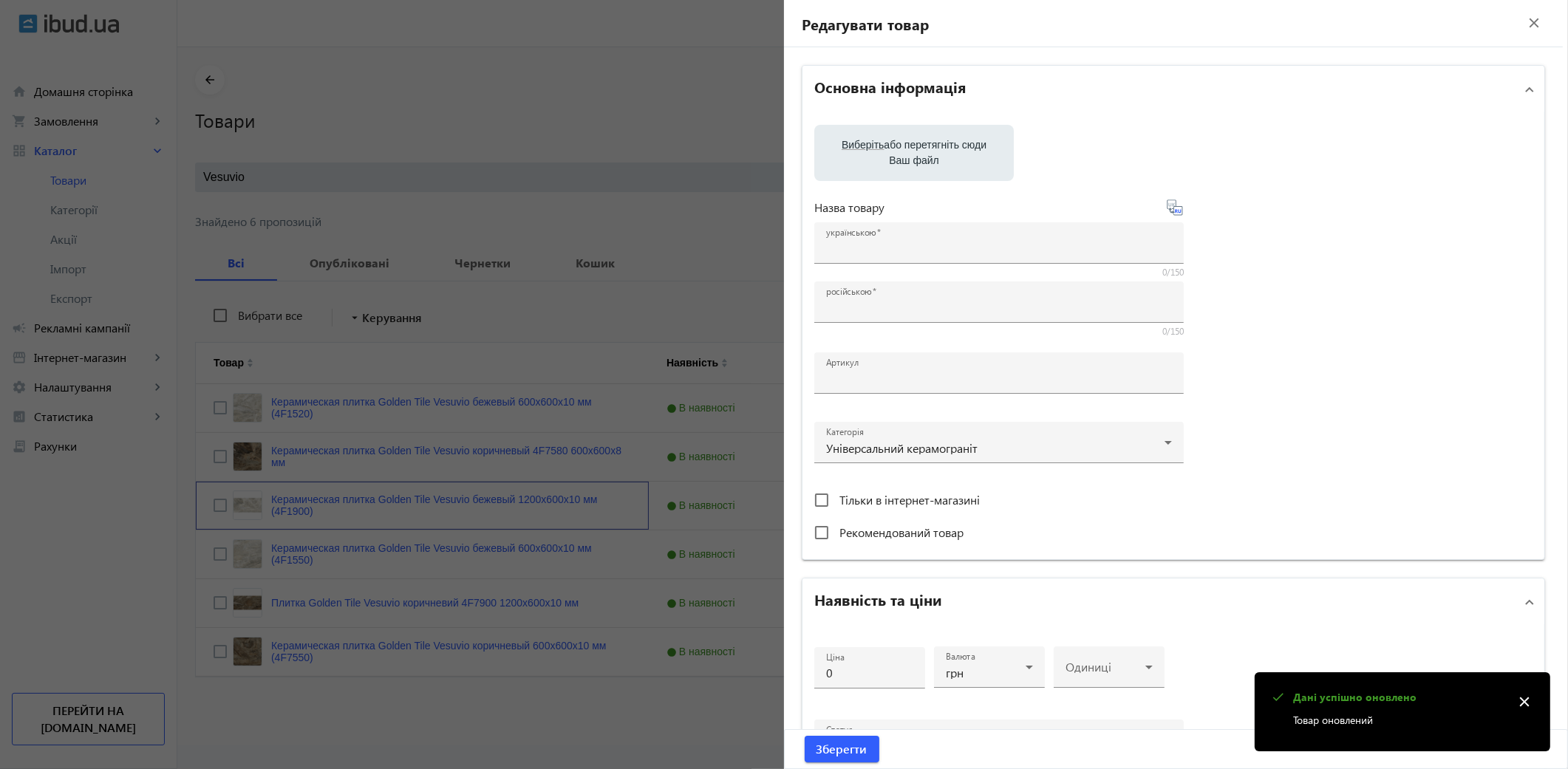
type input "Керамическая плитка Golden Tile Vesuvio бежевый 1200x600x10 мм (4F1900)"
type input "4F1900"
type input "1714.68"
type input "5"
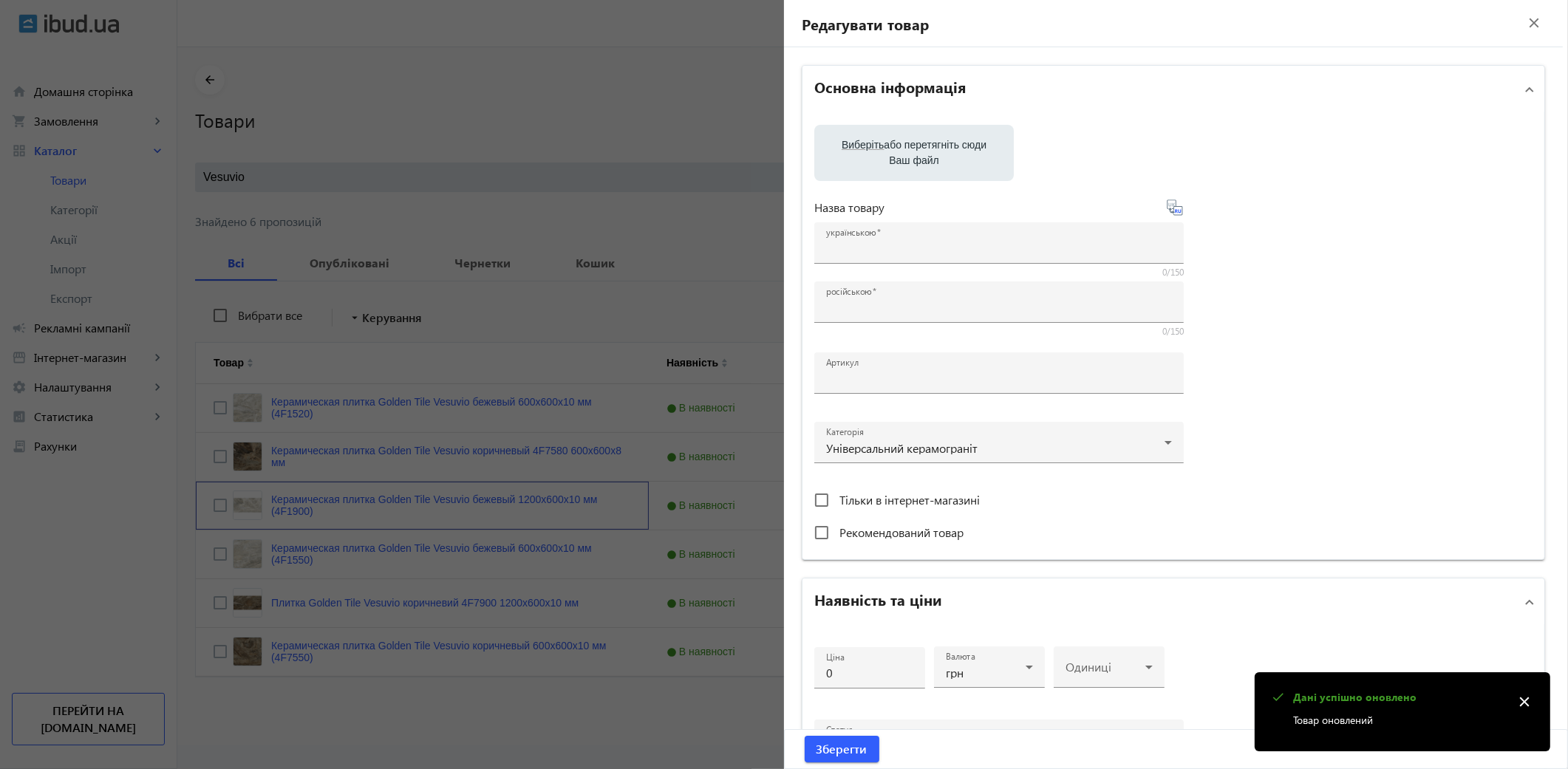
type input "1000"
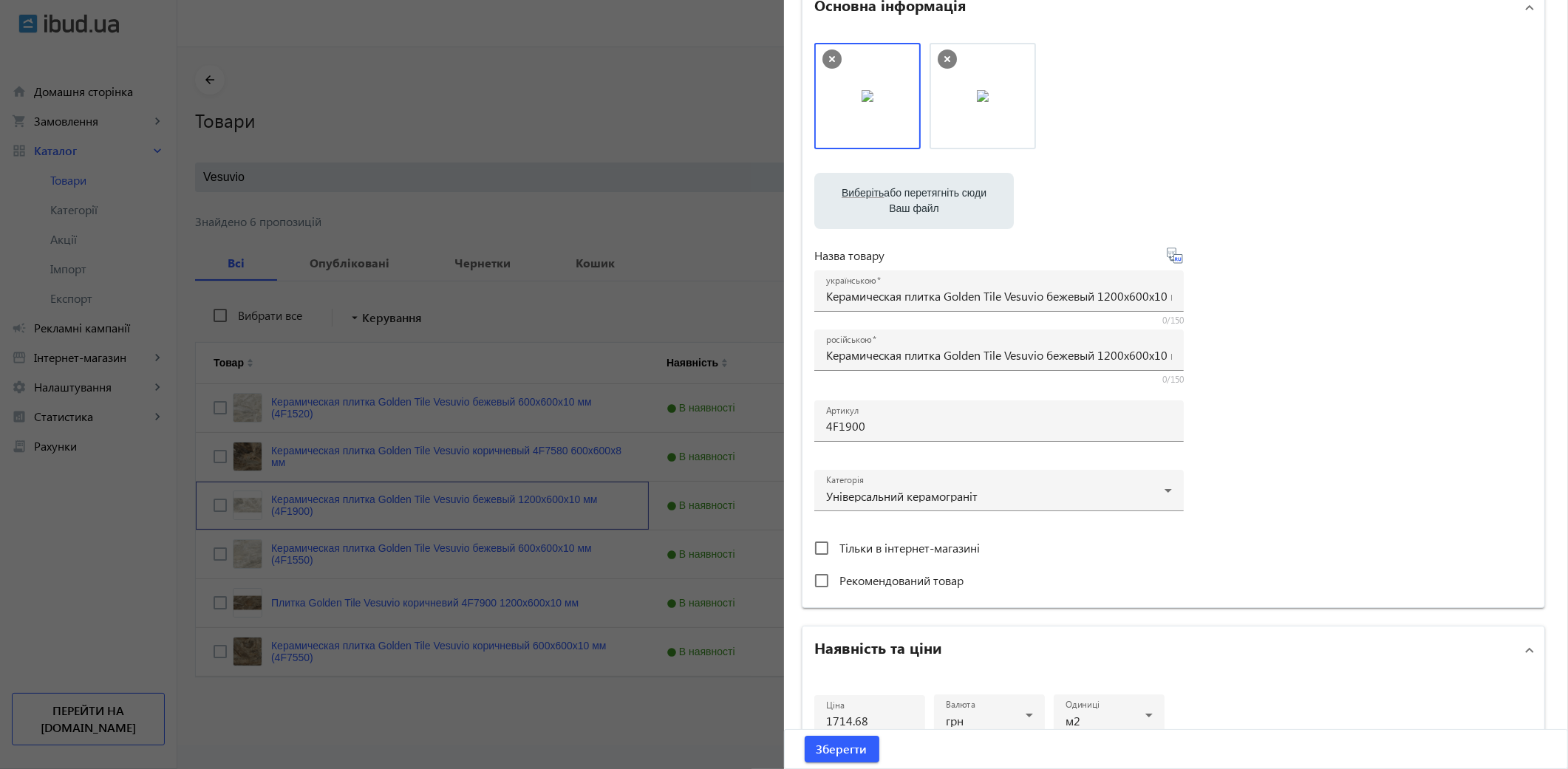
scroll to position [246, 0]
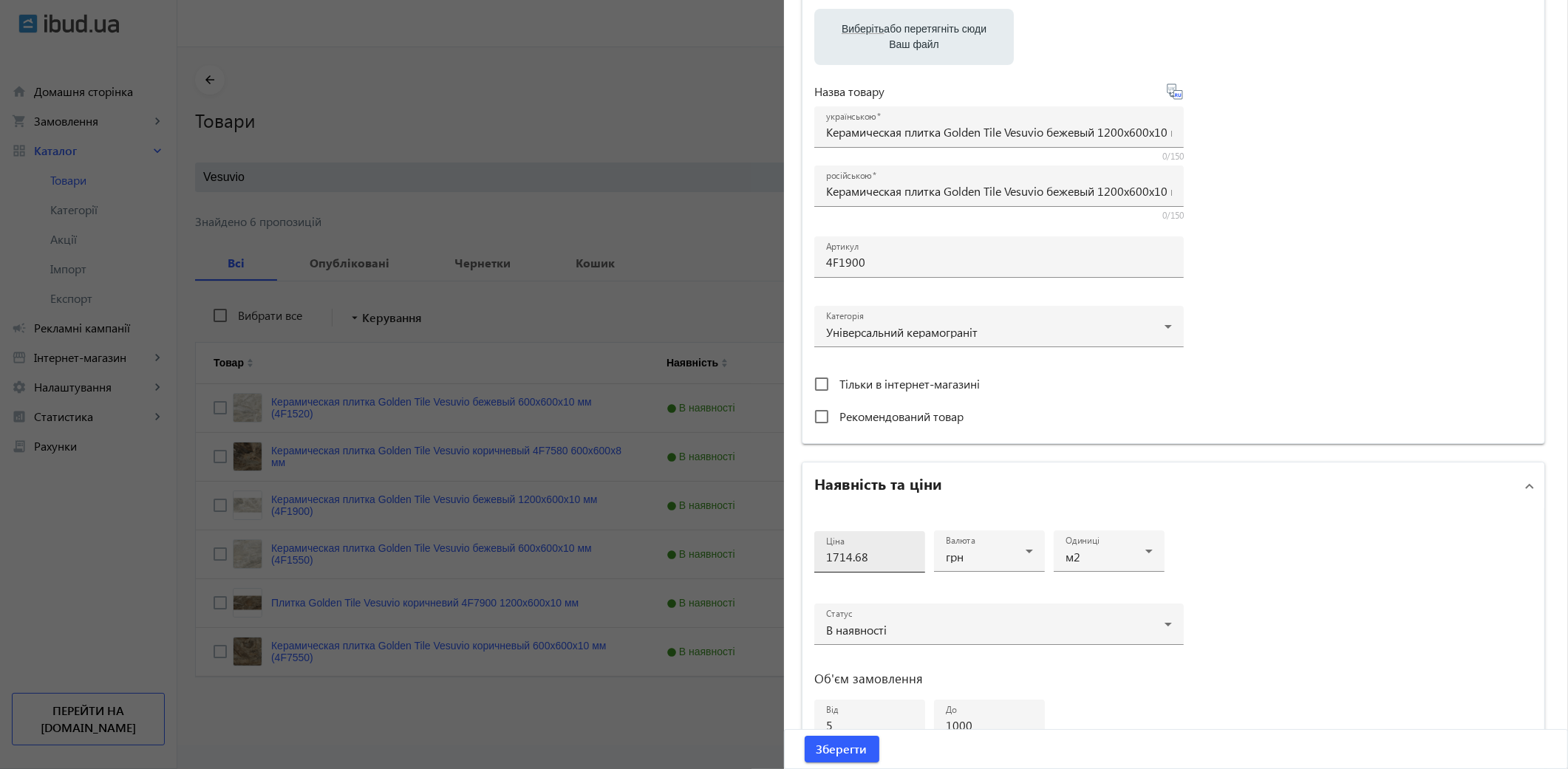
click at [888, 559] on input "1714.68" at bounding box center [869, 556] width 87 height 15
type input "1500"
click at [844, 754] on span "Зберегти" at bounding box center [842, 750] width 51 height 16
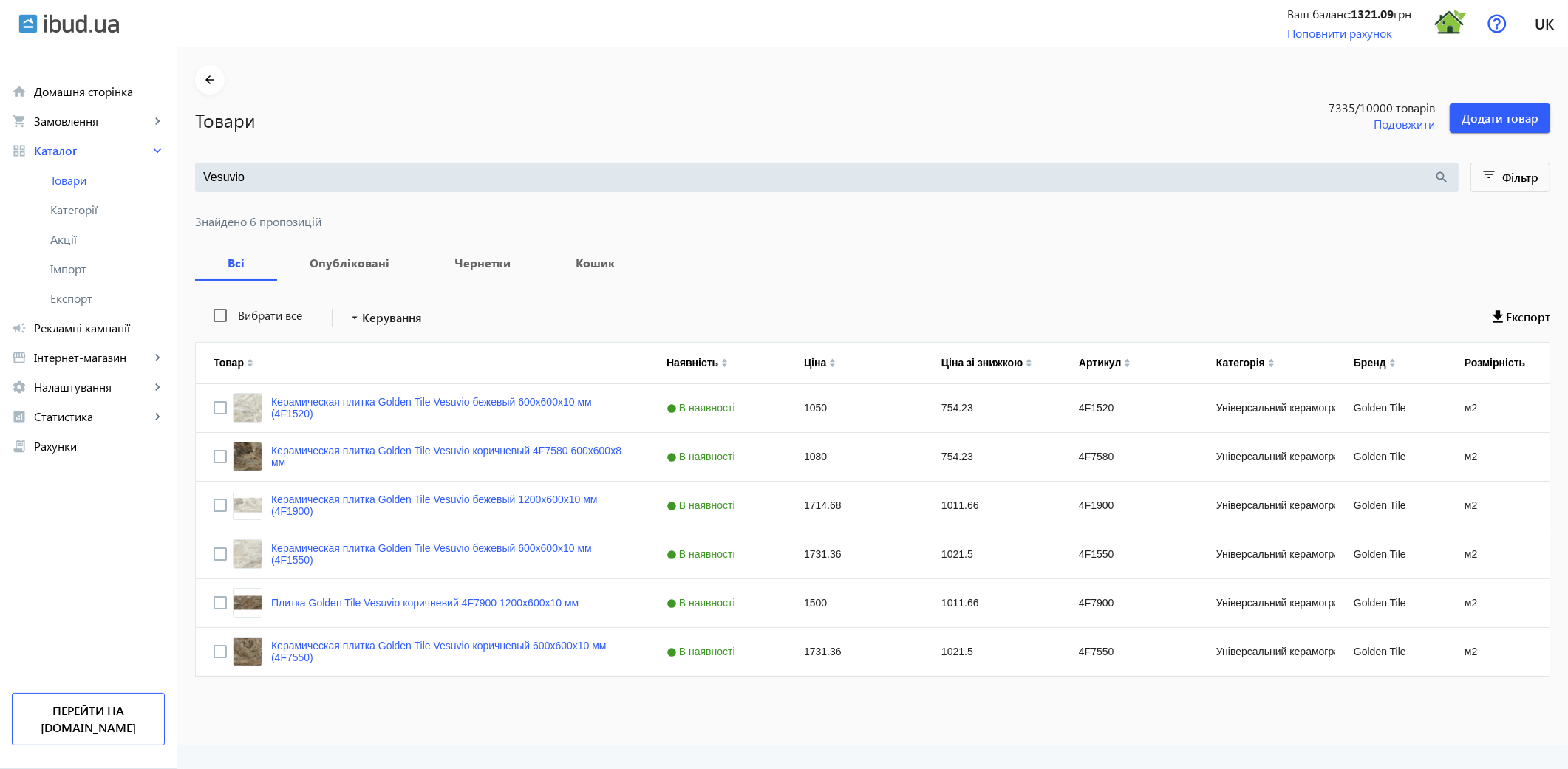
scroll to position [0, 0]
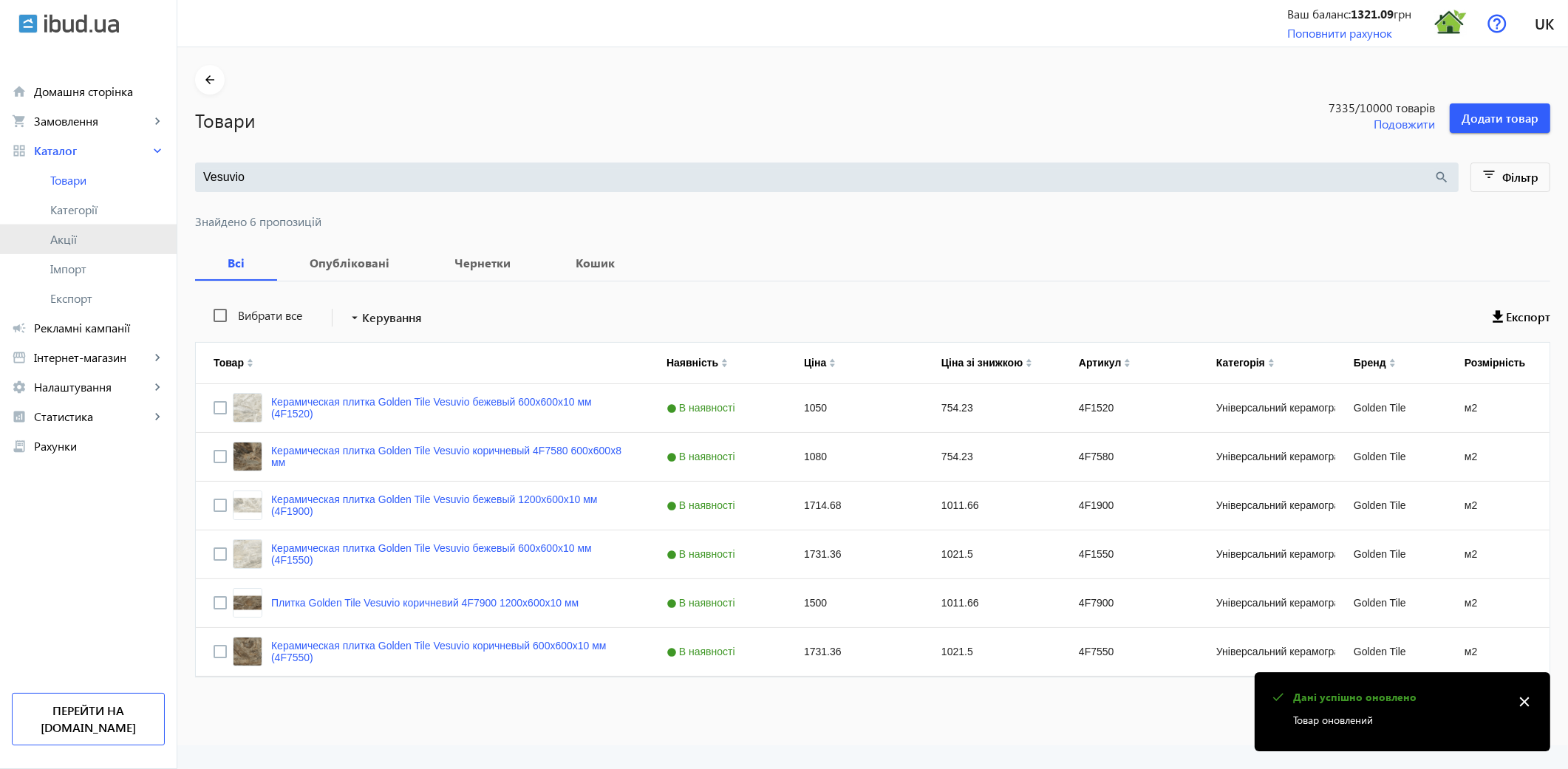
click at [72, 234] on span "Акції" at bounding box center [107, 240] width 114 height 15
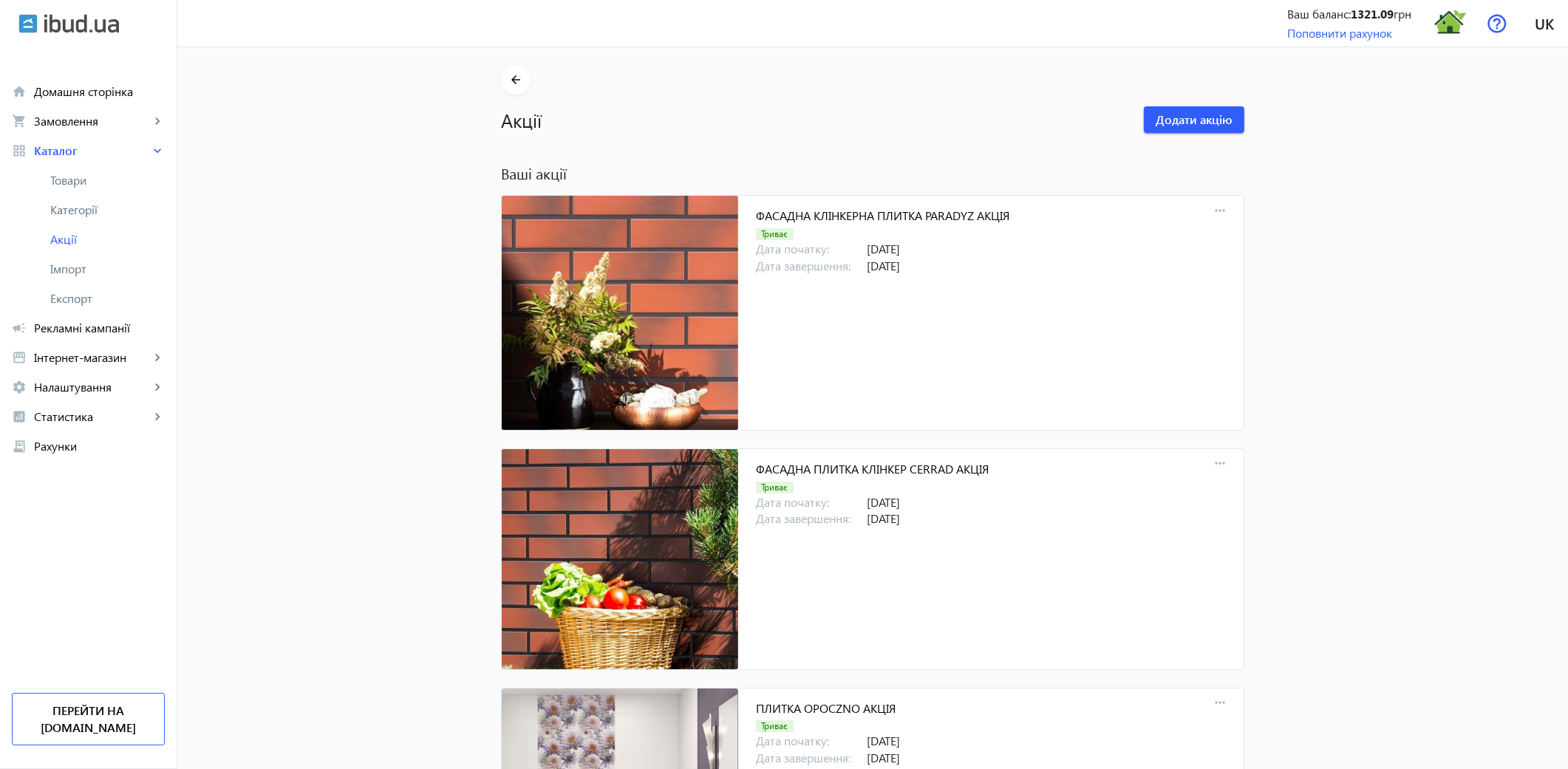
scroll to position [2262, 0]
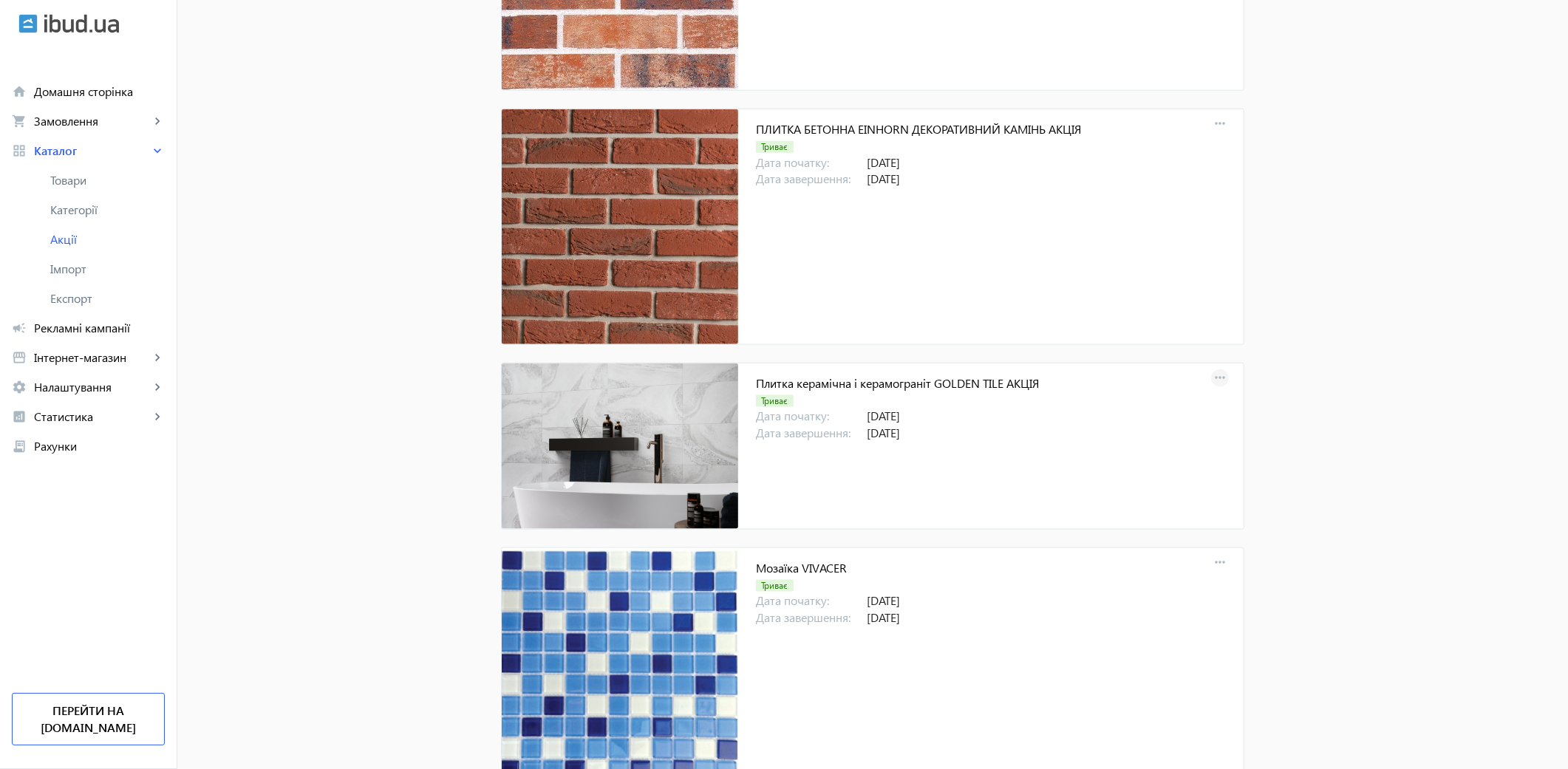
click at [1217, 375] on mat-icon "more_horiz" at bounding box center [1220, 378] width 20 height 20
click at [1306, 486] on span "Зняти з публікації" at bounding box center [1315, 483] width 123 height 12
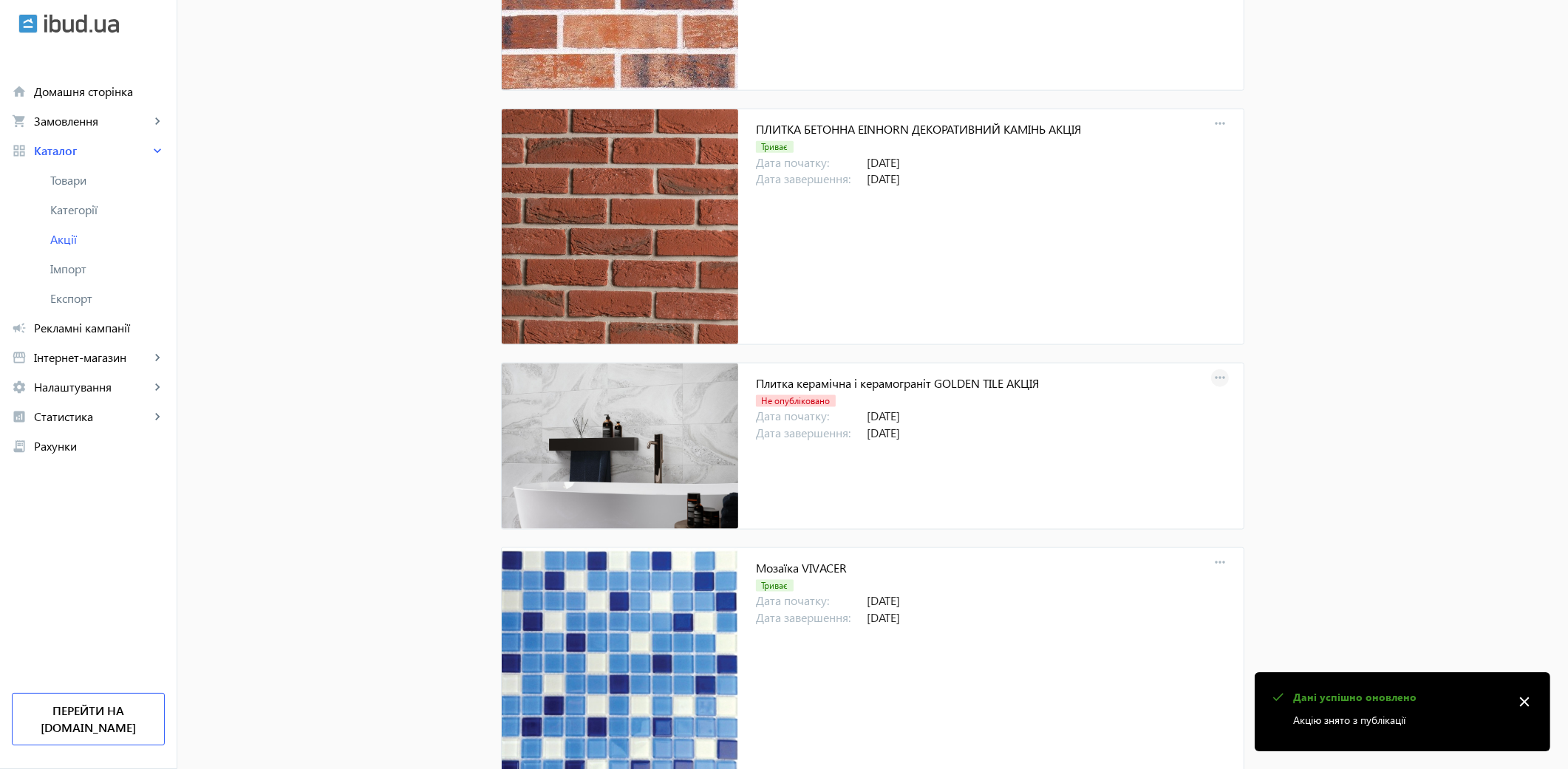
click at [1215, 379] on mat-icon "more_horiz" at bounding box center [1220, 378] width 20 height 20
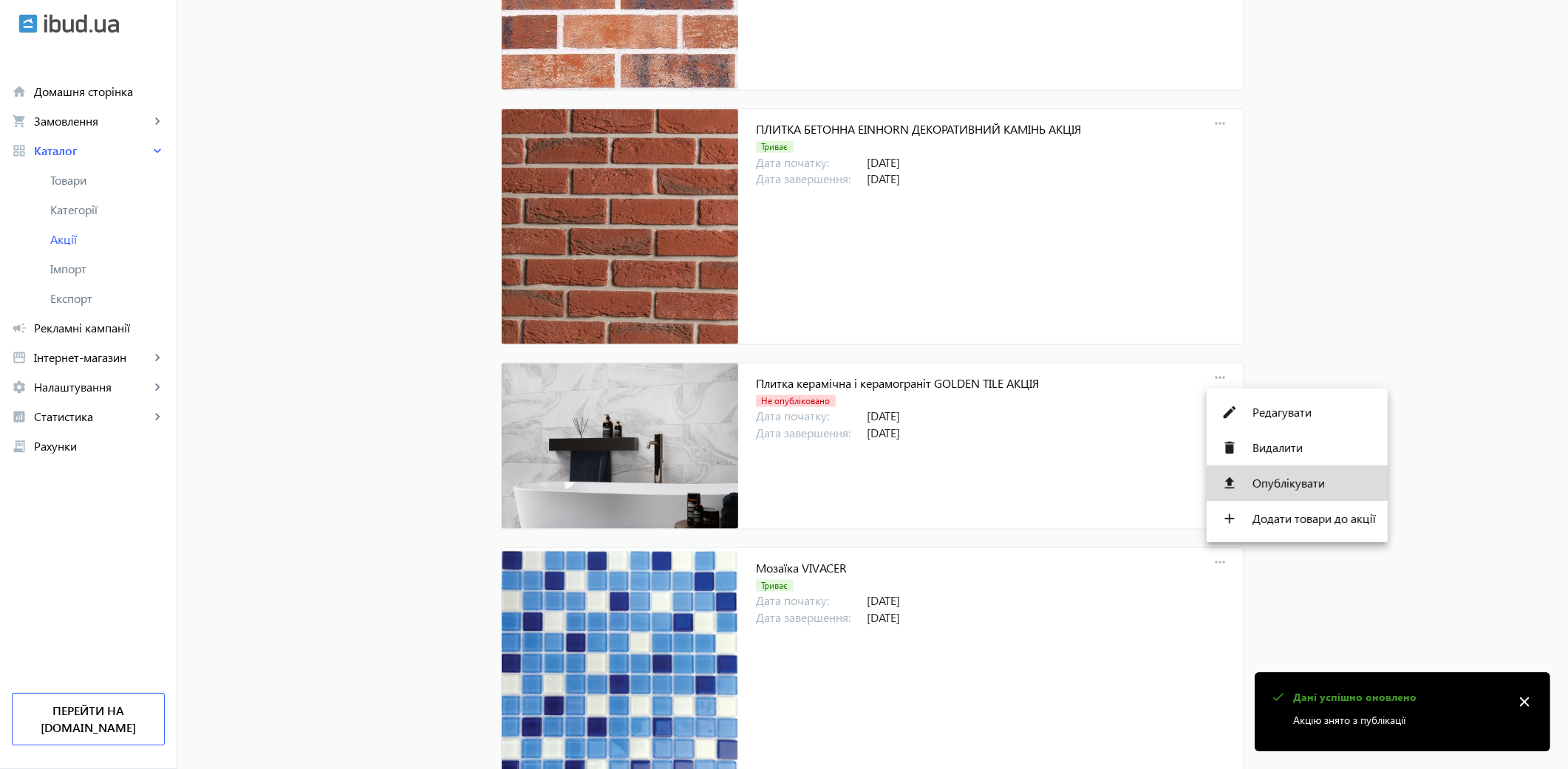
click at [1289, 486] on span "Опублікувати" at bounding box center [1315, 483] width 123 height 12
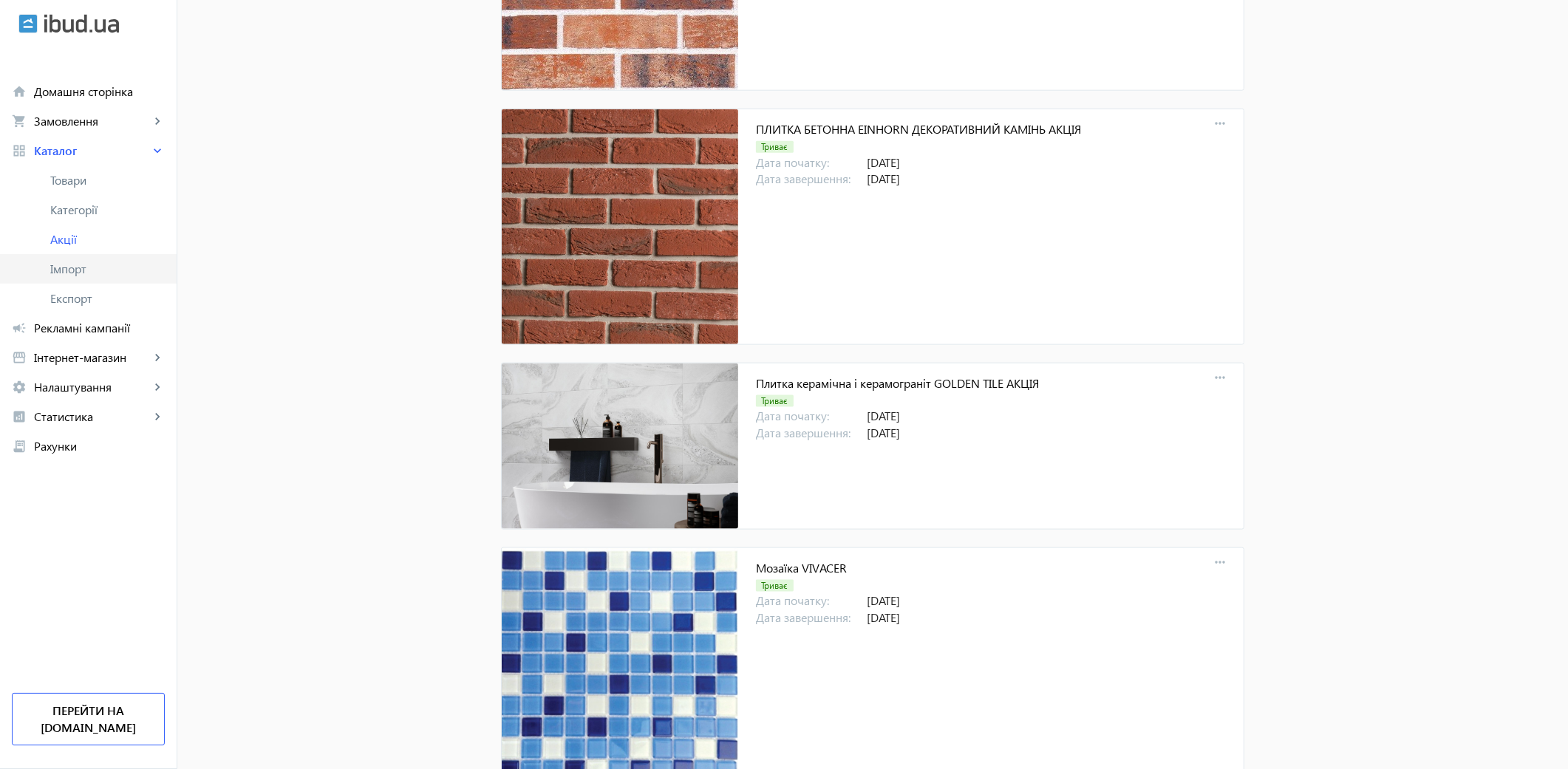
scroll to position [1687, 0]
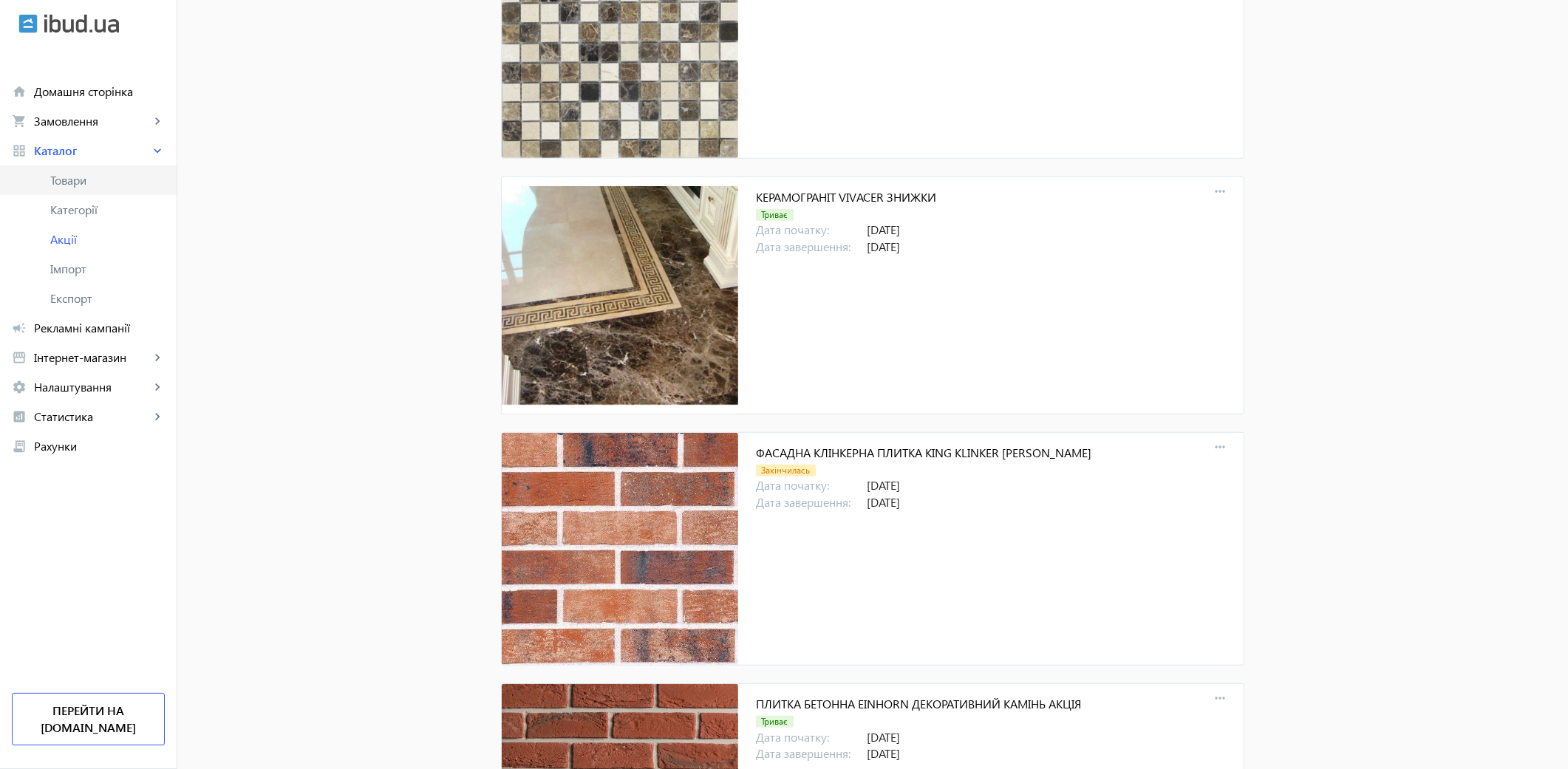
click at [81, 185] on span "Товари" at bounding box center [107, 180] width 114 height 15
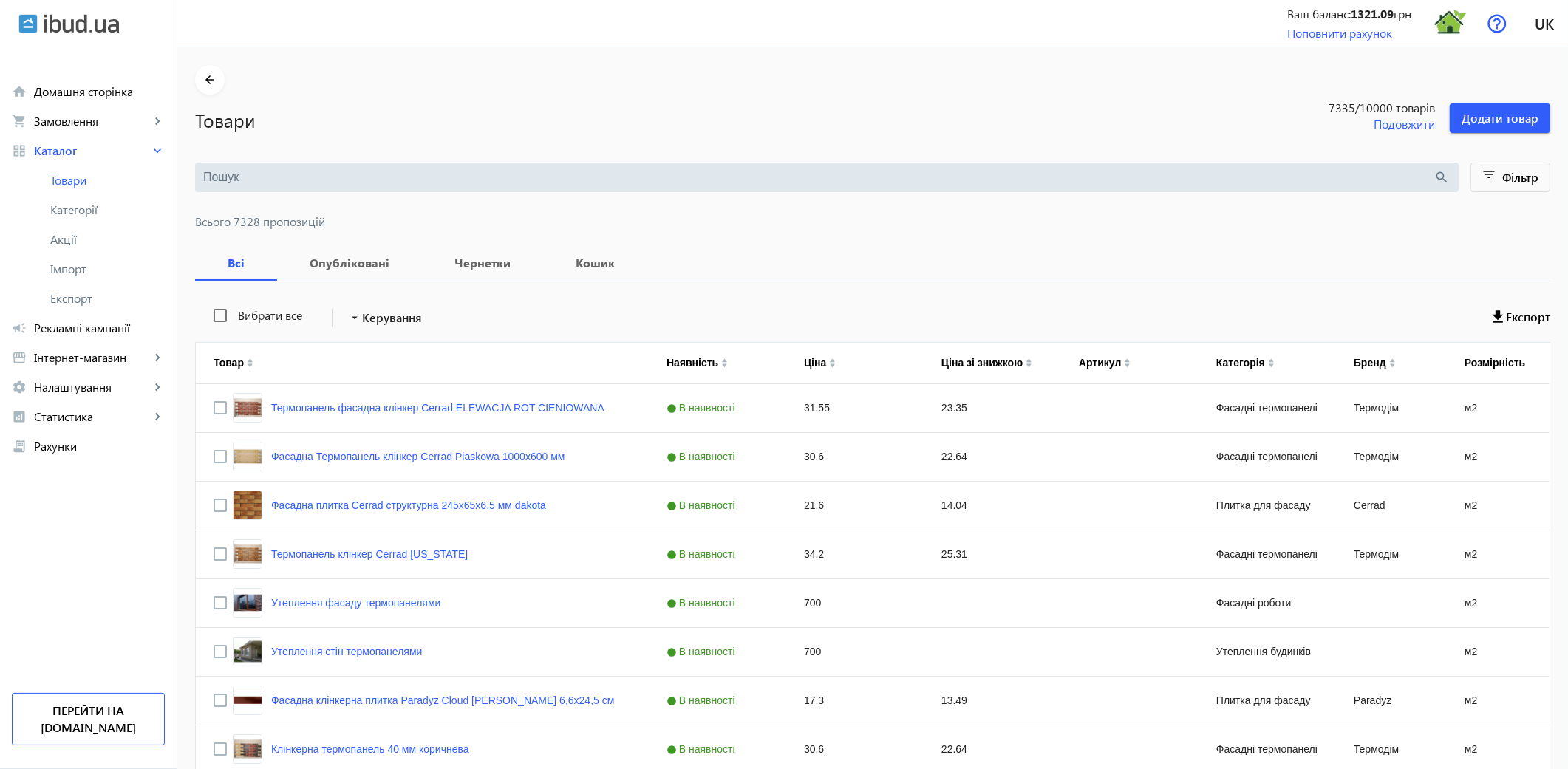
click at [244, 181] on input "search" at bounding box center [819, 177] width 1231 height 16
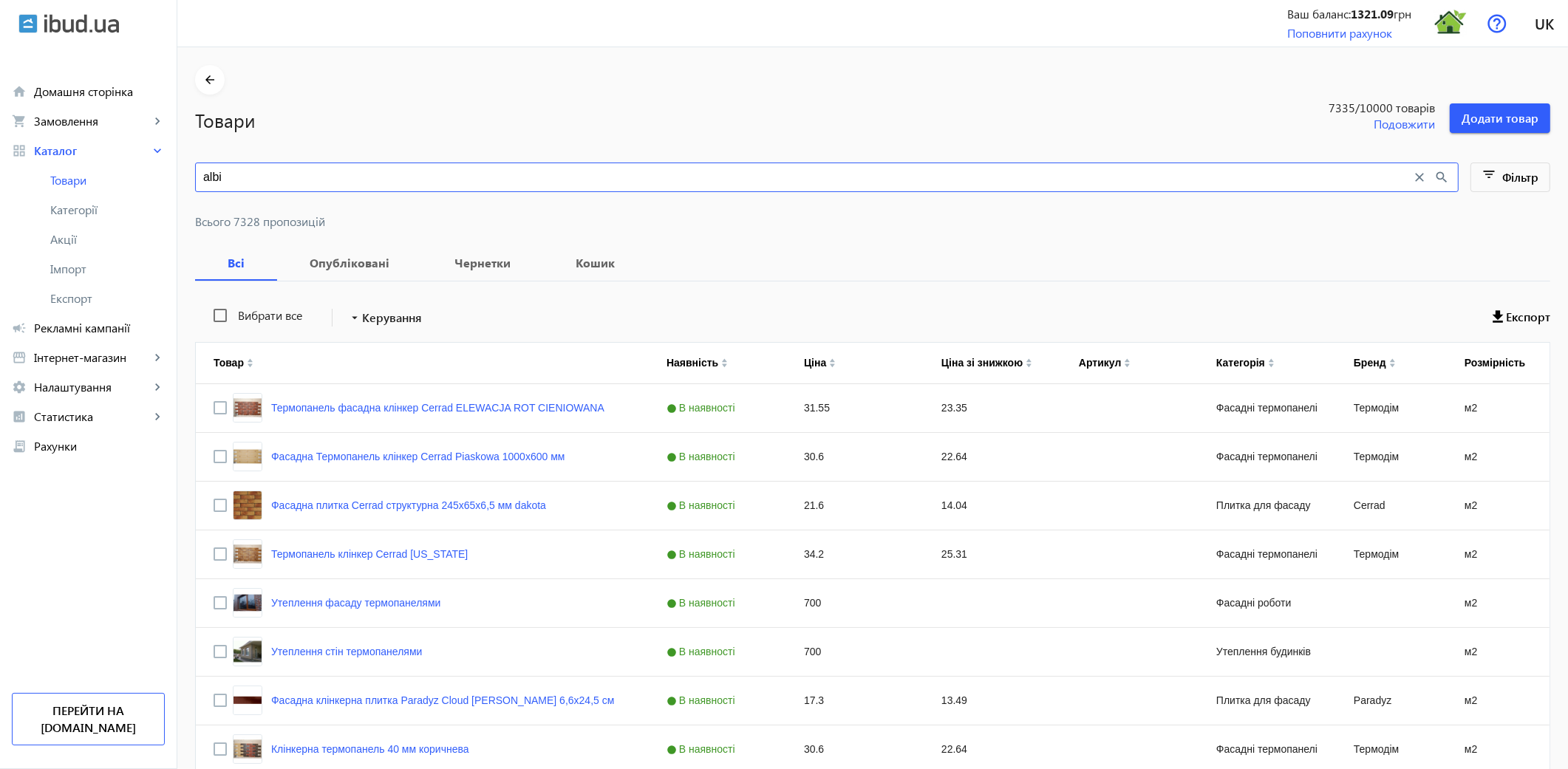
type input "albi"
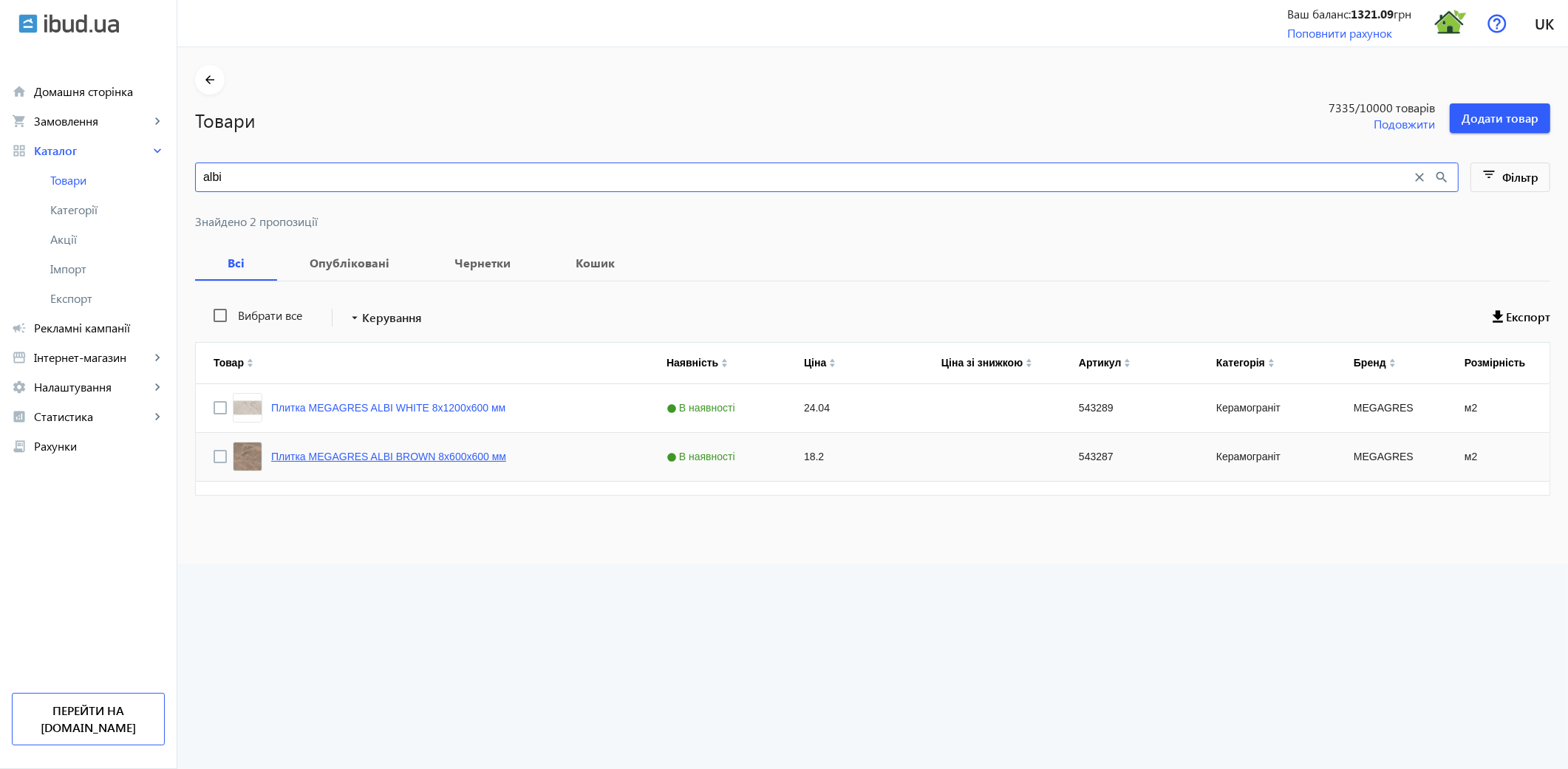
click at [415, 459] on link "Плитка MEGAGRES ALBI BROWN 8х600х600 мм" at bounding box center [388, 456] width 235 height 12
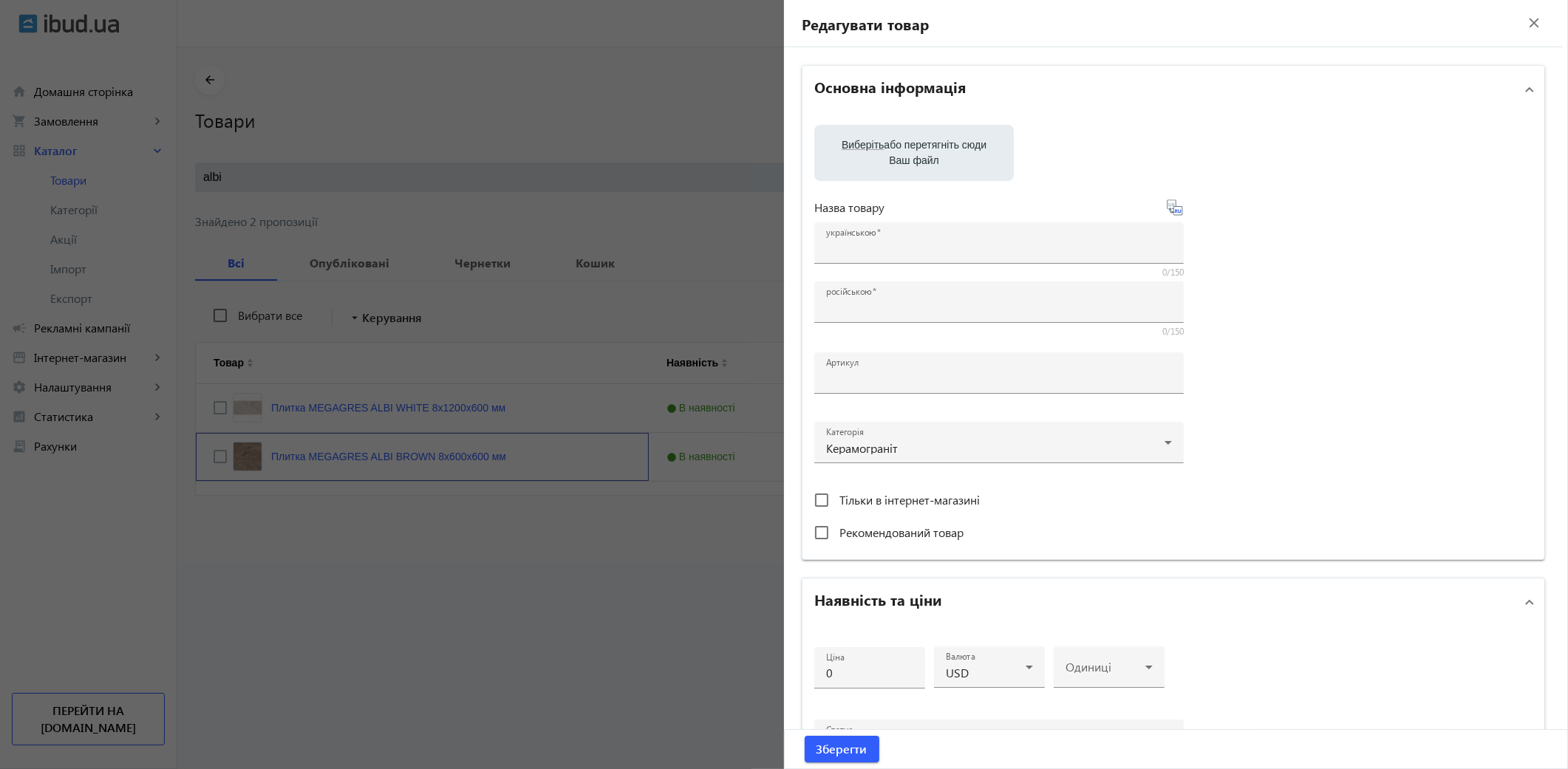
type input "Плитка MEGAGRES ALBI BROWN 8х600х600 мм"
type input "543287"
type input "18.2"
type input "5"
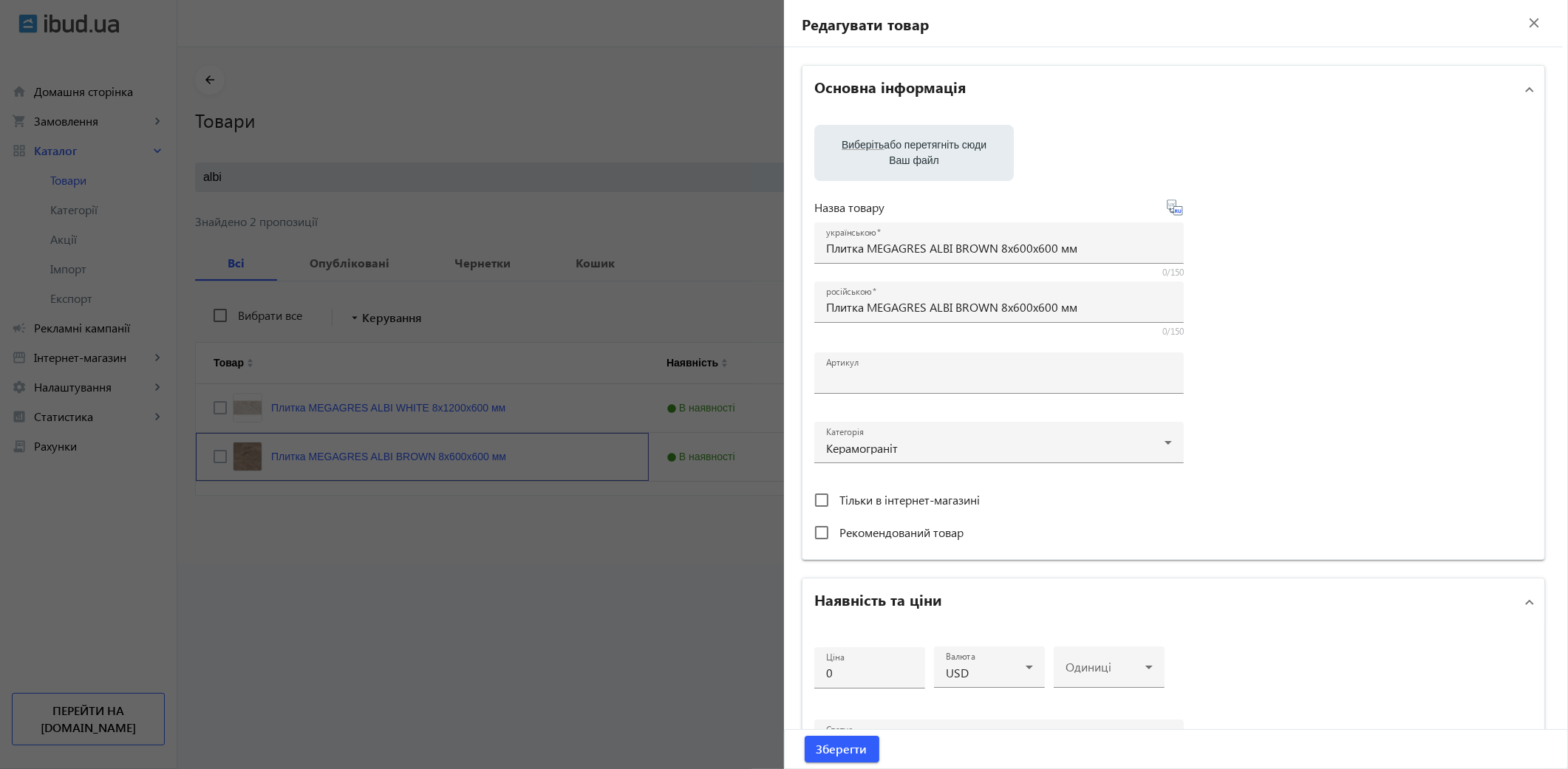
type input "Плитка MEGAGRES ALBI BROWN 8х600х600 мм"
type textarea "Плитка MEGAGRES ALBI BROWN 8х600х600 мм купить в компании Термодом ✓ Низкая цен…"
type input "плитка, плитка для дома, керамогранит, керамогранитная плитка, напольная плитка…"
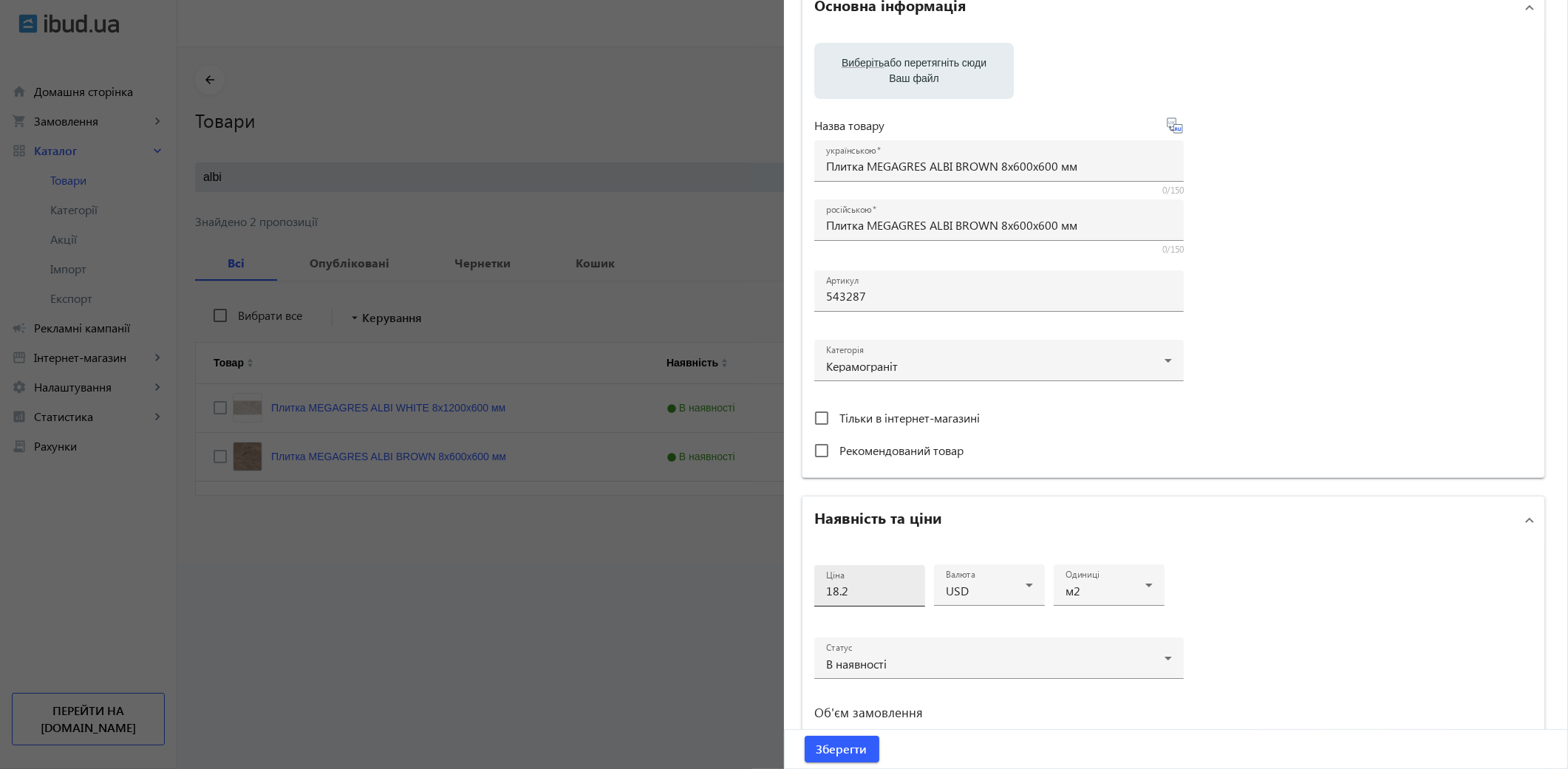
click at [857, 592] on input "18.2" at bounding box center [869, 590] width 87 height 15
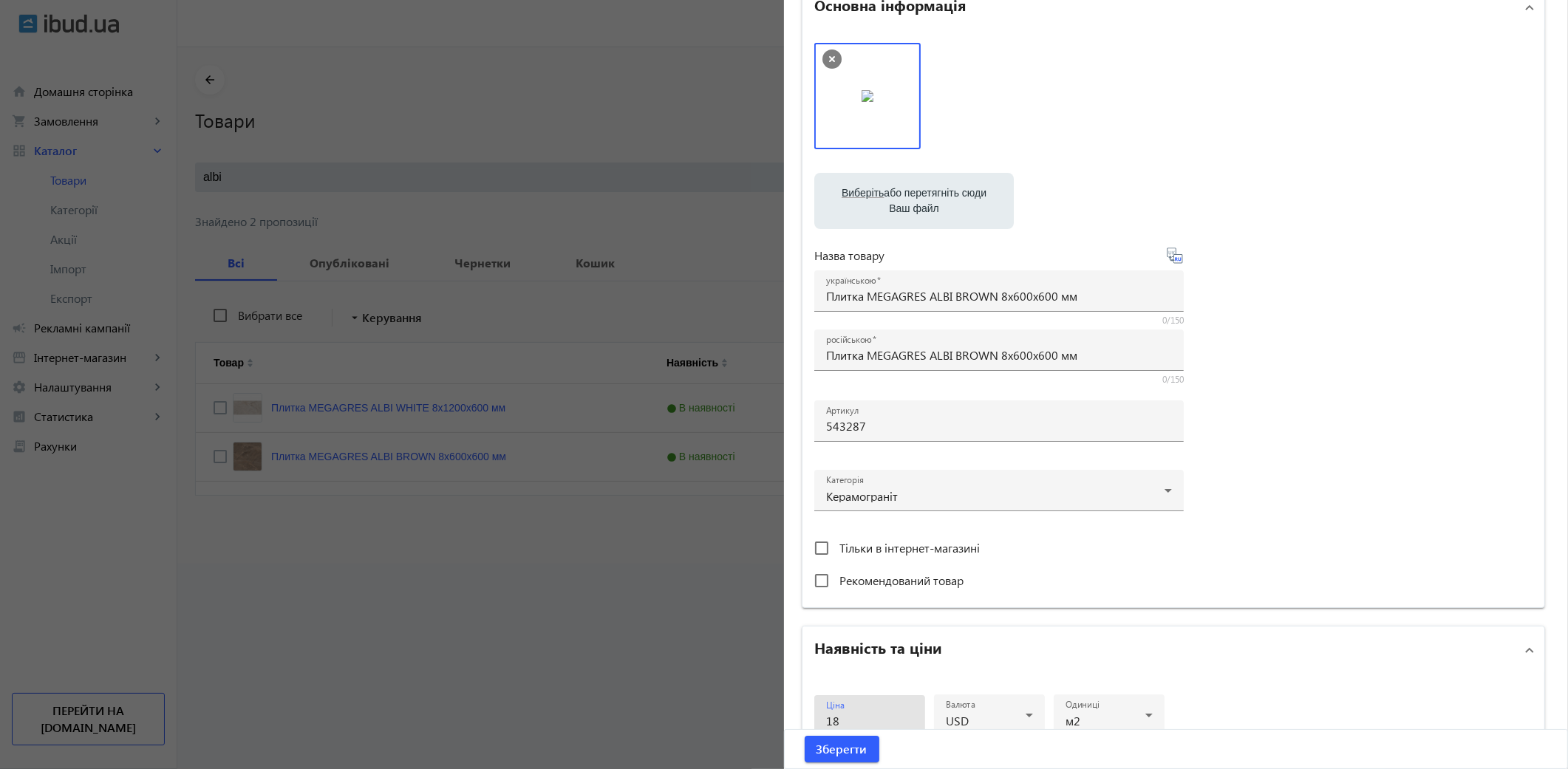
type input "1"
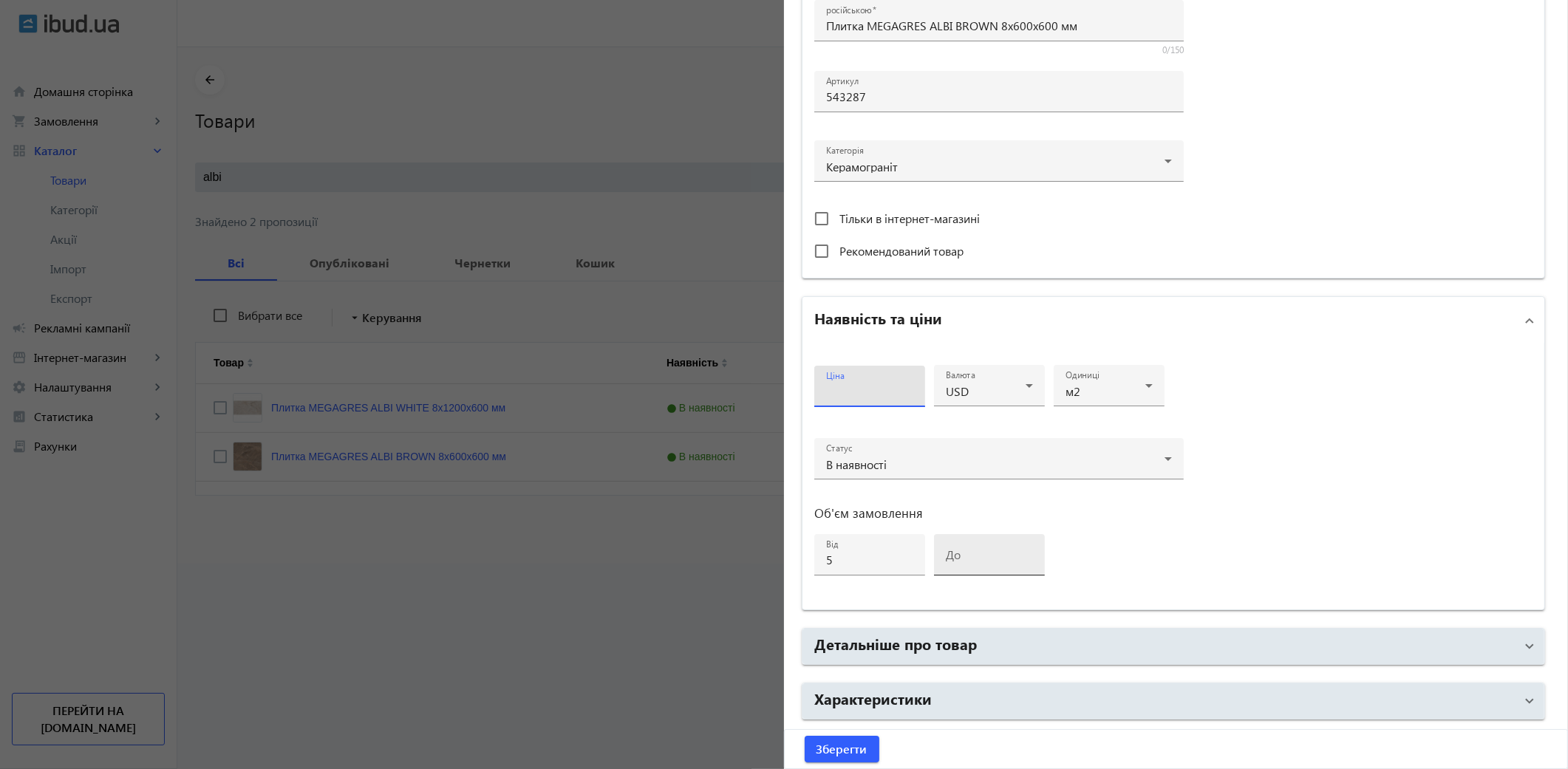
scroll to position [461, 0]
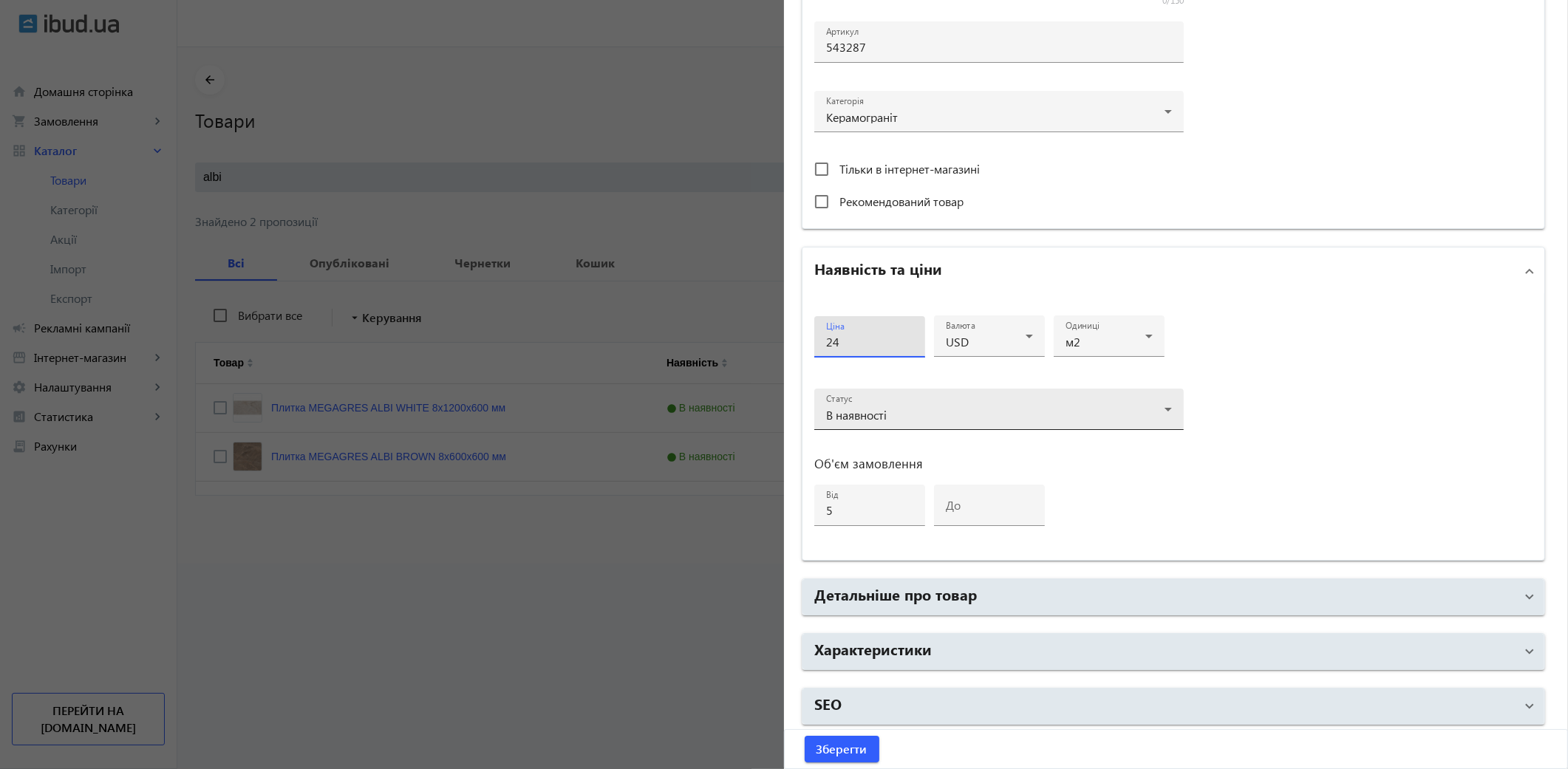
type input "24"
click at [805, 736] on button "Зберегти" at bounding box center [842, 749] width 75 height 27
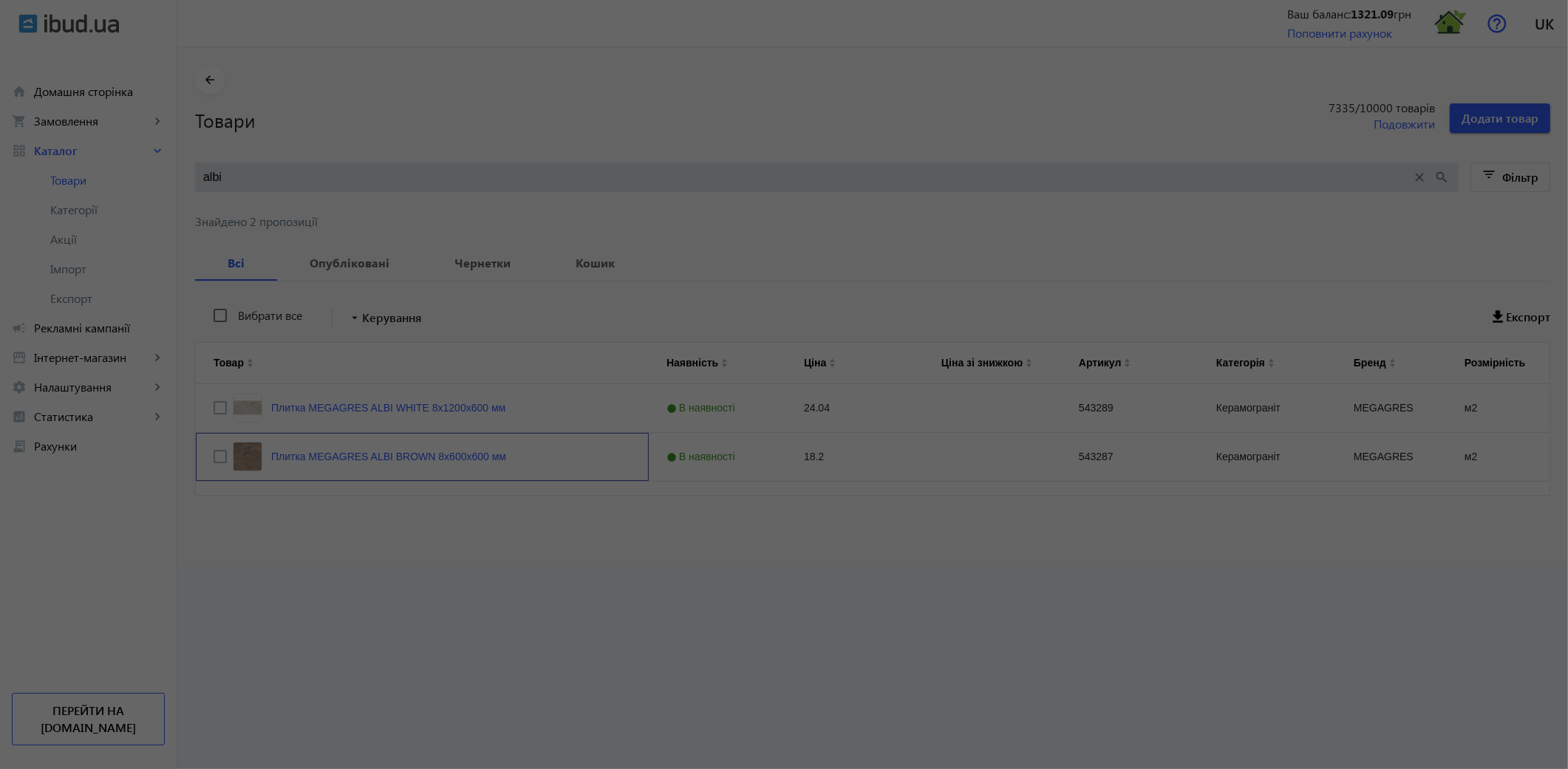
scroll to position [0, 0]
